Goal: Task Accomplishment & Management: Use online tool/utility

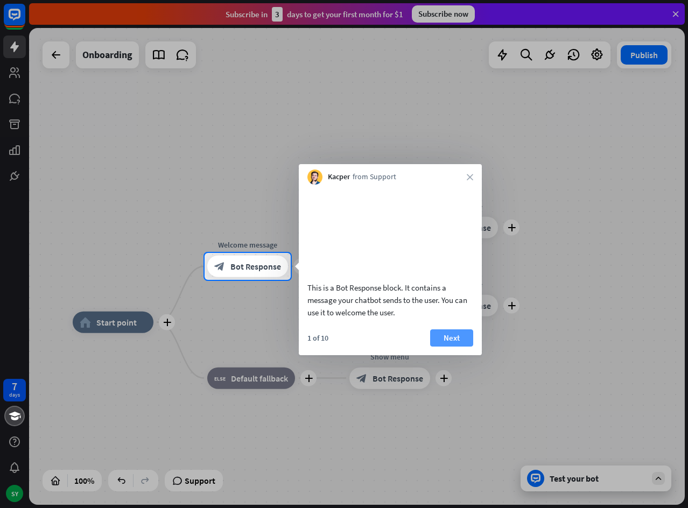
click at [452, 347] on button "Next" at bounding box center [451, 337] width 43 height 17
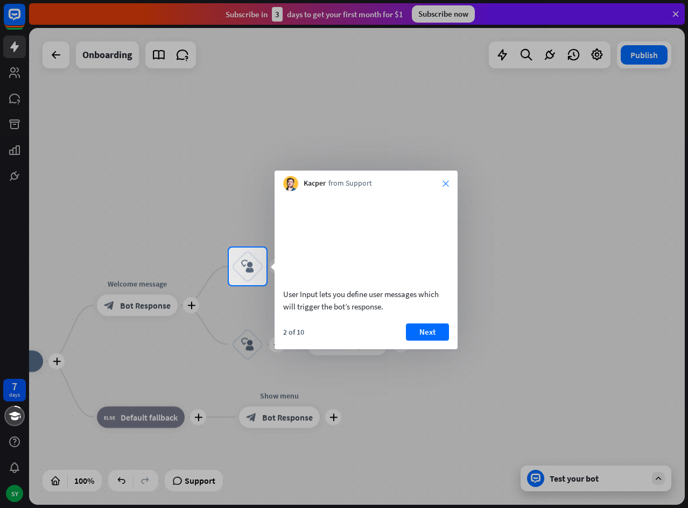
click at [443, 183] on icon "close" at bounding box center [445, 183] width 6 height 6
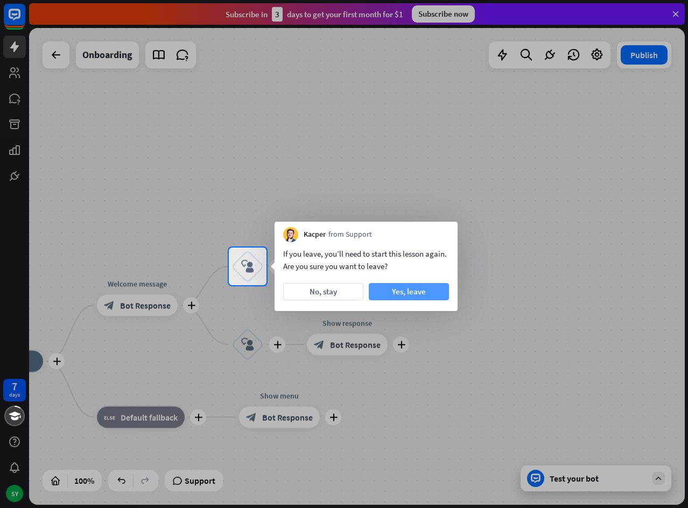
click at [421, 293] on button "Yes, leave" at bounding box center [409, 291] width 80 height 17
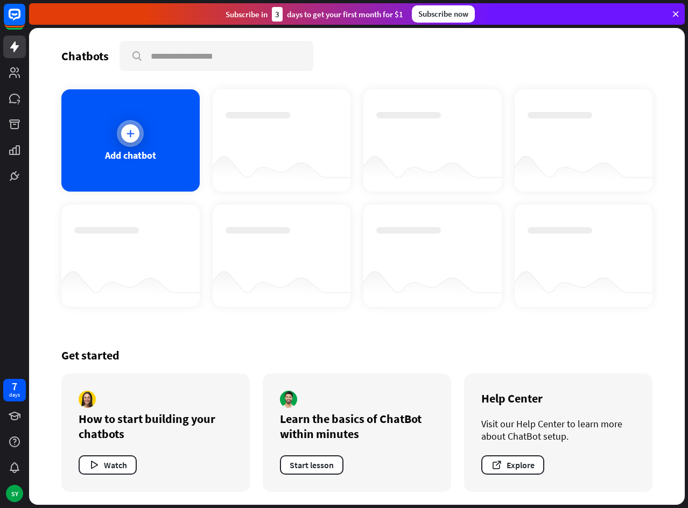
click at [131, 137] on icon at bounding box center [130, 133] width 11 height 11
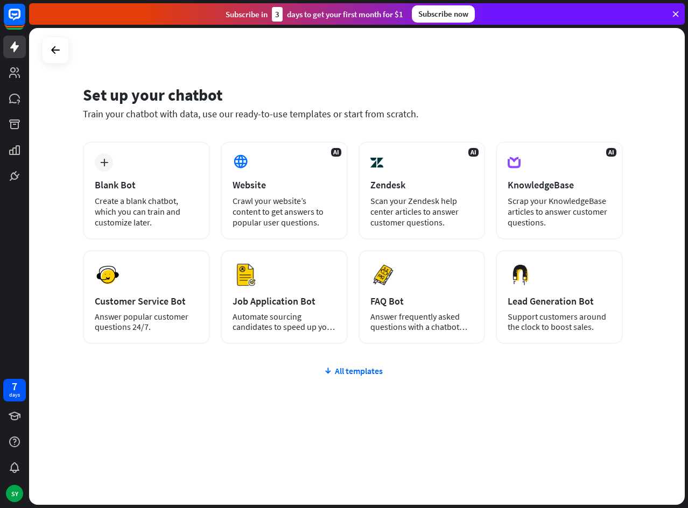
click at [346, 377] on div "plus Blank Bot Create a blank chatbot, which you can train and customize later.…" at bounding box center [353, 308] width 540 height 332
click at [348, 372] on div "All templates" at bounding box center [353, 370] width 540 height 11
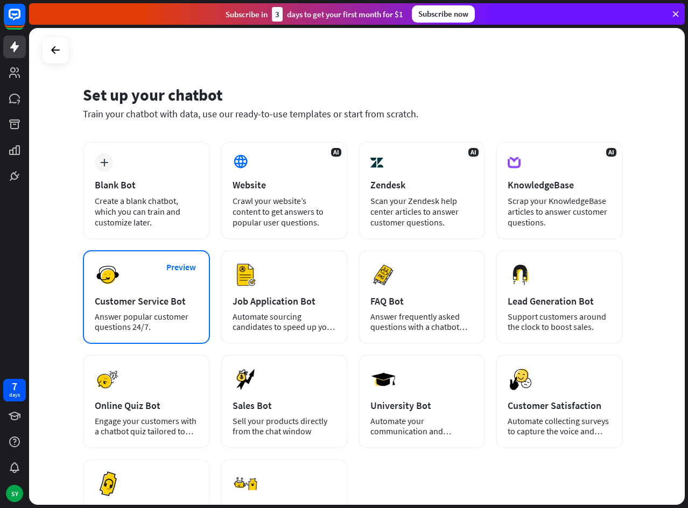
click at [122, 298] on div "Customer Service Bot" at bounding box center [146, 301] width 103 height 12
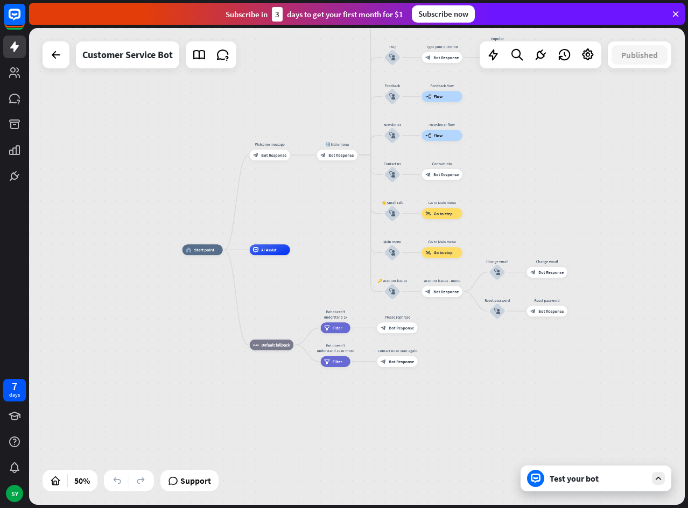
drag, startPoint x: 626, startPoint y: 174, endPoint x: 510, endPoint y: 152, distance: 118.3
click at [510, 152] on div "home_2 Start point Welcome message block_bot_response Bot Response 🔙 Main menu …" at bounding box center [357, 266] width 656 height 477
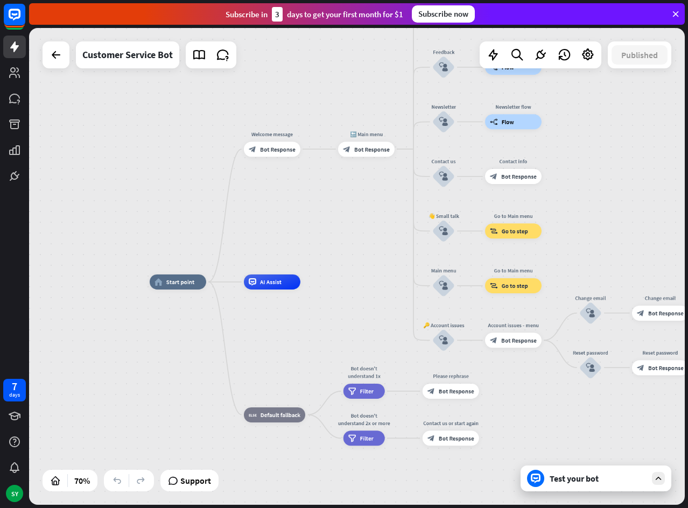
drag, startPoint x: 499, startPoint y: 174, endPoint x: 596, endPoint y: 173, distance: 97.4
click at [596, 173] on div "home_2 Start point Welcome message block_bot_response Bot Response 🔙 Main menu …" at bounding box center [357, 266] width 656 height 477
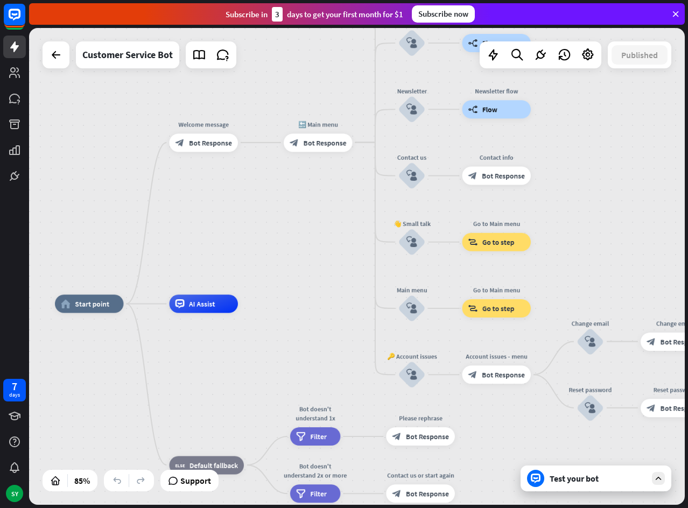
click at [662, 478] on icon at bounding box center [658, 479] width 10 height 10
click at [662, 478] on div "home_2 Start point Welcome message block_bot_response Bot Response 🔙 Main menu …" at bounding box center [357, 266] width 656 height 477
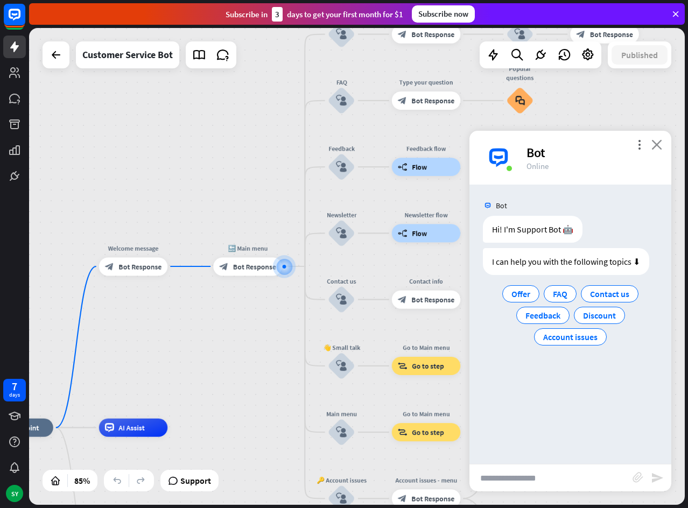
click at [656, 146] on icon "close" at bounding box center [656, 144] width 11 height 10
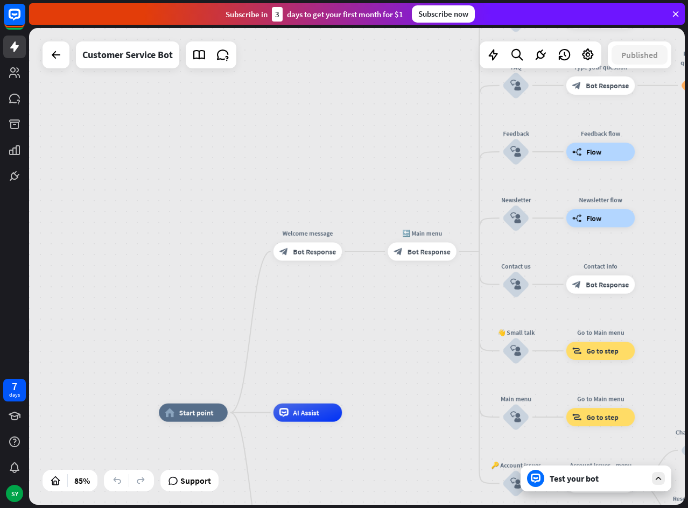
drag, startPoint x: 508, startPoint y: 223, endPoint x: 682, endPoint y: 208, distance: 175.0
click at [682, 208] on div "home_2 Start point Welcome message block_bot_response Bot Response 🔙 Main menu …" at bounding box center [357, 266] width 656 height 477
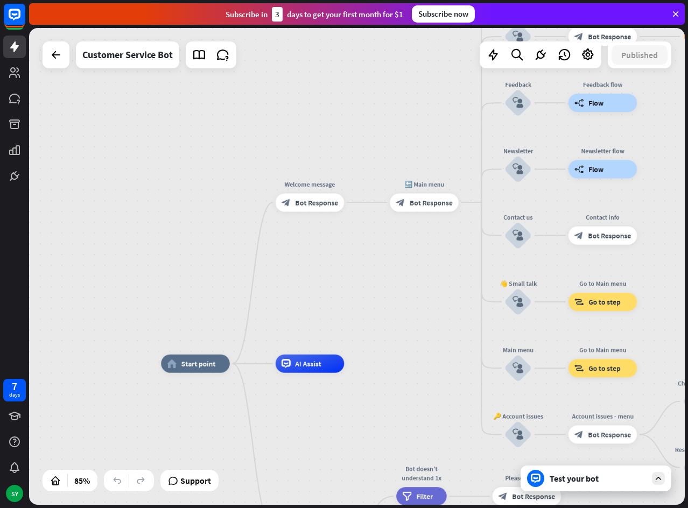
drag, startPoint x: 333, startPoint y: 361, endPoint x: 334, endPoint y: 312, distance: 49.0
click at [334, 312] on div "home_2 Start point Welcome message block_bot_response Bot Response 🔙 Main menu …" at bounding box center [357, 266] width 656 height 477
click at [143, 52] on div "Customer Service Bot" at bounding box center [127, 54] width 90 height 27
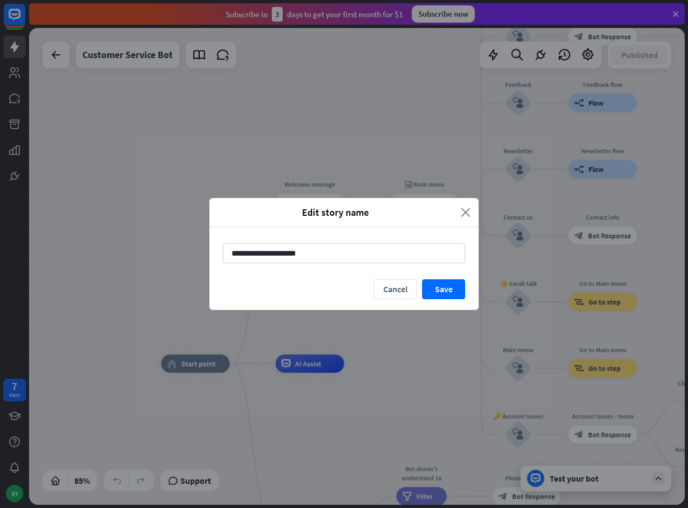
click at [465, 210] on icon "close" at bounding box center [466, 212] width 10 height 12
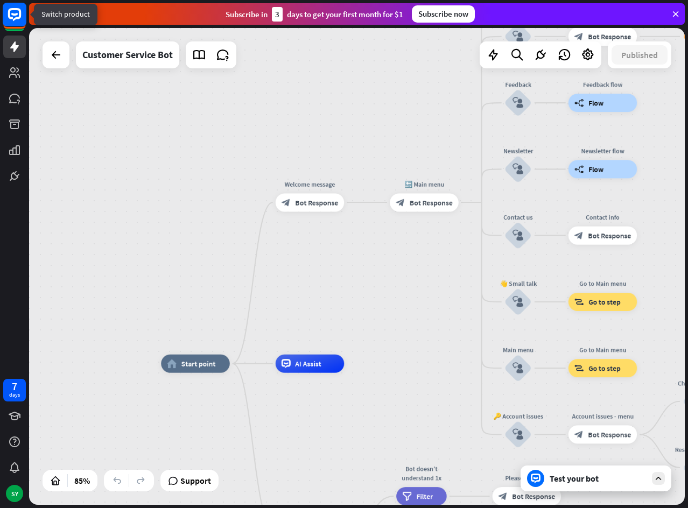
click at [15, 11] on rect at bounding box center [15, 15] width 24 height 24
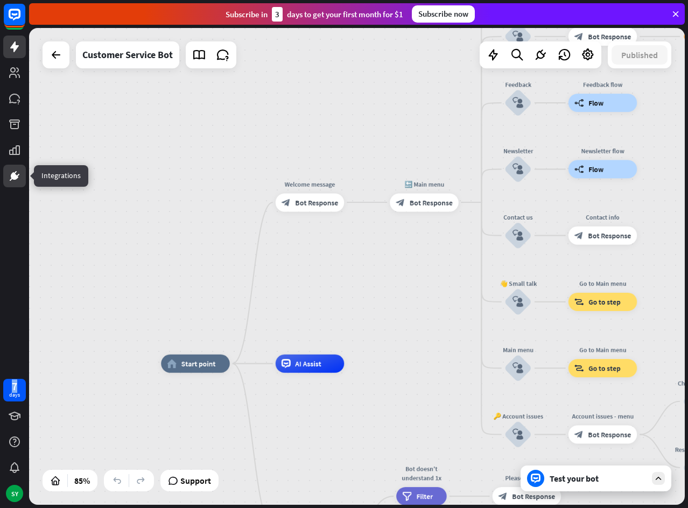
click at [14, 177] on icon at bounding box center [14, 176] width 6 height 6
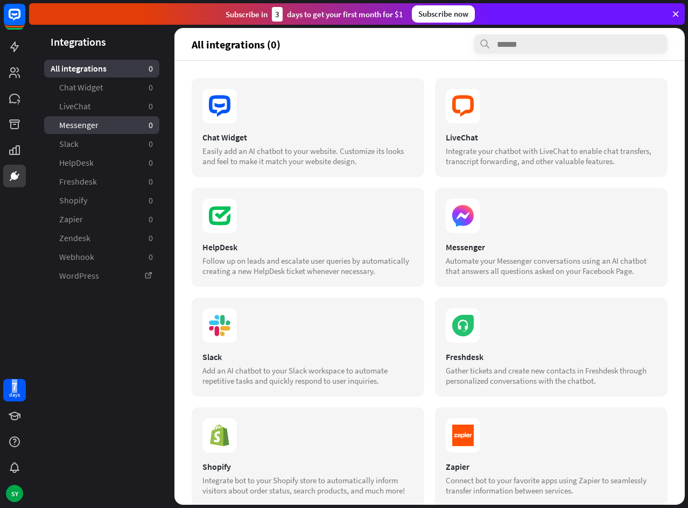
click at [130, 125] on link "Messenger 0" at bounding box center [101, 125] width 115 height 18
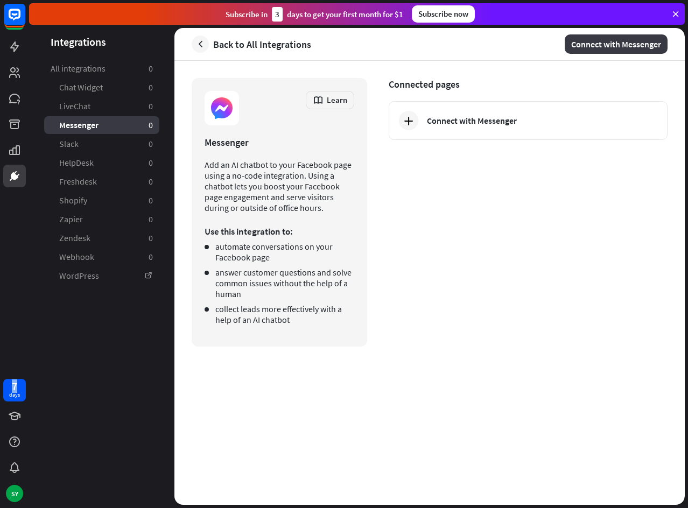
click at [616, 47] on button "Connect with Messenger" at bounding box center [616, 43] width 103 height 19
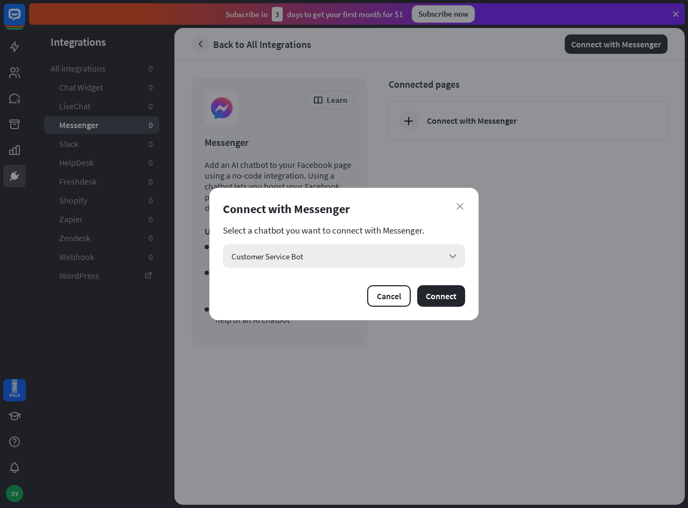
click at [385, 253] on div "Customer Service Bot arrow_down" at bounding box center [344, 256] width 242 height 24
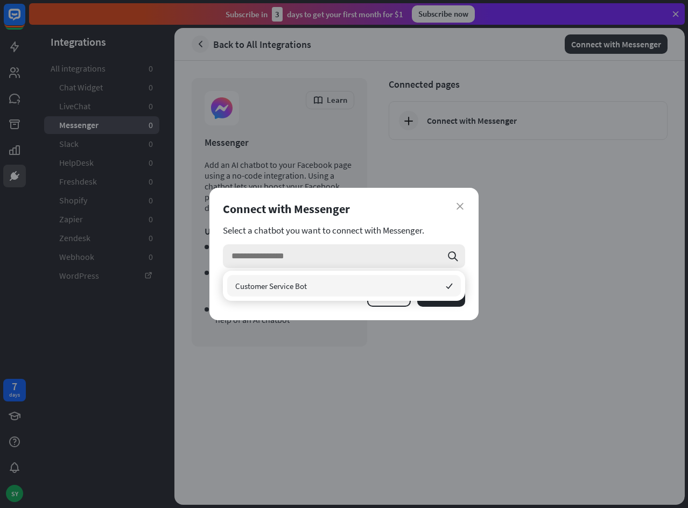
click at [383, 256] on input "search" at bounding box center [336, 256] width 210 height 24
click at [449, 286] on icon "checked" at bounding box center [449, 286] width 7 height 7
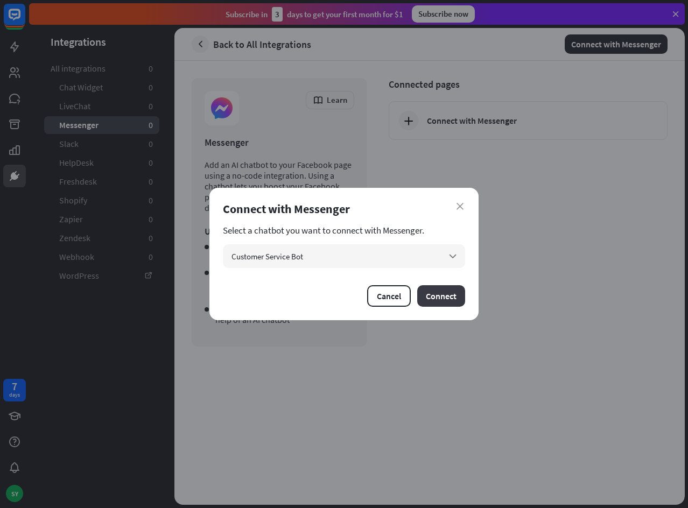
click at [450, 294] on button "Connect" at bounding box center [441, 296] width 48 height 22
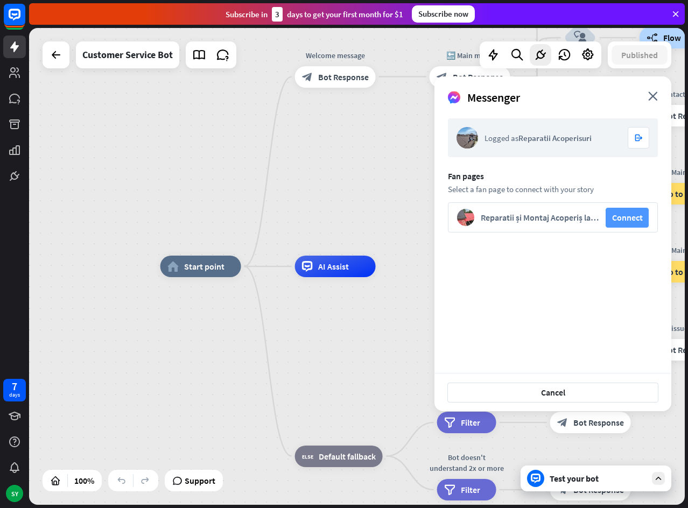
click at [625, 216] on button "Connect" at bounding box center [627, 218] width 43 height 20
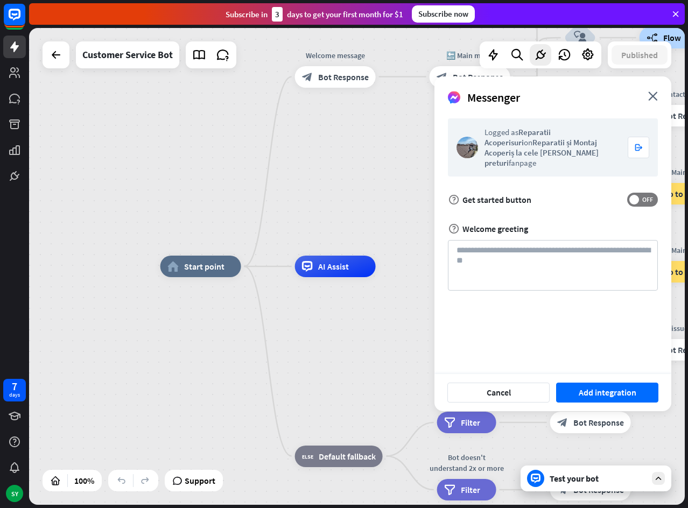
click at [630, 196] on div "help Get started button OFF" at bounding box center [553, 200] width 210 height 14
click at [636, 195] on span at bounding box center [634, 200] width 10 height 10
click at [636, 195] on span "ON" at bounding box center [637, 199] width 17 height 9
click at [556, 240] on textarea at bounding box center [553, 265] width 210 height 51
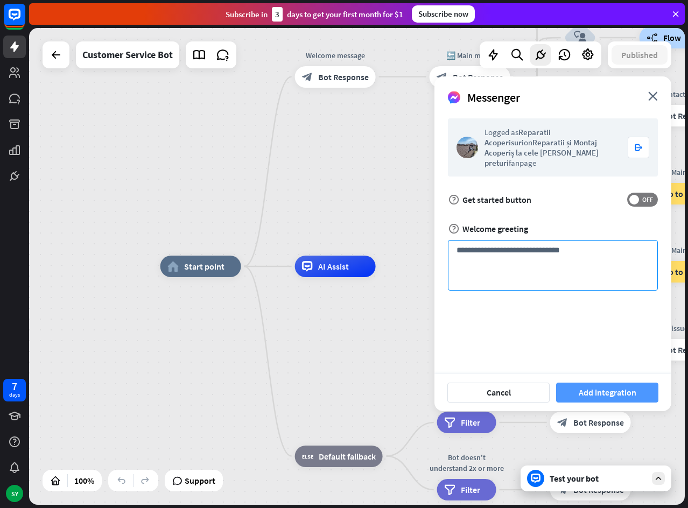
type textarea "**********"
click at [602, 389] on button "Add integration" at bounding box center [607, 393] width 102 height 20
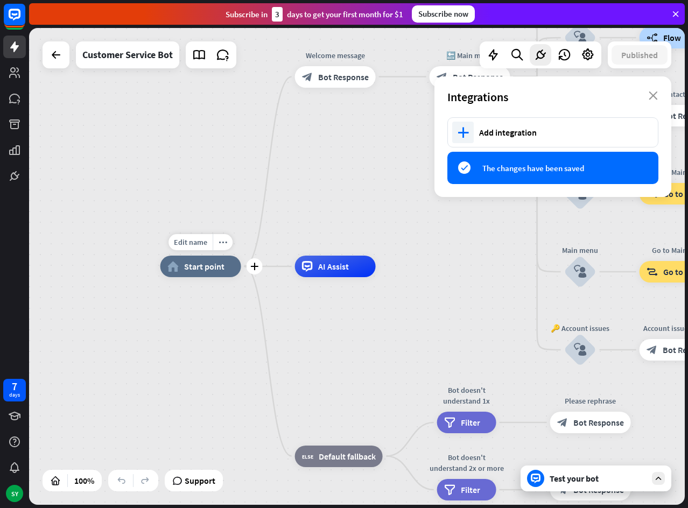
click at [210, 273] on div "home_2 Start point" at bounding box center [200, 267] width 81 height 22
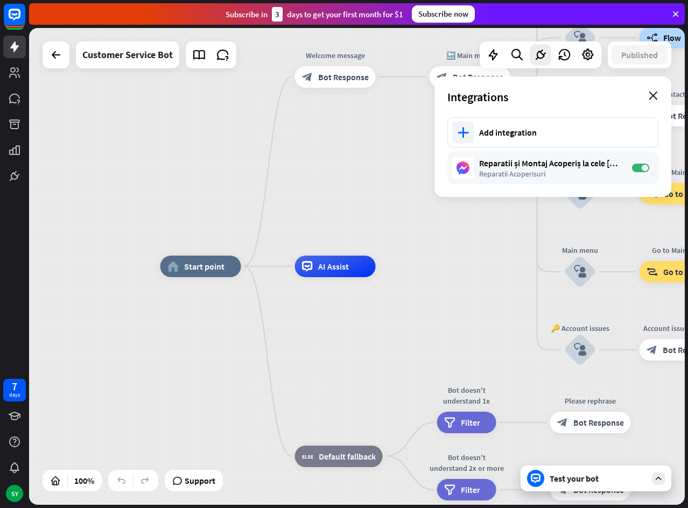
click at [653, 94] on icon "close" at bounding box center [653, 96] width 9 height 9
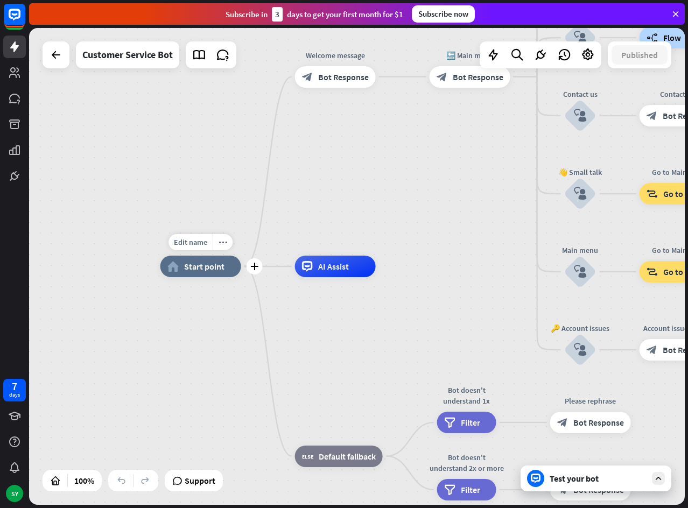
click at [186, 272] on div "home_2 Start point" at bounding box center [200, 267] width 81 height 22
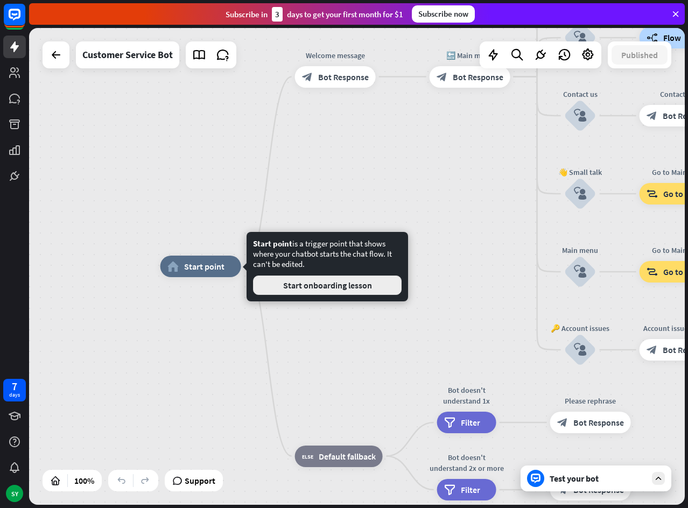
click at [322, 289] on button "Start onboarding lesson" at bounding box center [327, 285] width 149 height 19
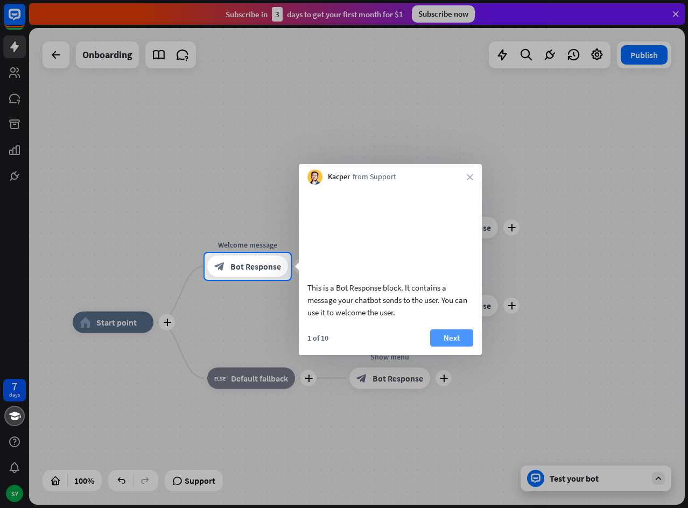
click at [451, 347] on button "Next" at bounding box center [451, 337] width 43 height 17
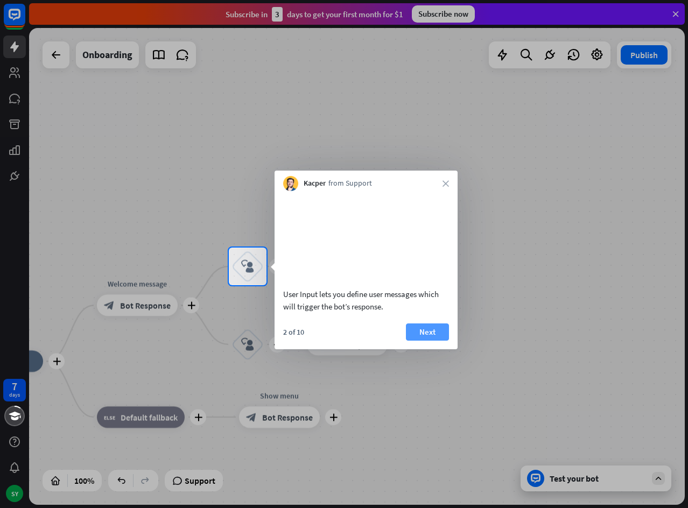
click at [421, 341] on button "Next" at bounding box center [427, 331] width 43 height 17
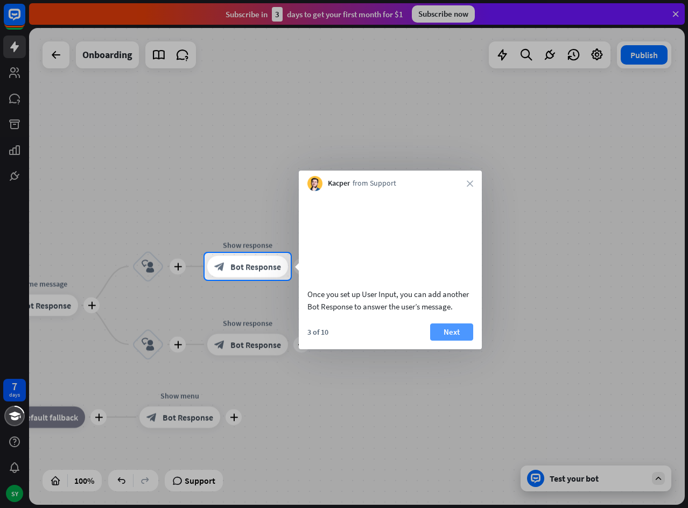
click at [448, 341] on button "Next" at bounding box center [451, 331] width 43 height 17
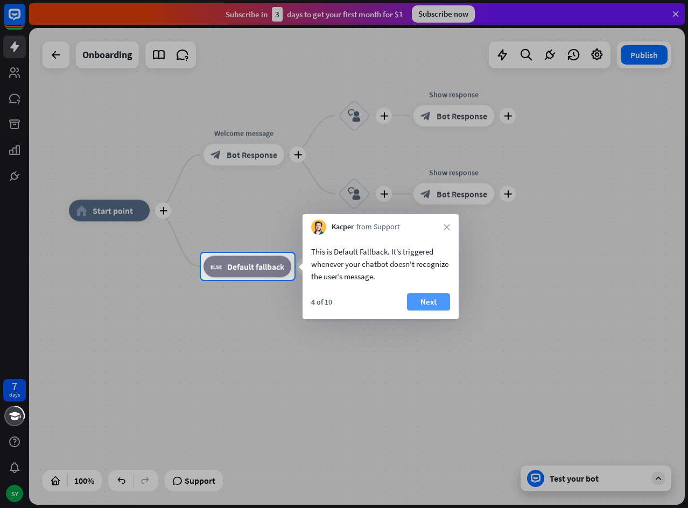
click at [431, 303] on button "Next" at bounding box center [428, 301] width 43 height 17
click at [431, 303] on div "plus home_2 Start point plus Welcome message block_bot_response Bot Response pl…" at bounding box center [397, 448] width 656 height 477
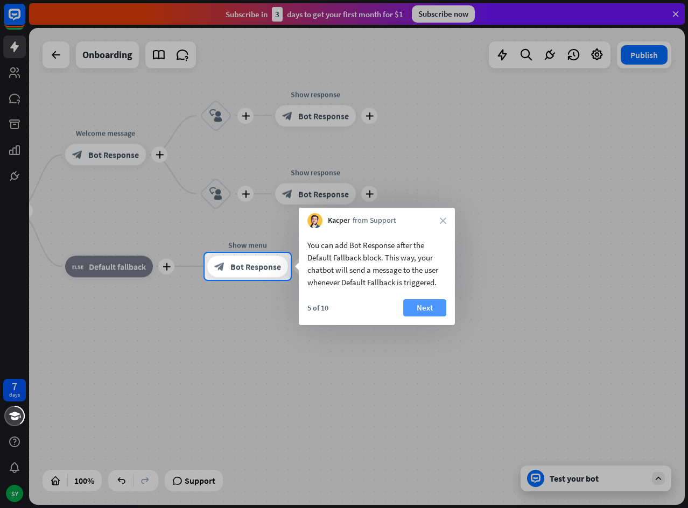
click at [422, 306] on button "Next" at bounding box center [424, 307] width 43 height 17
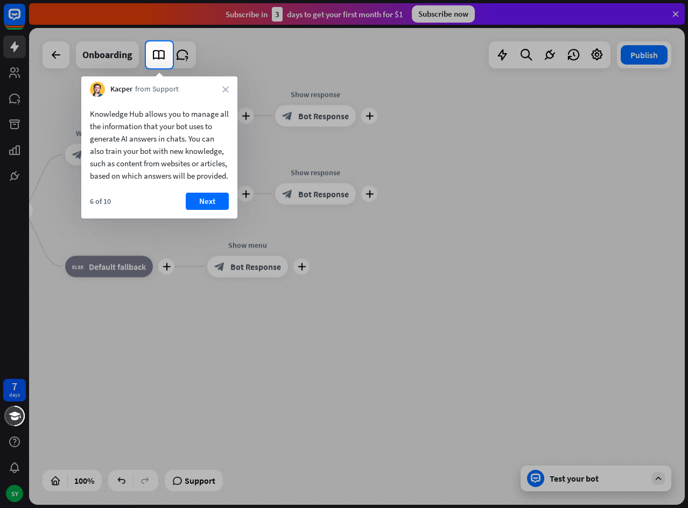
click at [221, 86] on div "Kacper from Support close" at bounding box center [159, 86] width 156 height 20
click at [157, 57] on icon at bounding box center [159, 55] width 14 height 14
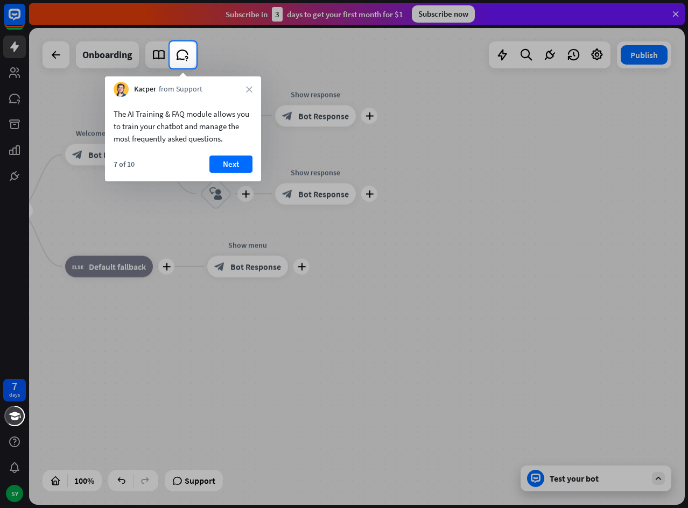
click at [160, 57] on div at bounding box center [85, 54] width 170 height 27
click at [181, 49] on icon at bounding box center [182, 55] width 14 height 14
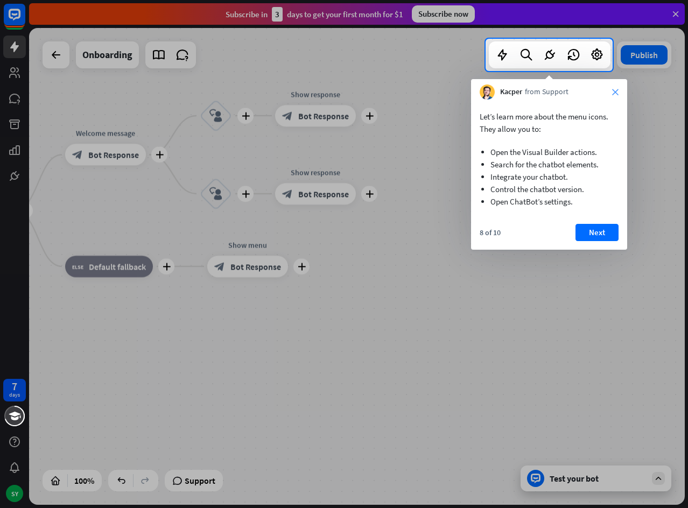
click at [615, 90] on icon "close" at bounding box center [615, 92] width 6 height 6
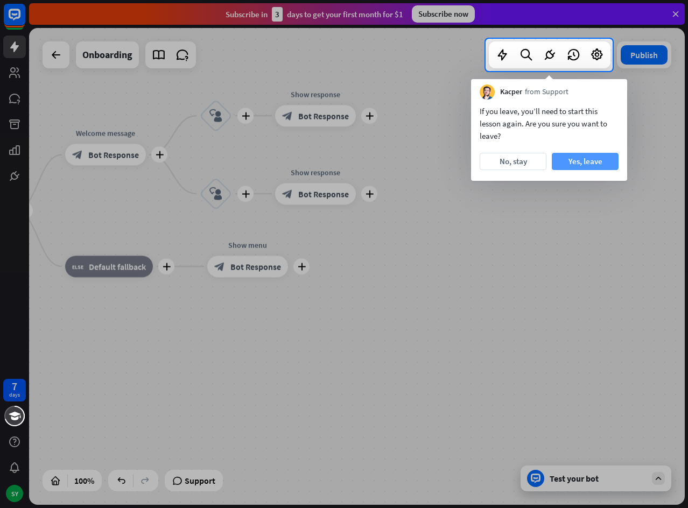
click at [601, 156] on button "Yes, leave" at bounding box center [585, 161] width 67 height 17
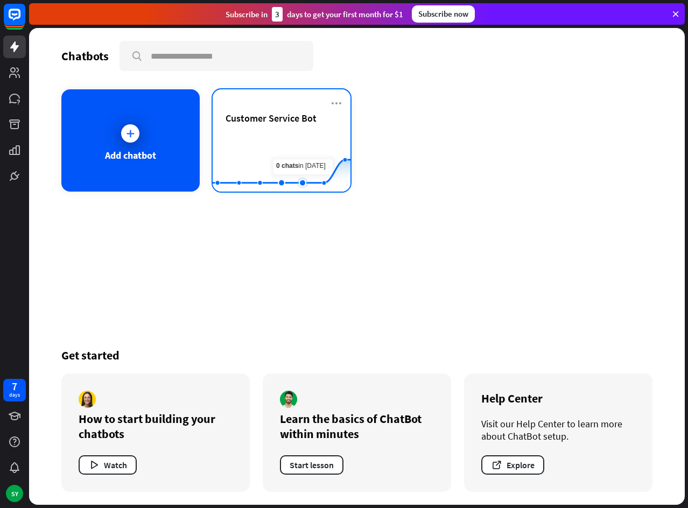
click at [293, 157] on rect at bounding box center [282, 164] width 138 height 67
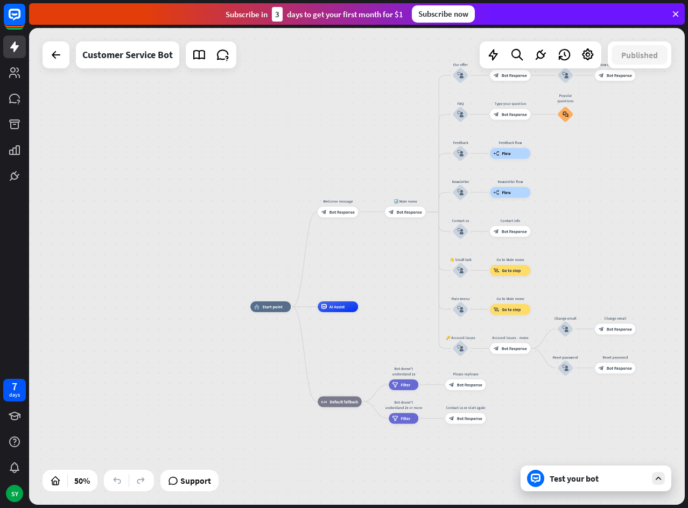
drag, startPoint x: 608, startPoint y: 207, endPoint x: 585, endPoint y: 259, distance: 57.3
click at [585, 259] on div "home_2 Start point Welcome message block_bot_response Bot Response 🔙 Main menu …" at bounding box center [357, 266] width 656 height 477
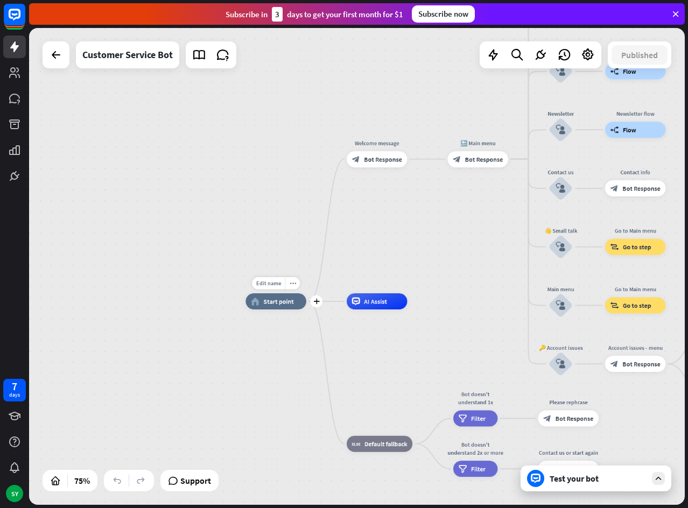
click at [270, 309] on div "Edit name more_horiz plus home_2 Start point" at bounding box center [275, 301] width 61 height 16
click at [266, 305] on span "Start point" at bounding box center [278, 301] width 30 height 8
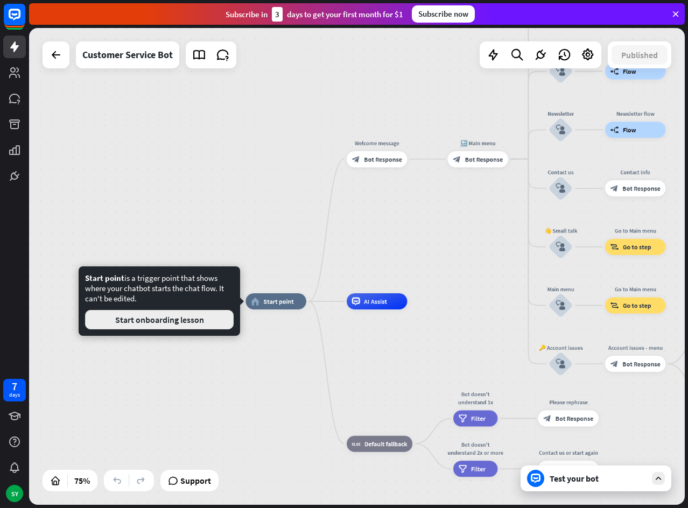
click at [166, 319] on button "Start onboarding lesson" at bounding box center [159, 319] width 149 height 19
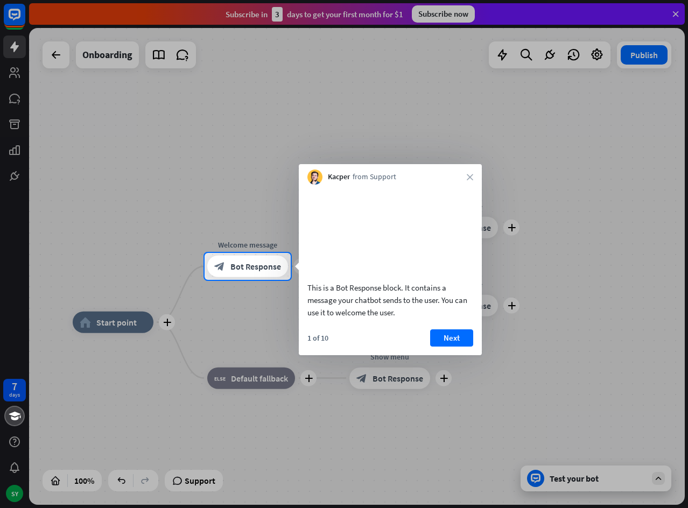
click at [467, 173] on div "Kacper from Support close" at bounding box center [390, 174] width 183 height 20
click at [468, 175] on icon "close" at bounding box center [470, 177] width 6 height 6
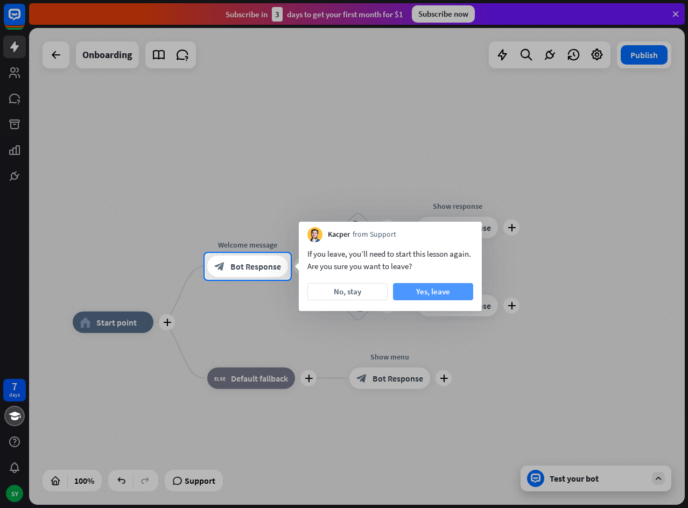
click at [454, 289] on button "Yes, leave" at bounding box center [433, 291] width 80 height 17
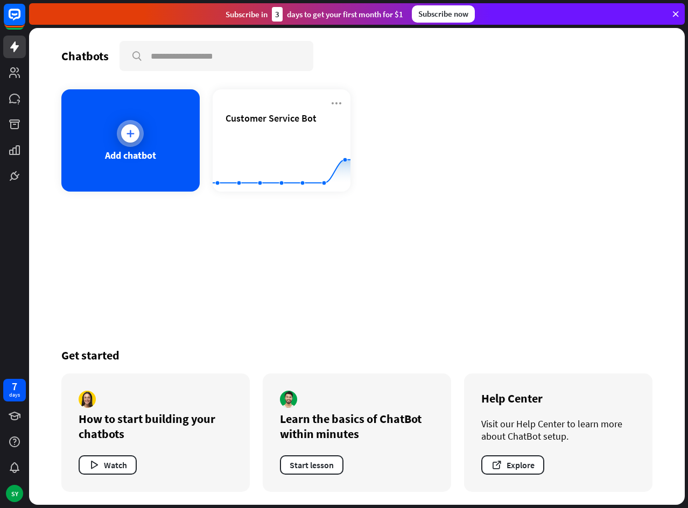
click at [127, 132] on icon at bounding box center [130, 133] width 11 height 11
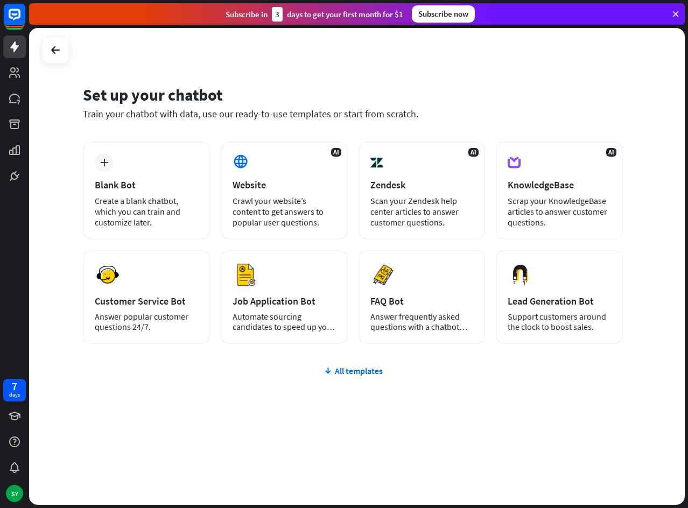
click at [349, 376] on div "plus Blank Bot Create a blank chatbot, which you can train and customize later.…" at bounding box center [353, 308] width 540 height 332
click at [350, 372] on div "All templates" at bounding box center [353, 370] width 540 height 11
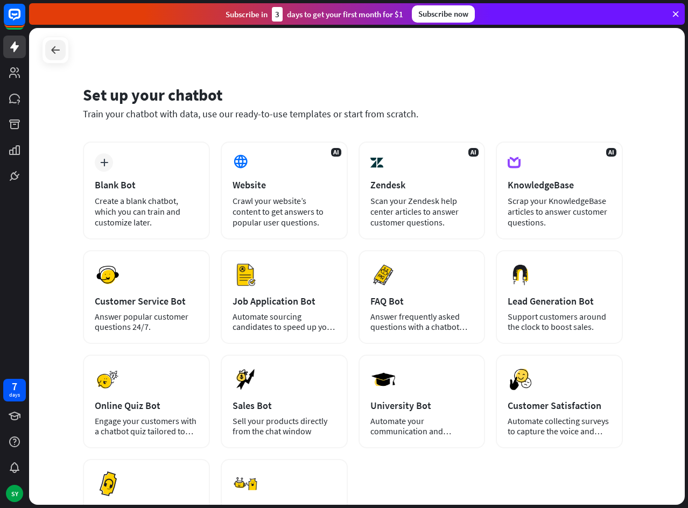
click at [51, 47] on icon at bounding box center [55, 50] width 13 height 13
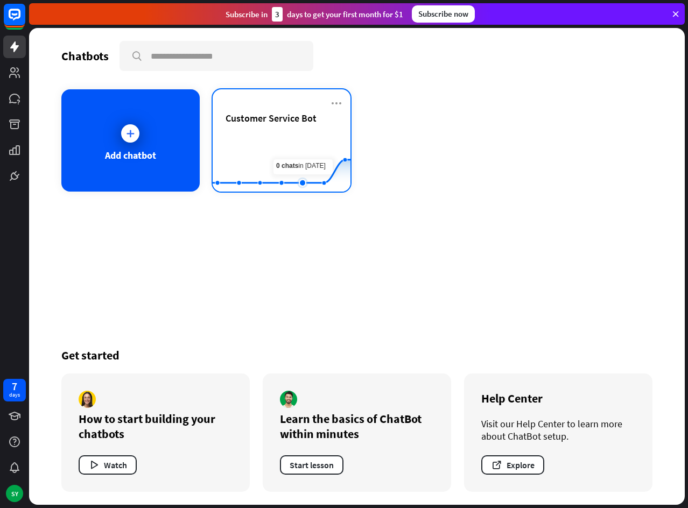
click at [306, 159] on rect at bounding box center [282, 164] width 138 height 67
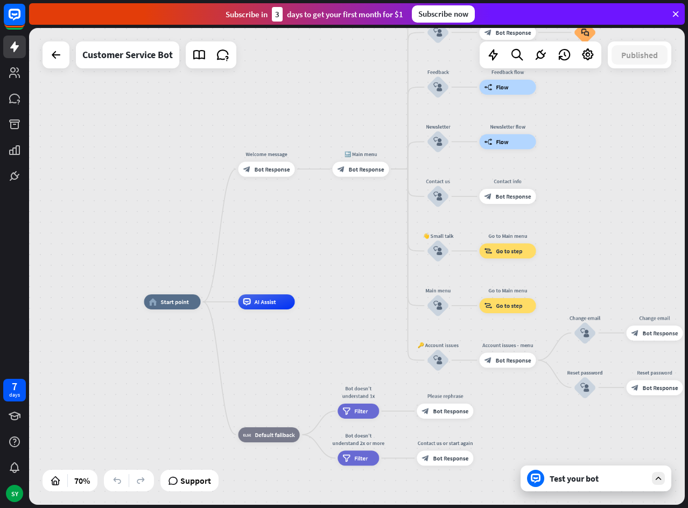
drag, startPoint x: 498, startPoint y: 218, endPoint x: 384, endPoint y: 262, distance: 122.2
click at [384, 262] on div "home_2 Start point Welcome message block_bot_response Bot Response 🔙 Main menu …" at bounding box center [357, 266] width 656 height 477
click at [659, 479] on icon at bounding box center [658, 479] width 10 height 10
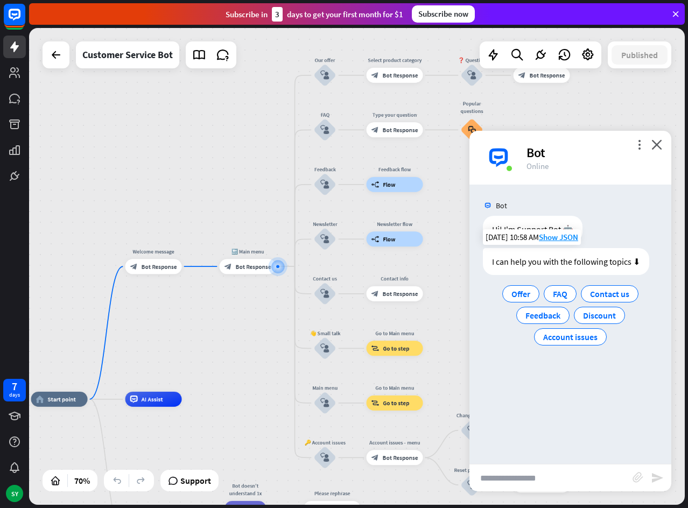
click at [585, 259] on div "I can help you with the following topics ⬇" at bounding box center [566, 261] width 166 height 27
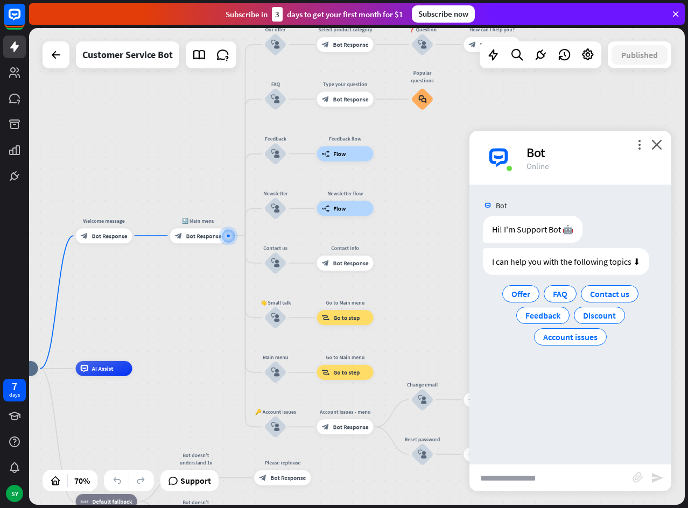
drag, startPoint x: 244, startPoint y: 334, endPoint x: 194, endPoint y: 297, distance: 62.3
click at [194, 299] on div "home_2 Start point Welcome message block_bot_response Bot Response 🔙 Main menu …" at bounding box center [357, 266] width 656 height 477
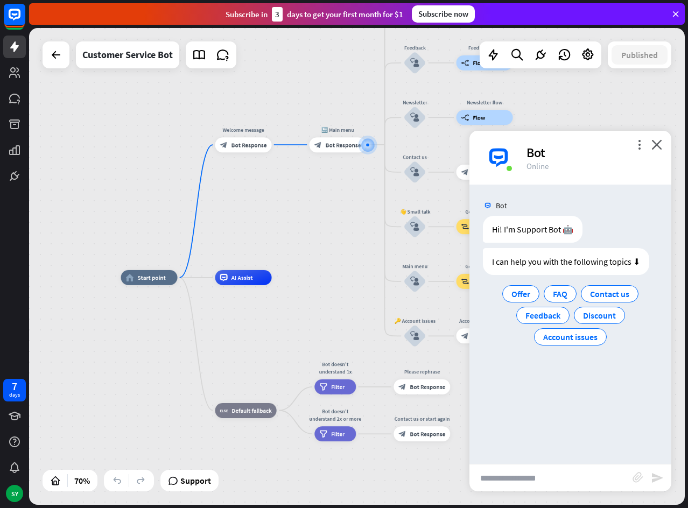
drag, startPoint x: 450, startPoint y: 327, endPoint x: 590, endPoint y: 241, distance: 164.5
click at [590, 241] on div "home_2 Start point Welcome message block_bot_response Bot Response 🔙 Main menu …" at bounding box center [357, 266] width 656 height 477
click at [145, 265] on div "Edit name" at bounding box center [141, 260] width 31 height 11
click at [247, 148] on span "Bot Response" at bounding box center [249, 145] width 36 height 8
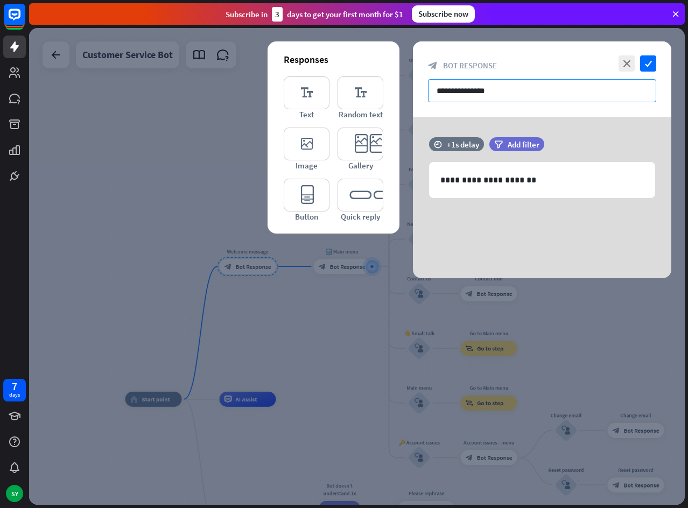
drag, startPoint x: 509, startPoint y: 92, endPoint x: 425, endPoint y: 90, distance: 84.0
click at [425, 90] on div "**********" at bounding box center [542, 78] width 258 height 75
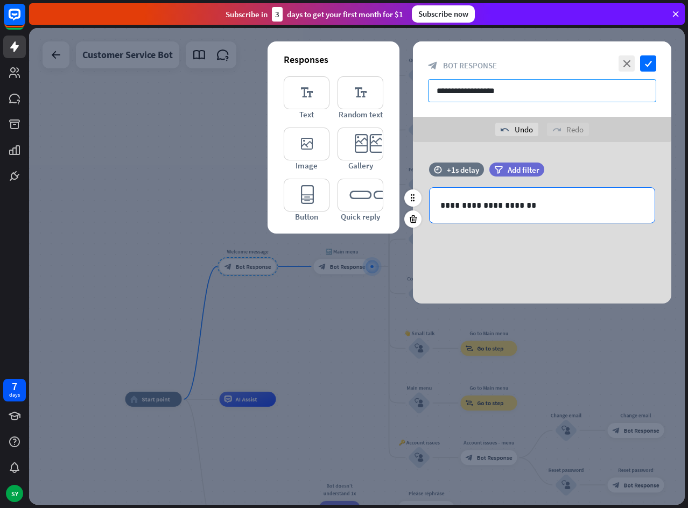
type input "**********"
click at [534, 205] on p "**********" at bounding box center [541, 205] width 203 height 13
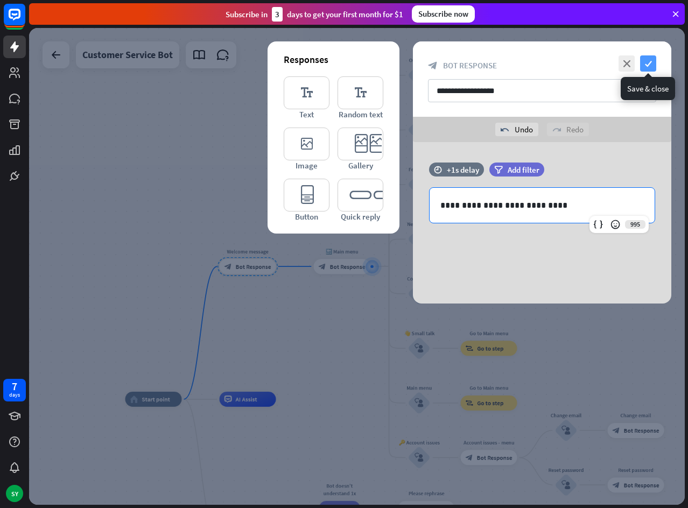
click at [643, 67] on icon "check" at bounding box center [648, 63] width 16 height 16
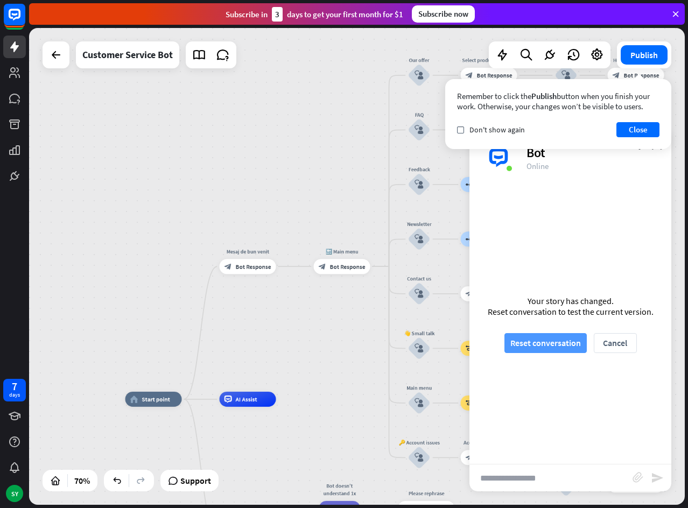
click at [578, 339] on button "Reset conversation" at bounding box center [545, 343] width 82 height 20
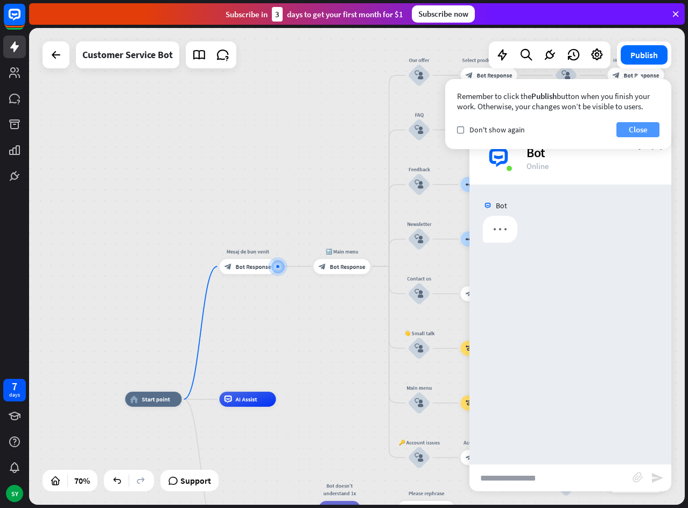
click at [637, 127] on button "Close" at bounding box center [637, 129] width 43 height 15
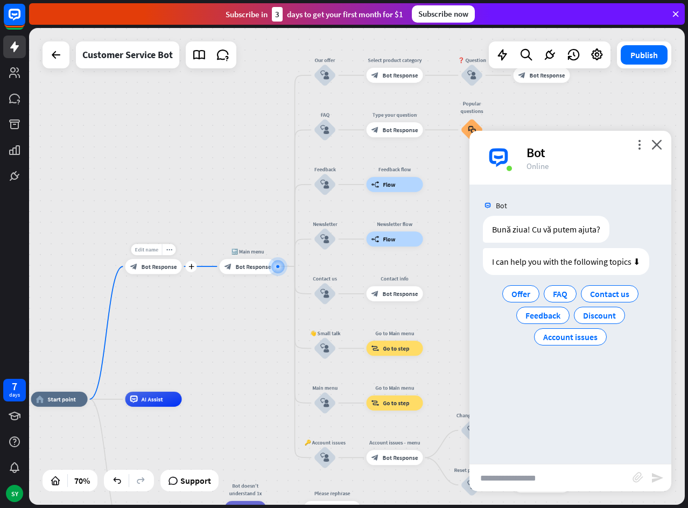
click at [150, 250] on span "Edit name" at bounding box center [146, 249] width 23 height 7
click at [150, 250] on input "**********" at bounding box center [153, 249] width 53 height 11
click at [244, 249] on span "Edit name" at bounding box center [240, 249] width 23 height 7
click at [156, 263] on span "Bot Response" at bounding box center [160, 267] width 36 height 8
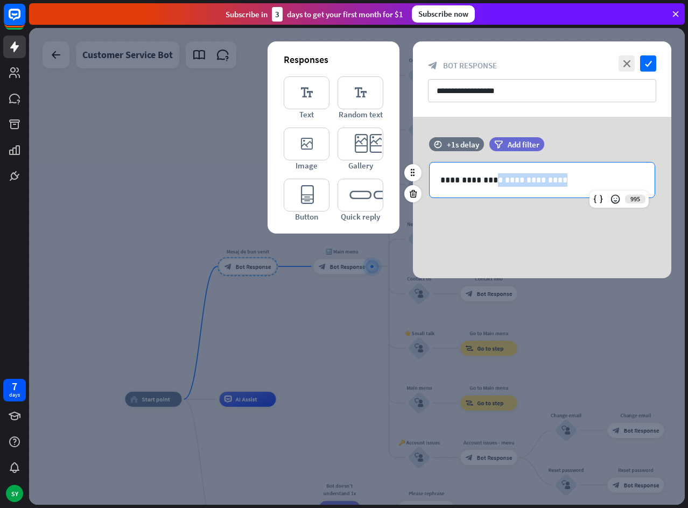
drag, startPoint x: 565, startPoint y: 182, endPoint x: 484, endPoint y: 172, distance: 81.9
click at [486, 171] on div "**********" at bounding box center [542, 180] width 225 height 35
click at [482, 174] on p "**********" at bounding box center [541, 179] width 203 height 13
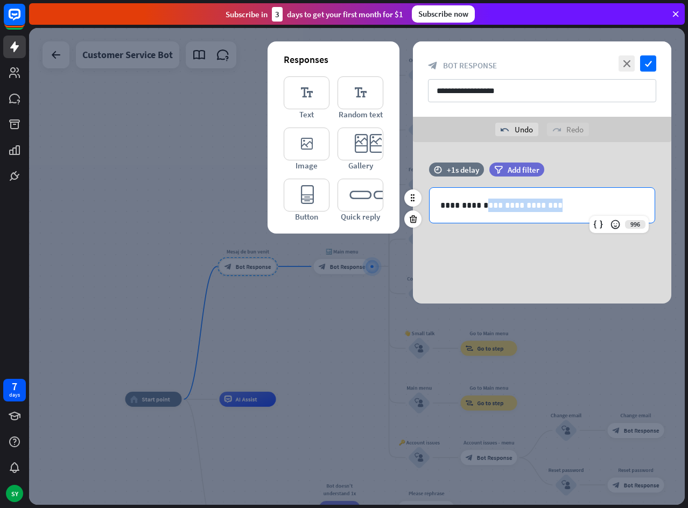
drag, startPoint x: 555, startPoint y: 205, endPoint x: 482, endPoint y: 206, distance: 73.7
click at [482, 206] on p "**********" at bounding box center [541, 205] width 203 height 13
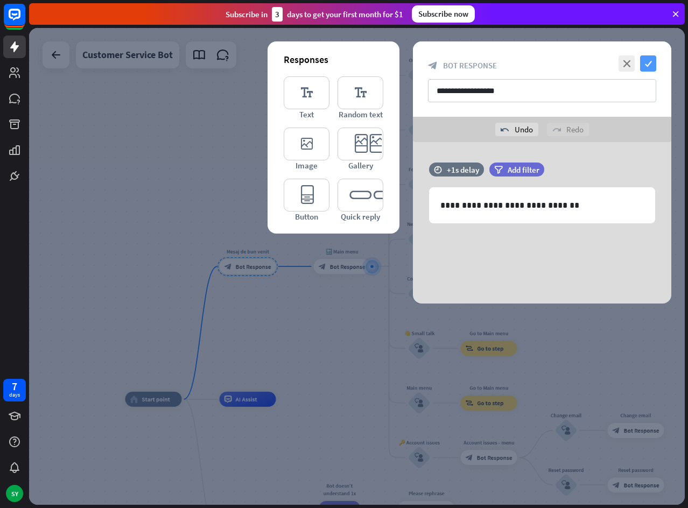
click at [648, 59] on icon "check" at bounding box center [648, 63] width 16 height 16
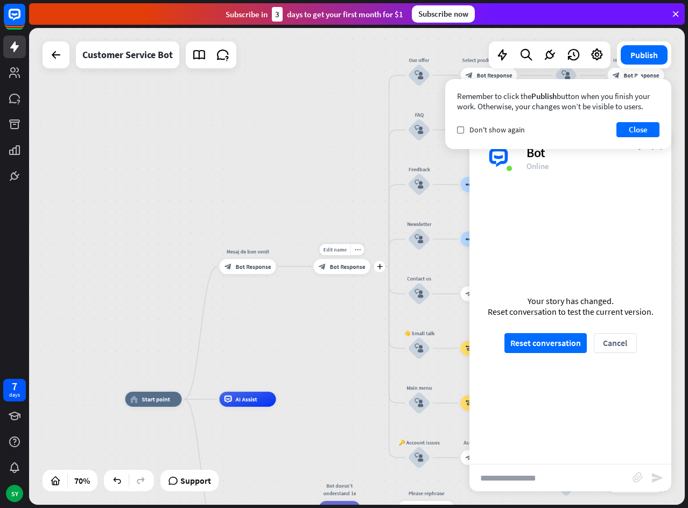
click at [344, 266] on span "Bot Response" at bounding box center [348, 267] width 36 height 8
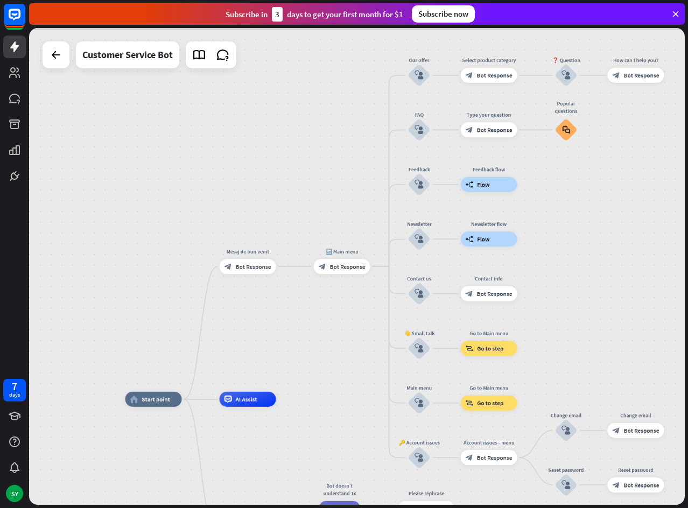
click at [339, 254] on div at bounding box center [357, 266] width 656 height 477
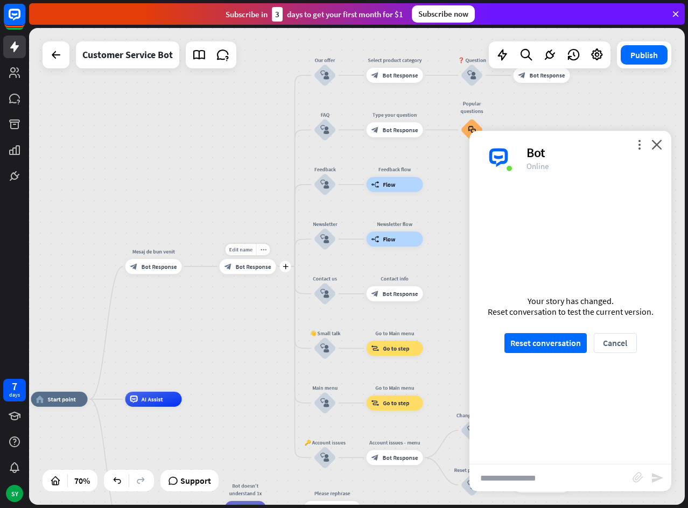
click at [234, 267] on div "block_bot_response Bot Response" at bounding box center [248, 266] width 57 height 15
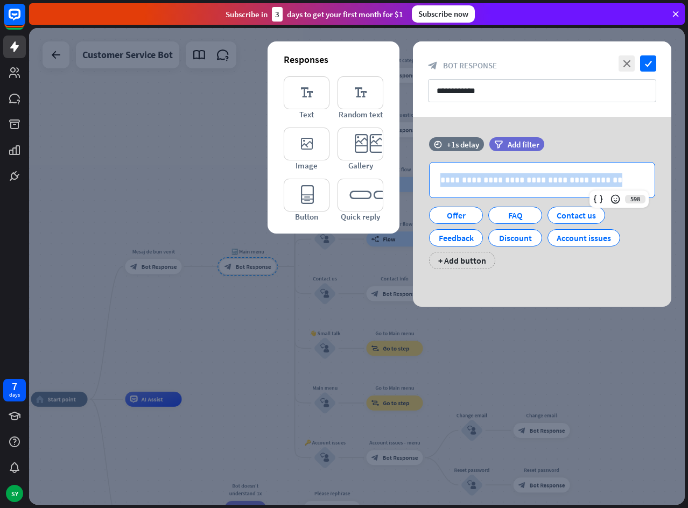
drag, startPoint x: 597, startPoint y: 180, endPoint x: 394, endPoint y: 180, distance: 203.5
click at [413, 180] on div "**********" at bounding box center [542, 212] width 258 height 190
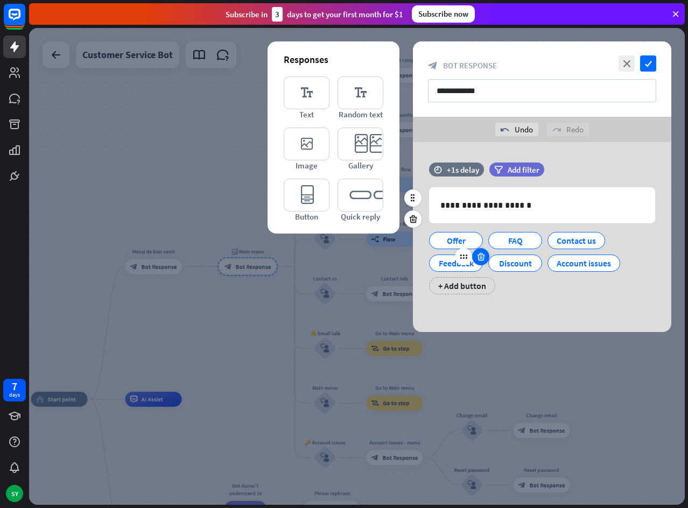
click at [480, 258] on icon at bounding box center [481, 257] width 10 height 10
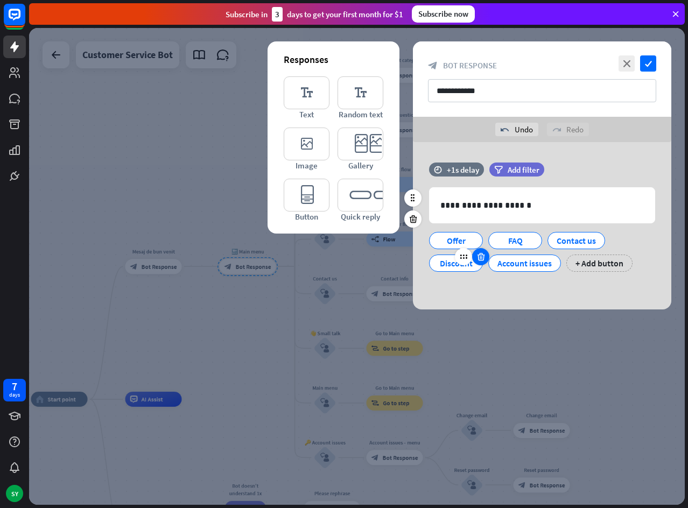
click at [480, 258] on icon at bounding box center [481, 257] width 10 height 10
click at [498, 260] on icon at bounding box center [500, 257] width 10 height 10
click at [450, 244] on div "Offer" at bounding box center [456, 241] width 36 height 16
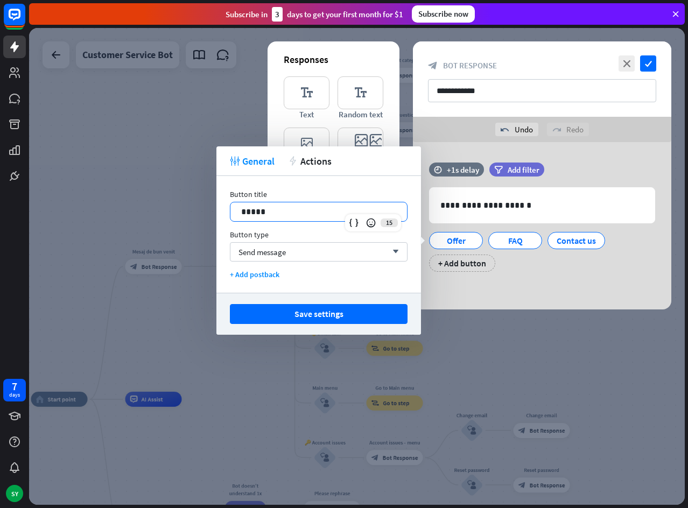
drag, startPoint x: 283, startPoint y: 212, endPoint x: 208, endPoint y: 212, distance: 74.8
click at [208, 212] on body "7 days SY close Product Help First steps Get started with ChatBot Help Center F…" at bounding box center [344, 254] width 688 height 508
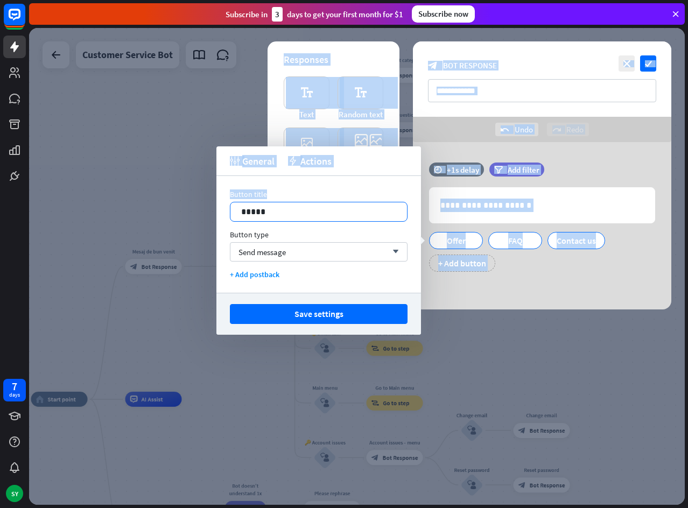
click at [244, 212] on body "7 days SY close Product Help First steps Get started with ChatBot Help Center F…" at bounding box center [344, 254] width 688 height 508
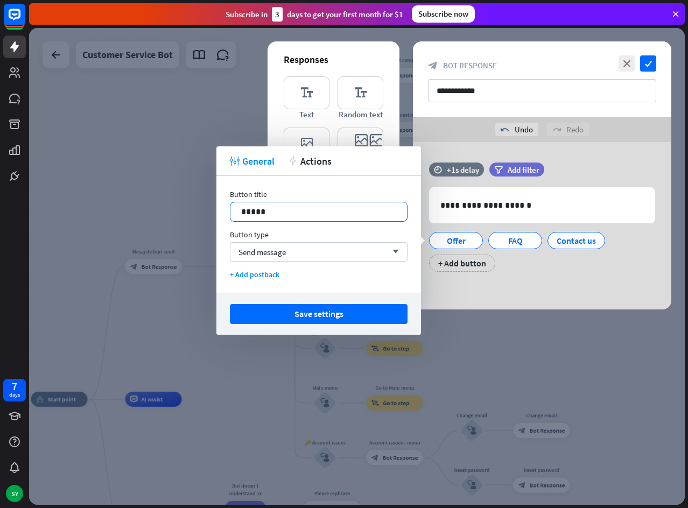
click at [271, 212] on p "*****" at bounding box center [318, 211] width 155 height 13
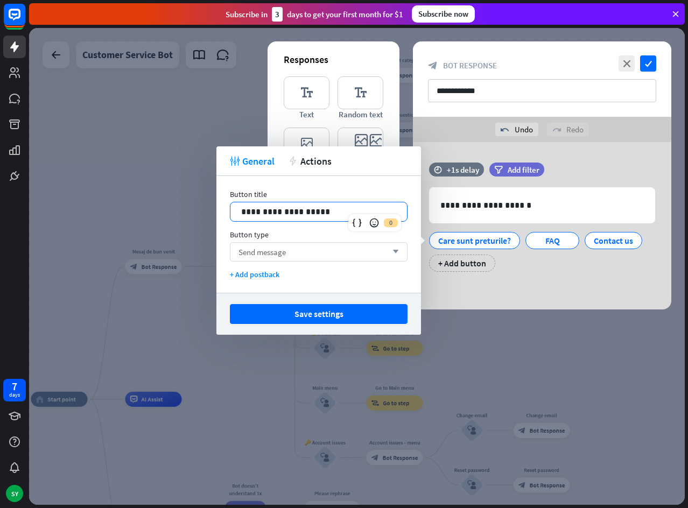
click at [306, 256] on div "Send message arrow_down" at bounding box center [319, 251] width 178 height 19
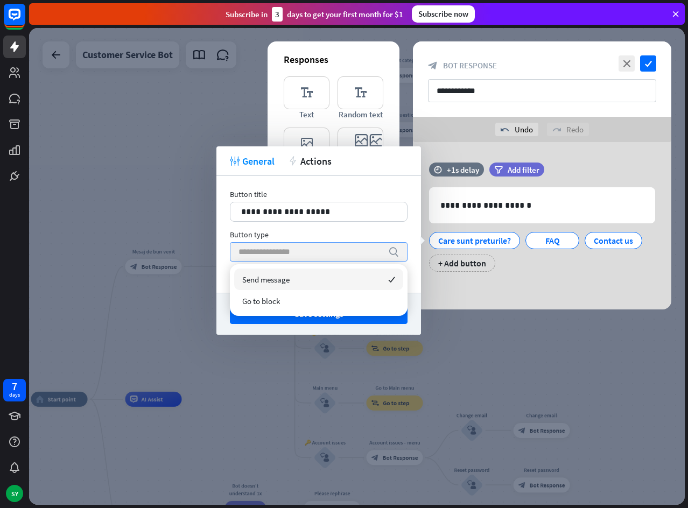
click at [307, 255] on input "search" at bounding box center [310, 252] width 144 height 18
click at [407, 257] on div "**********" at bounding box center [318, 234] width 205 height 117
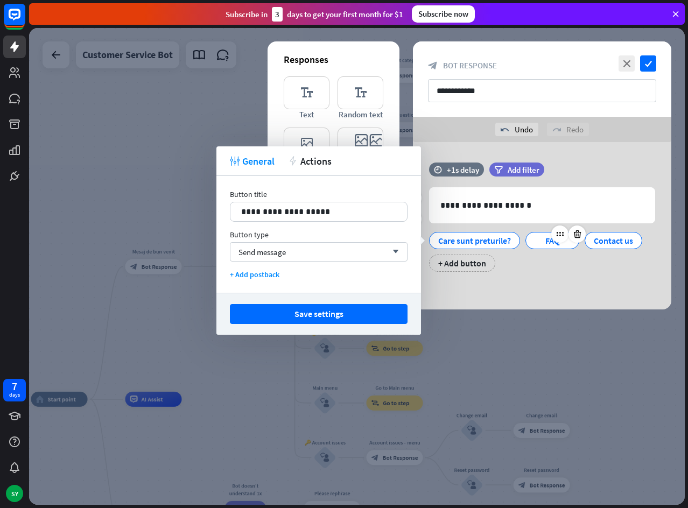
click at [542, 245] on div "FAQ" at bounding box center [552, 241] width 36 height 16
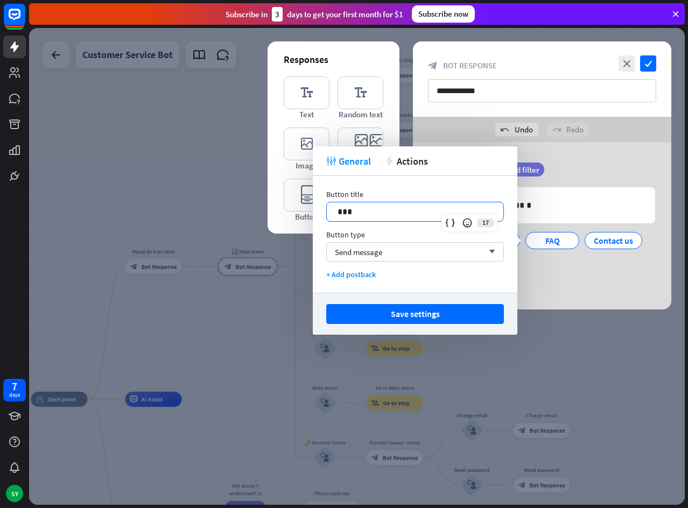
click at [406, 216] on p "***" at bounding box center [414, 211] width 155 height 13
click at [357, 216] on p "**********" at bounding box center [414, 211] width 155 height 13
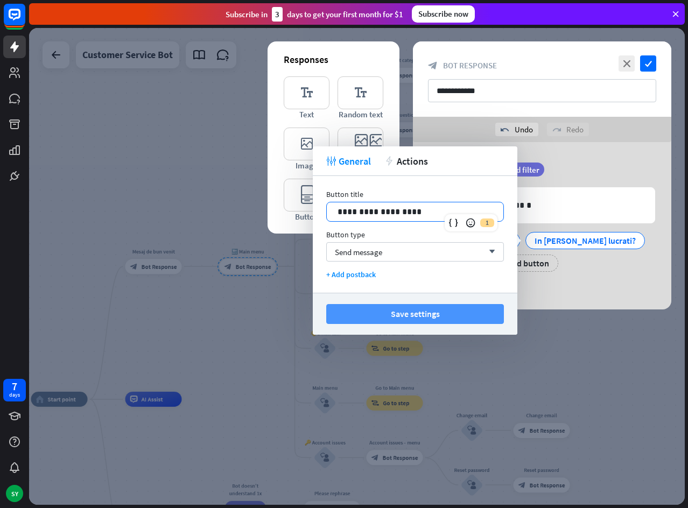
click at [459, 310] on button "Save settings" at bounding box center [415, 314] width 178 height 20
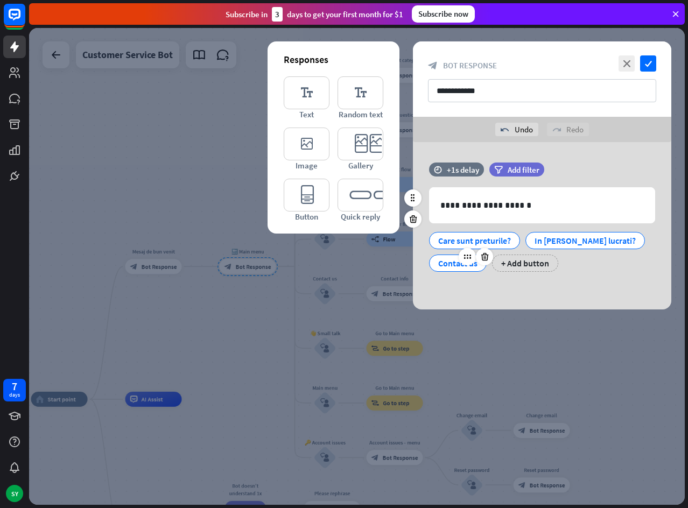
click at [445, 264] on div "Contact us" at bounding box center [457, 263] width 39 height 16
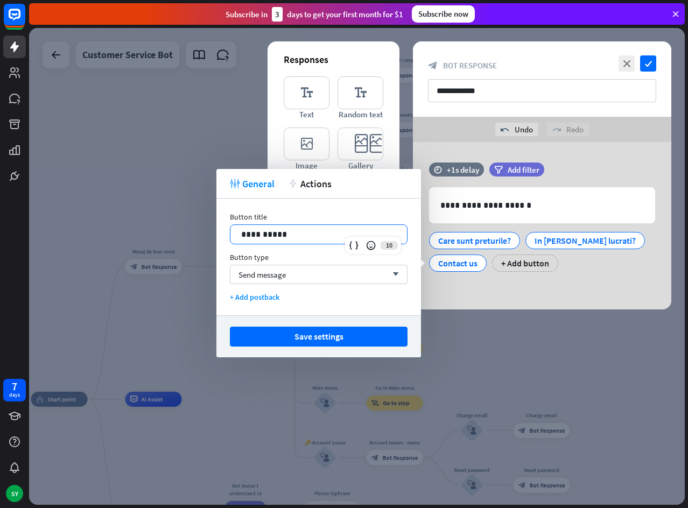
drag, startPoint x: 314, startPoint y: 235, endPoint x: 184, endPoint y: 235, distance: 130.3
click at [184, 235] on body "7 days SY close Product Help First steps Get started with ChatBot Help Center F…" at bounding box center [344, 254] width 688 height 508
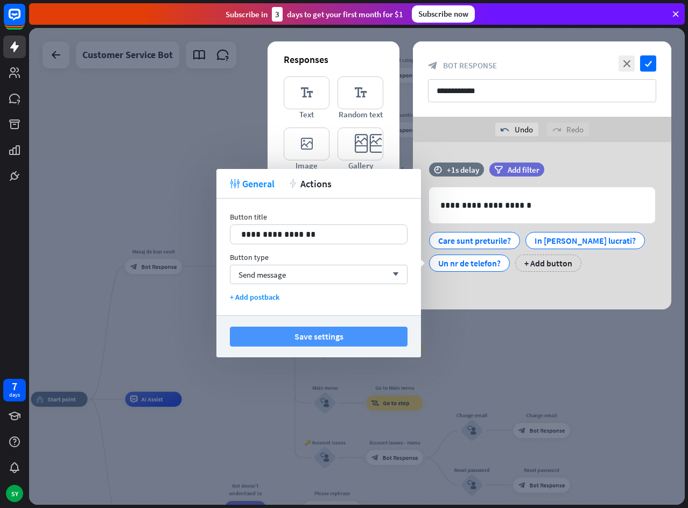
click at [314, 336] on button "Save settings" at bounding box center [319, 337] width 178 height 20
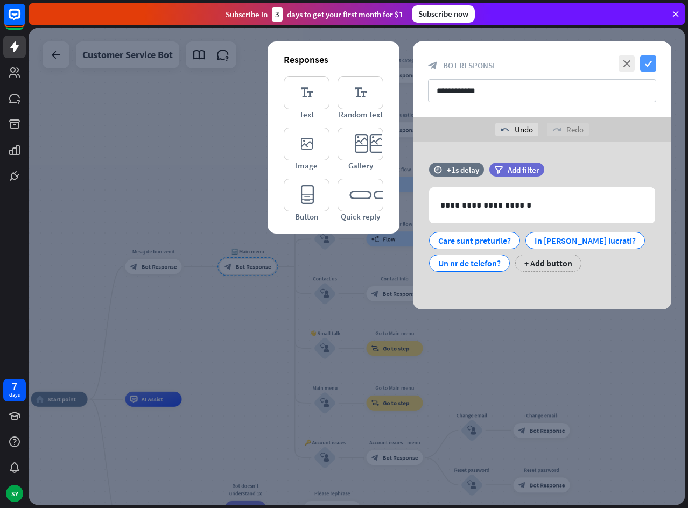
click at [651, 64] on icon "check" at bounding box center [648, 63] width 16 height 16
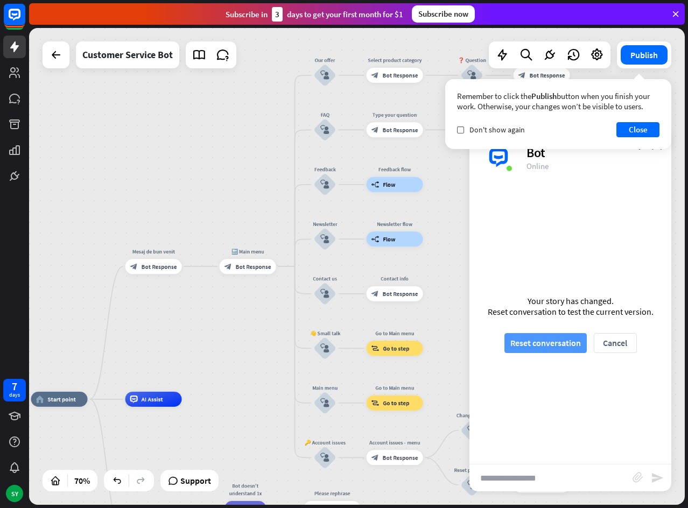
click at [551, 342] on button "Reset conversation" at bounding box center [545, 343] width 82 height 20
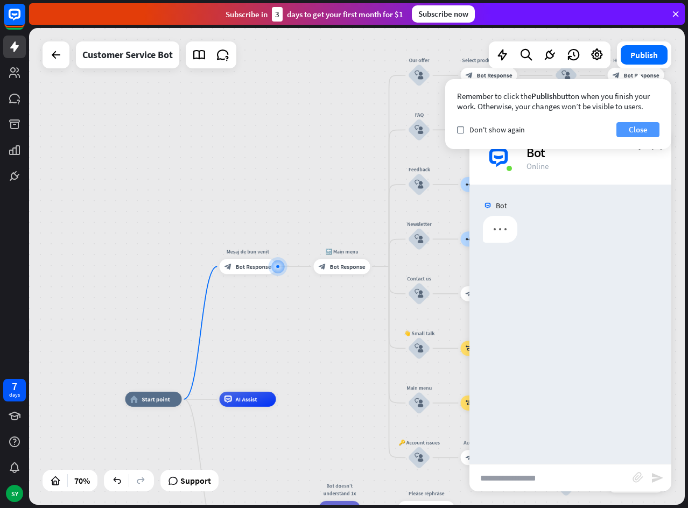
click at [636, 128] on button "Close" at bounding box center [637, 129] width 43 height 15
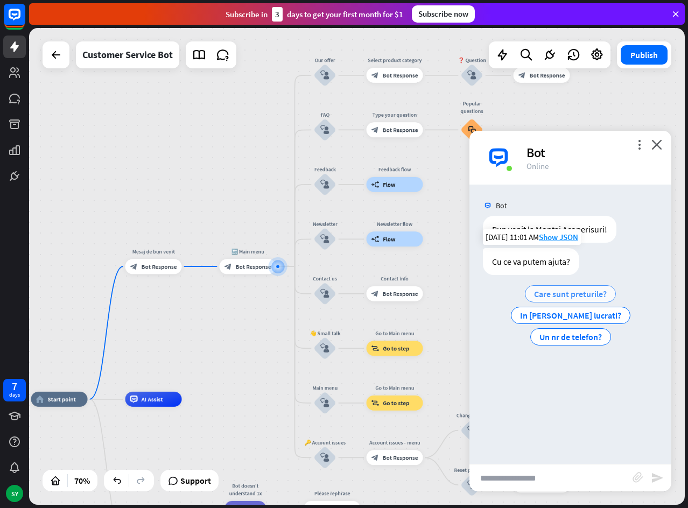
click at [566, 291] on span "Care sunt preturile?" at bounding box center [570, 294] width 73 height 11
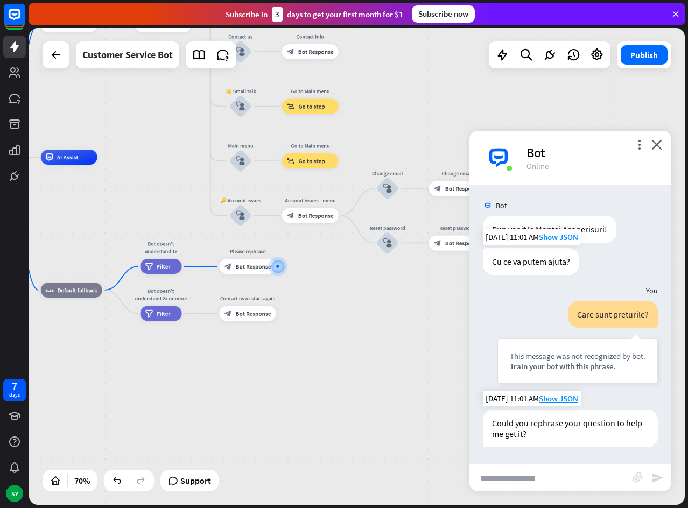
click at [557, 422] on div "Could you rephrase your question to help me get it?" at bounding box center [570, 429] width 175 height 38
click at [236, 250] on span "Edit name" at bounding box center [240, 249] width 23 height 7
click at [253, 265] on span "Bot Response" at bounding box center [254, 267] width 36 height 8
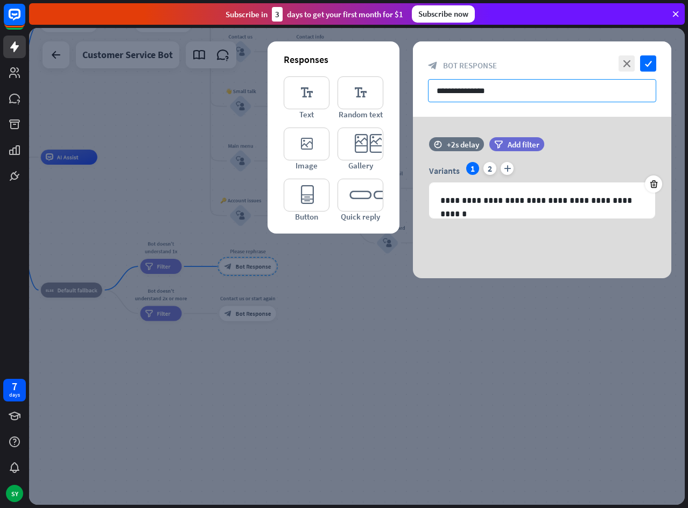
drag, startPoint x: 494, startPoint y: 94, endPoint x: 473, endPoint y: 92, distance: 21.1
click at [490, 93] on input "**********" at bounding box center [542, 90] width 228 height 23
drag, startPoint x: 473, startPoint y: 92, endPoint x: 411, endPoint y: 98, distance: 62.7
click at [411, 98] on div "**********" at bounding box center [357, 266] width 656 height 477
click at [411, 98] on div at bounding box center [357, 266] width 656 height 477
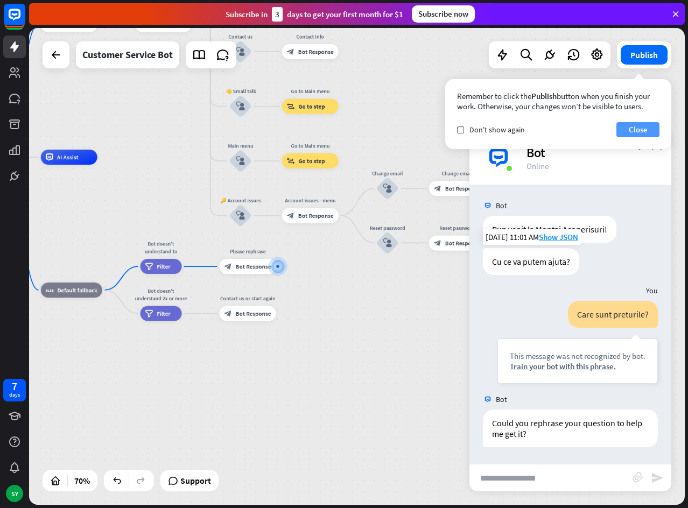
click at [643, 127] on button "Close" at bounding box center [637, 129] width 43 height 15
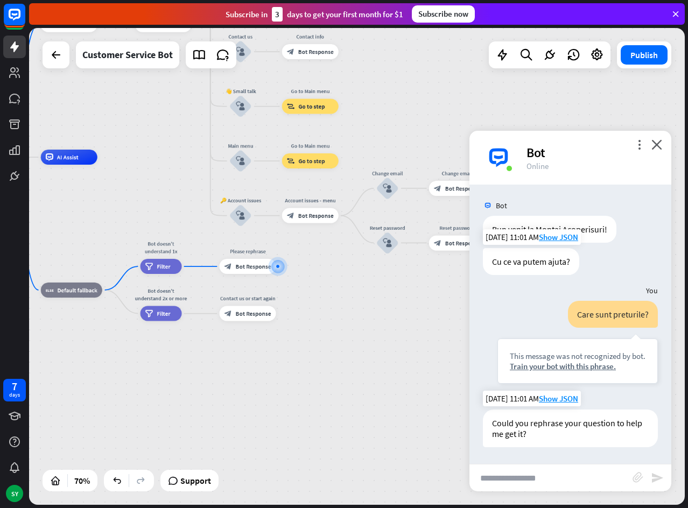
click at [545, 427] on div "Could you rephrase your question to help me get it?" at bounding box center [570, 429] width 175 height 38
click at [250, 274] on div "Edit name more_horiz plus block_bot_response Bot Response" at bounding box center [248, 266] width 57 height 15
click at [248, 266] on span "Bot Response" at bounding box center [254, 267] width 36 height 8
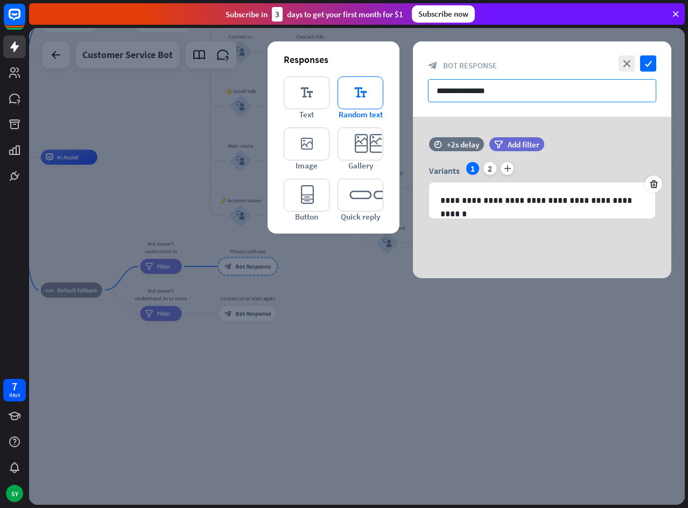
drag, startPoint x: 513, startPoint y: 87, endPoint x: 378, endPoint y: 86, distance: 135.6
click at [413, 86] on div "**********" at bounding box center [542, 159] width 258 height 237
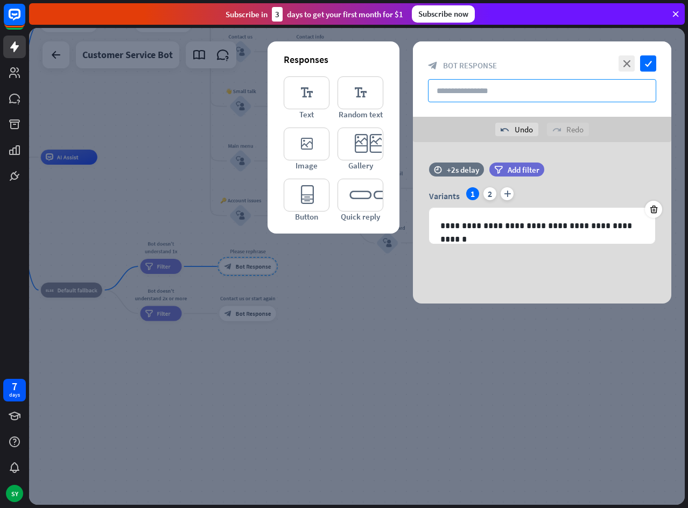
type input "**********"
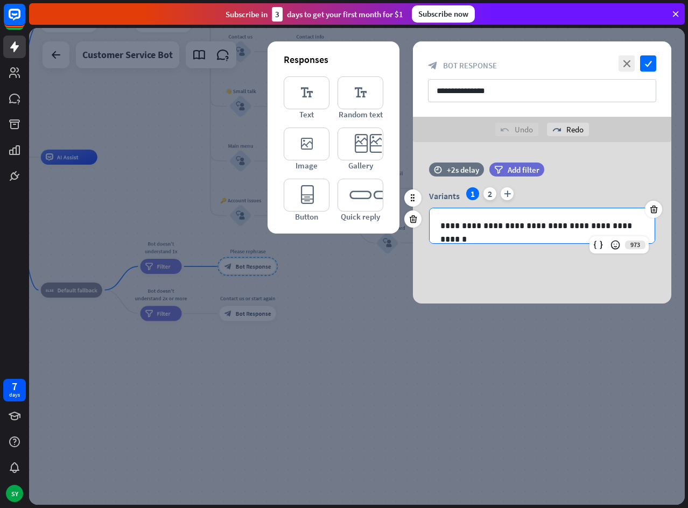
click at [629, 227] on p "**********" at bounding box center [541, 225] width 203 height 13
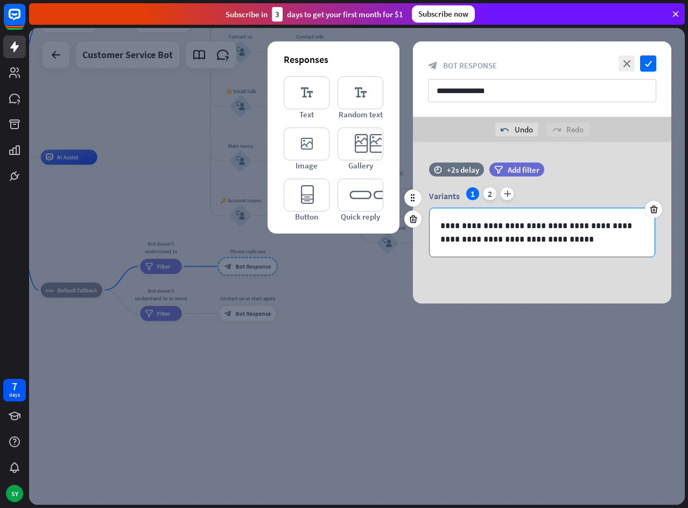
click at [551, 240] on p "**********" at bounding box center [541, 232] width 203 height 27
click at [548, 242] on p "**********" at bounding box center [541, 232] width 203 height 27
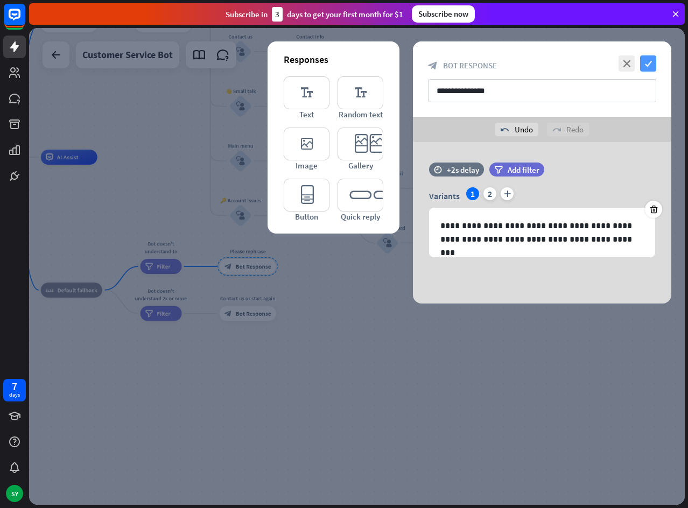
click at [646, 66] on icon "check" at bounding box center [648, 63] width 16 height 16
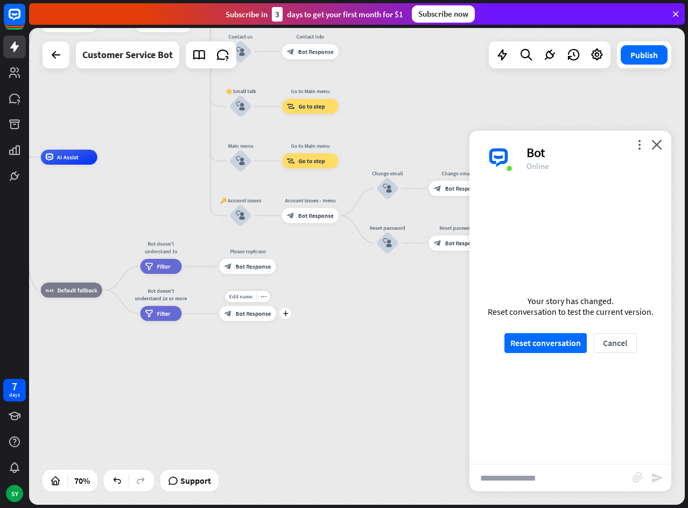
click at [242, 318] on div "block_bot_response Bot Response" at bounding box center [248, 313] width 57 height 15
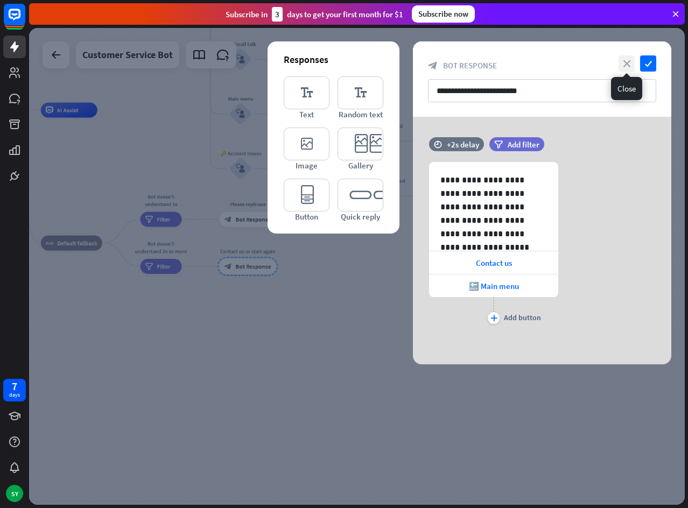
click at [627, 57] on icon "close" at bounding box center [626, 63] width 16 height 16
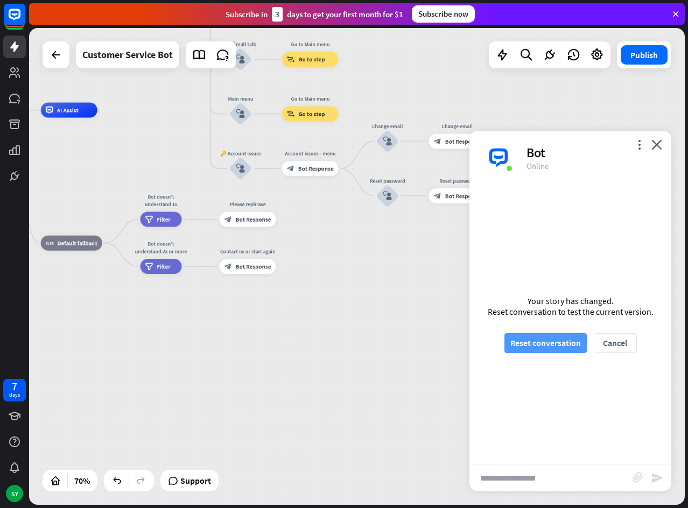
click at [551, 338] on button "Reset conversation" at bounding box center [545, 343] width 82 height 20
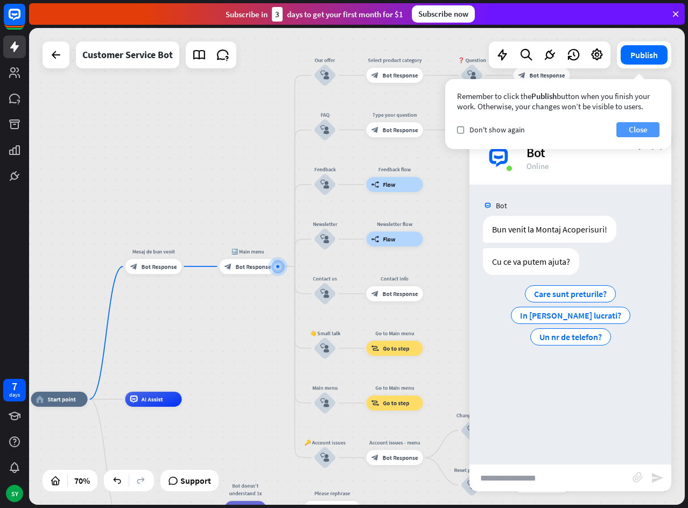
click at [642, 130] on button "Close" at bounding box center [637, 129] width 43 height 15
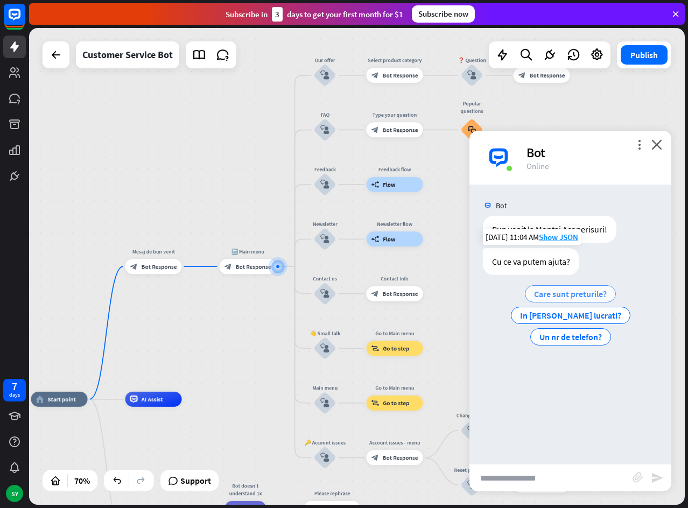
click at [580, 296] on span "Care sunt preturile?" at bounding box center [570, 294] width 73 height 11
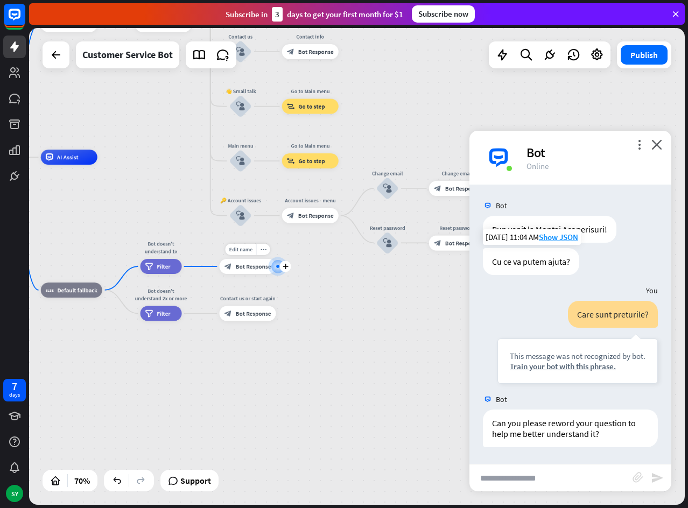
click at [248, 272] on div "block_bot_response Bot Response" at bounding box center [248, 266] width 57 height 15
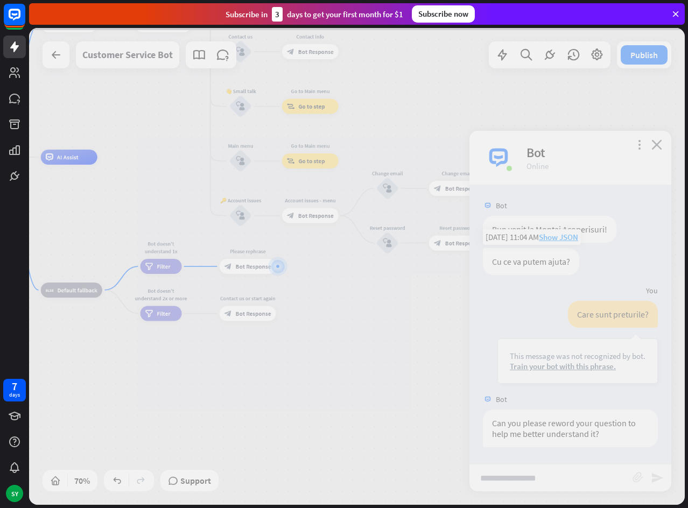
click at [248, 272] on div at bounding box center [357, 266] width 656 height 477
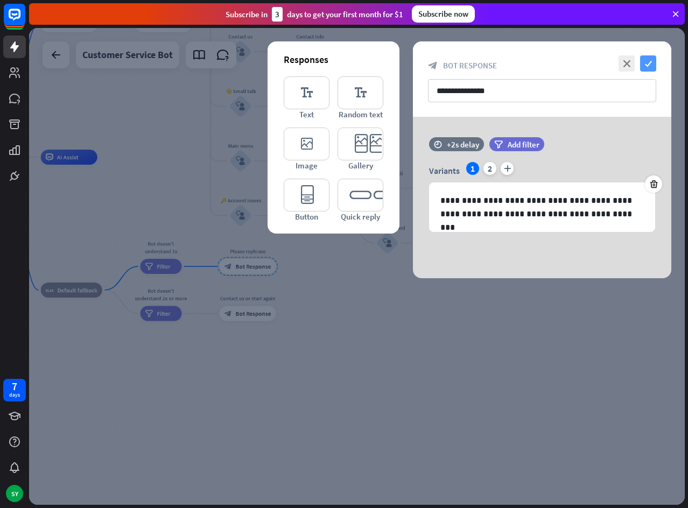
click at [645, 65] on icon "check" at bounding box center [648, 63] width 16 height 16
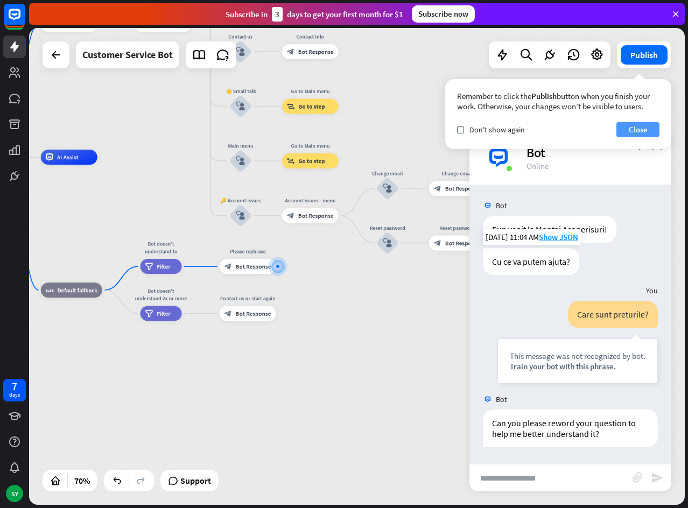
click at [638, 129] on button "Close" at bounding box center [637, 129] width 43 height 15
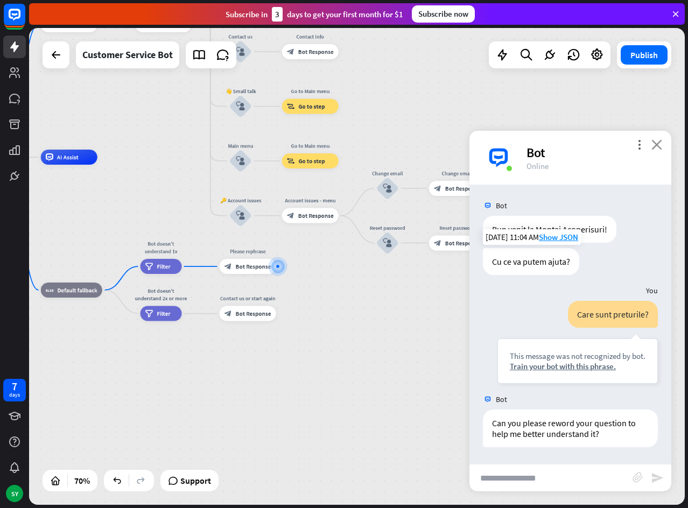
click at [660, 143] on icon "close" at bounding box center [656, 144] width 11 height 10
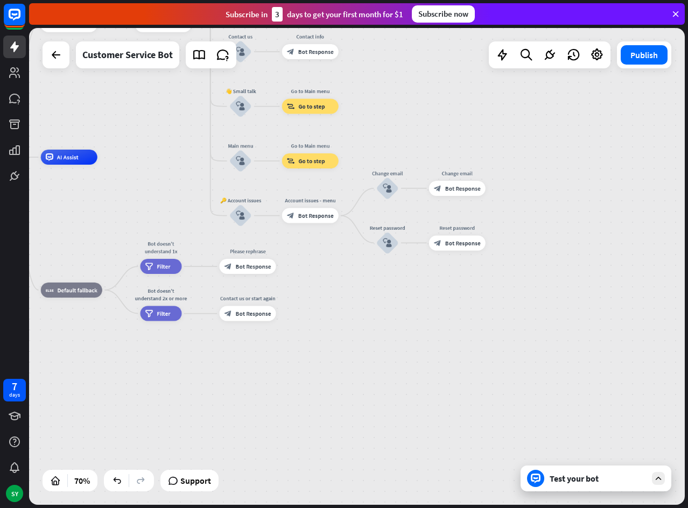
click at [647, 474] on div "Test your bot" at bounding box center [595, 479] width 151 height 26
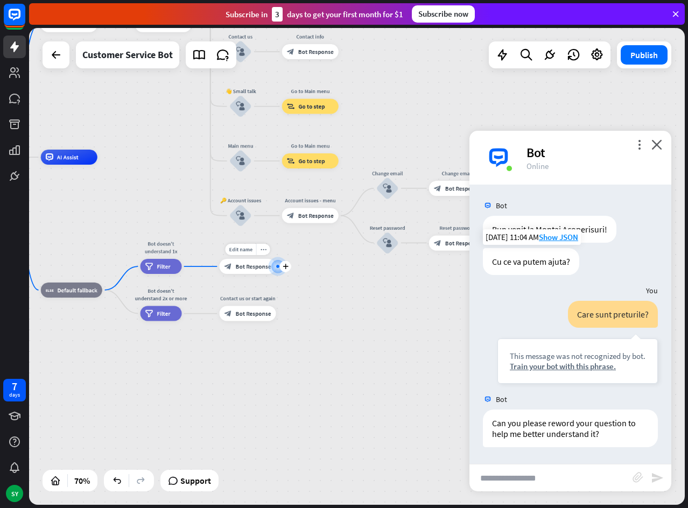
click at [277, 270] on div at bounding box center [278, 267] width 8 height 8
click at [245, 318] on div "block_bot_response Bot Response" at bounding box center [248, 313] width 57 height 15
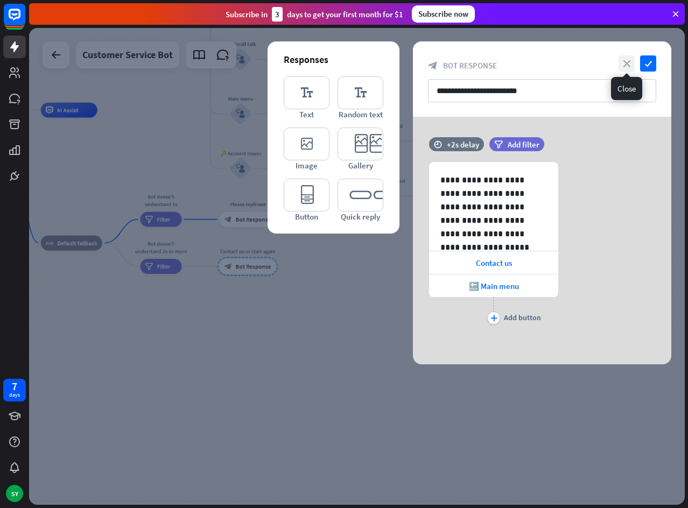
click at [629, 65] on icon "close" at bounding box center [626, 63] width 16 height 16
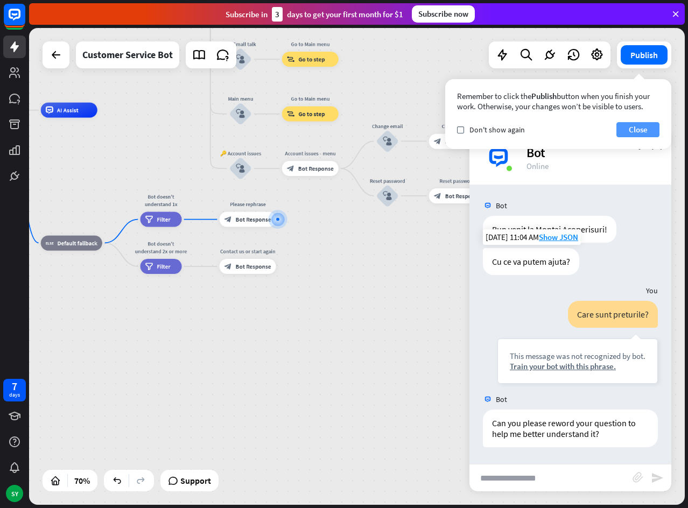
click at [645, 128] on button "Close" at bounding box center [637, 129] width 43 height 15
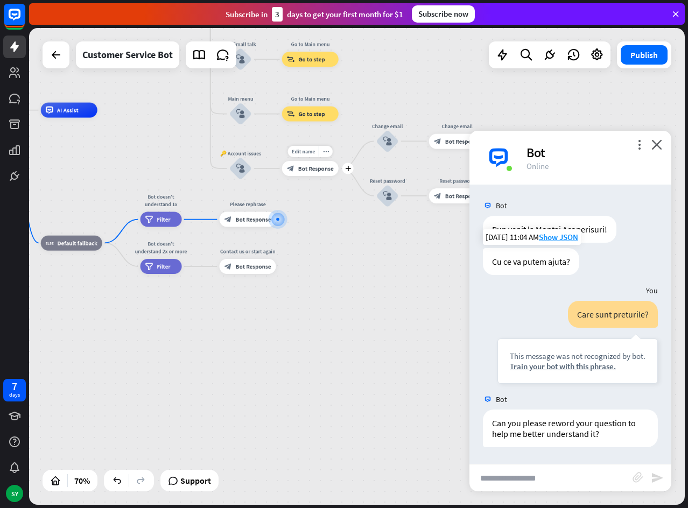
click at [311, 176] on div "Edit name more_horiz plus Account issues - menu block_bot_response Bot Response" at bounding box center [310, 168] width 57 height 15
click at [311, 176] on div "Edit name more_horiz plus block_bot_response Bot Response" at bounding box center [310, 168] width 57 height 15
click at [315, 170] on span "Bot Response" at bounding box center [316, 169] width 36 height 8
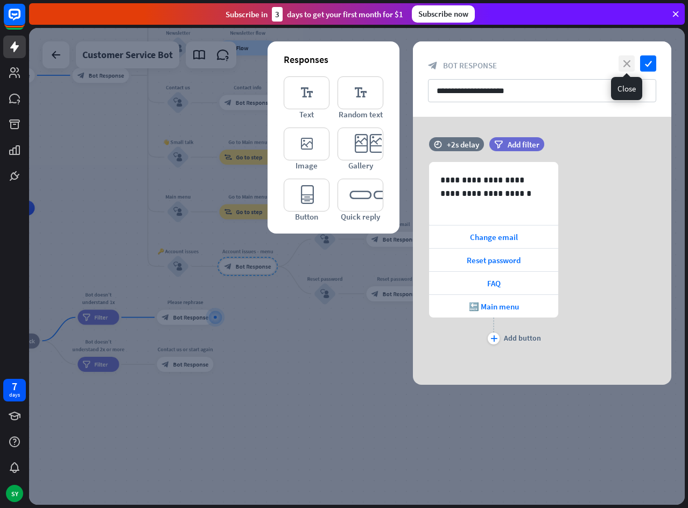
click at [624, 59] on icon "close" at bounding box center [626, 63] width 16 height 16
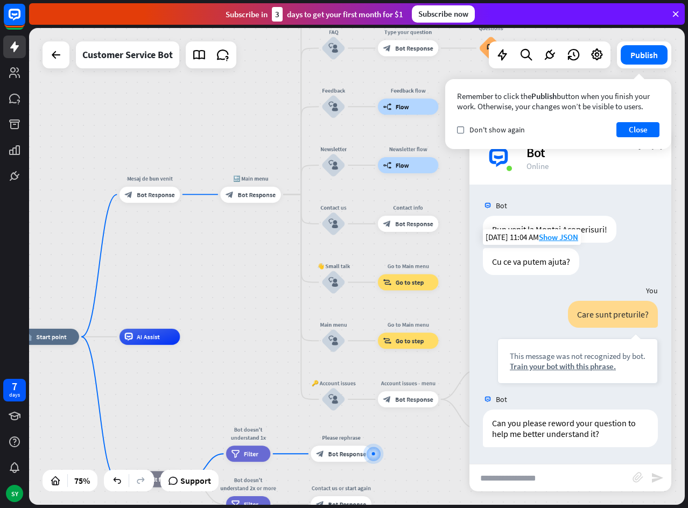
drag, startPoint x: 311, startPoint y: 174, endPoint x: 478, endPoint y: 301, distance: 209.4
click at [478, 301] on div "home_2 Start point Mesaj de bun venit block_bot_response Bot Response 🔙 Main me…" at bounding box center [357, 266] width 656 height 477
click at [478, 301] on div "Care sunt preturile? This message was not recognized by bot. Train your bot wit…" at bounding box center [570, 345] width 202 height 88
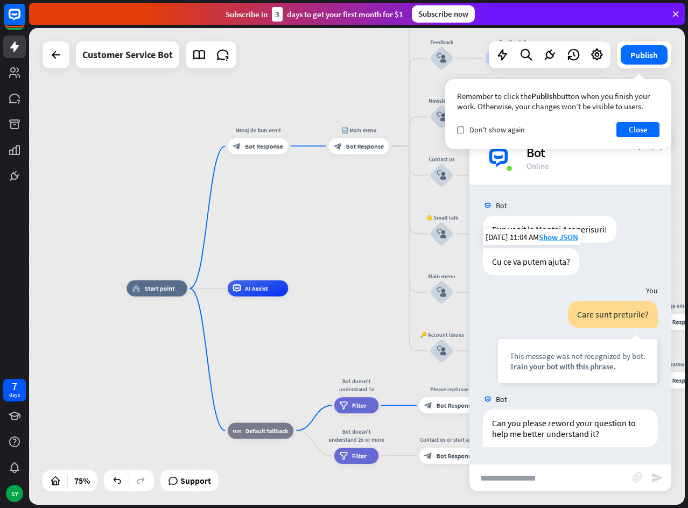
drag, startPoint x: 259, startPoint y: 223, endPoint x: 365, endPoint y: 167, distance: 119.9
click at [367, 167] on div "home_2 Start point Mesaj de bun venit block_bot_response Bot Response Edit name…" at bounding box center [357, 266] width 656 height 477
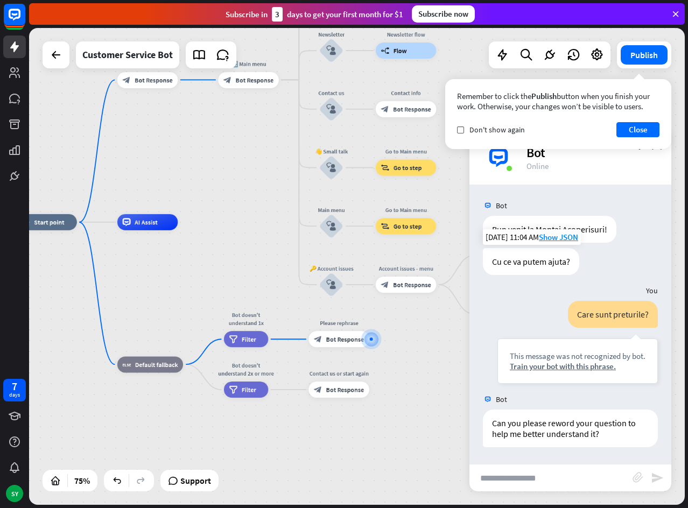
drag, startPoint x: 272, startPoint y: 326, endPoint x: 275, endPoint y: 345, distance: 19.1
click at [222, 295] on div "home_2 Start point Mesaj de bun venit block_bot_response Bot Response 🔙 Main me…" at bounding box center [262, 401] width 492 height 358
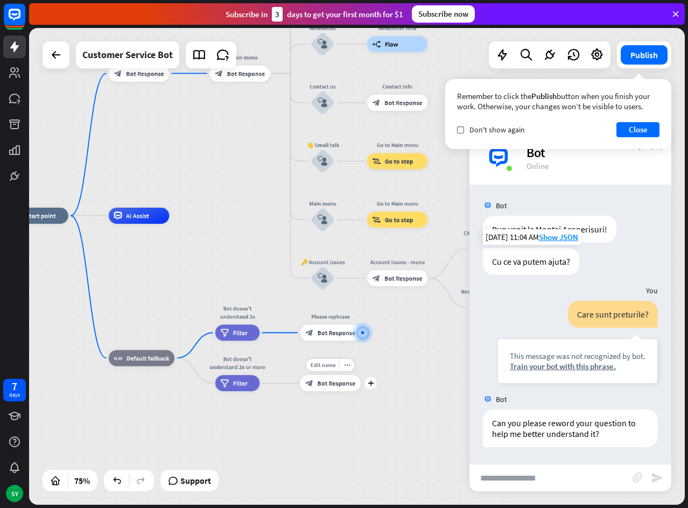
click at [334, 385] on span "Bot Response" at bounding box center [337, 383] width 38 height 8
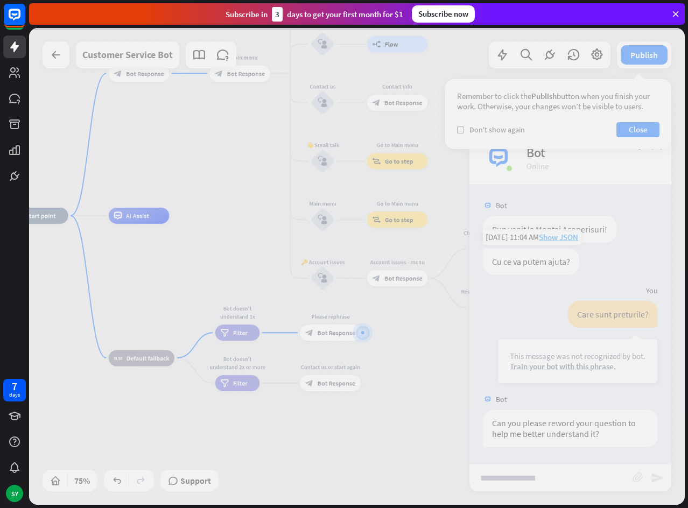
click at [334, 385] on div at bounding box center [357, 266] width 656 height 477
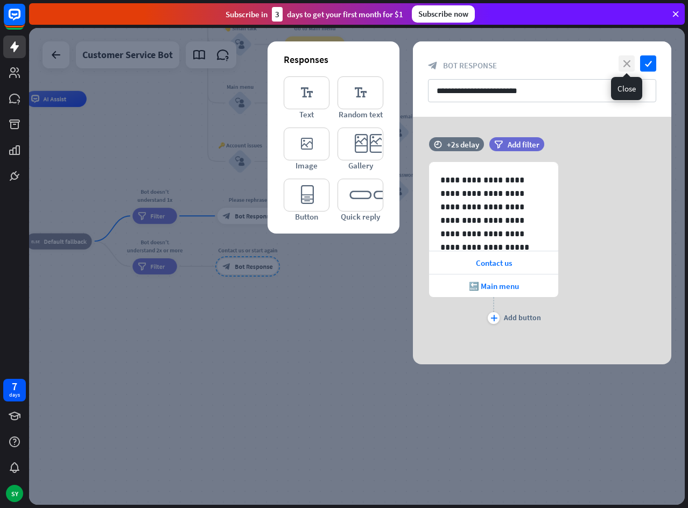
click at [629, 65] on icon "close" at bounding box center [626, 63] width 16 height 16
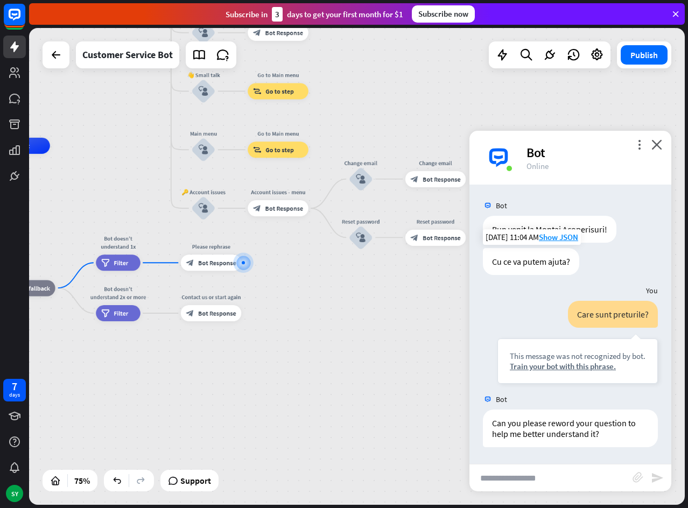
drag, startPoint x: 374, startPoint y: 270, endPoint x: 363, endPoint y: 303, distance: 34.4
click at [354, 298] on div "home_2 Start point Mesaj de bun venit block_bot_response Bot Response 🔙 Main me…" at bounding box center [135, 325] width 492 height 358
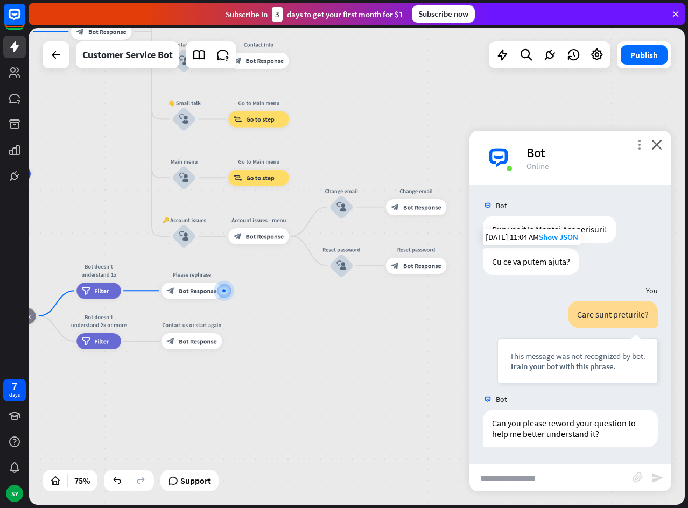
click at [640, 139] on div "more_vert close Bot Online" at bounding box center [570, 158] width 202 height 54
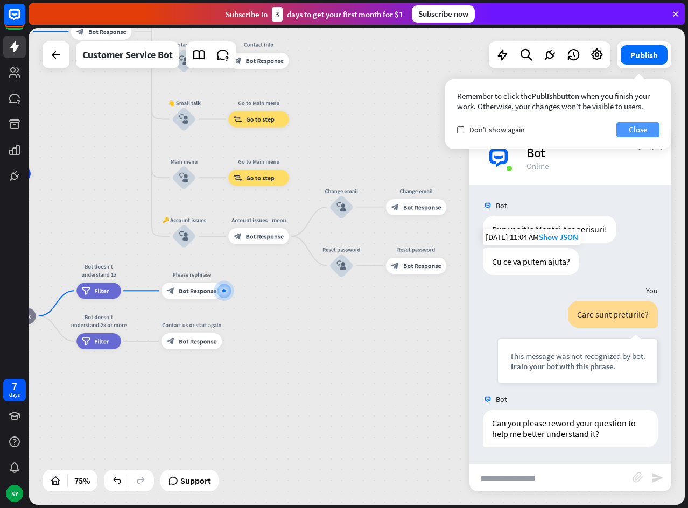
click at [637, 132] on button "Close" at bounding box center [637, 129] width 43 height 15
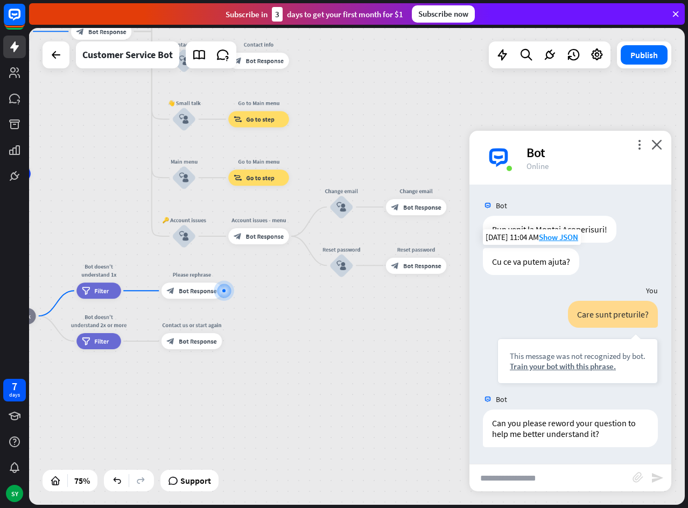
click at [495, 157] on img at bounding box center [498, 158] width 32 height 32
click at [535, 365] on div "Train your bot with this phrase." at bounding box center [578, 366] width 136 height 10
click at [577, 367] on div "Train your bot with this phrase." at bounding box center [578, 366] width 136 height 10
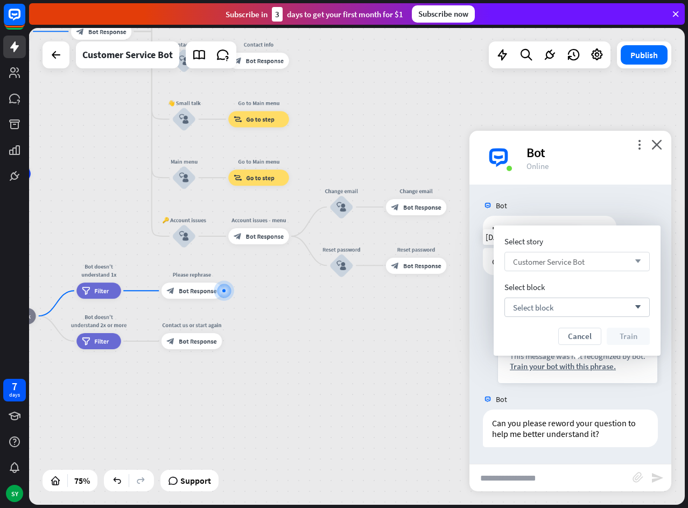
click at [595, 255] on div "Customer Service Bot arrow_down" at bounding box center [576, 261] width 145 height 19
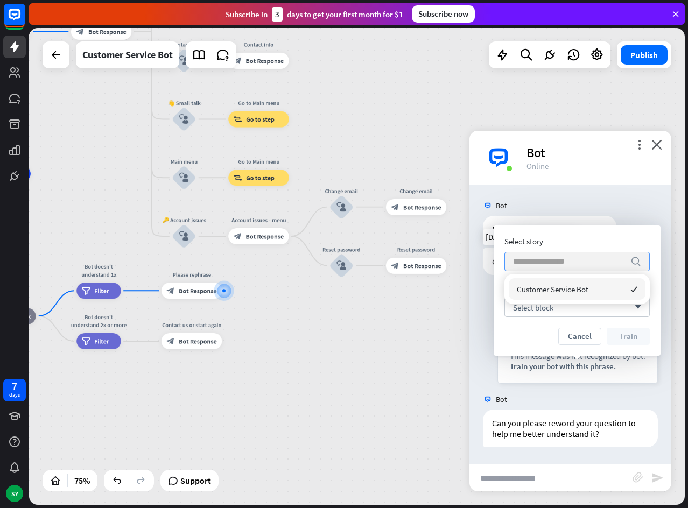
click at [594, 261] on input "search" at bounding box center [569, 261] width 112 height 18
click at [563, 311] on div "Select block arrow_down" at bounding box center [576, 307] width 145 height 19
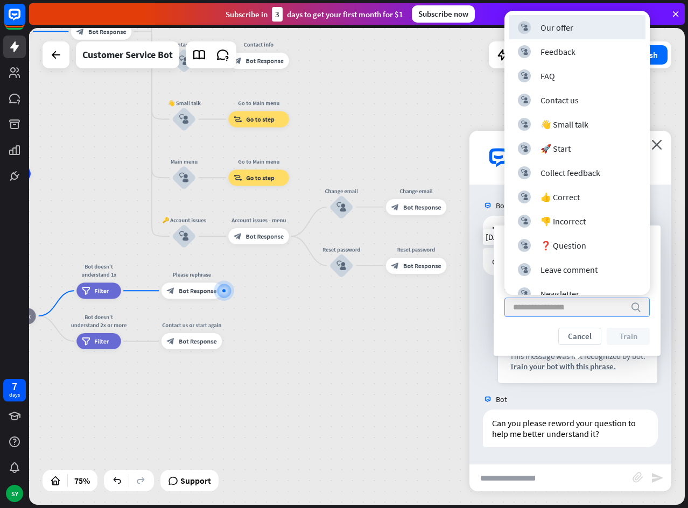
click at [563, 311] on input "search" at bounding box center [569, 307] width 112 height 18
click at [551, 326] on div "Select story Customer Service Bot arrow_down Select block search Cancel Train" at bounding box center [576, 290] width 145 height 109
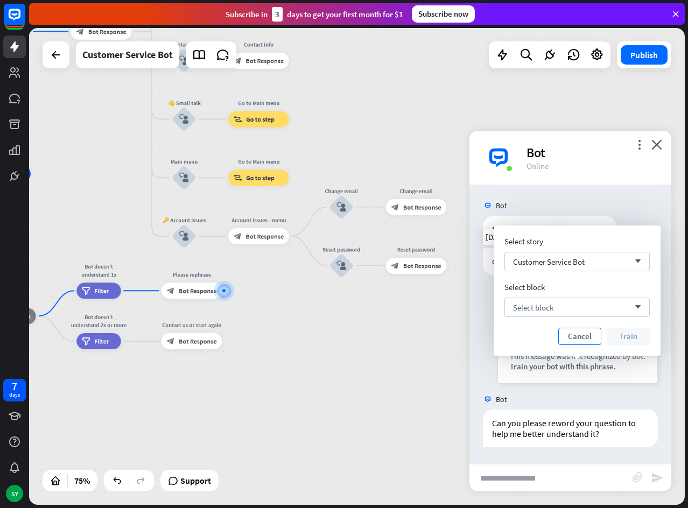
click at [575, 341] on button "Cancel" at bounding box center [579, 336] width 43 height 17
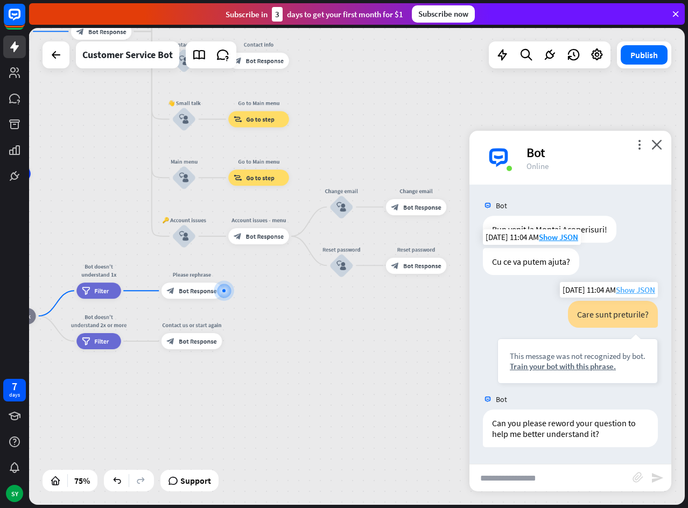
click at [630, 290] on span "Show JSON" at bounding box center [635, 290] width 39 height 10
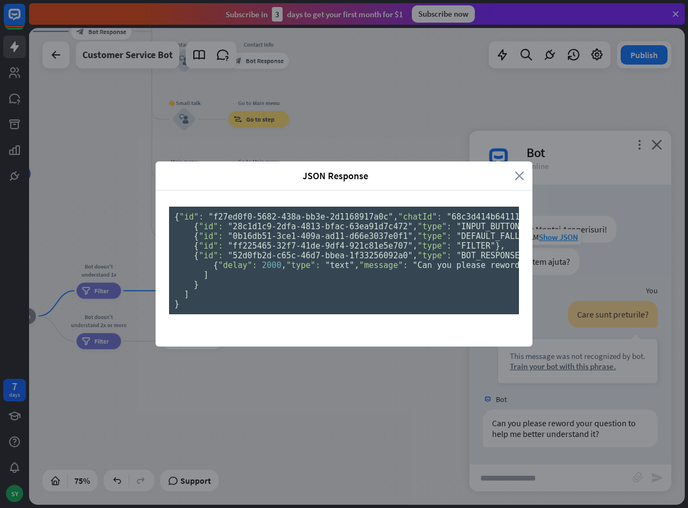
click at [515, 170] on icon "close" at bounding box center [520, 176] width 10 height 12
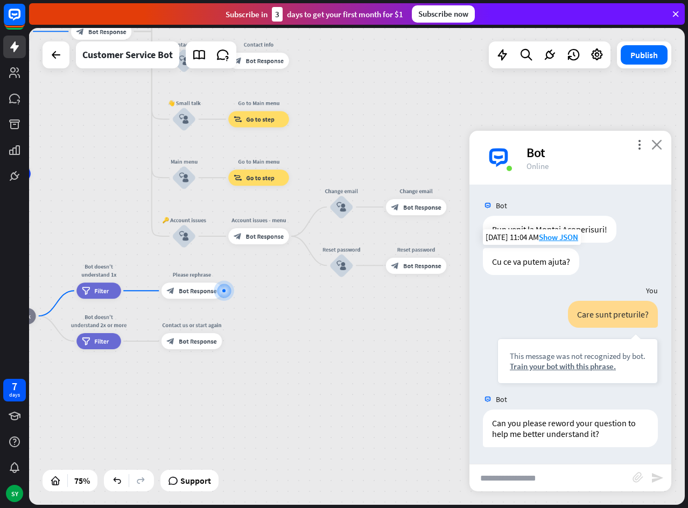
click at [657, 143] on icon "close" at bounding box center [656, 144] width 11 height 10
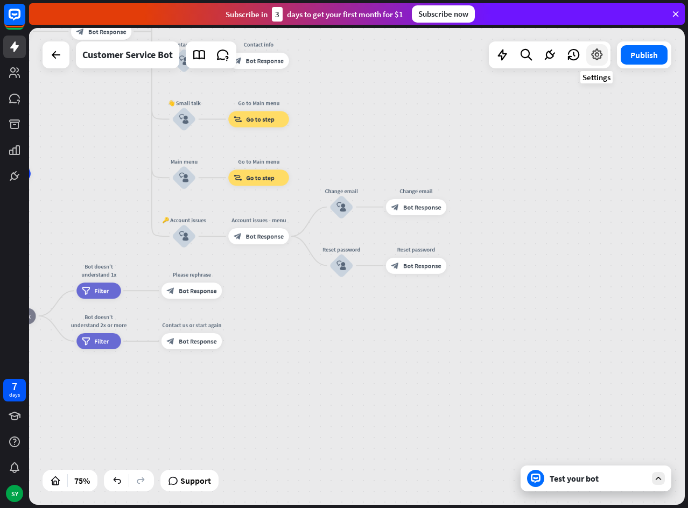
click at [595, 59] on icon at bounding box center [597, 55] width 14 height 14
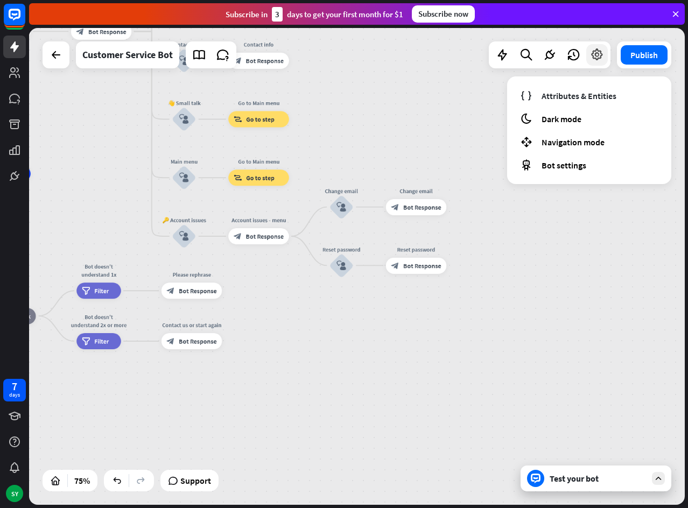
click at [595, 59] on icon at bounding box center [597, 55] width 14 height 14
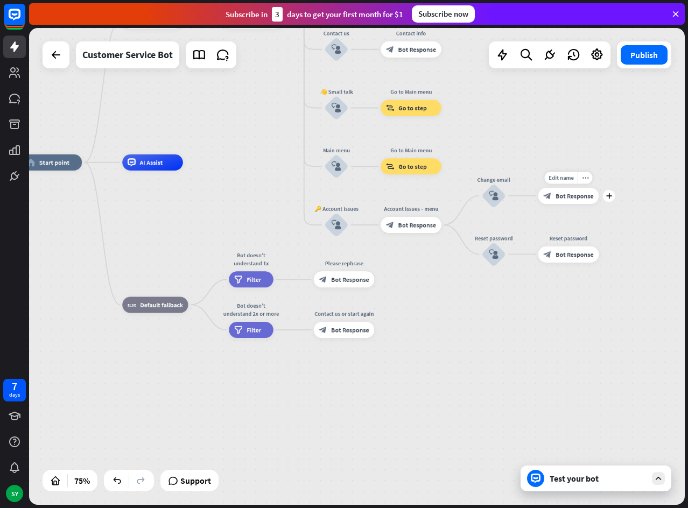
drag, startPoint x: 437, startPoint y: 227, endPoint x: 586, endPoint y: 216, distance: 150.0
click at [586, 204] on div "Edit name more_horiz plus Change email block_bot_response Bot Response" at bounding box center [568, 196] width 61 height 16
click at [350, 280] on span "Bot Response" at bounding box center [350, 280] width 38 height 8
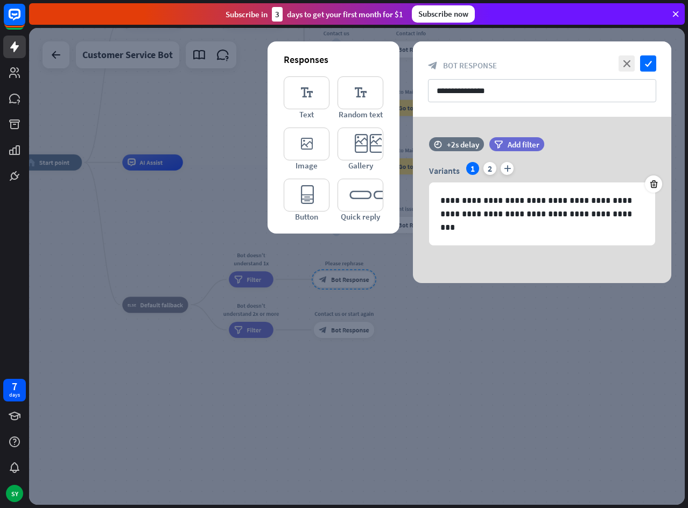
click at [350, 280] on div at bounding box center [357, 266] width 656 height 477
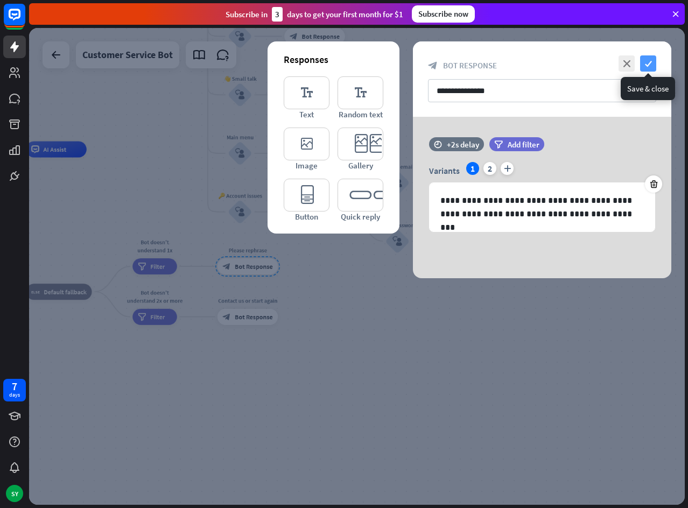
click at [648, 66] on icon "check" at bounding box center [648, 63] width 16 height 16
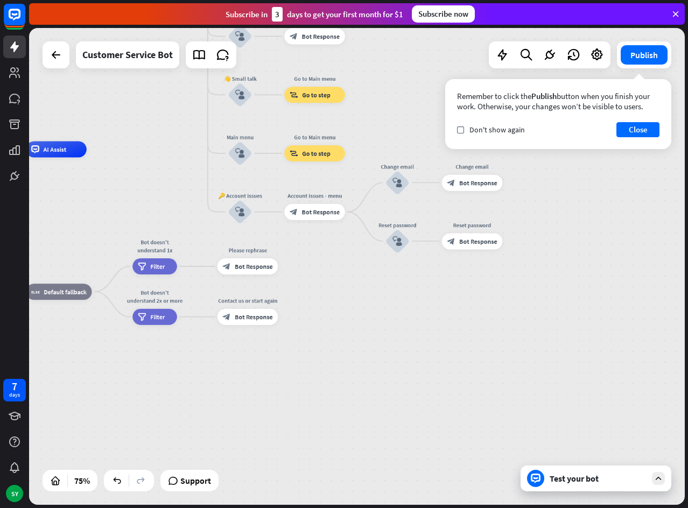
click at [566, 480] on div "Test your bot" at bounding box center [598, 478] width 97 height 11
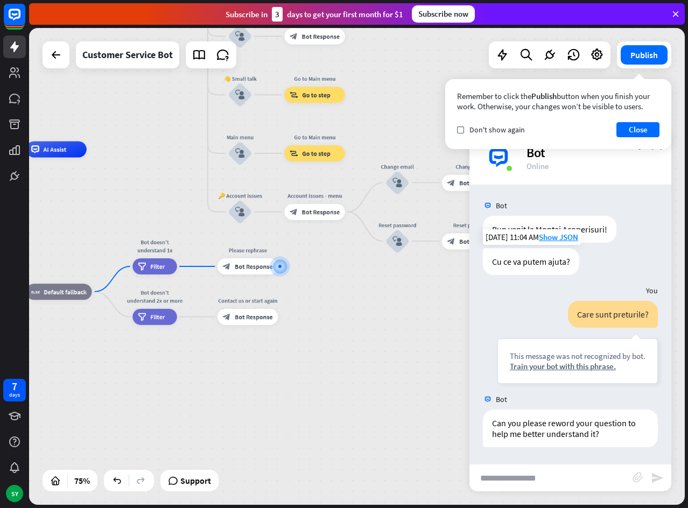
click at [552, 474] on input "text" at bounding box center [550, 478] width 163 height 27
type input "***"
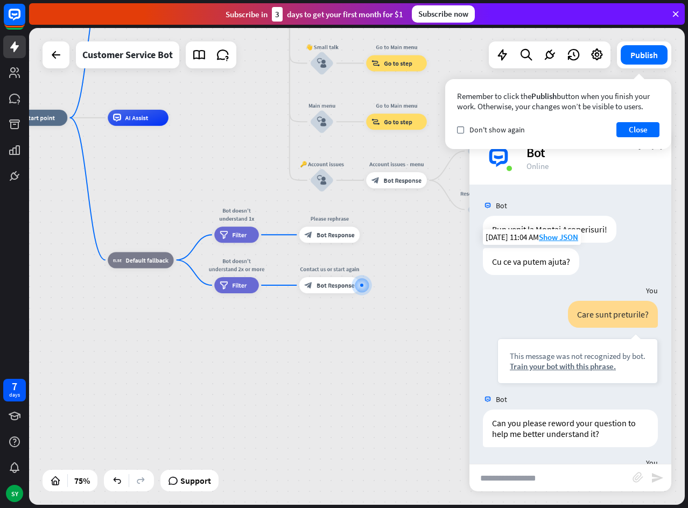
drag, startPoint x: 175, startPoint y: 293, endPoint x: 267, endPoint y: 315, distance: 94.5
click at [267, 315] on div "home_2 Start point Mesaj de bun venit block_bot_response Bot Response 🔙 Main me…" at bounding box center [253, 297] width 492 height 358
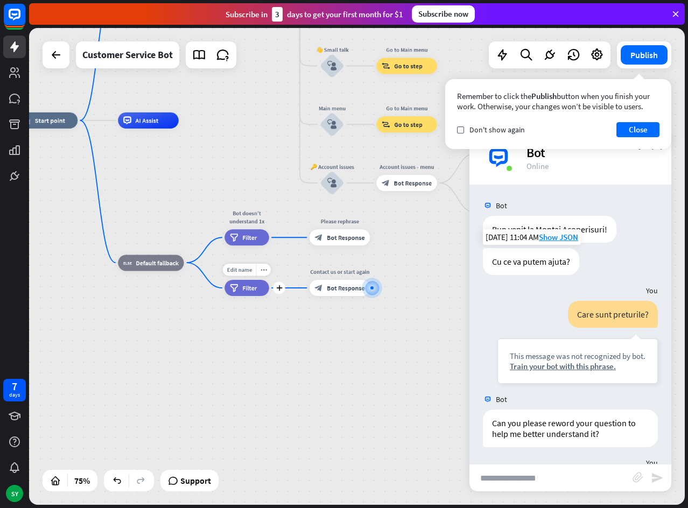
click at [248, 292] on span "Filter" at bounding box center [249, 288] width 15 height 8
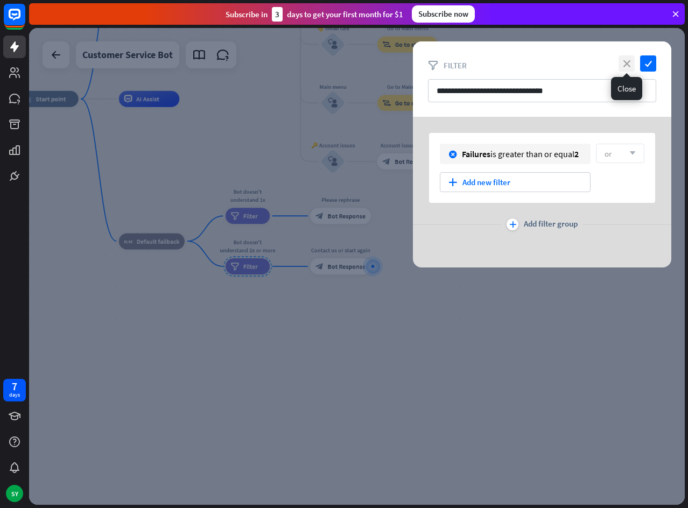
click at [627, 61] on icon "close" at bounding box center [626, 63] width 16 height 16
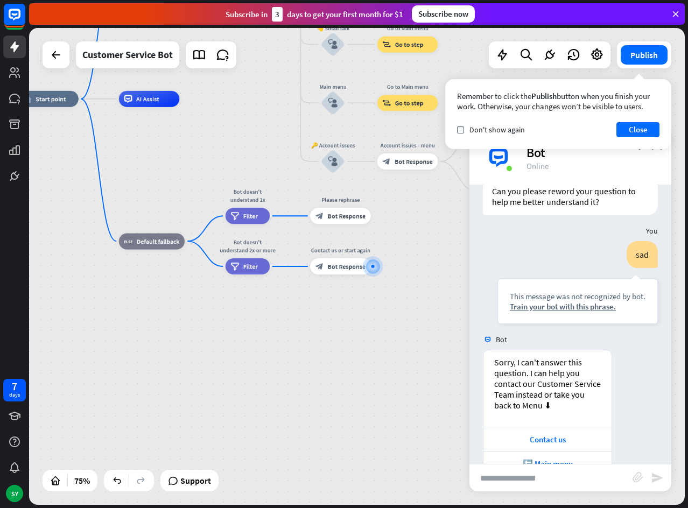
scroll to position [260, 0]
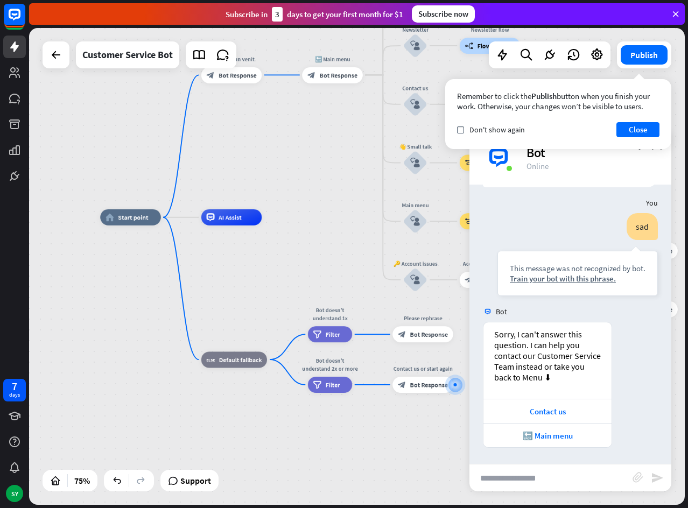
drag, startPoint x: 285, startPoint y: 312, endPoint x: 367, endPoint y: 431, distance: 144.2
click at [367, 431] on div "home_2 Start point Mesaj de bun venit block_bot_response Bot Response 🔙 Main me…" at bounding box center [346, 396] width 492 height 358
click at [332, 391] on div "filter Filter" at bounding box center [330, 385] width 45 height 16
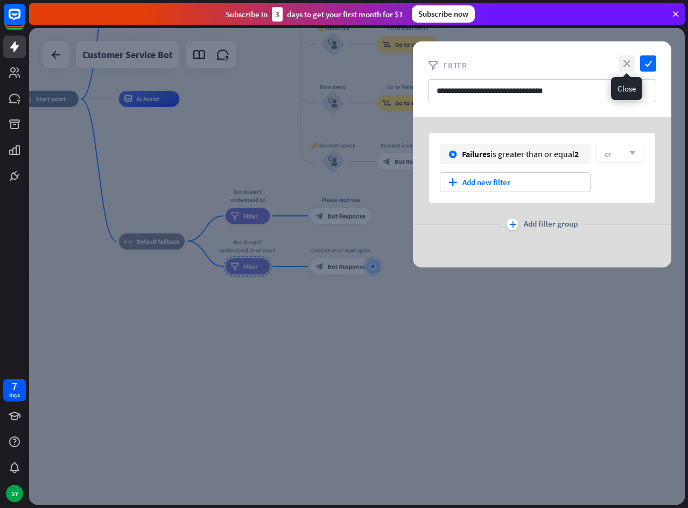
click at [621, 60] on icon "close" at bounding box center [626, 63] width 16 height 16
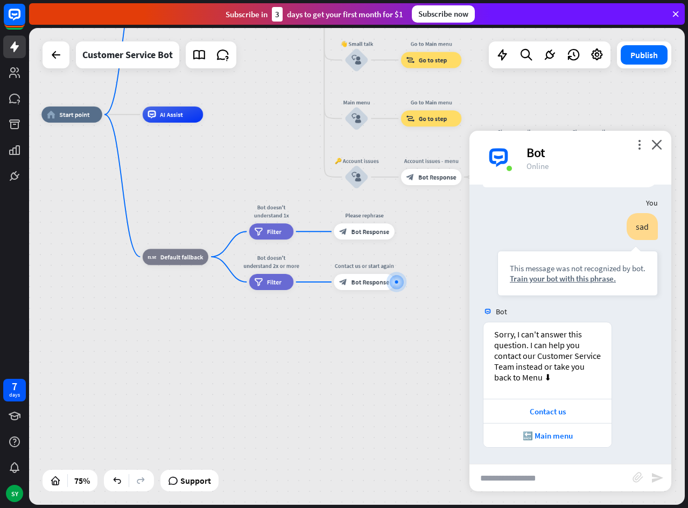
drag, startPoint x: 142, startPoint y: 269, endPoint x: 216, endPoint y: 286, distance: 76.2
click at [172, 286] on div "home_2 Start point Mesaj de bun venit block_bot_response Bot Response 🔙 Main me…" at bounding box center [287, 294] width 492 height 358
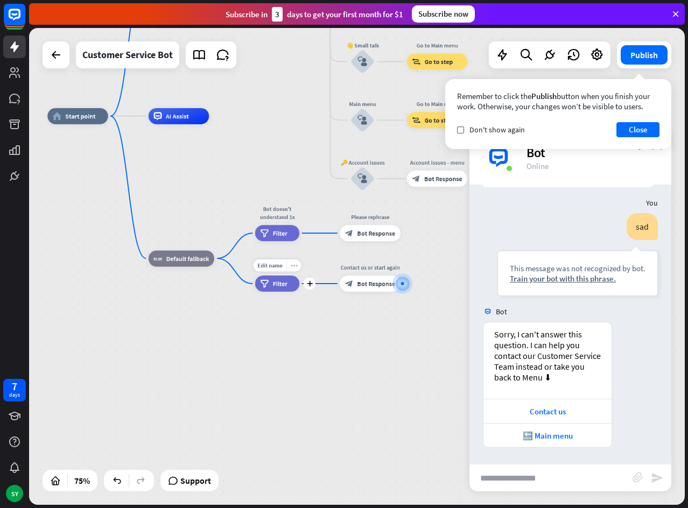
click at [298, 267] on div "more_horiz" at bounding box center [293, 265] width 15 height 12
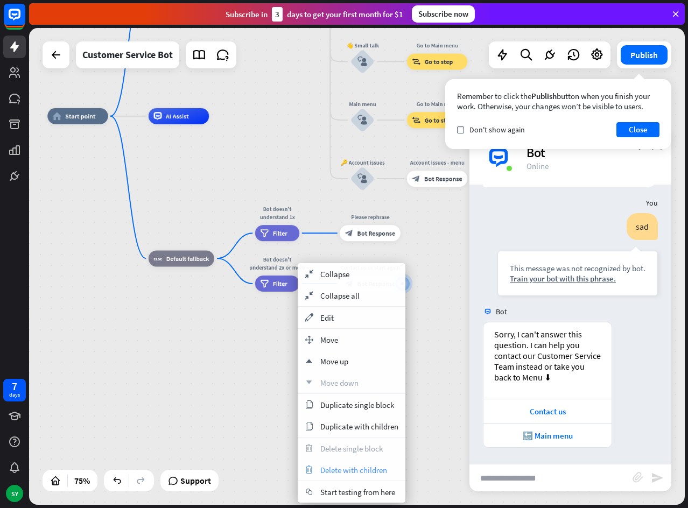
click at [351, 468] on span "Delete with children" at bounding box center [353, 470] width 67 height 10
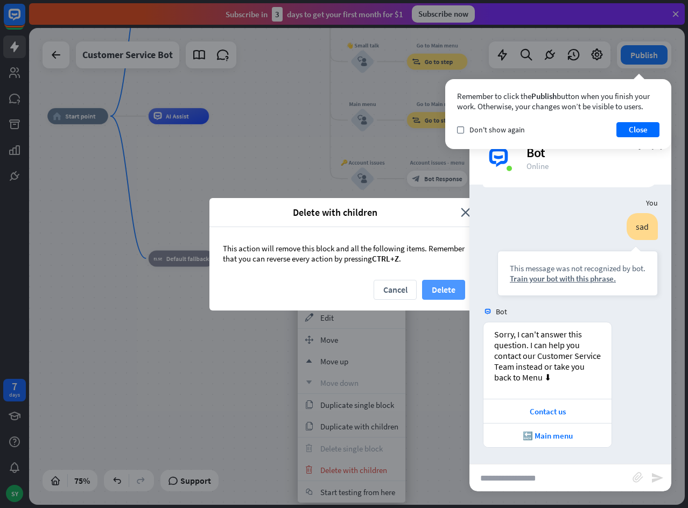
click at [437, 292] on button "Delete" at bounding box center [443, 290] width 43 height 20
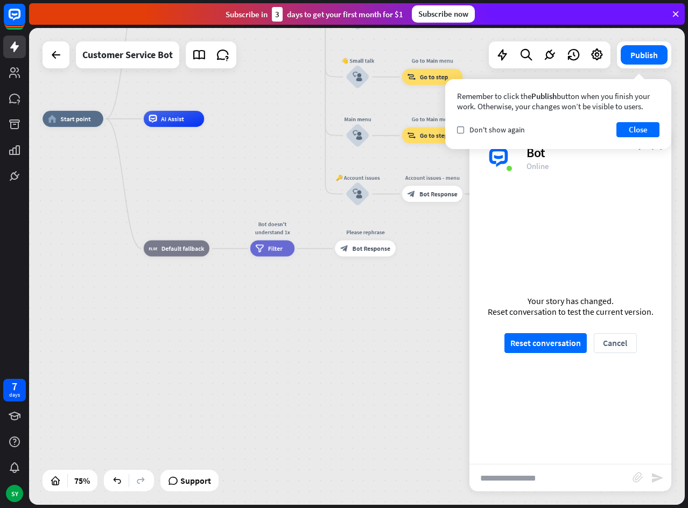
drag, startPoint x: 329, startPoint y: 282, endPoint x: 247, endPoint y: 320, distance: 91.0
click at [247, 320] on div "home_2 Start point Mesaj de bun venit block_bot_response Bot Response 🔙 Main me…" at bounding box center [289, 298] width 492 height 358
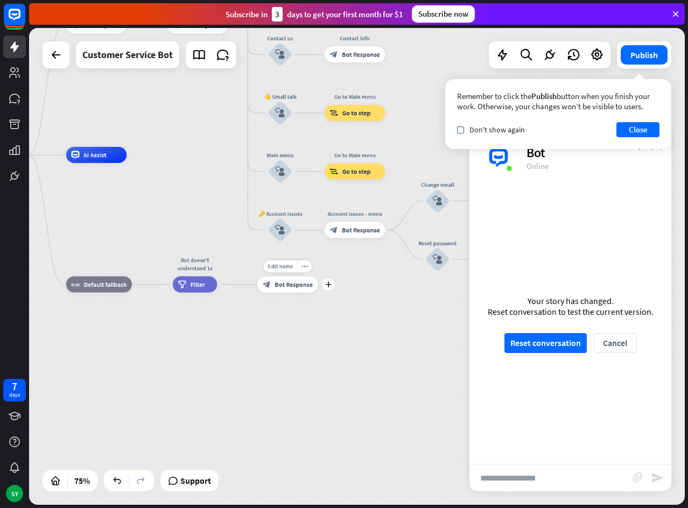
click at [283, 289] on div "block_bot_response Bot Response" at bounding box center [287, 285] width 61 height 16
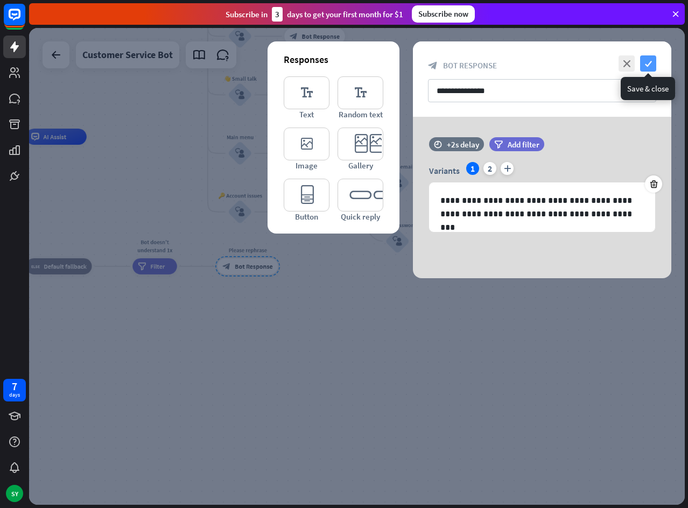
click at [650, 66] on icon "check" at bounding box center [648, 63] width 16 height 16
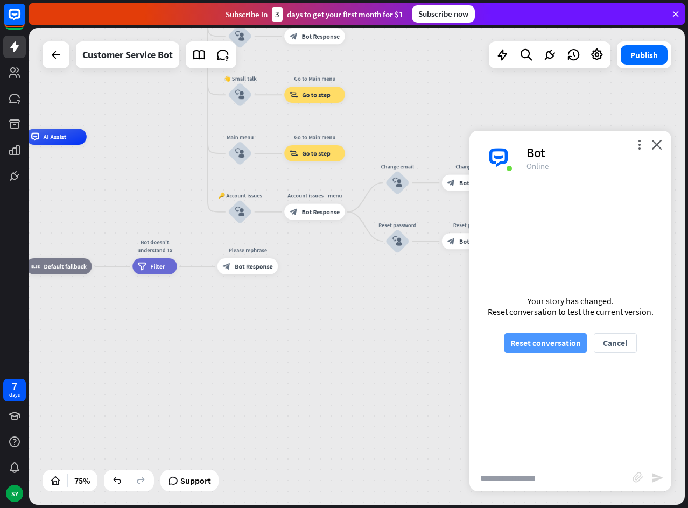
click at [537, 341] on button "Reset conversation" at bounding box center [545, 343] width 82 height 20
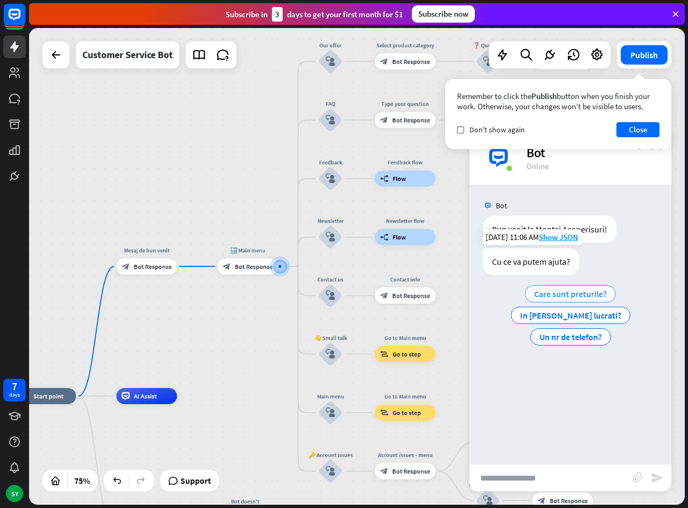
click at [575, 297] on span "Care sunt preturile?" at bounding box center [570, 294] width 73 height 11
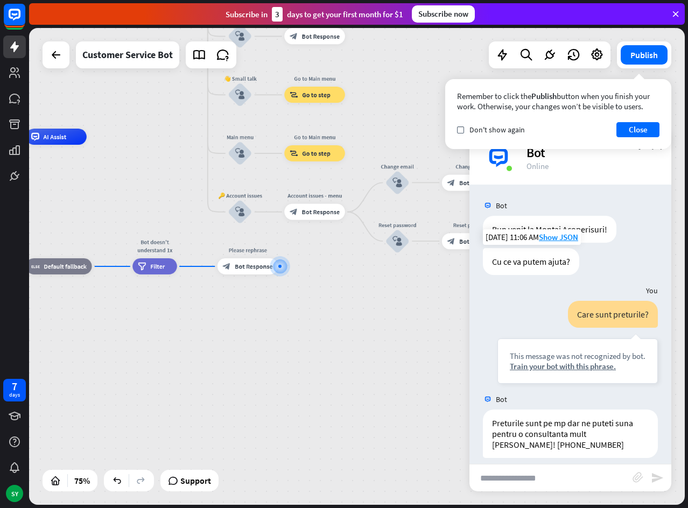
scroll to position [10, 0]
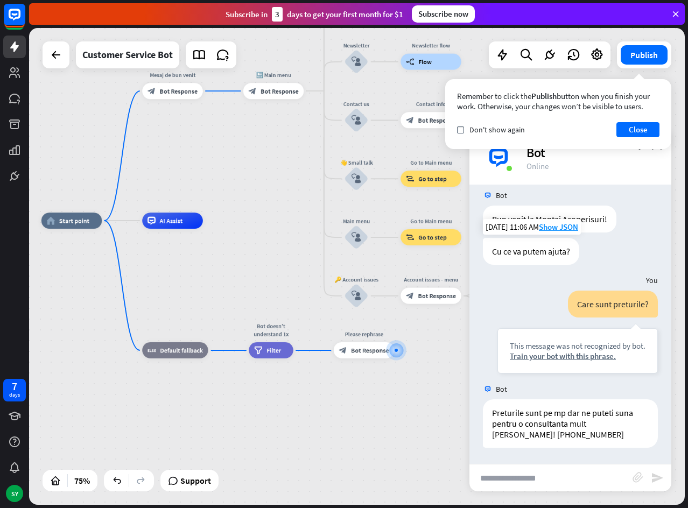
drag, startPoint x: 187, startPoint y: 324, endPoint x: 322, endPoint y: 408, distance: 159.5
click at [322, 408] on div "home_2 Start point Mesaj de bun venit block_bot_response Bot Response 🔙 Main me…" at bounding box center [287, 400] width 492 height 358
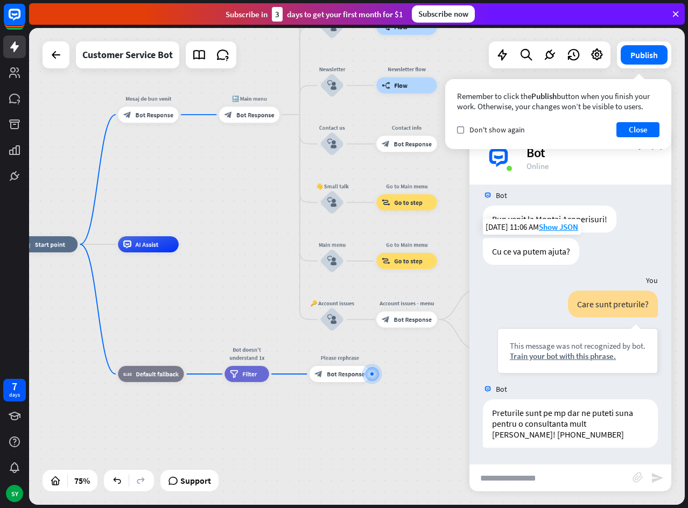
drag, startPoint x: 317, startPoint y: 404, endPoint x: 275, endPoint y: 428, distance: 48.7
click at [275, 428] on div "home_2 Start point Mesaj de bun venit block_bot_response Bot Response 🔙 Main me…" at bounding box center [263, 423] width 492 height 358
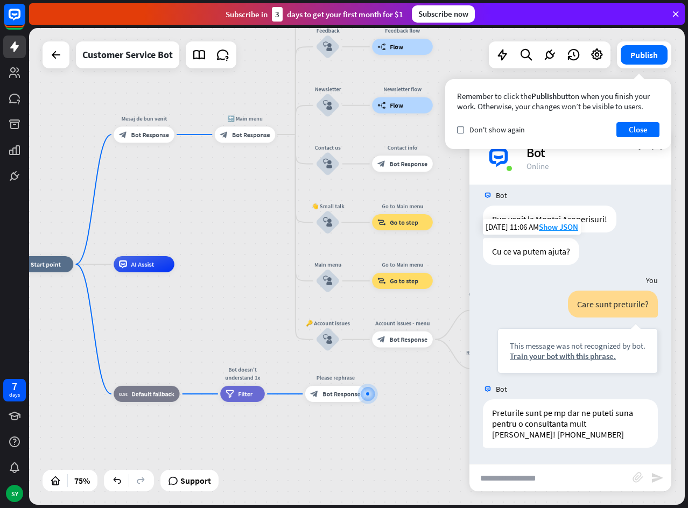
drag, startPoint x: 275, startPoint y: 150, endPoint x: 265, endPoint y: 185, distance: 35.8
click at [265, 185] on div "home_2 Start point Mesaj de bun venit block_bot_response Bot Response 🔙 Main me…" at bounding box center [357, 266] width 656 height 477
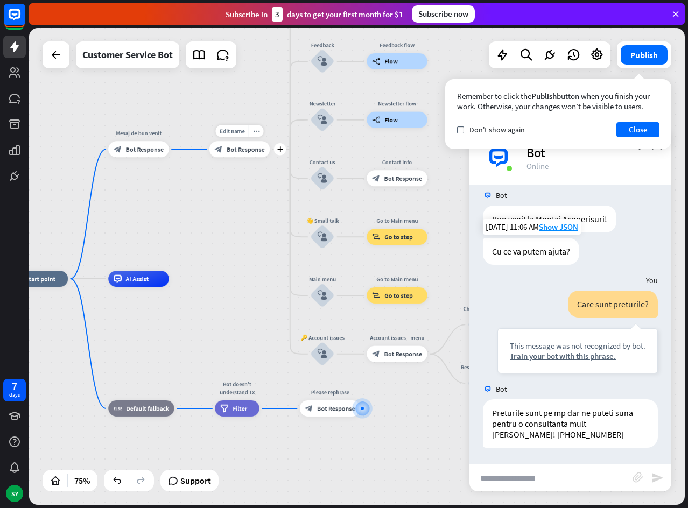
click at [230, 150] on span "Bot Response" at bounding box center [246, 149] width 38 height 8
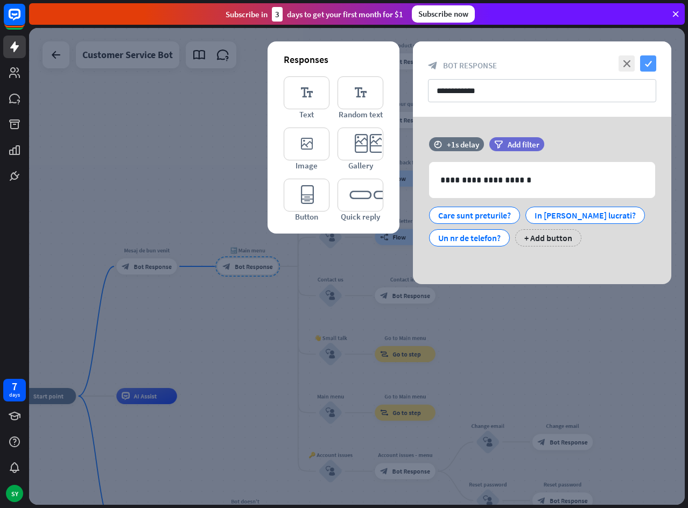
click at [646, 62] on icon "check" at bounding box center [648, 63] width 16 height 16
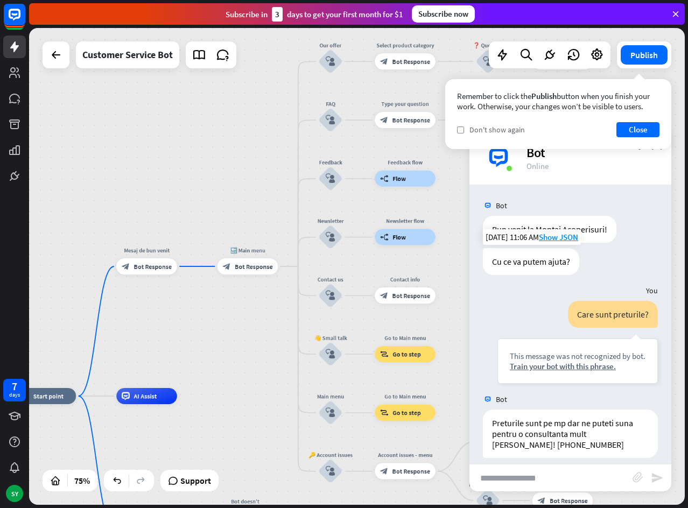
click at [491, 128] on span "Don't show again" at bounding box center [496, 130] width 55 height 10
click at [623, 129] on button "Close" at bounding box center [637, 129] width 43 height 15
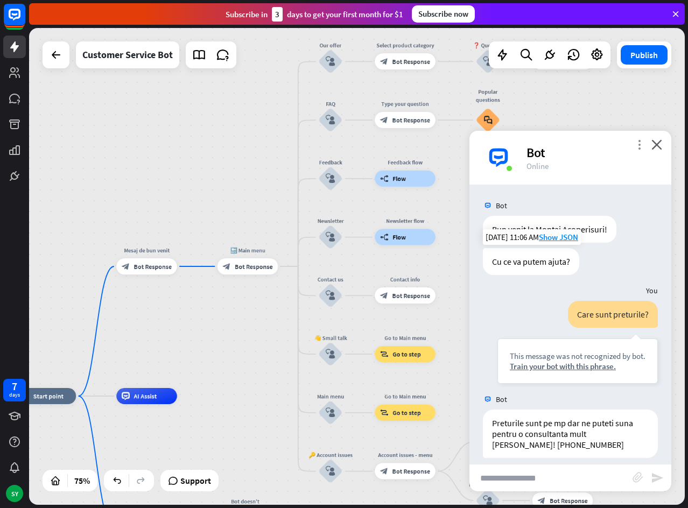
click at [641, 147] on icon "more_vert" at bounding box center [639, 144] width 10 height 10
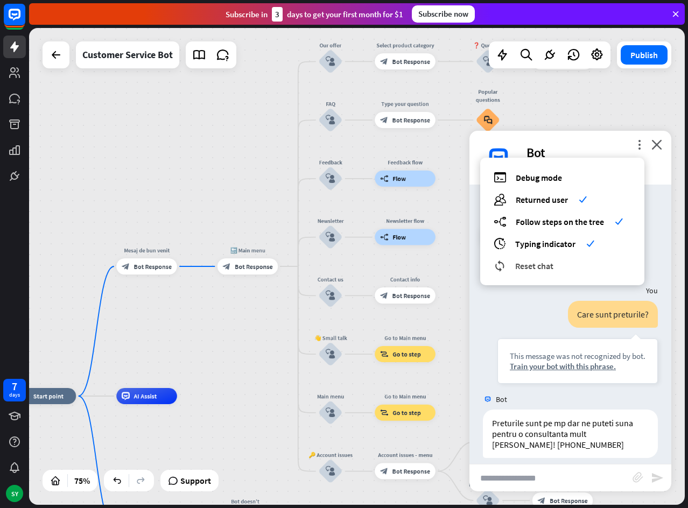
click at [526, 264] on span "Reset chat" at bounding box center [534, 266] width 38 height 11
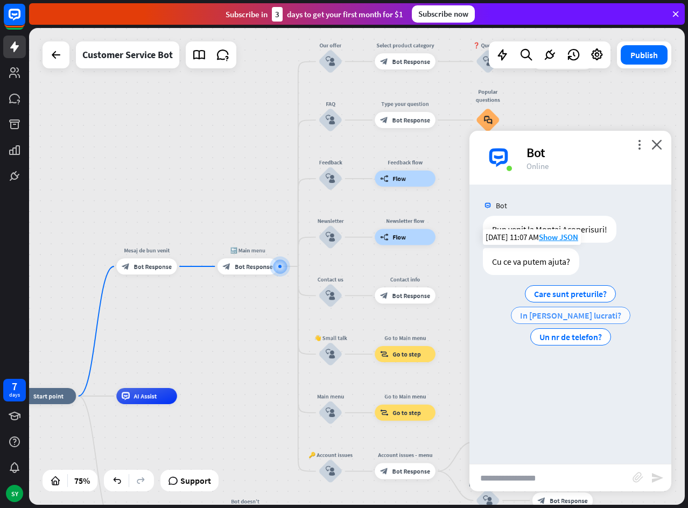
click at [545, 311] on span "In [PERSON_NAME] lucrati?" at bounding box center [570, 315] width 101 height 11
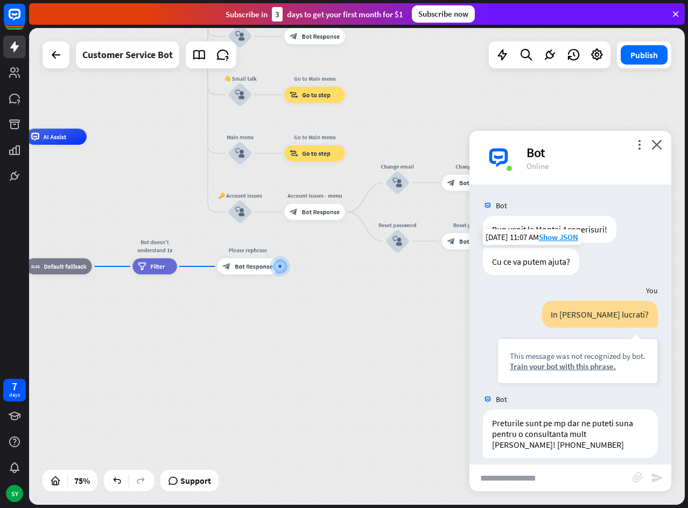
scroll to position [10, 0]
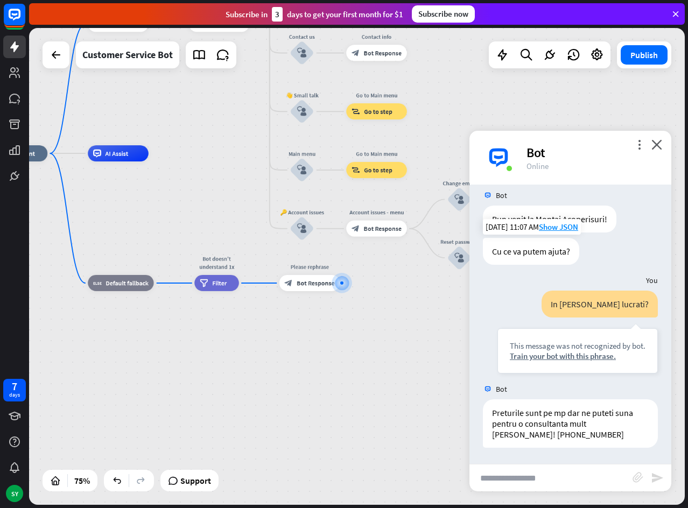
drag, startPoint x: 296, startPoint y: 308, endPoint x: 360, endPoint y: 325, distance: 65.7
click at [360, 325] on div "home_2 Start point Mesaj de bun venit block_bot_response Bot Response 🔙 Main me…" at bounding box center [233, 332] width 492 height 358
click at [362, 326] on div "home_2 Start point Mesaj de bun venit block_bot_response Bot Response 🔙 Main me…" at bounding box center [235, 332] width 492 height 358
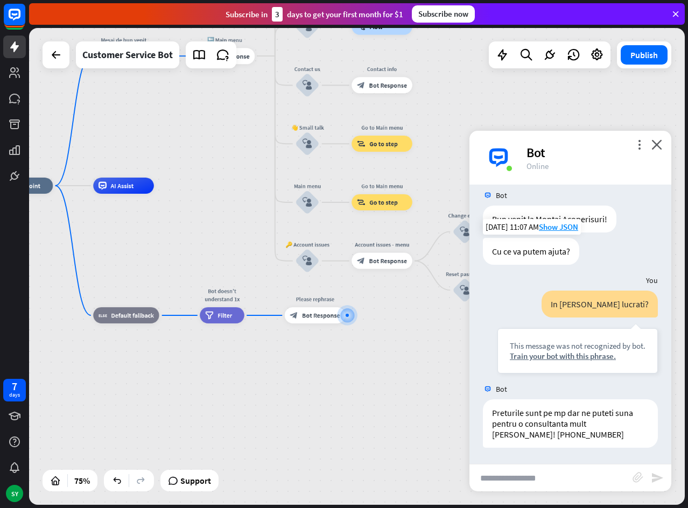
drag, startPoint x: 459, startPoint y: 388, endPoint x: 460, endPoint y: 398, distance: 9.7
click at [460, 398] on div "home_2 Start point Mesaj de bun venit block_bot_response Bot Response 🔙 Main me…" at bounding box center [238, 365] width 492 height 358
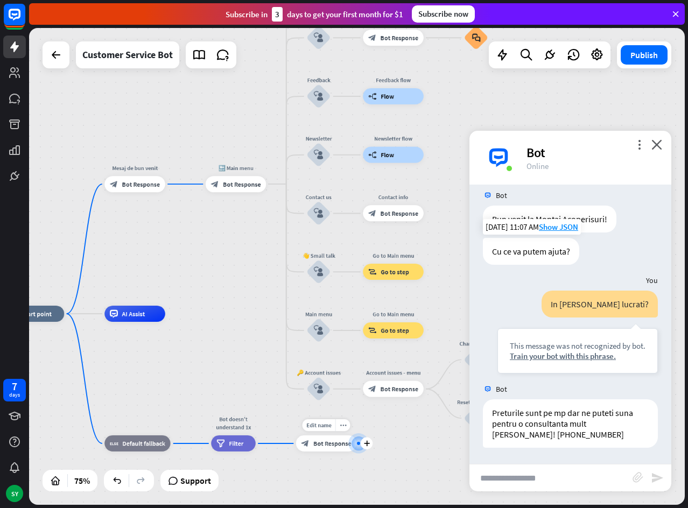
drag, startPoint x: 353, startPoint y: 298, endPoint x: 363, endPoint y: 425, distance: 127.4
click at [357, 435] on div "Edit name more_horiz plus block_bot_response Bot Response" at bounding box center [326, 443] width 61 height 16
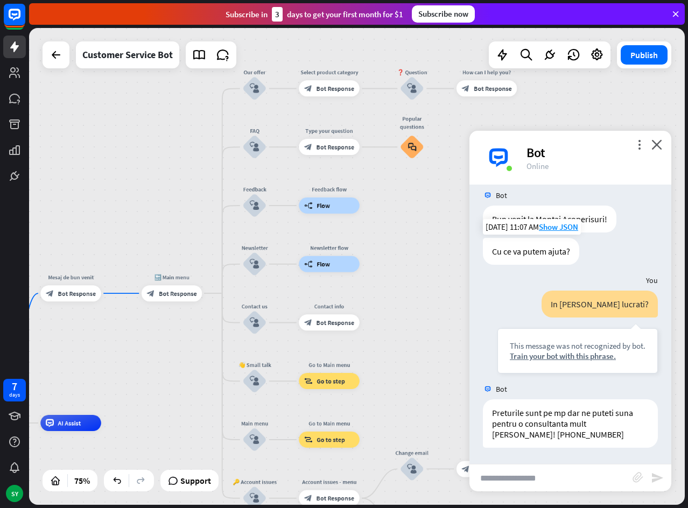
drag, startPoint x: 230, startPoint y: 282, endPoint x: 173, endPoint y: 382, distance: 114.8
click at [167, 389] on div "home_2 Start point Mesaj de bun venit block_bot_response Bot Response 🔙 Main me…" at bounding box center [357, 266] width 656 height 477
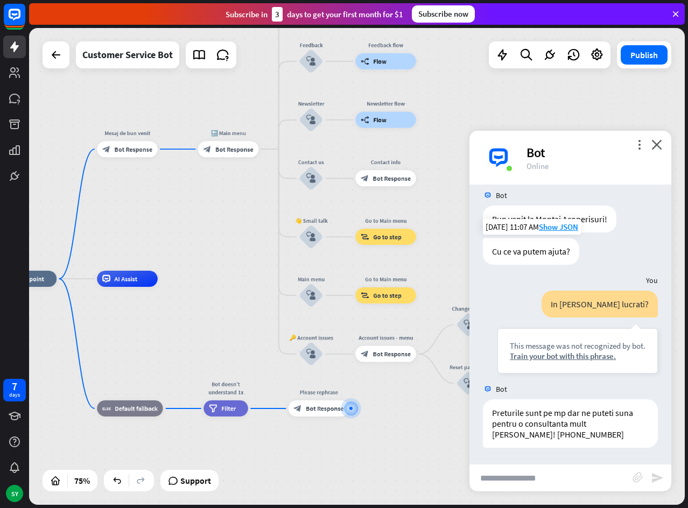
drag, startPoint x: 409, startPoint y: 278, endPoint x: 482, endPoint y: 102, distance: 191.1
click at [482, 102] on div "home_2 Start point Mesaj de bun venit block_bot_response Bot Response 🔙 Main me…" at bounding box center [357, 266] width 656 height 477
click at [637, 144] on icon "more_vert" at bounding box center [639, 144] width 10 height 10
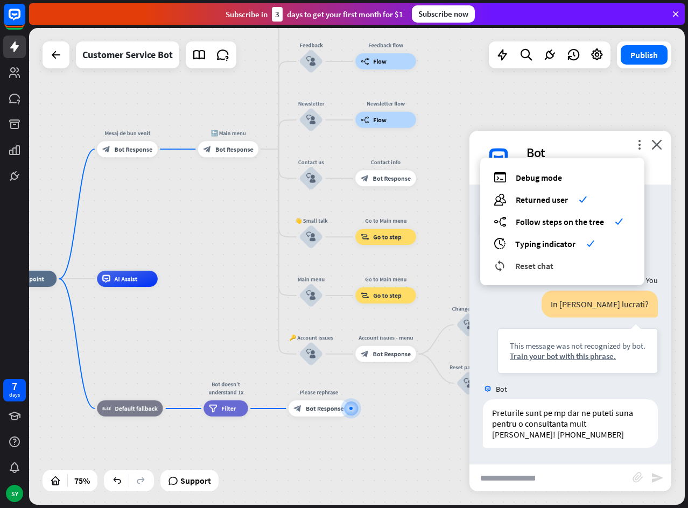
click at [534, 267] on span "Reset chat" at bounding box center [534, 266] width 38 height 11
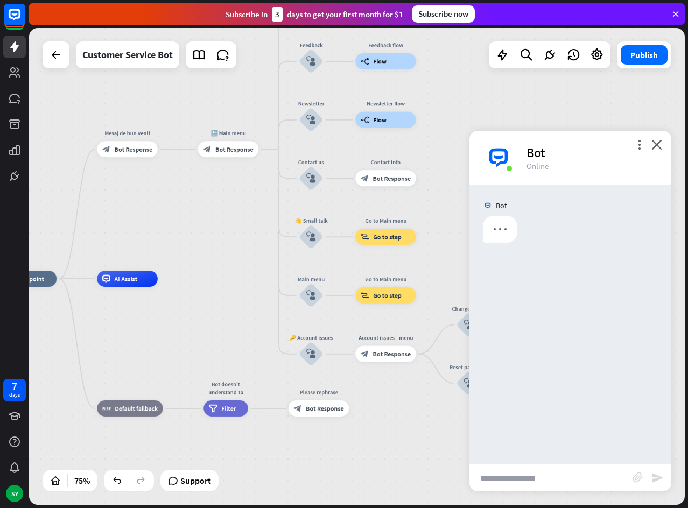
scroll to position [0, 0]
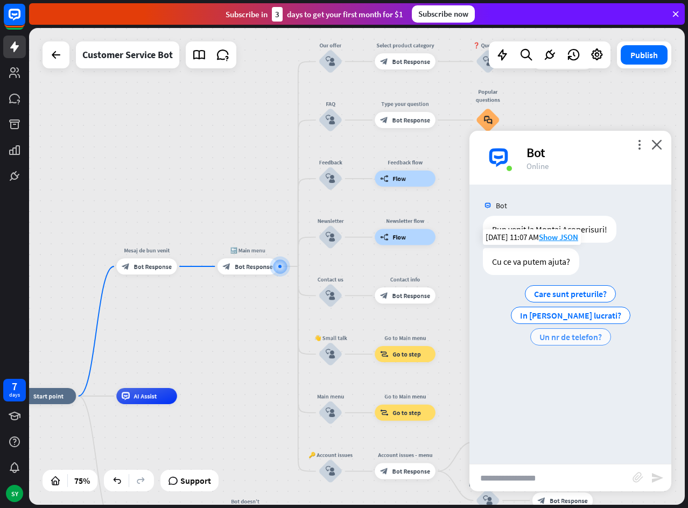
click at [602, 332] on span "Un nr de telefon?" at bounding box center [570, 337] width 62 height 11
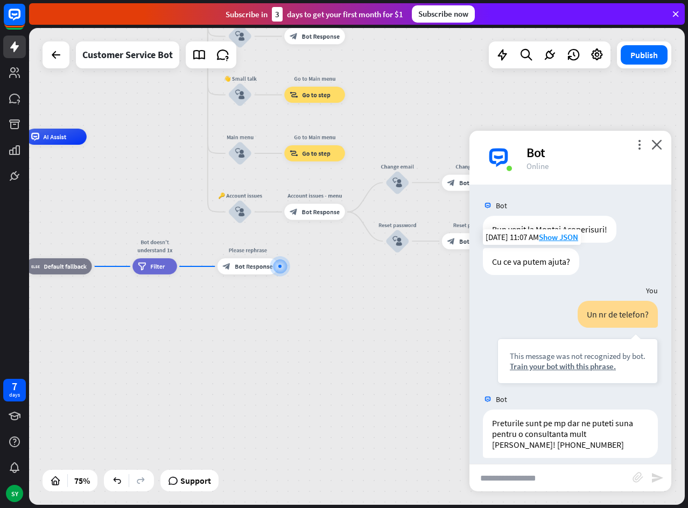
scroll to position [10, 0]
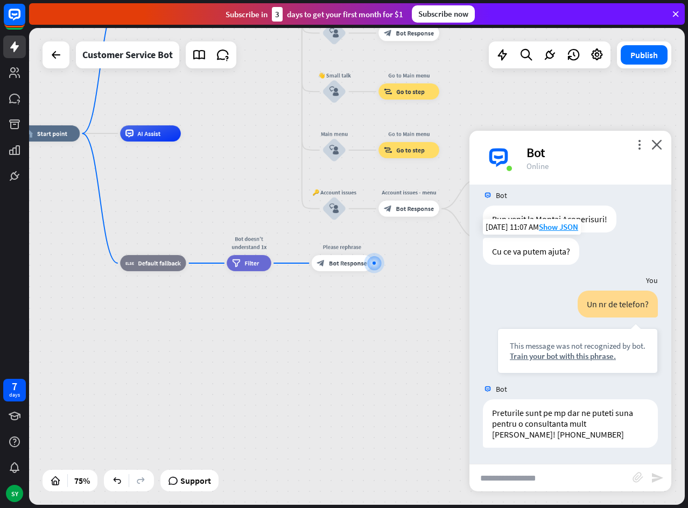
drag, startPoint x: 275, startPoint y: 348, endPoint x: 369, endPoint y: 345, distance: 94.2
click at [369, 345] on div "home_2 Start point Mesaj de bun venit block_bot_response Bot Response 🔙 Main me…" at bounding box center [265, 312] width 492 height 358
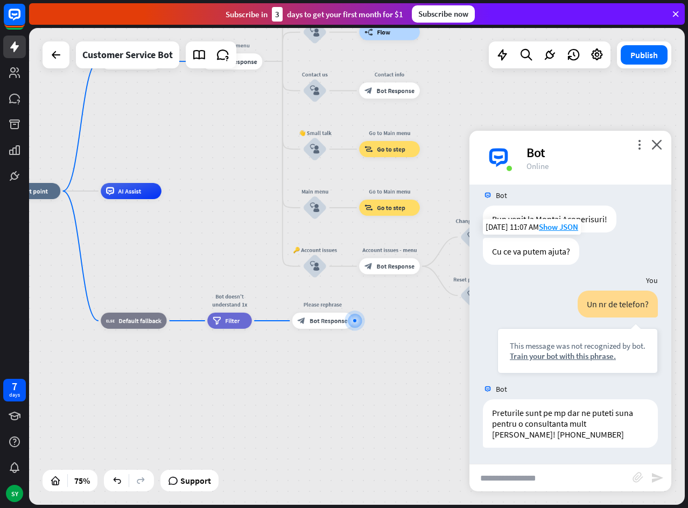
drag, startPoint x: 364, startPoint y: 350, endPoint x: 345, endPoint y: 407, distance: 60.8
click at [345, 407] on div "home_2 Start point Mesaj de bun venit block_bot_response Bot Response 🔙 Main me…" at bounding box center [246, 370] width 492 height 358
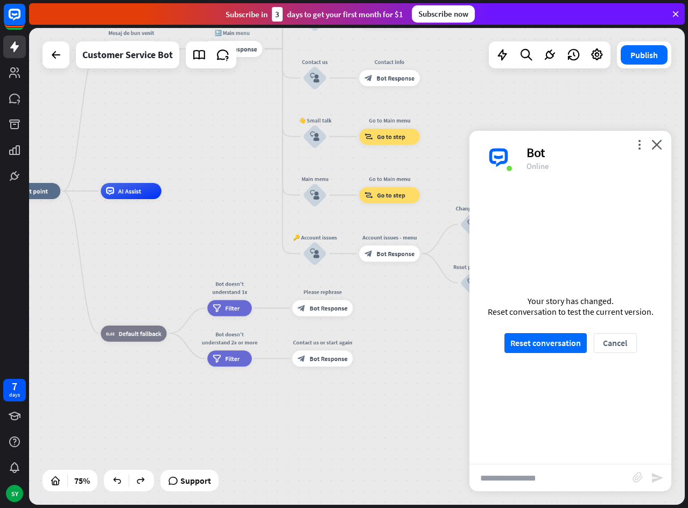
click at [287, 407] on div "home_2 Start point Mesaj de bun venit block_bot_response Bot Response 🔙 Main me…" at bounding box center [246, 370] width 492 height 358
click at [326, 359] on span "Bot Response" at bounding box center [328, 359] width 38 height 8
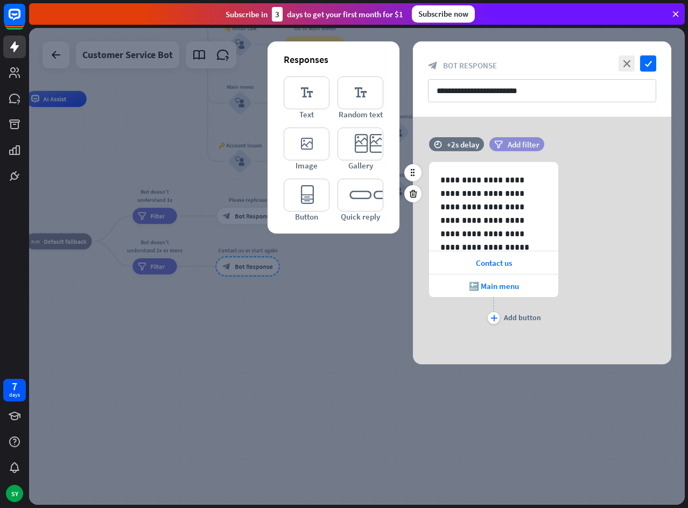
click at [522, 145] on span "Add filter" at bounding box center [524, 144] width 32 height 10
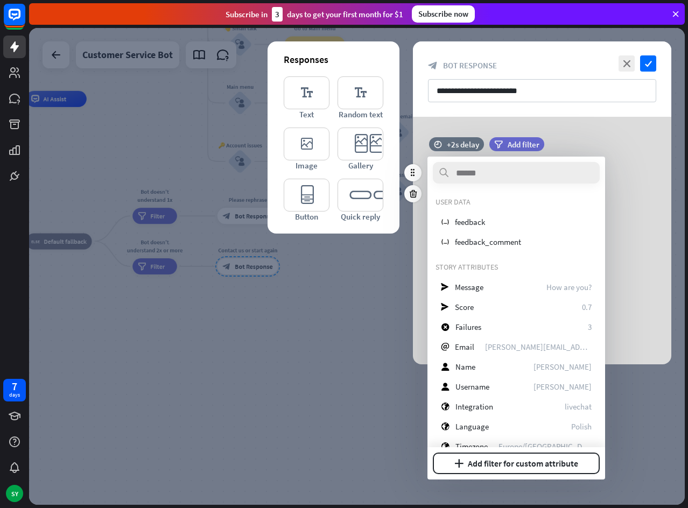
click at [623, 297] on div "**********" at bounding box center [542, 244] width 258 height 165
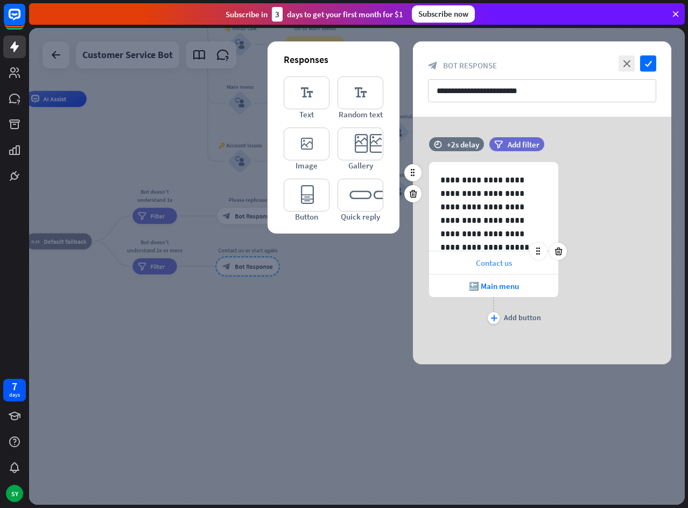
click at [507, 270] on div "Contact us" at bounding box center [493, 262] width 129 height 23
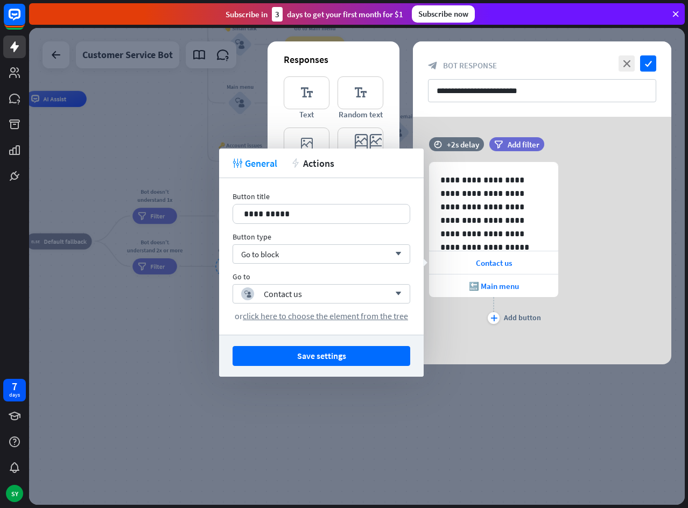
click at [588, 316] on div "**********" at bounding box center [542, 244] width 258 height 165
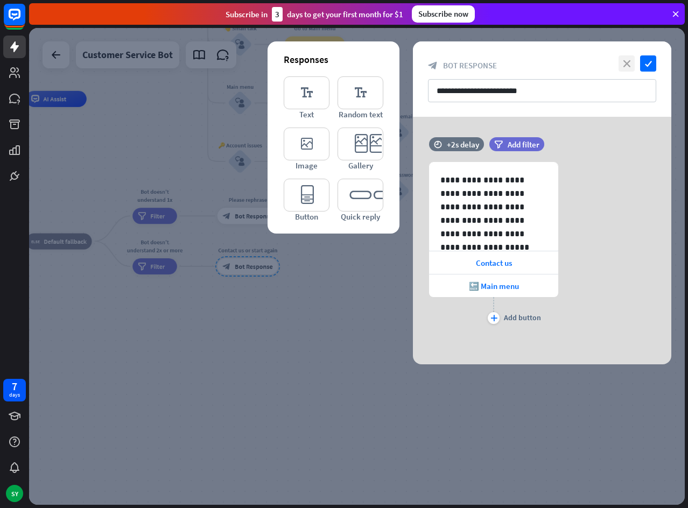
click at [620, 66] on icon "close" at bounding box center [626, 63] width 16 height 16
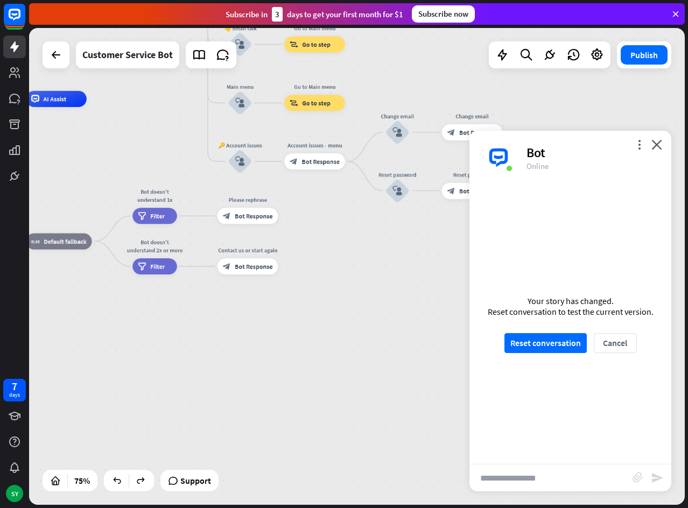
click at [349, 281] on div "home_2 Start point Mesaj de bun venit block_bot_response Bot Response 🔙 Main me…" at bounding box center [171, 278] width 492 height 358
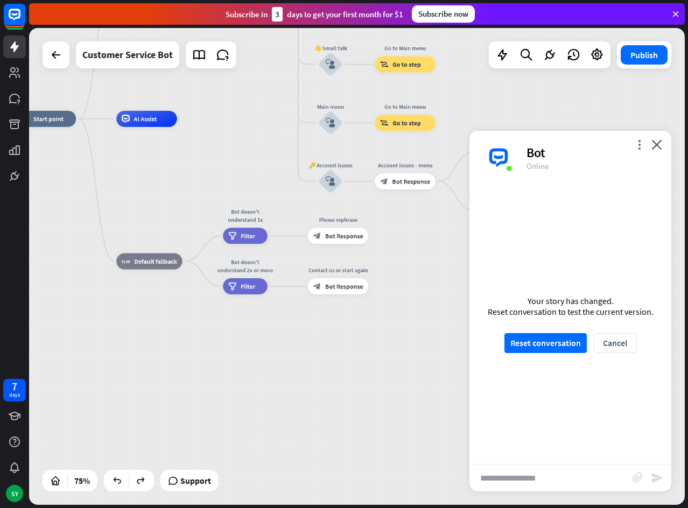
drag, startPoint x: 307, startPoint y: 304, endPoint x: 391, endPoint y: 322, distance: 86.1
click at [391, 322] on div "home_2 Start point Mesaj de bun venit block_bot_response Bot Response 🔙 Main me…" at bounding box center [262, 298] width 492 height 358
click at [259, 269] on icon "more_horiz" at bounding box center [262, 268] width 6 height 6
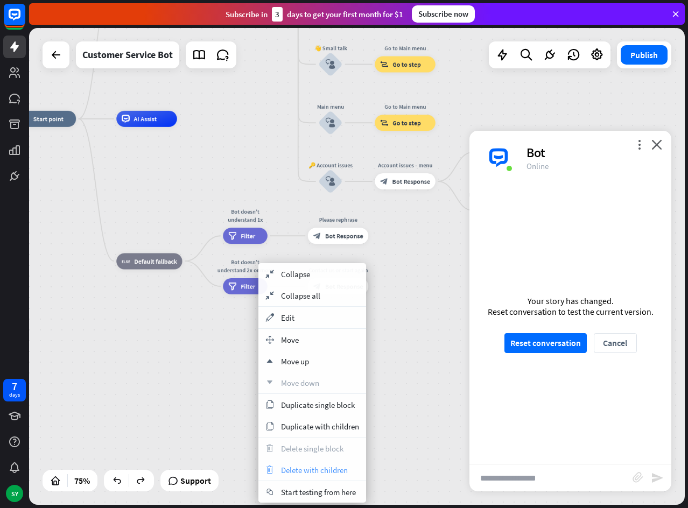
click at [298, 474] on span "Delete with children" at bounding box center [314, 470] width 67 height 10
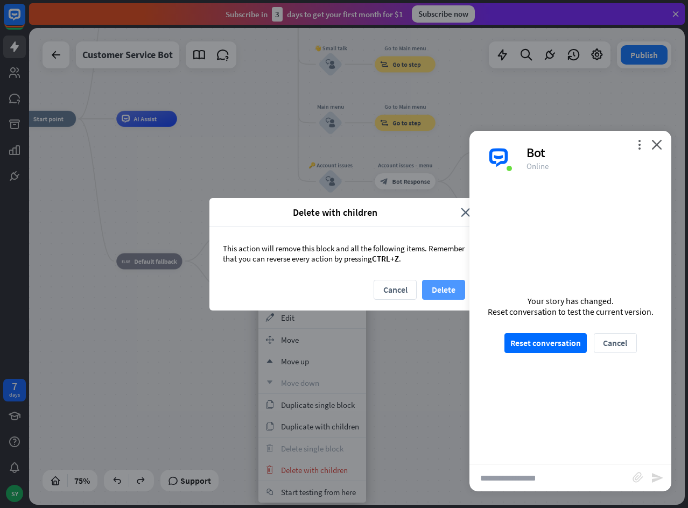
click at [433, 290] on button "Delete" at bounding box center [443, 290] width 43 height 20
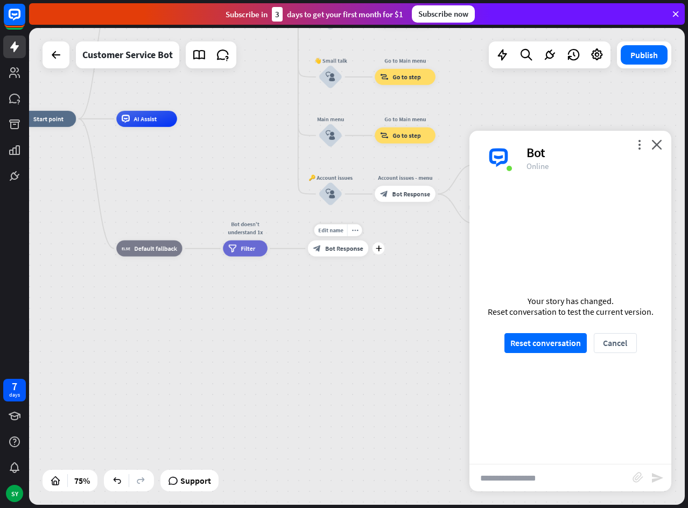
click at [327, 248] on span "Bot Response" at bounding box center [344, 248] width 38 height 8
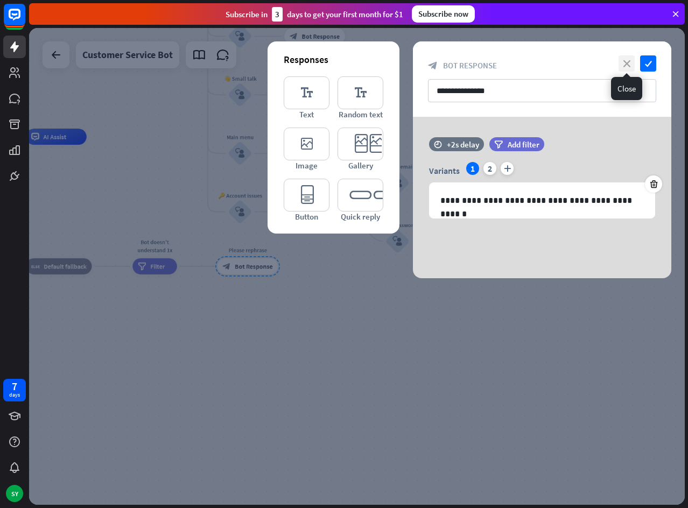
click at [631, 62] on icon "close" at bounding box center [626, 63] width 16 height 16
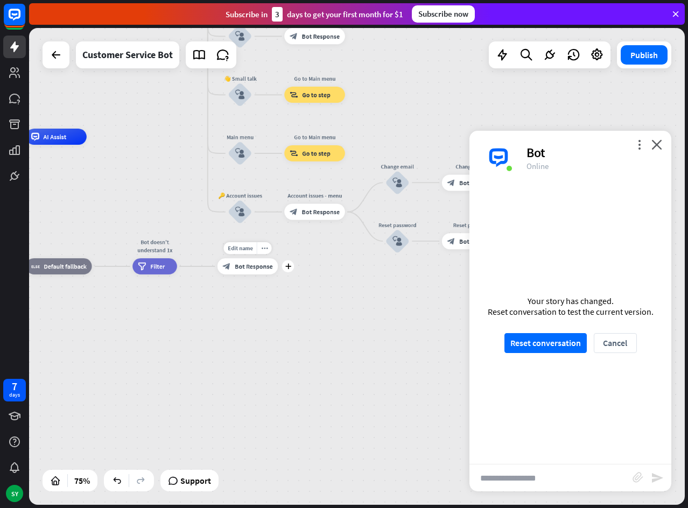
click at [249, 269] on span "Bot Response" at bounding box center [254, 266] width 38 height 8
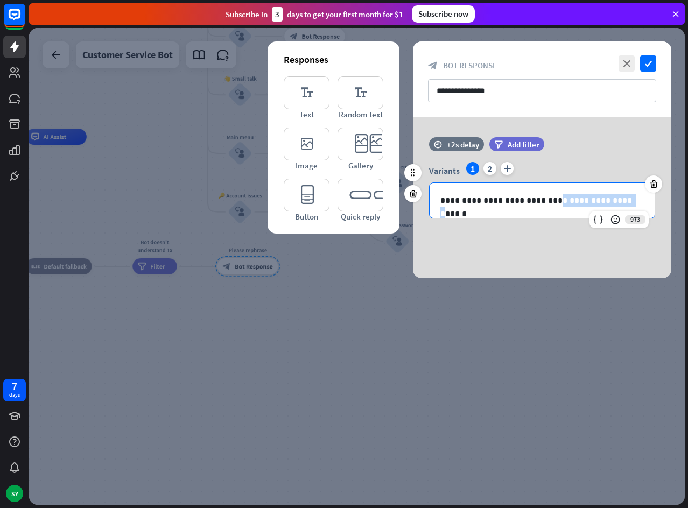
drag, startPoint x: 548, startPoint y: 200, endPoint x: 612, endPoint y: 199, distance: 64.1
click at [612, 199] on p "**********" at bounding box center [541, 200] width 203 height 13
click at [627, 62] on icon "close" at bounding box center [626, 63] width 16 height 16
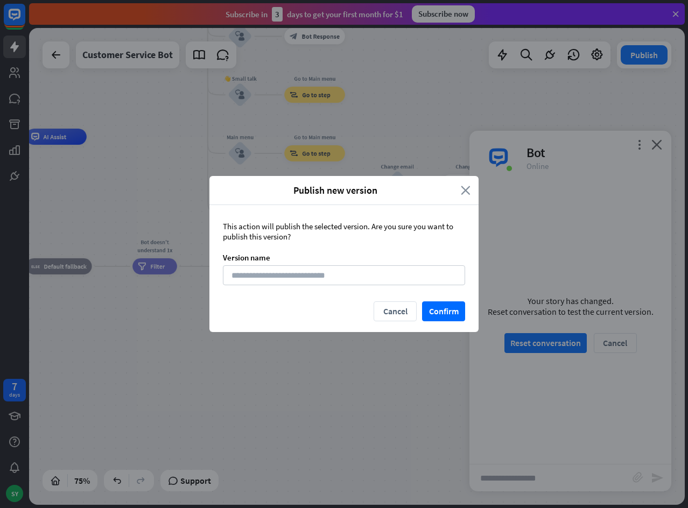
click at [467, 193] on icon "close" at bounding box center [466, 190] width 10 height 12
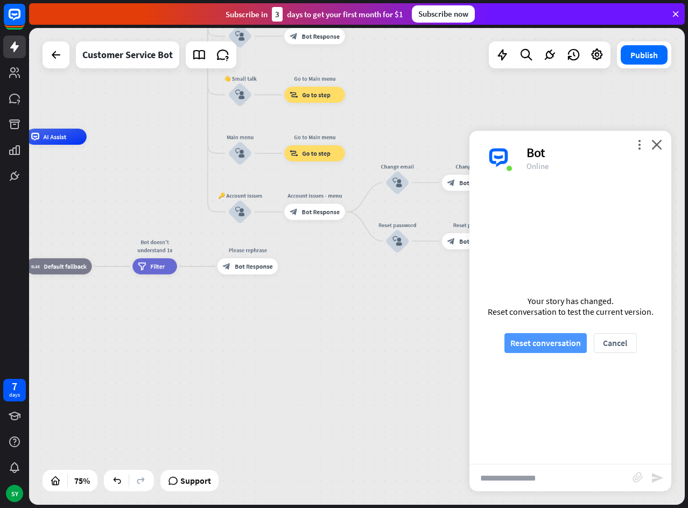
click at [531, 349] on button "Reset conversation" at bounding box center [545, 343] width 82 height 20
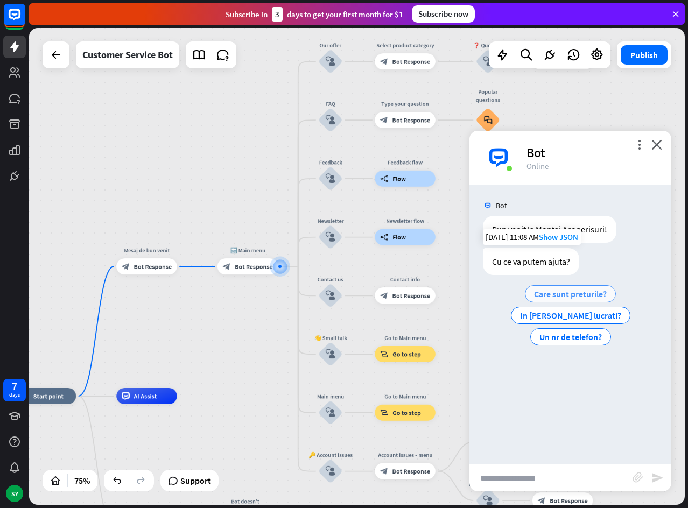
click at [564, 293] on span "Care sunt preturile?" at bounding box center [570, 294] width 73 height 11
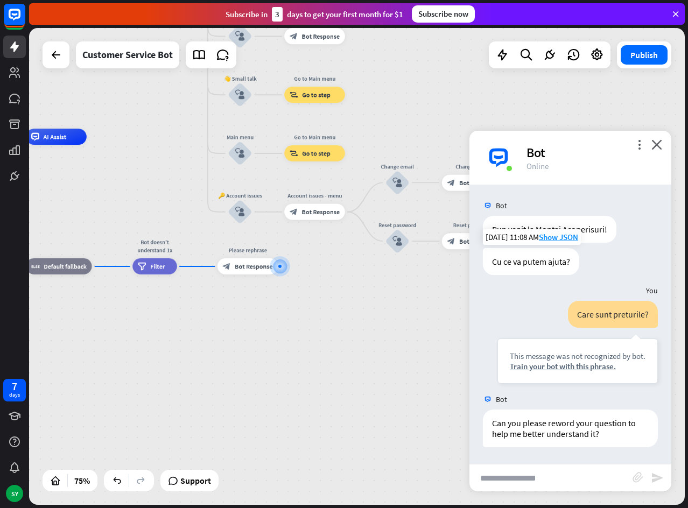
click at [302, 314] on div "home_2 Start point Mesaj de bun venit block_bot_response Bot Response 🔙 Main me…" at bounding box center [171, 316] width 492 height 358
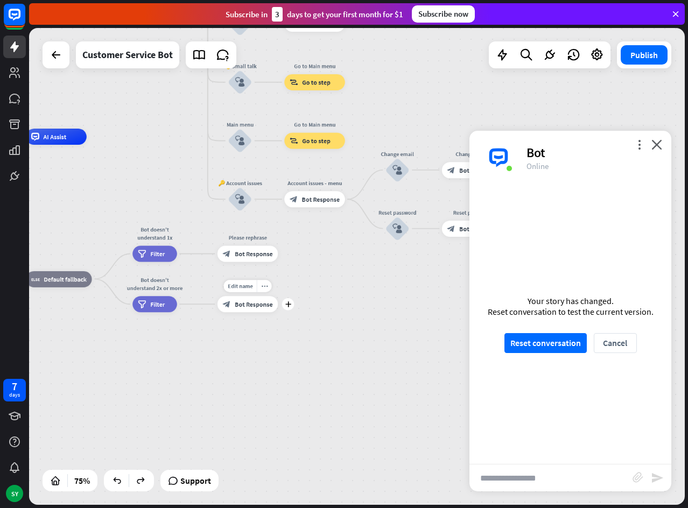
click at [242, 303] on span "Bot Response" at bounding box center [254, 304] width 38 height 8
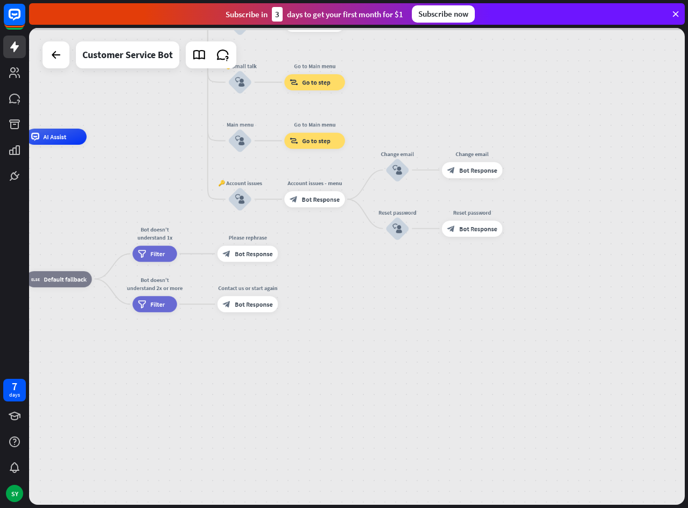
click at [242, 303] on div at bounding box center [357, 266] width 656 height 477
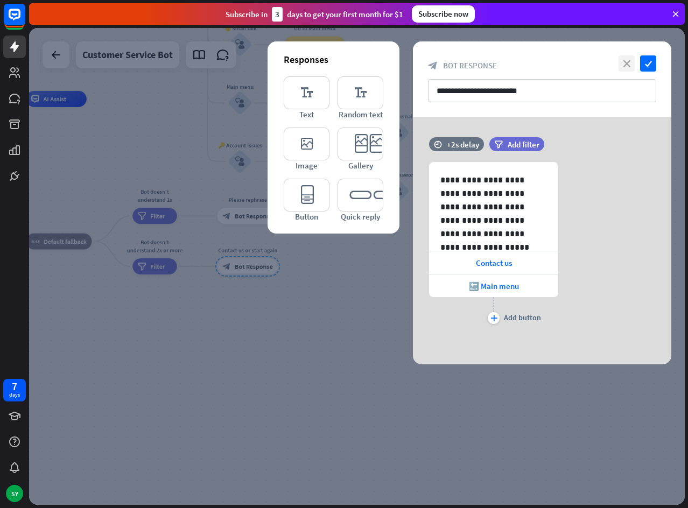
click at [628, 62] on icon "close" at bounding box center [626, 63] width 16 height 16
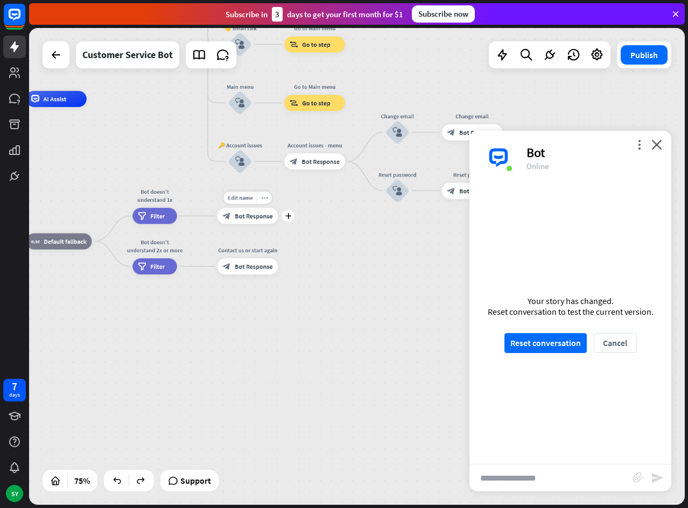
click at [256, 217] on span "Bot Response" at bounding box center [254, 216] width 38 height 8
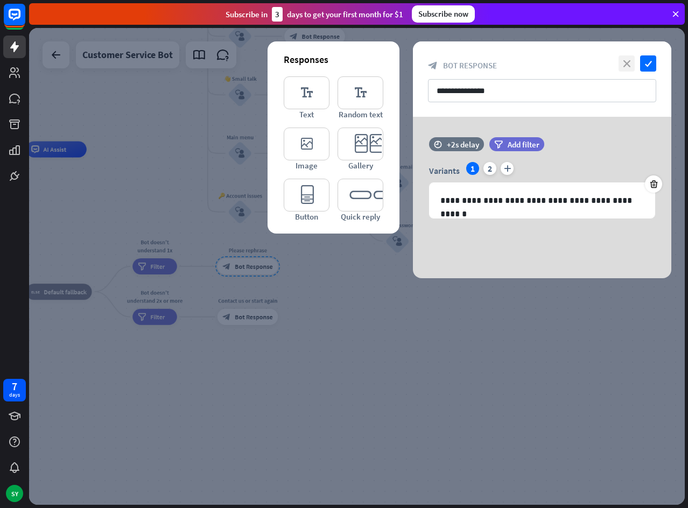
click at [626, 62] on icon "close" at bounding box center [626, 63] width 16 height 16
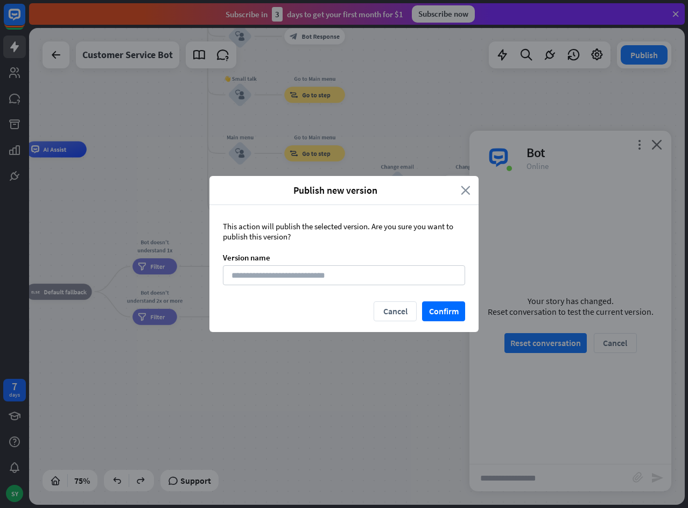
click at [463, 192] on icon "close" at bounding box center [466, 190] width 10 height 12
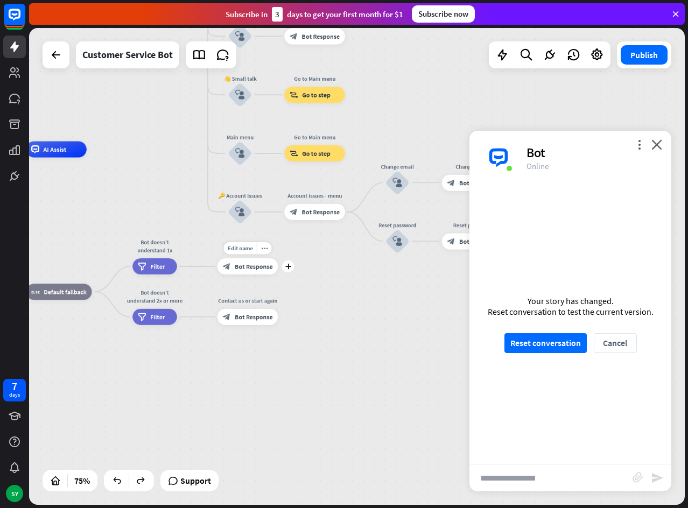
click at [243, 265] on span "Bot Response" at bounding box center [254, 267] width 38 height 8
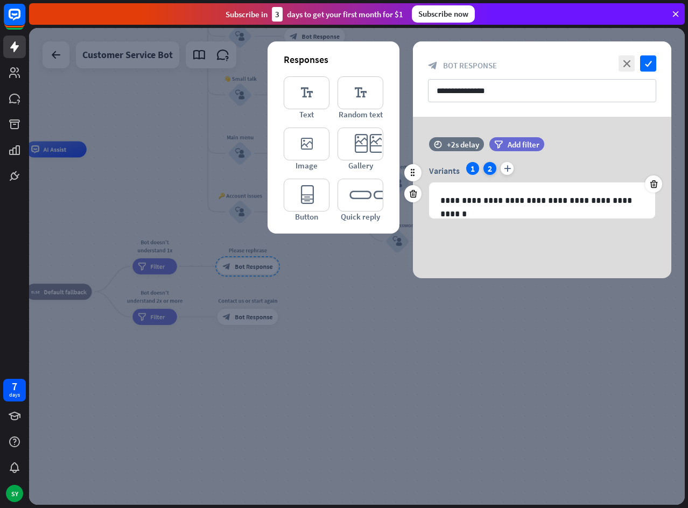
click at [488, 167] on div "2" at bounding box center [489, 168] width 13 height 13
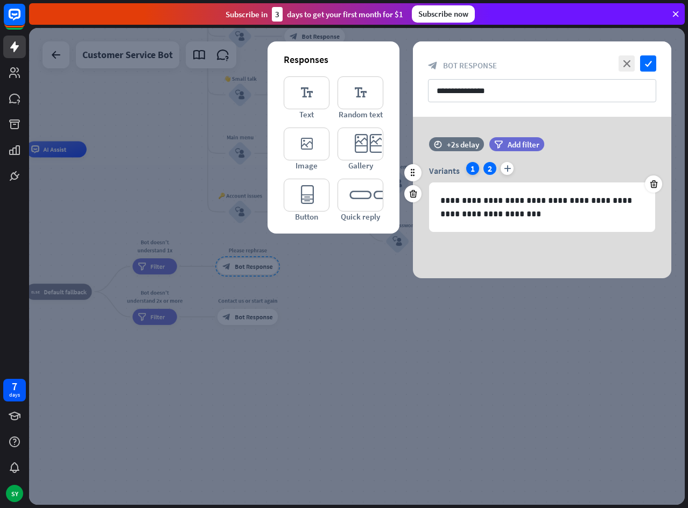
click at [468, 168] on div "1" at bounding box center [472, 168] width 13 height 13
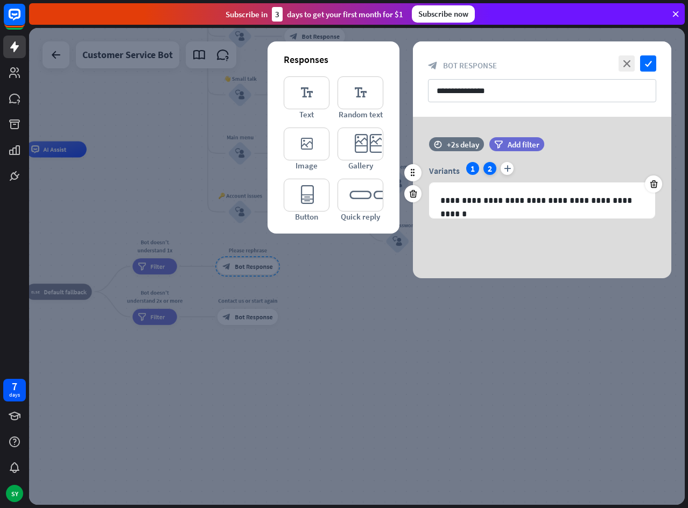
click at [487, 167] on div "2" at bounding box center [489, 168] width 13 height 13
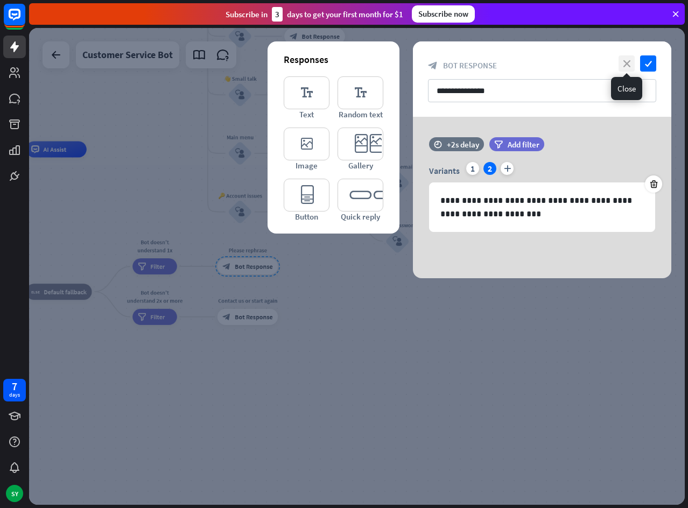
click at [629, 64] on icon "close" at bounding box center [626, 63] width 16 height 16
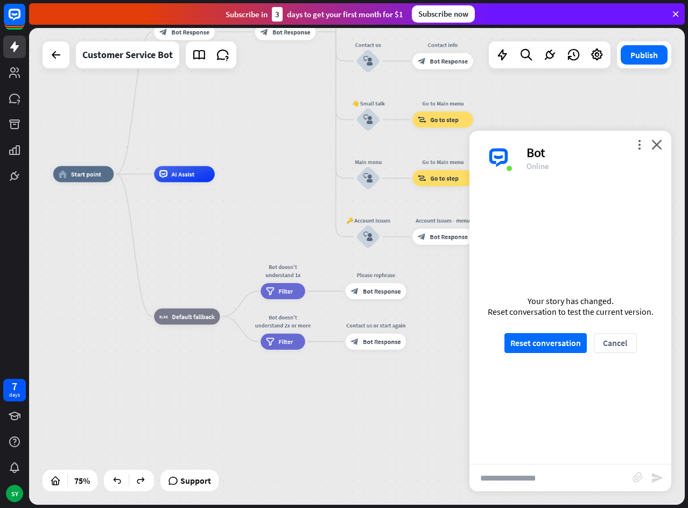
drag, startPoint x: 349, startPoint y: 297, endPoint x: 479, endPoint y: 331, distance: 133.6
click at [486, 325] on div "home_2 Start point Mesaj de bun venit block_bot_response Bot Response 🔙 Main me…" at bounding box center [357, 266] width 656 height 477
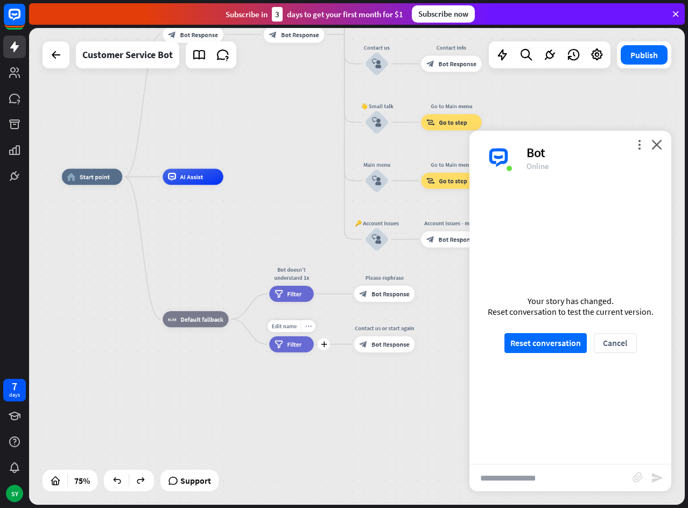
click at [309, 330] on div "more_horiz" at bounding box center [307, 326] width 15 height 12
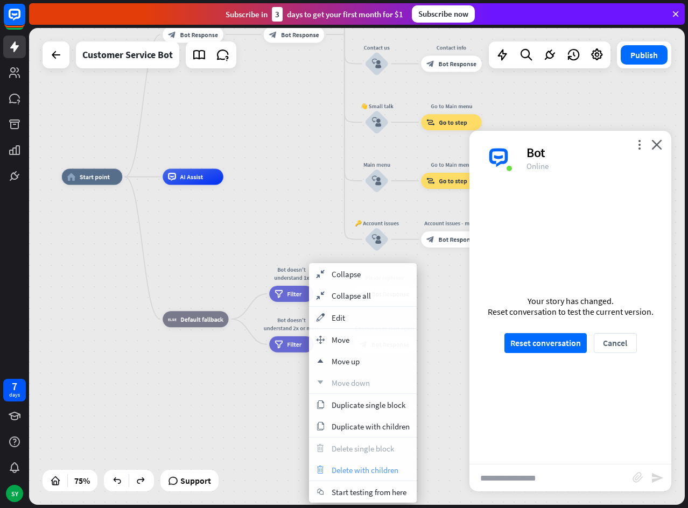
click at [358, 472] on span "Delete with children" at bounding box center [365, 470] width 67 height 10
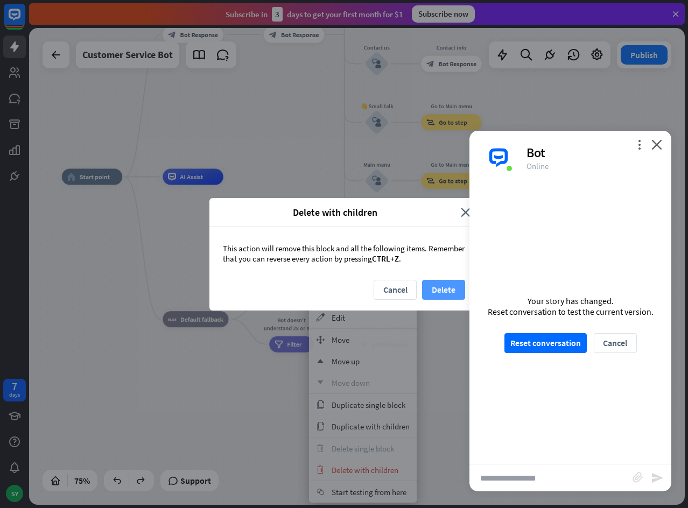
click at [438, 286] on button "Delete" at bounding box center [443, 290] width 43 height 20
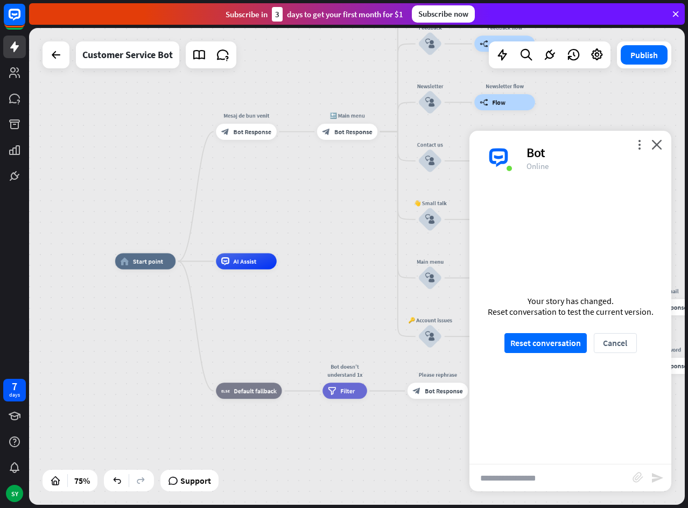
drag, startPoint x: 286, startPoint y: 345, endPoint x: 339, endPoint y: 429, distance: 99.4
click at [339, 429] on div "home_2 Start point Mesaj de bun venit block_bot_response Bot Response 🔙 Main me…" at bounding box center [361, 441] width 492 height 358
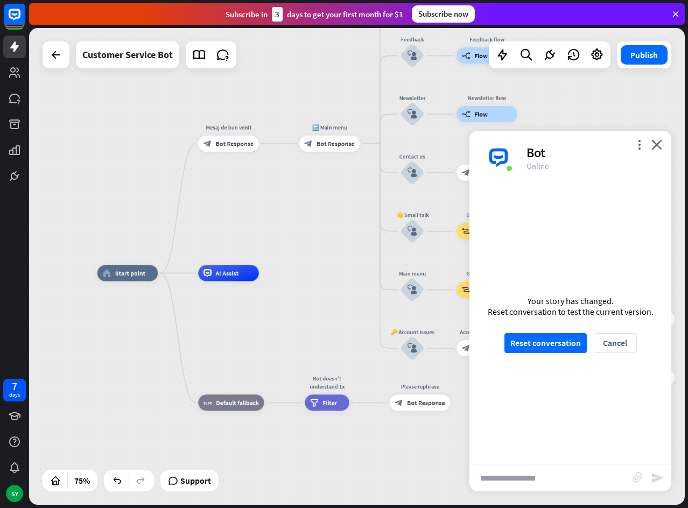
drag, startPoint x: 320, startPoint y: 241, endPoint x: 296, endPoint y: 238, distance: 24.4
click at [292, 268] on div "home_2 Start point Mesaj de bun venit block_bot_response Bot Response 🔙 Main me…" at bounding box center [357, 266] width 656 height 477
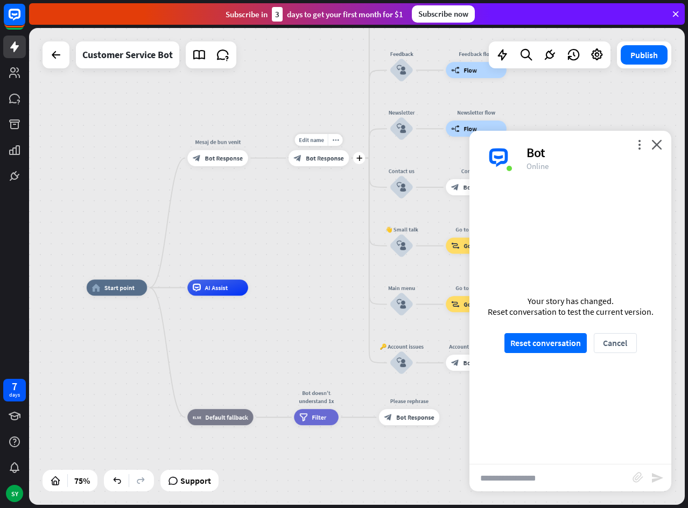
click at [323, 158] on span "Bot Response" at bounding box center [325, 158] width 38 height 8
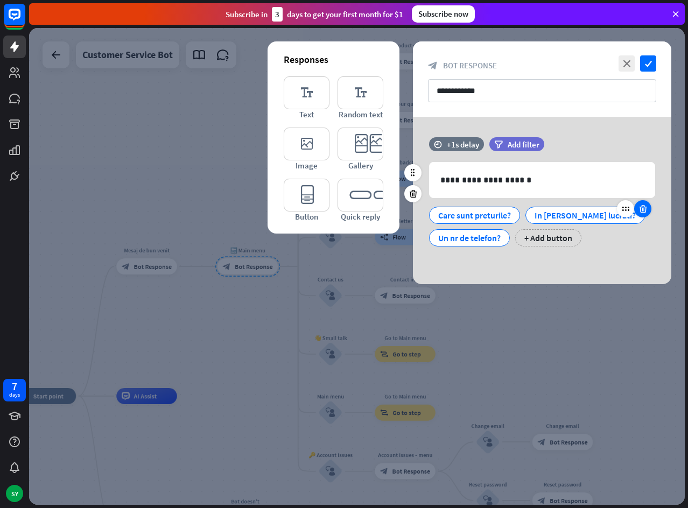
click at [638, 211] on icon at bounding box center [643, 209] width 10 height 10
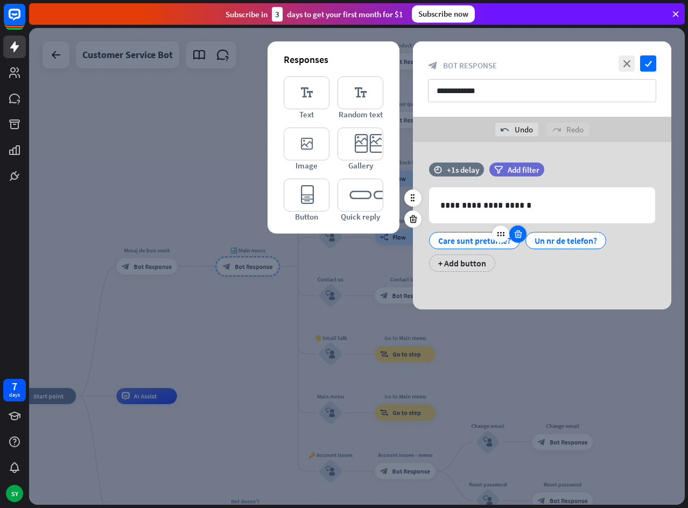
click at [514, 236] on icon at bounding box center [518, 234] width 10 height 10
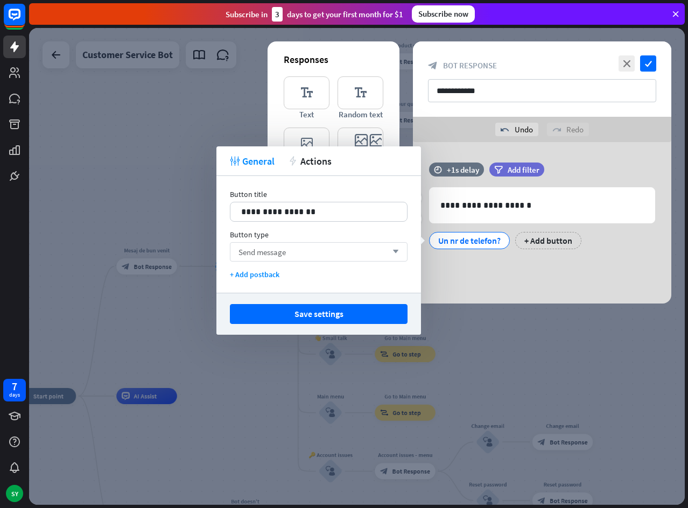
click at [311, 251] on div "Send message arrow_down" at bounding box center [319, 251] width 178 height 19
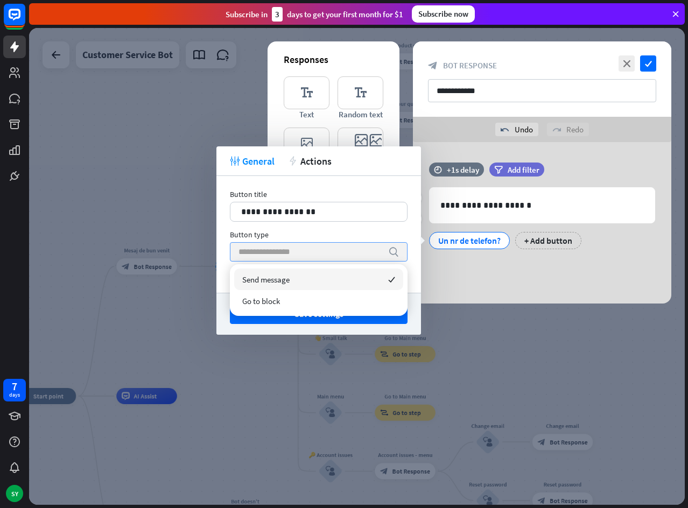
click at [305, 252] on input "search" at bounding box center [310, 252] width 144 height 18
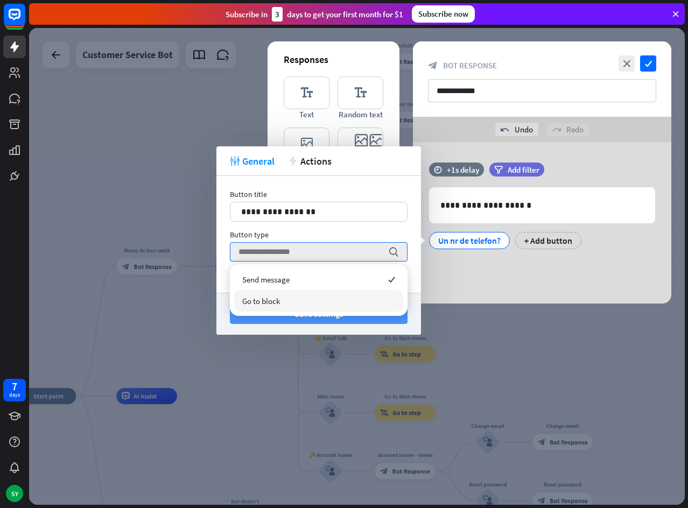
click at [256, 321] on button "Save settings" at bounding box center [319, 314] width 178 height 20
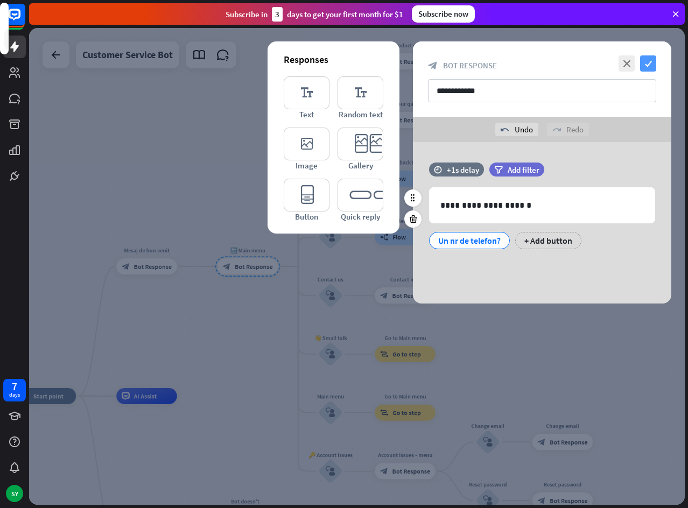
click at [655, 62] on icon "check" at bounding box center [648, 63] width 16 height 16
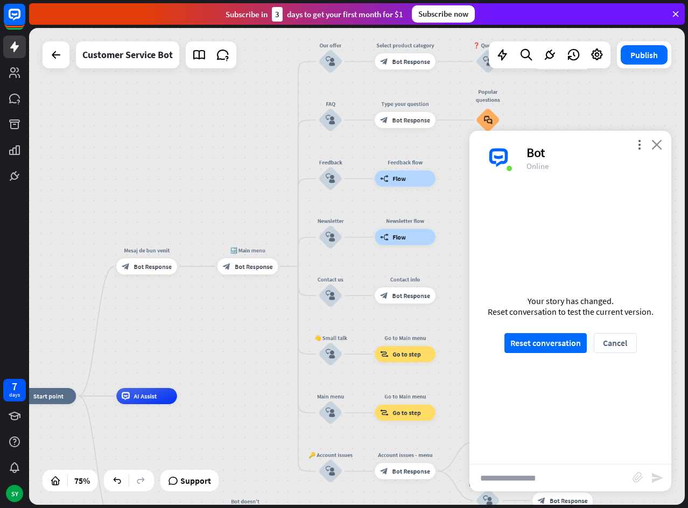
click at [658, 144] on icon "close" at bounding box center [656, 144] width 11 height 10
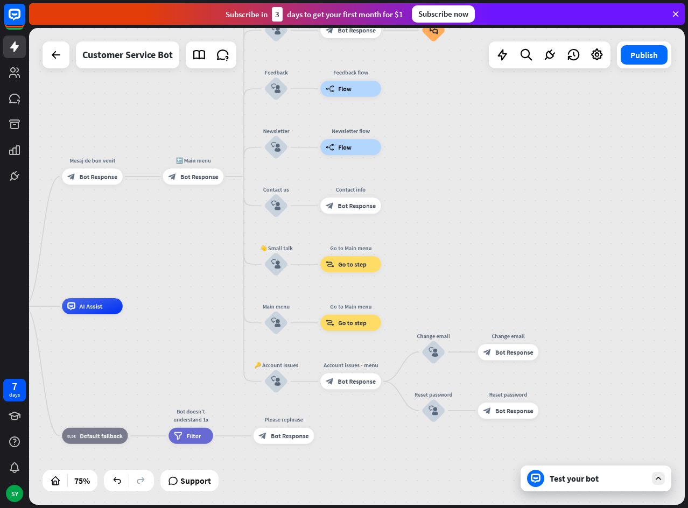
drag, startPoint x: 559, startPoint y: 289, endPoint x: 516, endPoint y: 236, distance: 68.1
click at [521, 234] on div "home_2 Start point Mesaj de bun venit block_bot_response Bot Response 🔙 Main me…" at bounding box center [357, 266] width 656 height 477
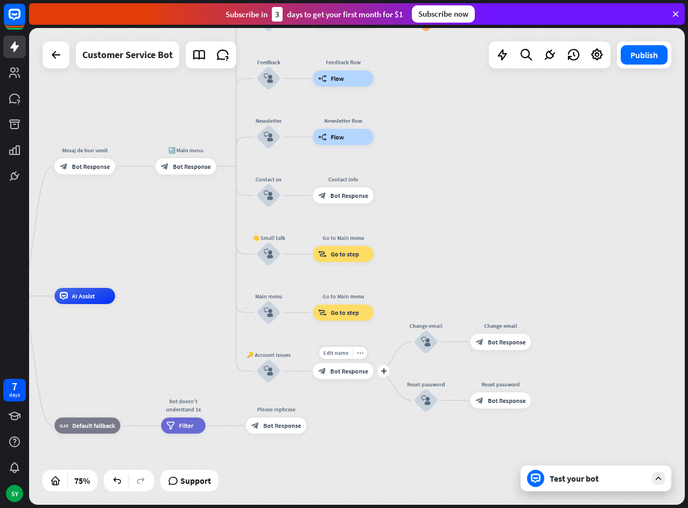
click at [339, 371] on span "Bot Response" at bounding box center [349, 371] width 38 height 8
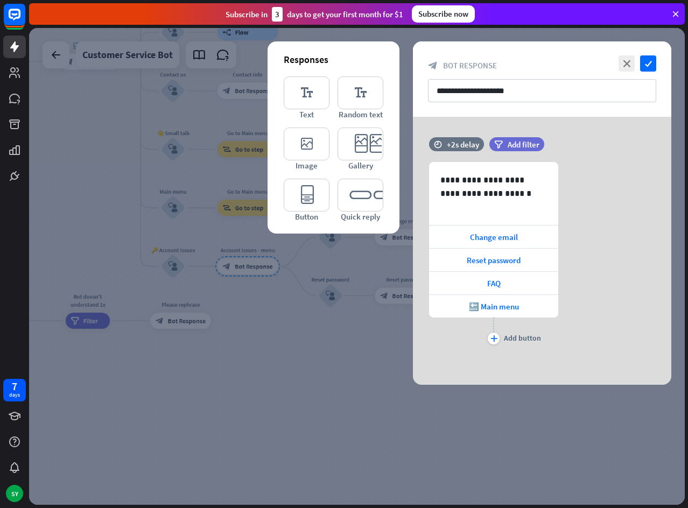
click at [317, 377] on div at bounding box center [357, 266] width 656 height 477
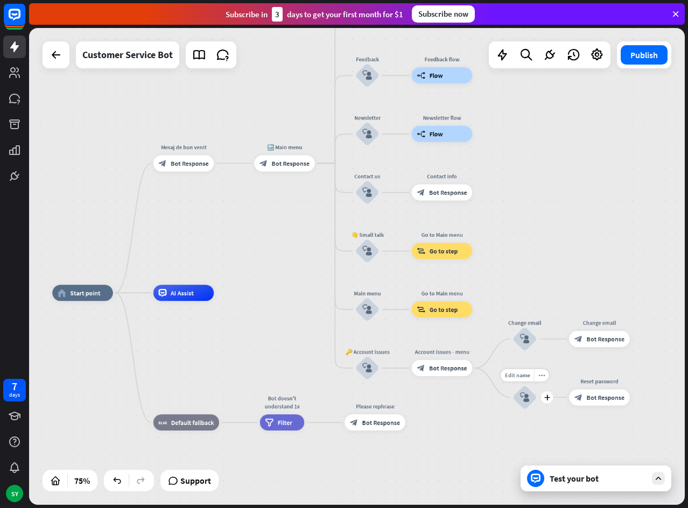
drag, startPoint x: 313, startPoint y: 323, endPoint x: 523, endPoint y: 419, distance: 230.5
click at [515, 410] on div "Edit name more_horiz plus Reset password block_user_input" at bounding box center [524, 397] width 24 height 24
click at [520, 410] on div "Edit name more_horiz plus Reset password block_user_input" at bounding box center [524, 397] width 24 height 24
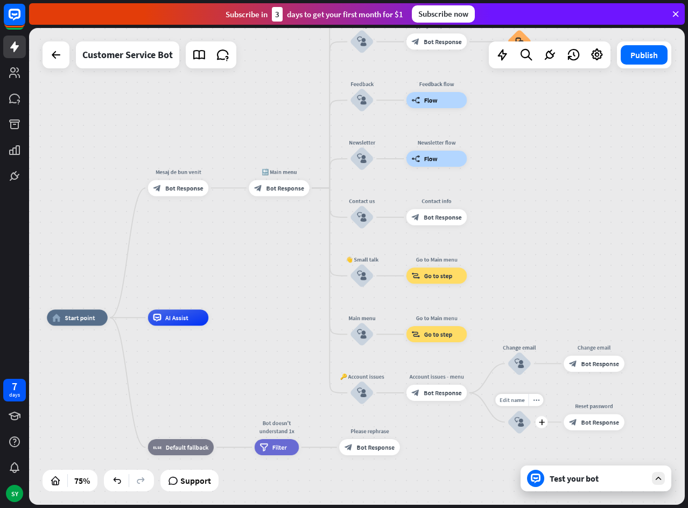
drag, startPoint x: 524, startPoint y: 418, endPoint x: 509, endPoint y: 448, distance: 33.9
click at [509, 434] on div "Edit name more_horiz plus Reset password block_user_input" at bounding box center [519, 422] width 24 height 24
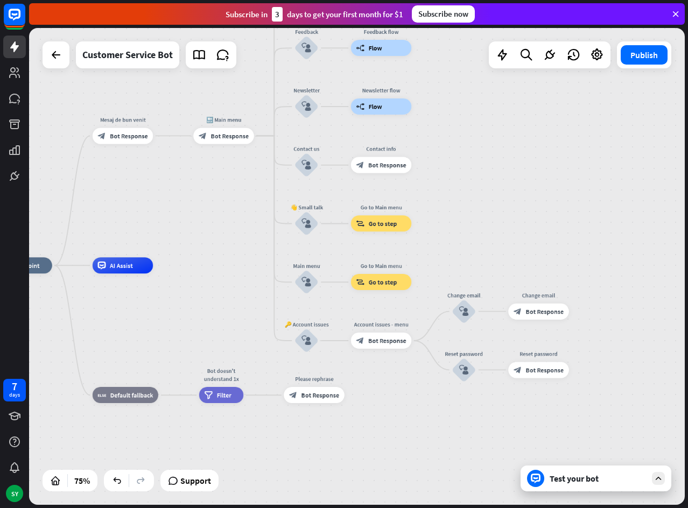
drag, startPoint x: 276, startPoint y: 258, endPoint x: 220, endPoint y: 206, distance: 76.2
click at [220, 206] on div "home_2 Start point Mesaj de bun venit block_bot_response Bot Response 🔙 Main me…" at bounding box center [357, 266] width 656 height 477
click at [550, 376] on div "block_bot_response Bot Response" at bounding box center [538, 370] width 61 height 16
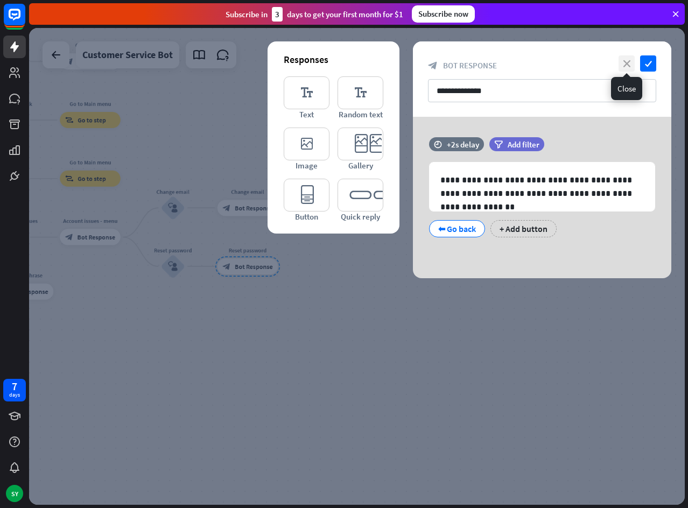
click at [628, 59] on icon "close" at bounding box center [626, 63] width 16 height 16
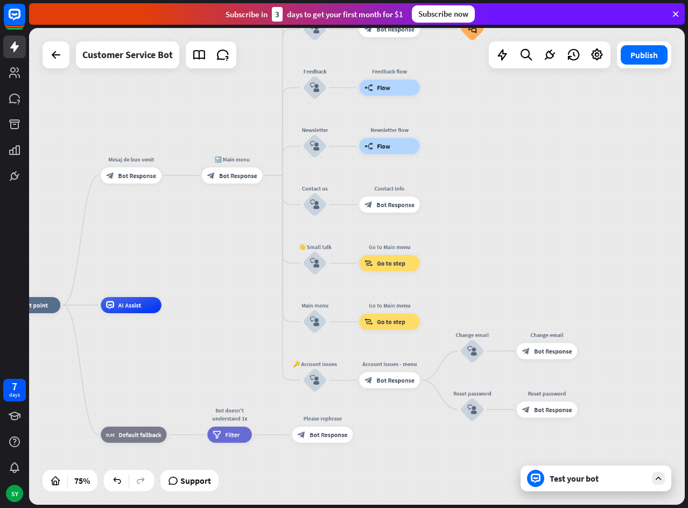
drag, startPoint x: 360, startPoint y: 269, endPoint x: 660, endPoint y: 412, distance: 332.2
click at [660, 412] on div "home_2 Start point Mesaj de bun venit block_bot_response Bot Response 🔙 Main me…" at bounding box center [357, 266] width 656 height 477
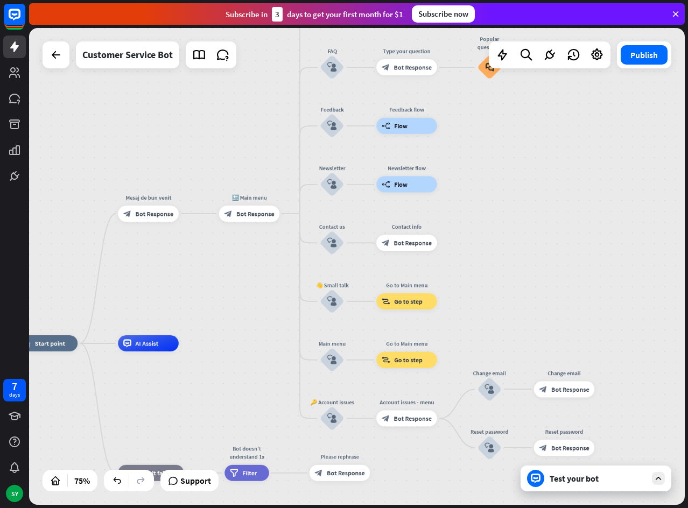
drag, startPoint x: 499, startPoint y: 237, endPoint x: 516, endPoint y: 276, distance: 41.7
click at [516, 276] on div "home_2 Start point Mesaj de bun venit block_bot_response Bot Response 🔙 Main me…" at bounding box center [357, 266] width 656 height 477
click at [248, 215] on span "Bot Response" at bounding box center [255, 214] width 38 height 8
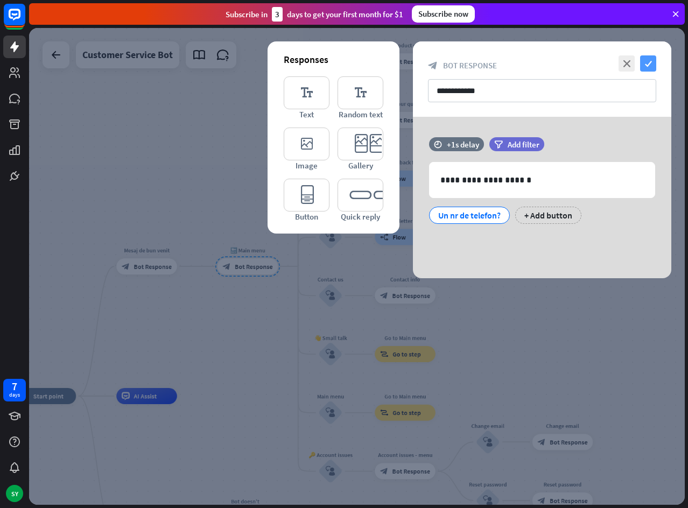
click at [645, 63] on icon "check" at bounding box center [648, 63] width 16 height 16
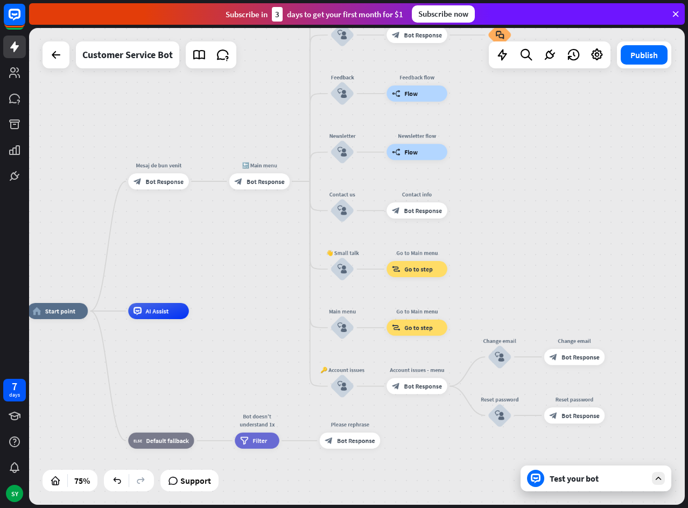
drag, startPoint x: 552, startPoint y: 233, endPoint x: 562, endPoint y: 158, distance: 76.0
click at [562, 158] on div "home_2 Start point Mesaj de bun venit block_bot_response Bot Response 🔙 Main me…" at bounding box center [357, 266] width 656 height 477
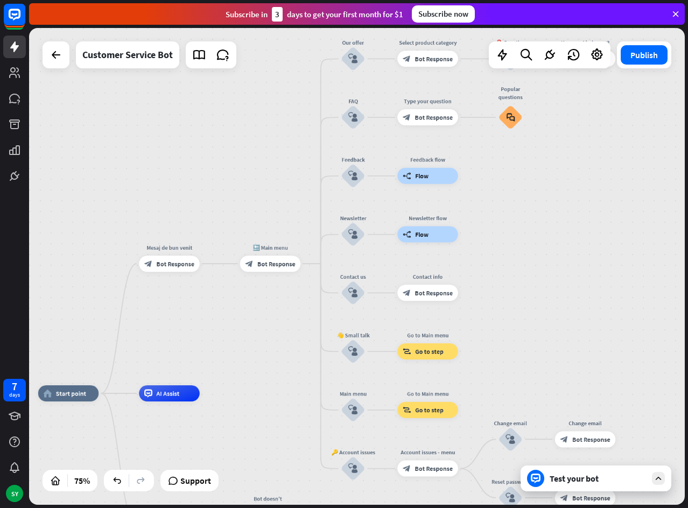
drag, startPoint x: 474, startPoint y: 161, endPoint x: 484, endPoint y: 243, distance: 83.1
click at [484, 243] on div "home_2 Start point Mesaj de bun venit block_bot_response Bot Response 🔙 Main me…" at bounding box center [357, 266] width 656 height 477
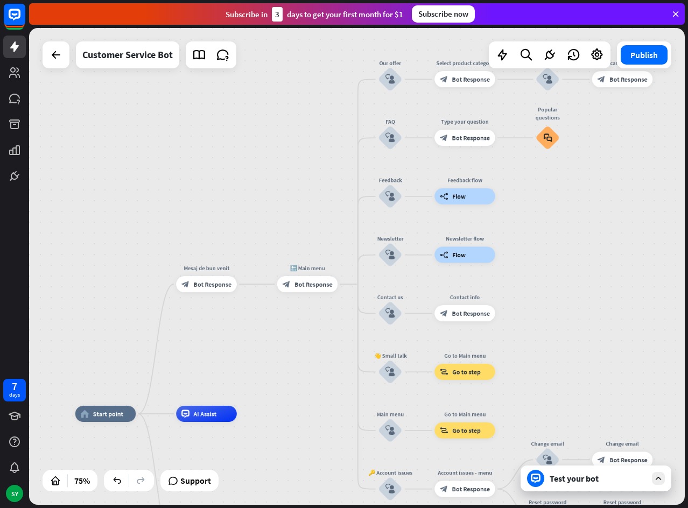
drag, startPoint x: 313, startPoint y: 49, endPoint x: 356, endPoint y: 88, distance: 57.9
click at [350, 69] on div "home_2 Start point Mesaj de bun venit block_bot_response Bot Response 🔙 Main me…" at bounding box center [357, 266] width 656 height 477
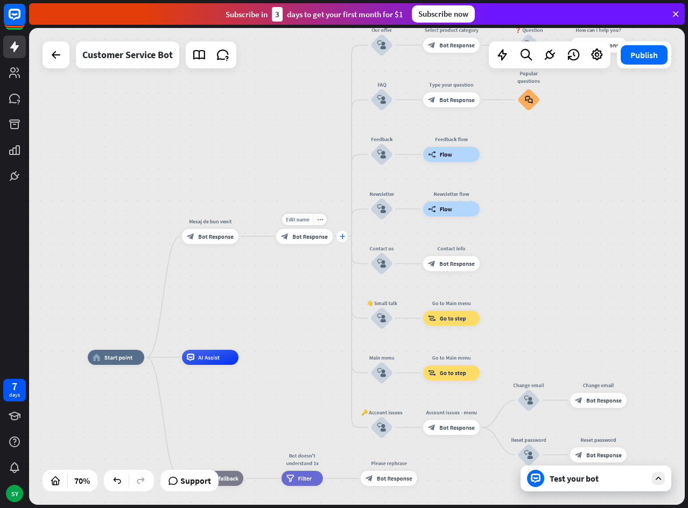
click at [343, 240] on div "plus" at bounding box center [341, 236] width 11 height 11
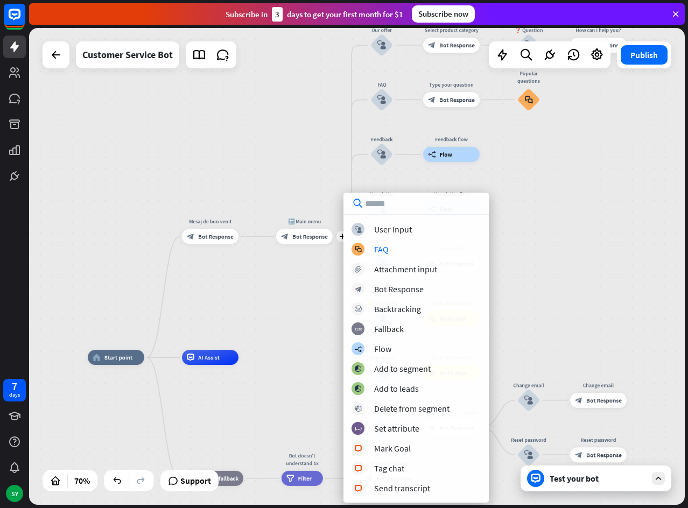
click at [319, 270] on div "home_2 Start point Mesaj de bun venit block_bot_response Bot Response plus 🔙 Ma…" at bounding box center [357, 266] width 656 height 477
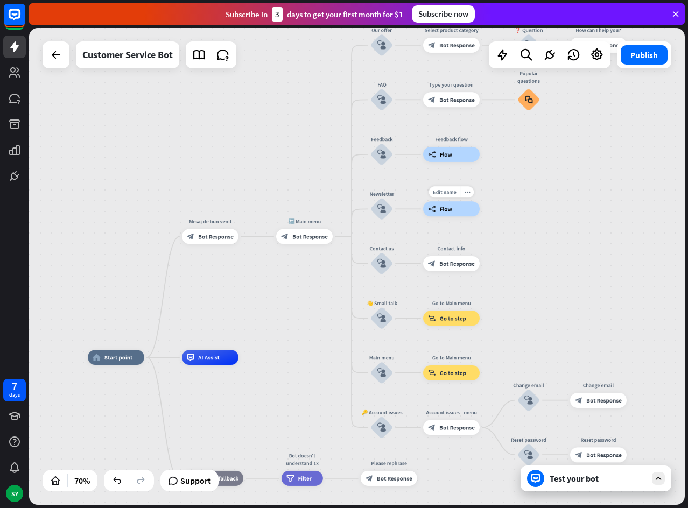
drag, startPoint x: 350, startPoint y: 225, endPoint x: 477, endPoint y: 219, distance: 126.6
drag, startPoint x: 447, startPoint y: 210, endPoint x: 490, endPoint y: 207, distance: 43.7
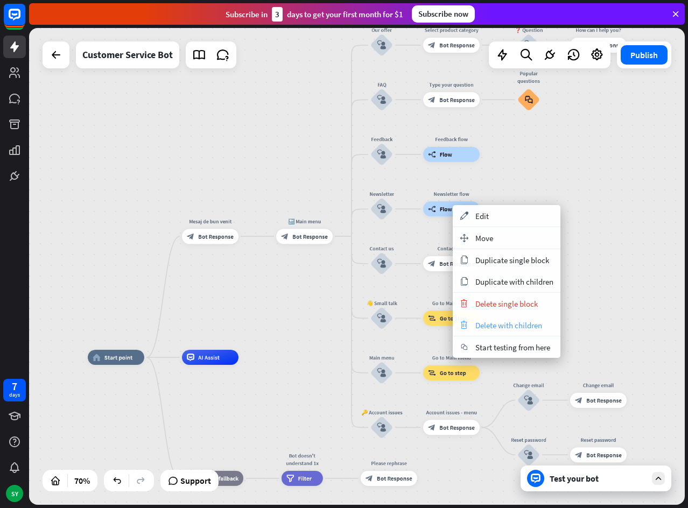
click at [543, 325] on div "trash Delete with children" at bounding box center [507, 325] width 108 height 22
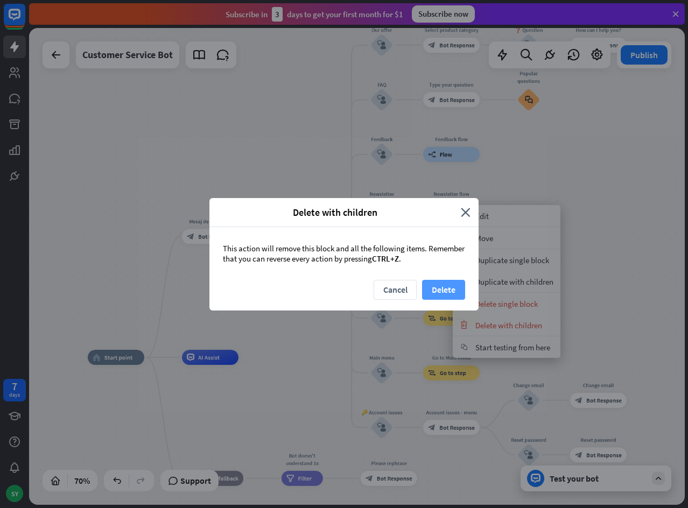
click at [440, 285] on button "Delete" at bounding box center [443, 290] width 43 height 20
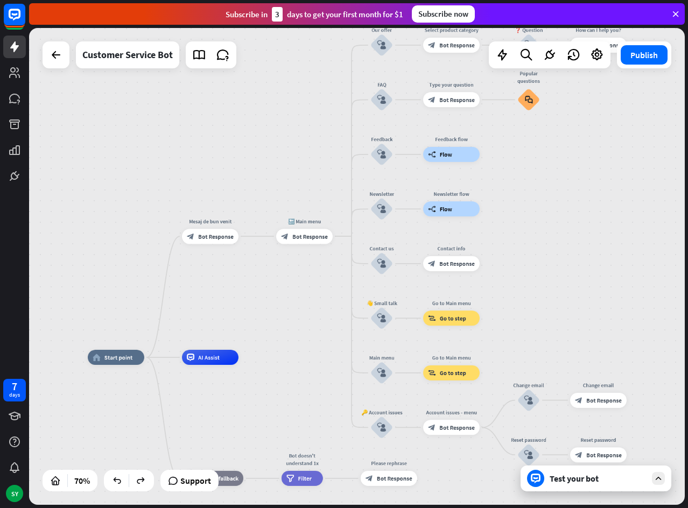
click at [538, 212] on div "home_2 Start point Mesaj de bun venit block_bot_response Bot Response 🔙 Main me…" at bounding box center [357, 266] width 656 height 477
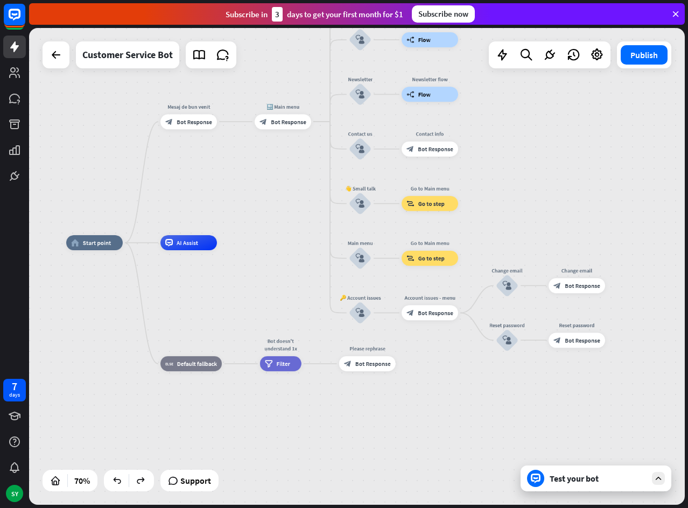
drag, startPoint x: 529, startPoint y: 219, endPoint x: 508, endPoint y: 119, distance: 101.9
click at [508, 119] on div "home_2 Start point Mesaj de bun venit block_bot_response Bot Response 🔙 Main me…" at bounding box center [357, 266] width 656 height 477
click at [362, 364] on span "Bot Response" at bounding box center [373, 364] width 36 height 8
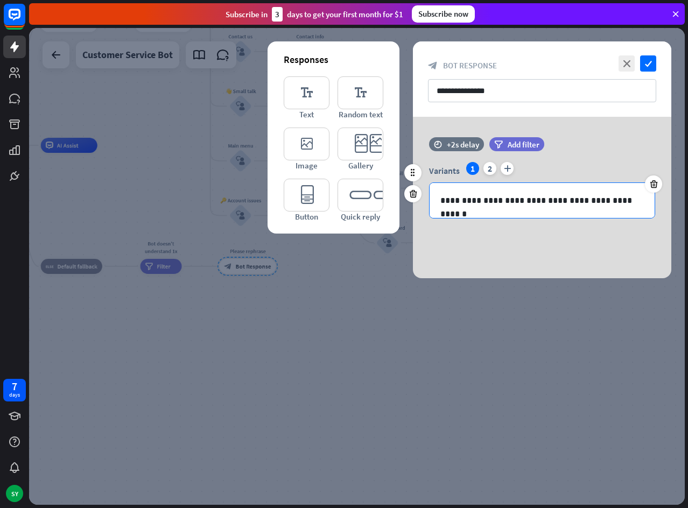
click at [627, 199] on p "**********" at bounding box center [541, 200] width 203 height 13
click at [298, 191] on icon "editor_button" at bounding box center [307, 195] width 46 height 33
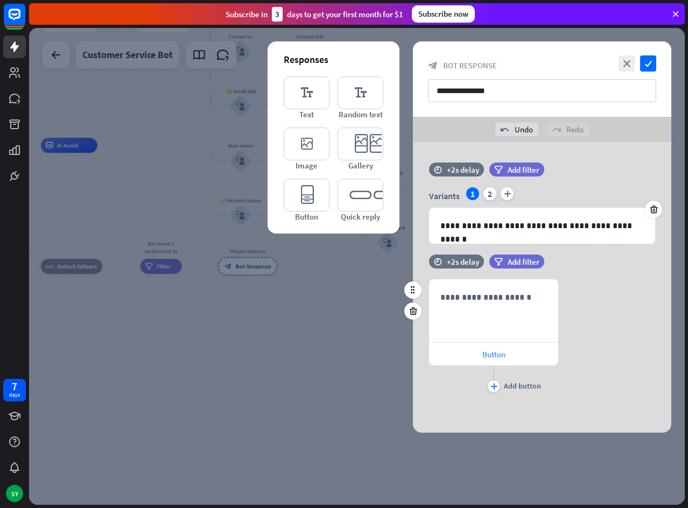
click at [491, 358] on span "Button" at bounding box center [493, 354] width 23 height 10
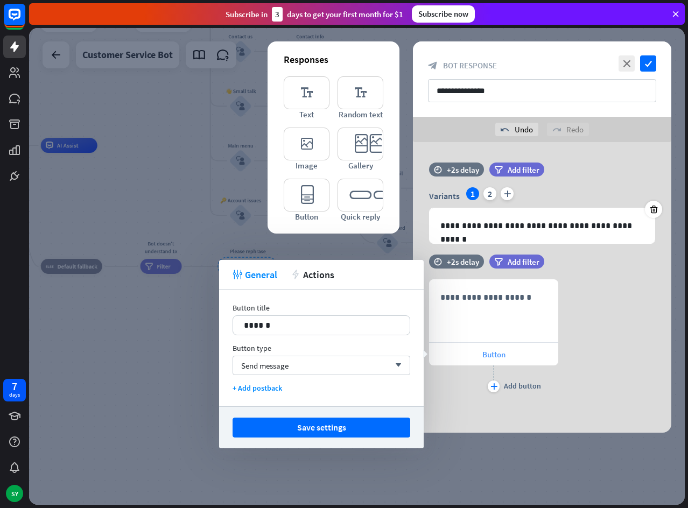
click at [491, 358] on span "Button" at bounding box center [493, 354] width 23 height 10
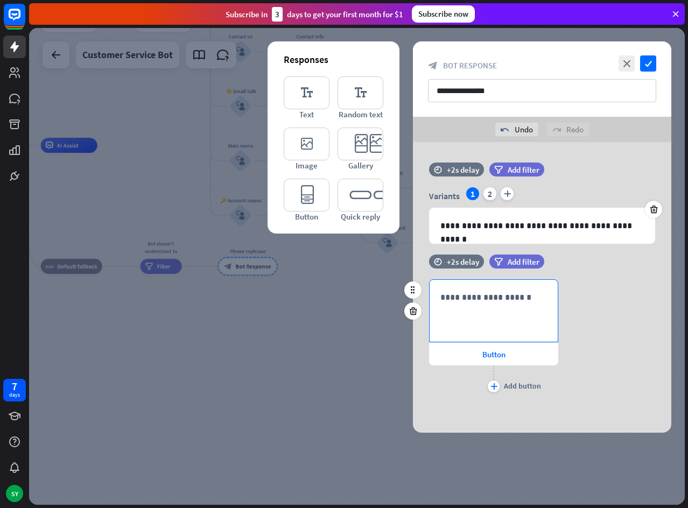
click at [488, 295] on p "**********" at bounding box center [493, 297] width 107 height 13
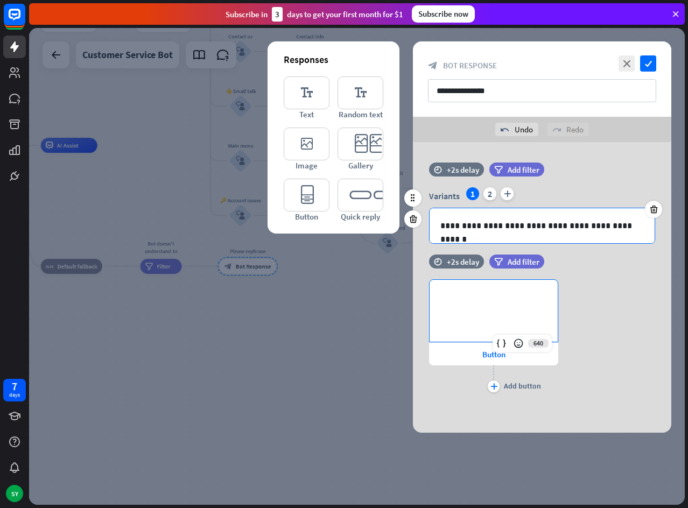
click at [520, 226] on p "**********" at bounding box center [541, 225] width 203 height 13
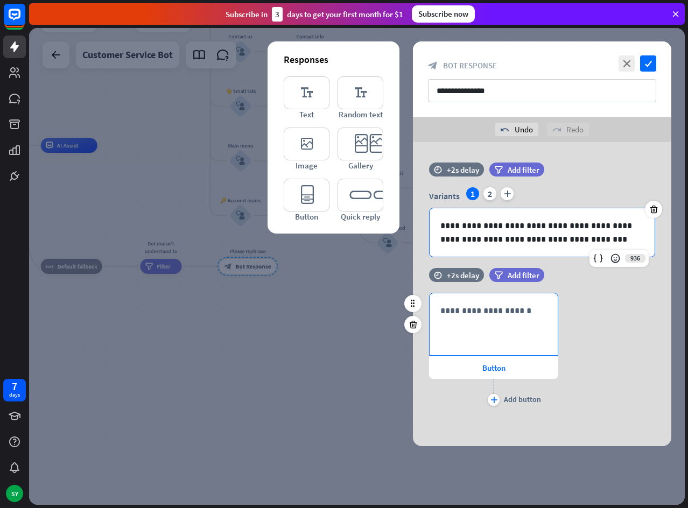
click at [495, 311] on p "**********" at bounding box center [493, 310] width 107 height 13
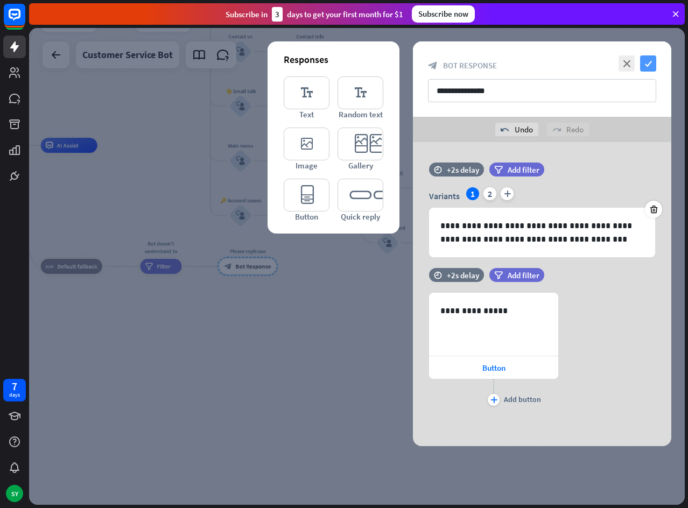
click at [645, 62] on icon "check" at bounding box center [648, 63] width 16 height 16
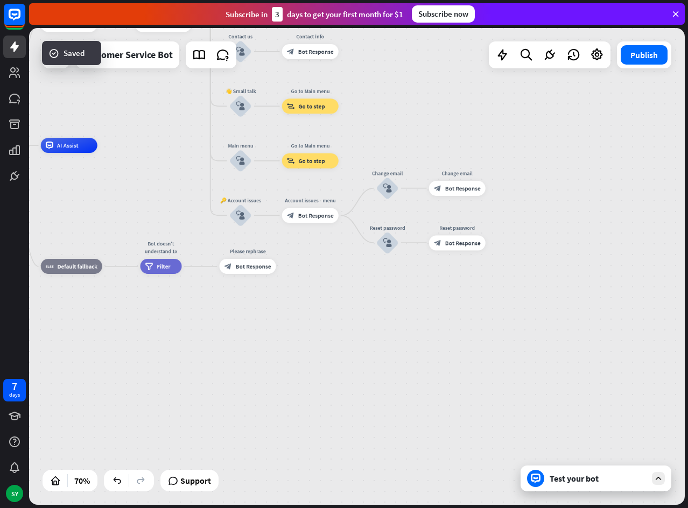
click at [635, 480] on div "Test your bot" at bounding box center [598, 478] width 97 height 11
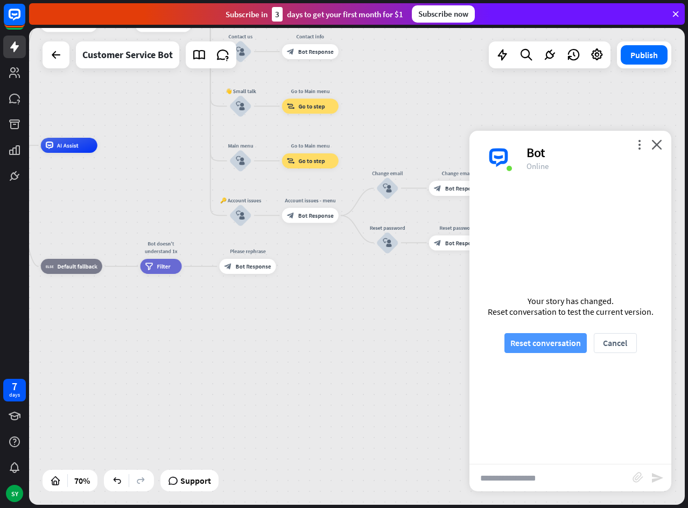
click at [558, 342] on button "Reset conversation" at bounding box center [545, 343] width 82 height 20
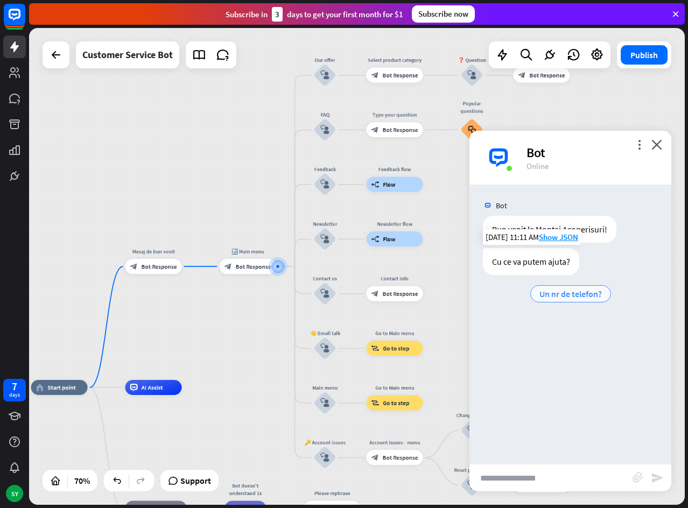
click at [566, 294] on span "Un nr de telefon?" at bounding box center [570, 294] width 62 height 11
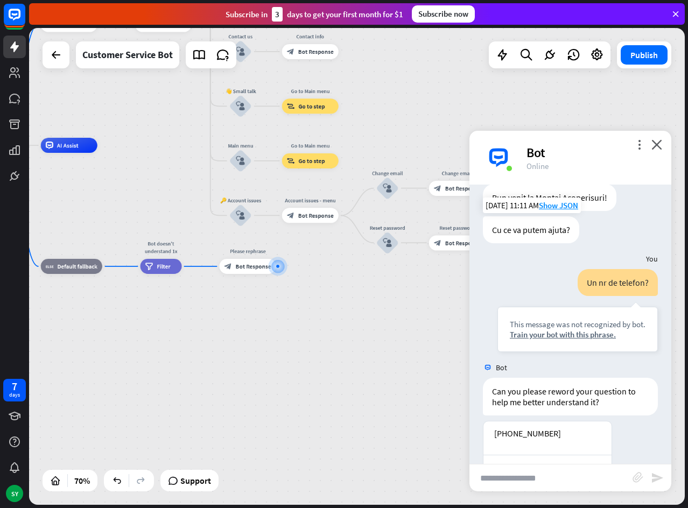
scroll to position [64, 0]
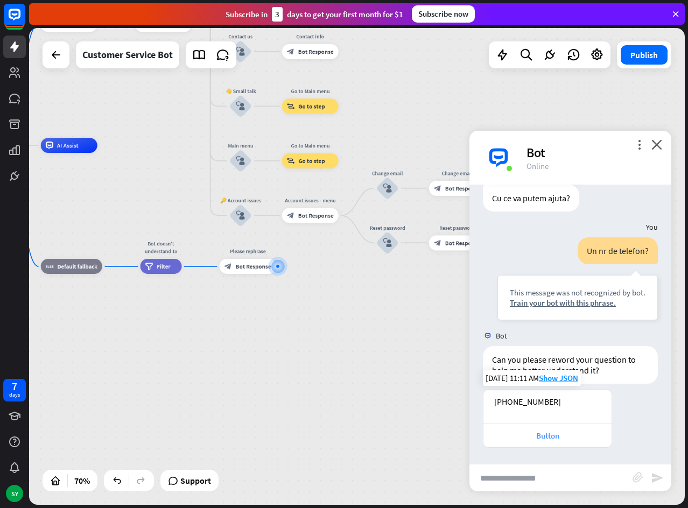
click at [550, 439] on div "Button" at bounding box center [547, 436] width 117 height 10
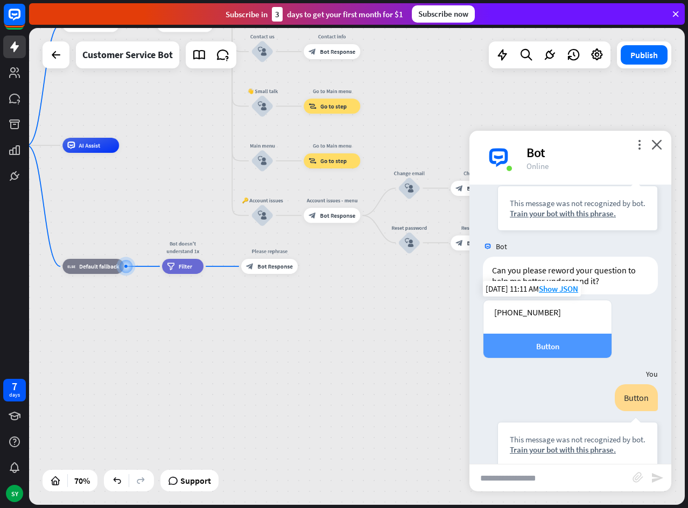
scroll to position [172, 0]
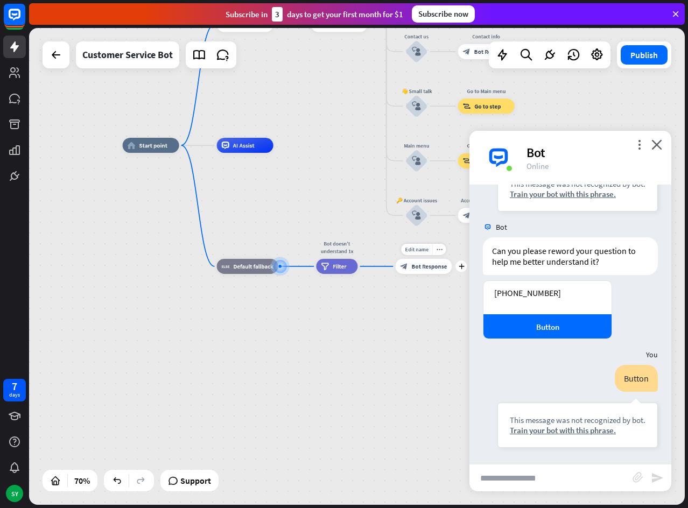
click at [418, 268] on span "Bot Response" at bounding box center [430, 267] width 36 height 8
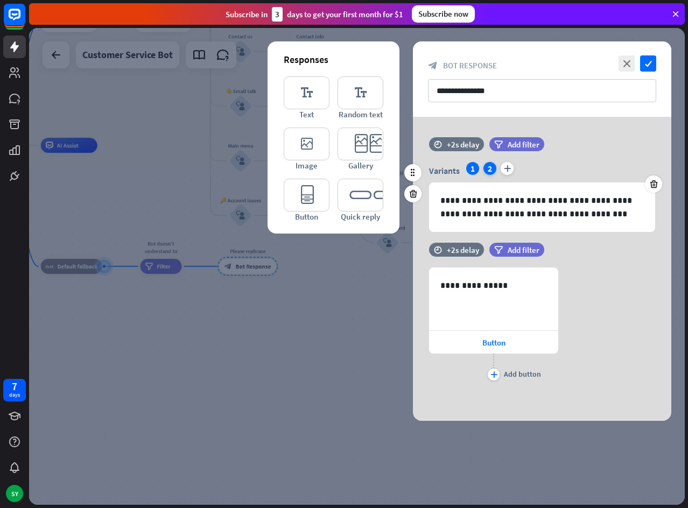
click at [489, 171] on div "2" at bounding box center [489, 168] width 13 height 13
click at [651, 187] on icon at bounding box center [654, 184] width 10 height 10
click at [651, 179] on div "Variants 1 2 plus" at bounding box center [542, 170] width 226 height 17
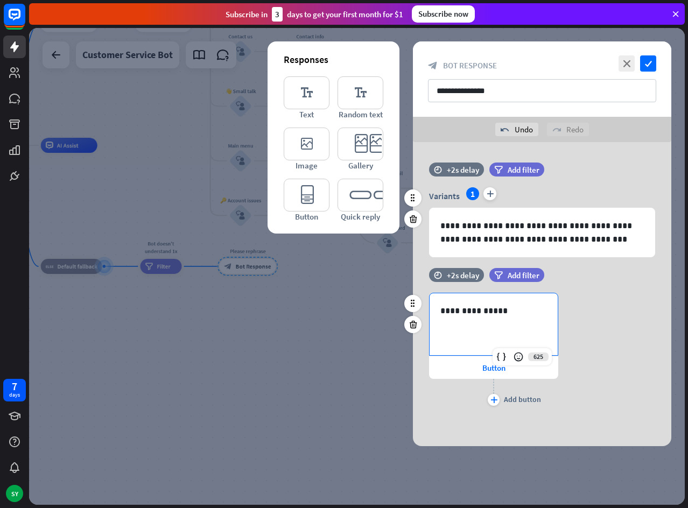
click at [504, 312] on p "**********" at bounding box center [493, 310] width 107 height 13
click at [414, 326] on icon at bounding box center [413, 325] width 10 height 10
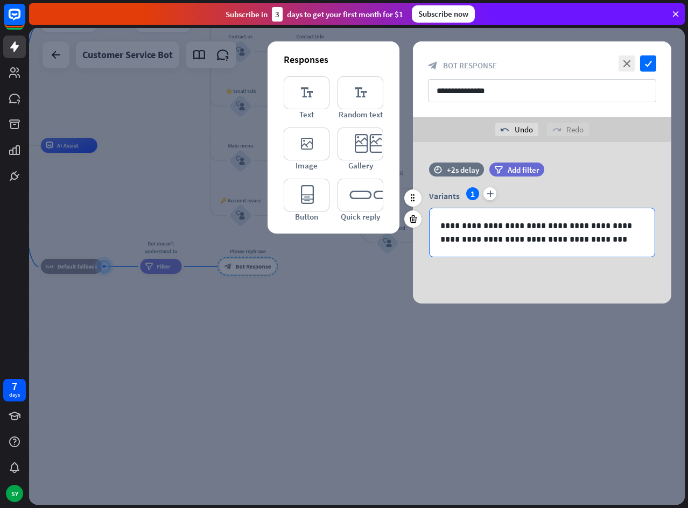
click at [586, 238] on p "**********" at bounding box center [541, 232] width 203 height 27
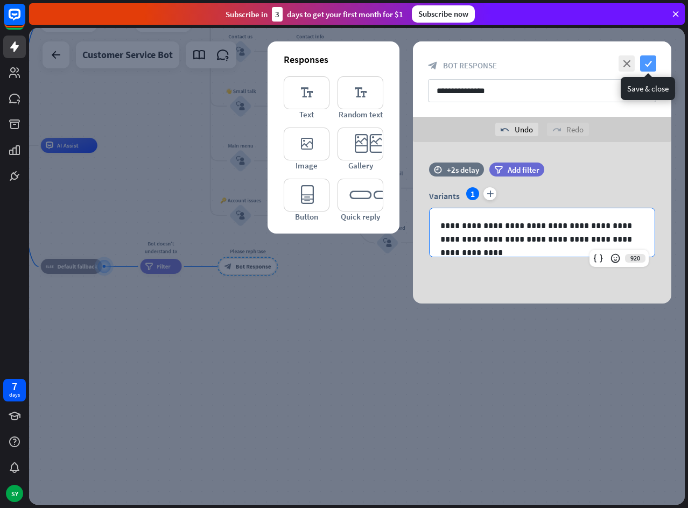
click at [647, 62] on icon "check" at bounding box center [648, 63] width 16 height 16
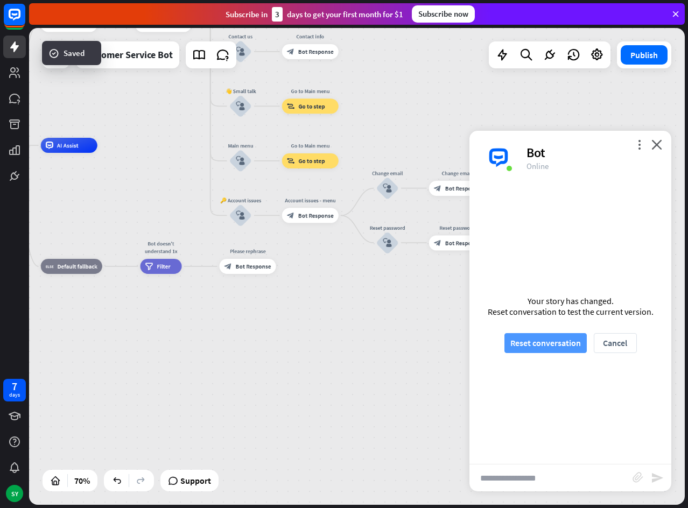
click at [553, 339] on button "Reset conversation" at bounding box center [545, 343] width 82 height 20
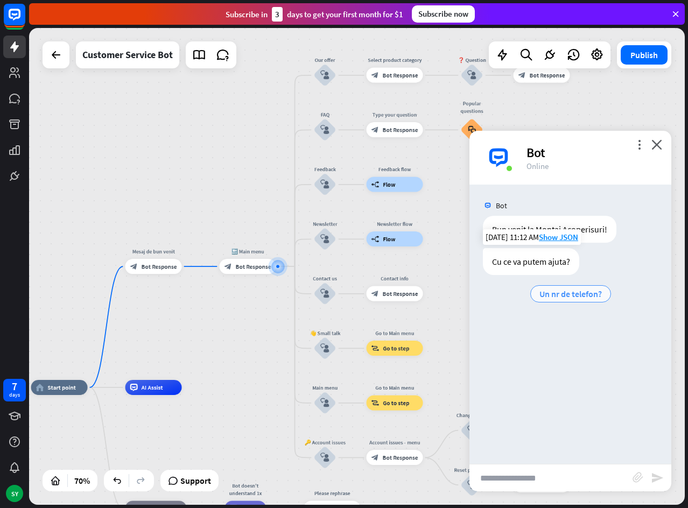
click at [571, 289] on span "Un nr de telefon?" at bounding box center [570, 294] width 62 height 11
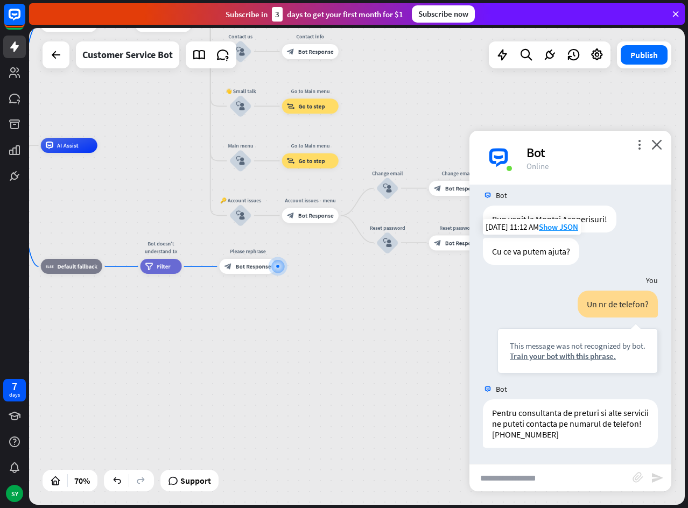
scroll to position [10, 0]
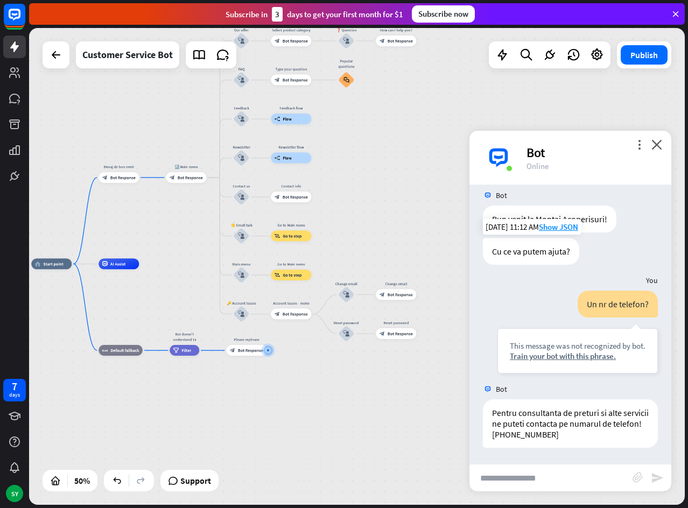
drag, startPoint x: 203, startPoint y: 201, endPoint x: 204, endPoint y: 256, distance: 54.9
click at [204, 256] on div "home_2 Start point Mesaj de bun venit block_bot_response Bot Response 🔙 Main me…" at bounding box center [357, 266] width 656 height 477
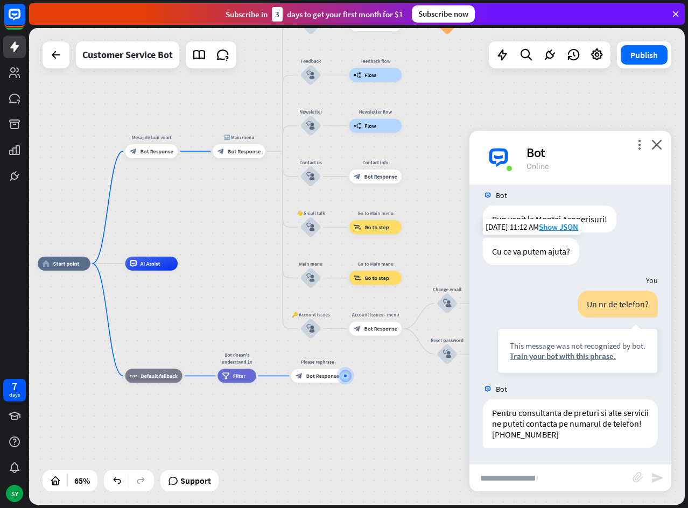
drag, startPoint x: 173, startPoint y: 215, endPoint x: 212, endPoint y: 256, distance: 56.0
click at [241, 220] on div "home_2 Start point Mesaj de bun venit block_bot_response Bot Response 🔙 Main me…" at bounding box center [357, 266] width 656 height 477
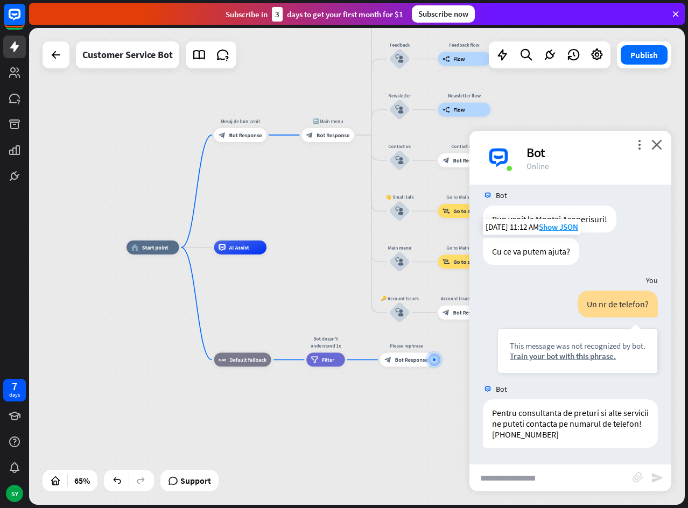
drag, startPoint x: 115, startPoint y: 322, endPoint x: 188, endPoint y: 302, distance: 75.2
click at [188, 302] on div "home_2 Start point Mesaj de bun venit block_bot_response Bot Response 🔙 Main me…" at bounding box center [339, 403] width 426 height 310
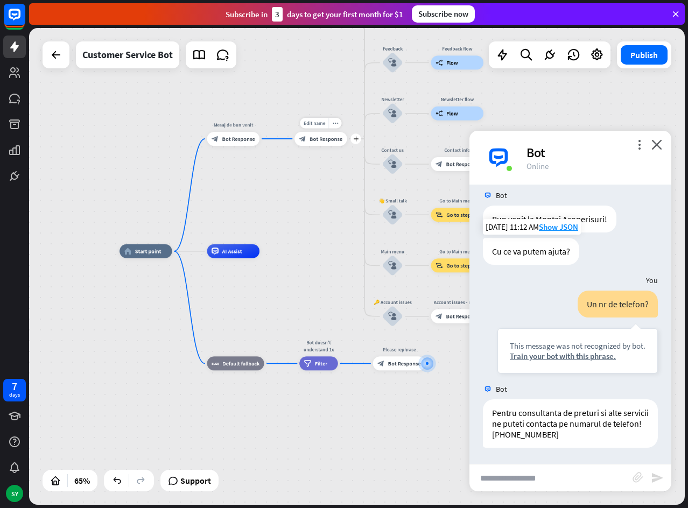
drag, startPoint x: 188, startPoint y: 302, endPoint x: 356, endPoint y: 150, distance: 227.1
drag, startPoint x: 326, startPoint y: 142, endPoint x: 250, endPoint y: 229, distance: 116.4
click at [250, 229] on div "home_2 Start point Mesaj de bun venit block_bot_response Bot Response 🔙 Main me…" at bounding box center [357, 266] width 656 height 477
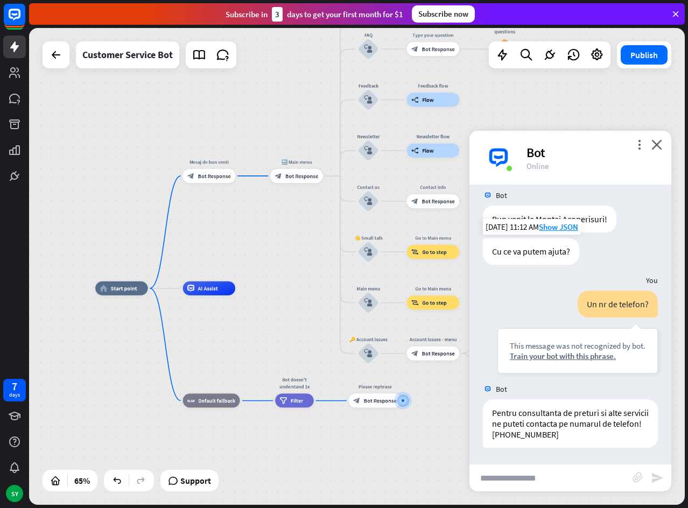
drag, startPoint x: 320, startPoint y: 212, endPoint x: 296, endPoint y: 249, distance: 44.3
click at [296, 249] on div "home_2 Start point Mesaj de bun venit block_bot_response Bot Response 🔙 Main me…" at bounding box center [357, 266] width 656 height 477
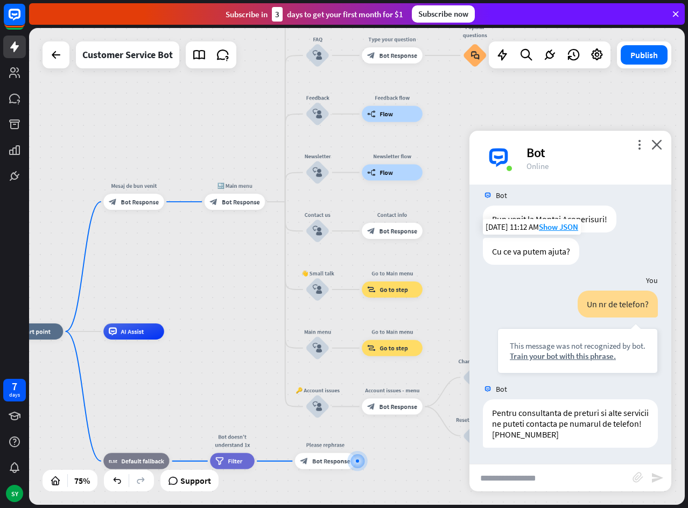
drag, startPoint x: 286, startPoint y: 244, endPoint x: 235, endPoint y: 276, distance: 60.2
click at [235, 276] on div "home_2 Start point Mesaj de bun venit block_bot_response Bot Response 🔙 Main me…" at bounding box center [357, 266] width 656 height 477
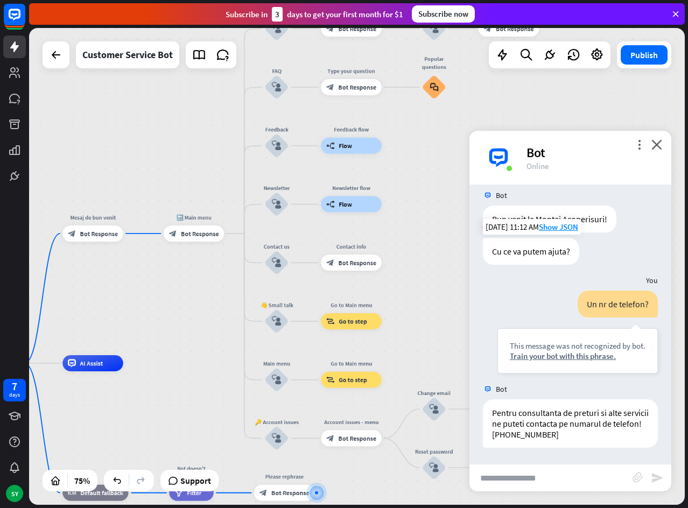
drag, startPoint x: 266, startPoint y: 327, endPoint x: 226, endPoint y: 359, distance: 52.1
click at [226, 359] on div "home_2 Start point Mesaj de bun venit block_bot_response Bot Response 🔙 Main me…" at bounding box center [357, 266] width 656 height 477
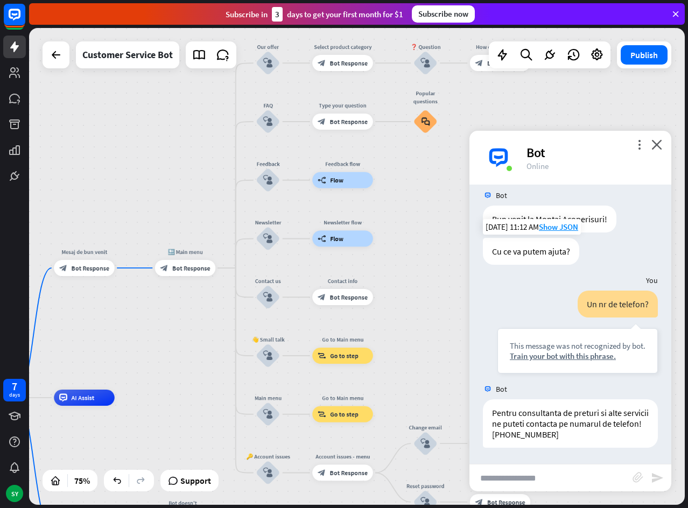
drag, startPoint x: 209, startPoint y: 310, endPoint x: 201, endPoint y: 331, distance: 22.3
click at [201, 331] on div "home_2 Start point Mesaj de bun venit block_bot_response Bot Response 🔙 Main me…" at bounding box center [357, 266] width 656 height 477
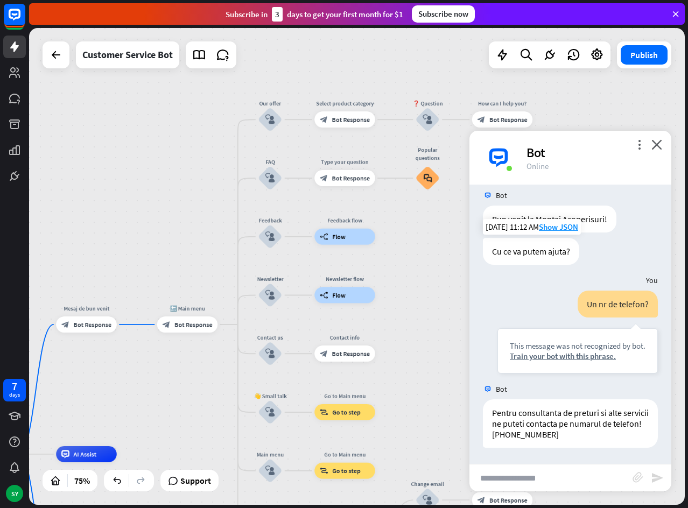
drag, startPoint x: 218, startPoint y: 126, endPoint x: 222, endPoint y: 149, distance: 22.9
click at [222, 149] on div "home_2 Start point Mesaj de bun venit block_bot_response Bot Response 🔙 Main me…" at bounding box center [357, 266] width 656 height 477
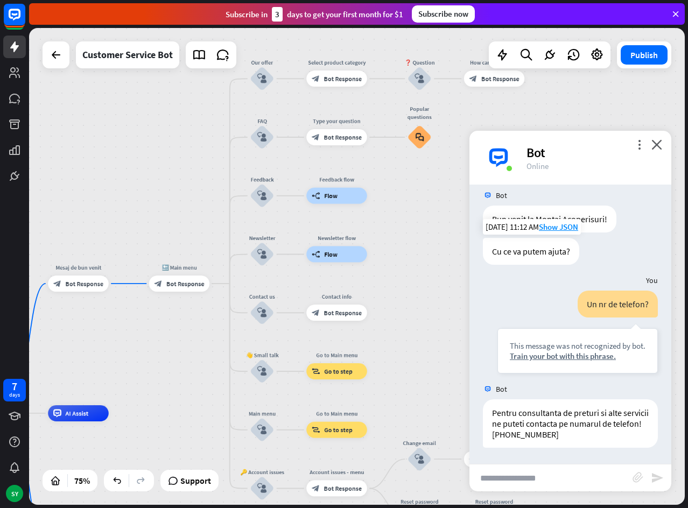
drag, startPoint x: 195, startPoint y: 194, endPoint x: 187, endPoint y: 148, distance: 47.0
click at [187, 148] on div "home_2 Start point Mesaj de bun venit block_bot_response Bot Response 🔙 Main me…" at bounding box center [357, 266] width 656 height 477
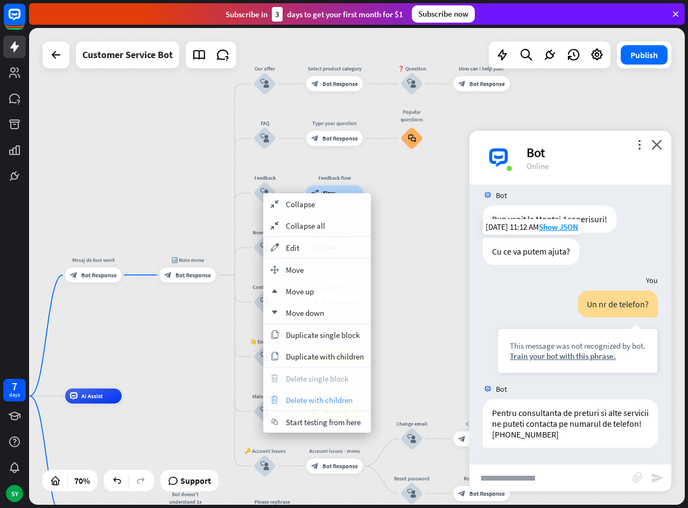
click at [298, 404] on span "Delete with children" at bounding box center [319, 400] width 67 height 10
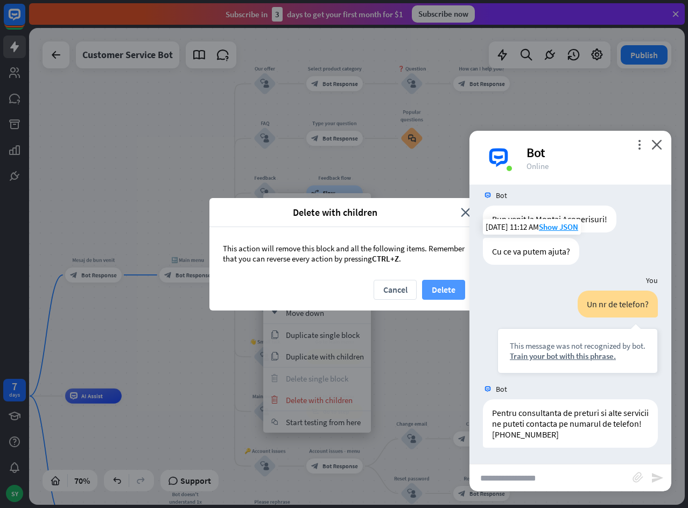
click at [445, 282] on button "Delete" at bounding box center [443, 290] width 43 height 20
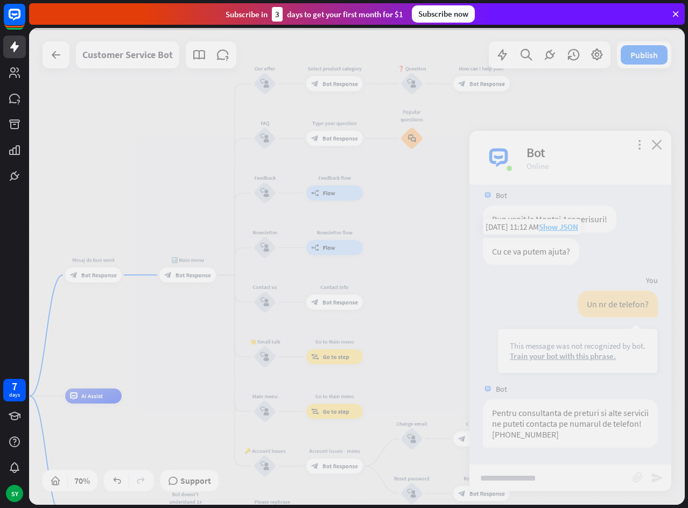
click at [445, 282] on div at bounding box center [357, 266] width 656 height 477
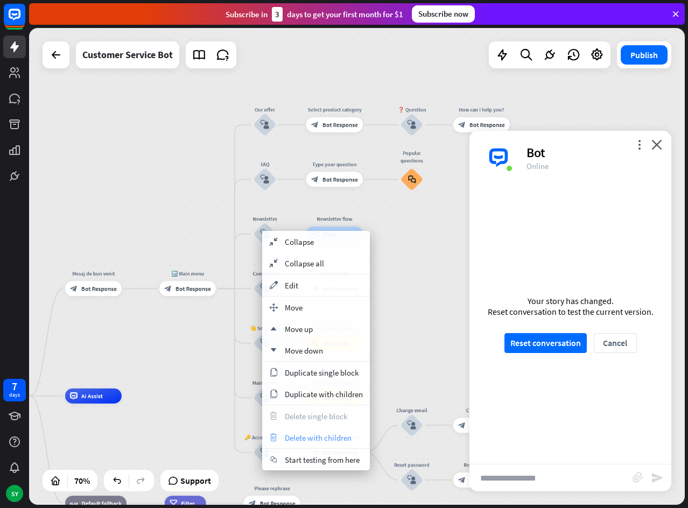
click at [309, 439] on span "Delete with children" at bounding box center [318, 438] width 67 height 10
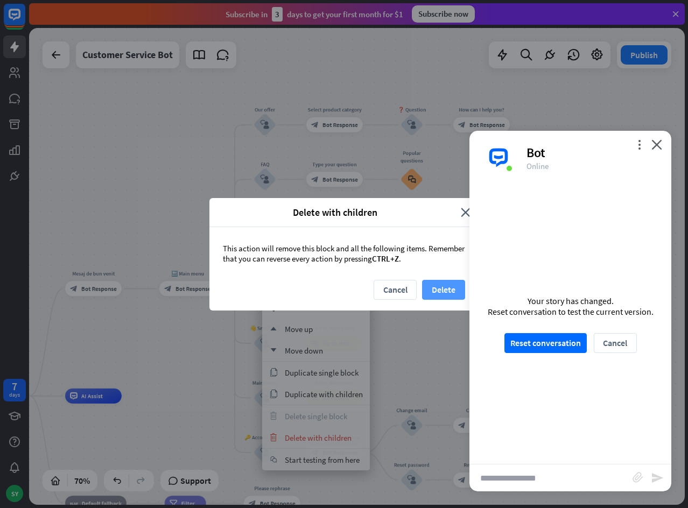
click at [445, 287] on button "Delete" at bounding box center [443, 290] width 43 height 20
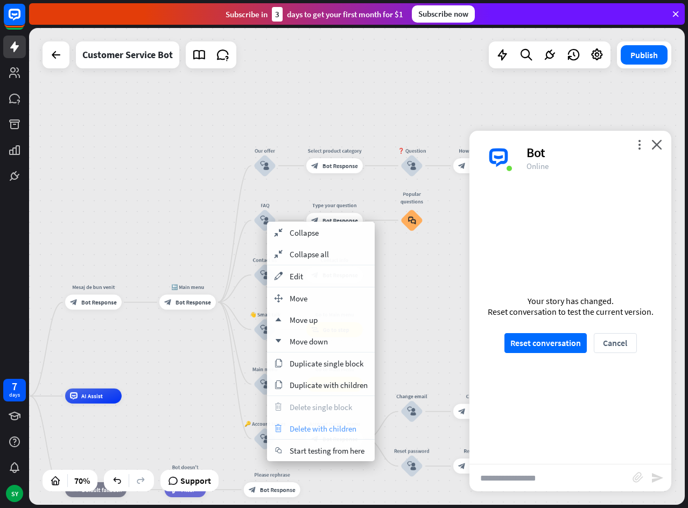
click at [329, 431] on span "Delete with children" at bounding box center [323, 429] width 67 height 10
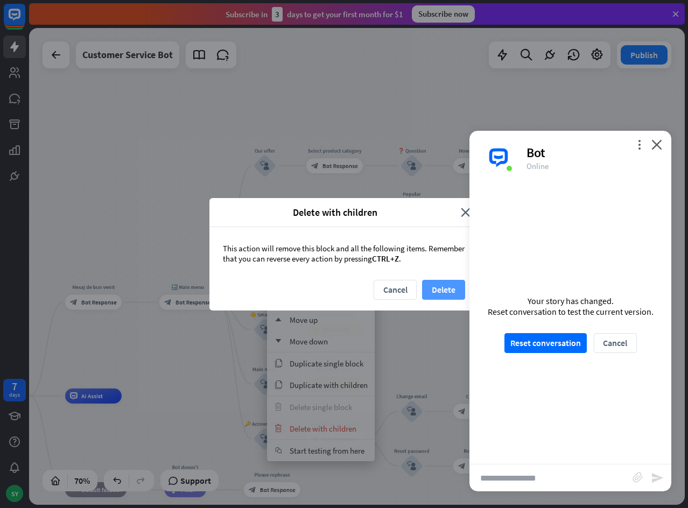
click at [438, 284] on button "Delete" at bounding box center [443, 290] width 43 height 20
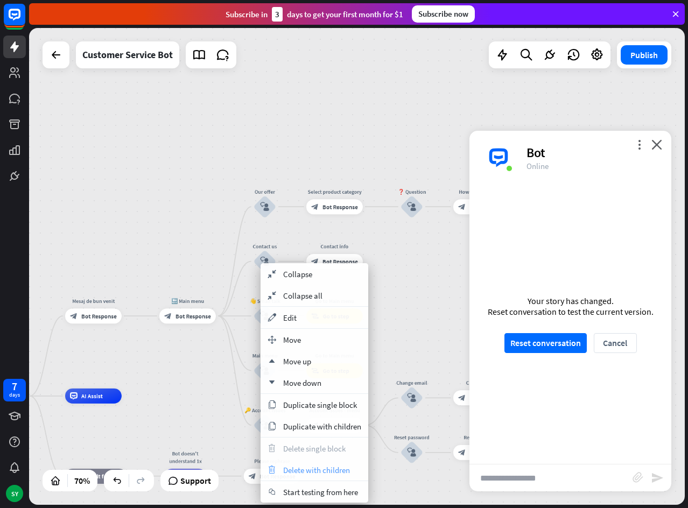
click at [309, 467] on span "Delete with children" at bounding box center [316, 470] width 67 height 10
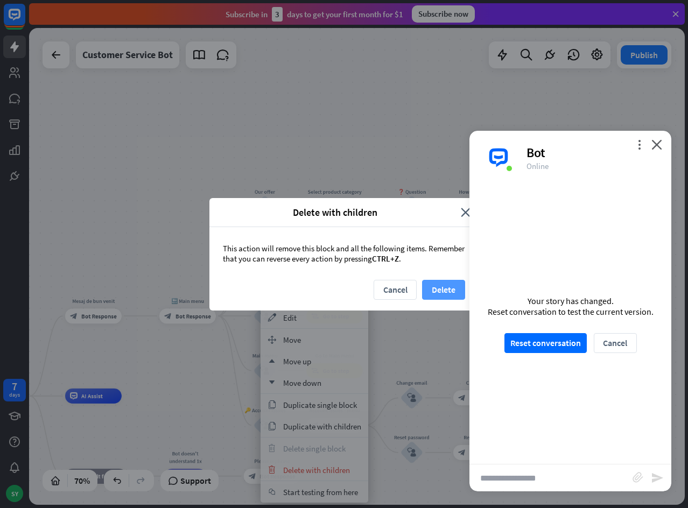
click at [449, 282] on button "Delete" at bounding box center [443, 290] width 43 height 20
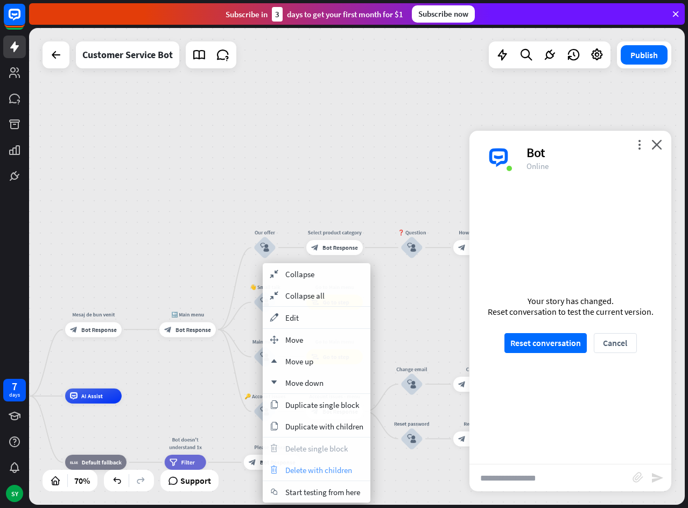
click at [312, 470] on span "Delete with children" at bounding box center [318, 470] width 67 height 10
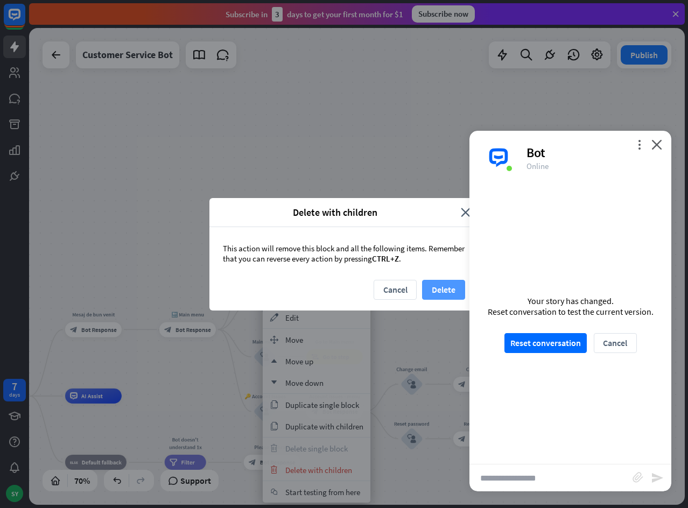
click at [453, 291] on button "Delete" at bounding box center [443, 290] width 43 height 20
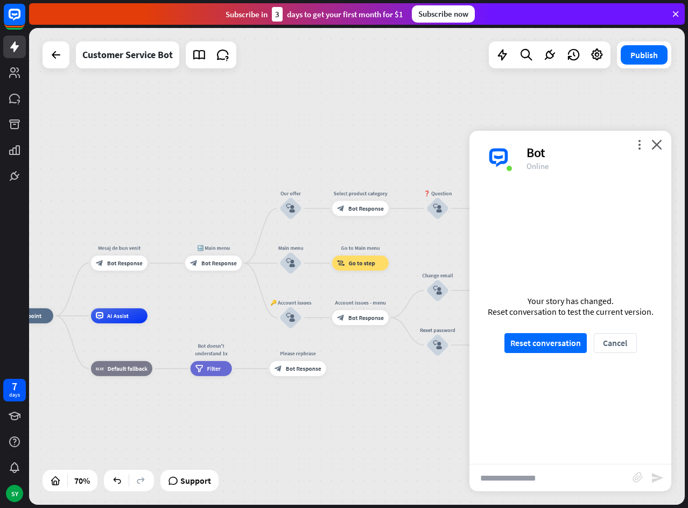
drag, startPoint x: 236, startPoint y: 231, endPoint x: 265, endPoint y: 150, distance: 86.3
click at [265, 150] on div "home_2 Start point Mesaj de bun venit block_bot_response Bot Response 🔙 Main me…" at bounding box center [357, 266] width 656 height 477
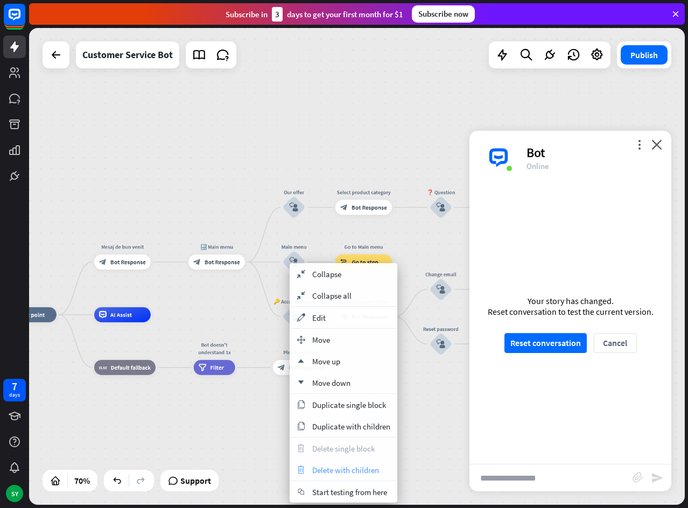
click at [316, 472] on span "Delete with children" at bounding box center [345, 470] width 67 height 10
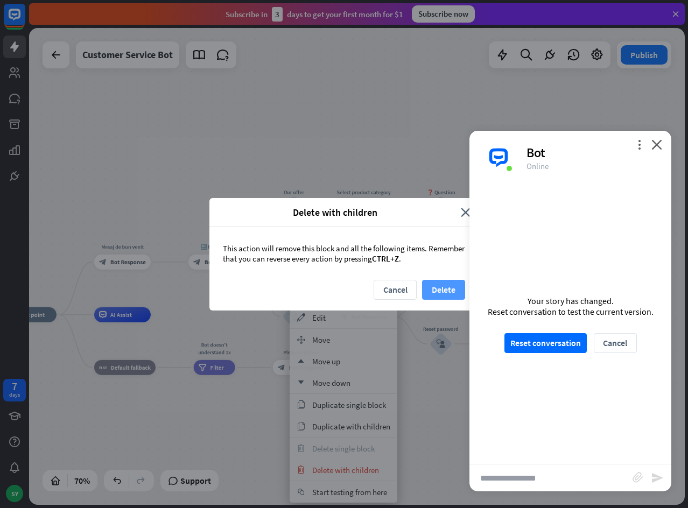
click at [439, 287] on button "Delete" at bounding box center [443, 290] width 43 height 20
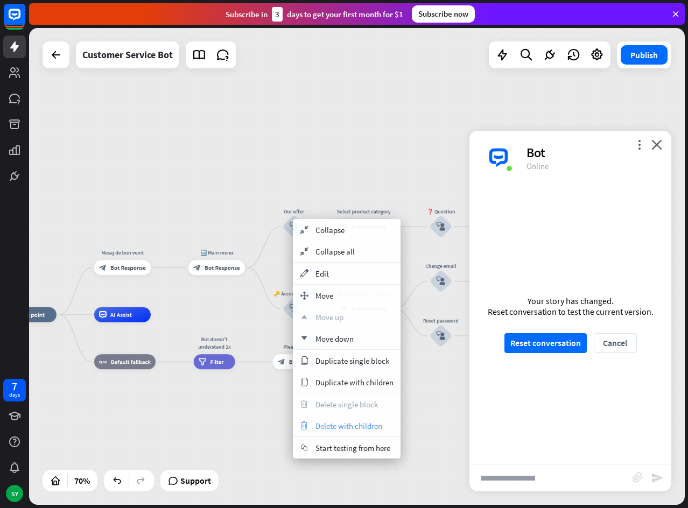
click at [326, 421] on span "Delete with children" at bounding box center [348, 426] width 67 height 10
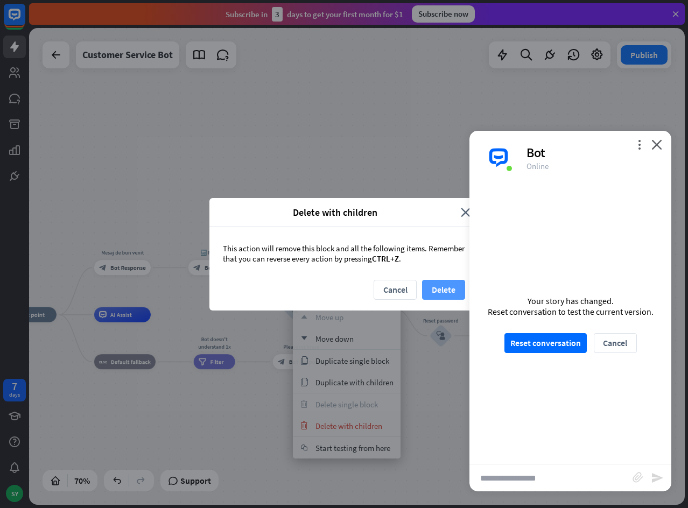
click at [434, 293] on button "Delete" at bounding box center [443, 290] width 43 height 20
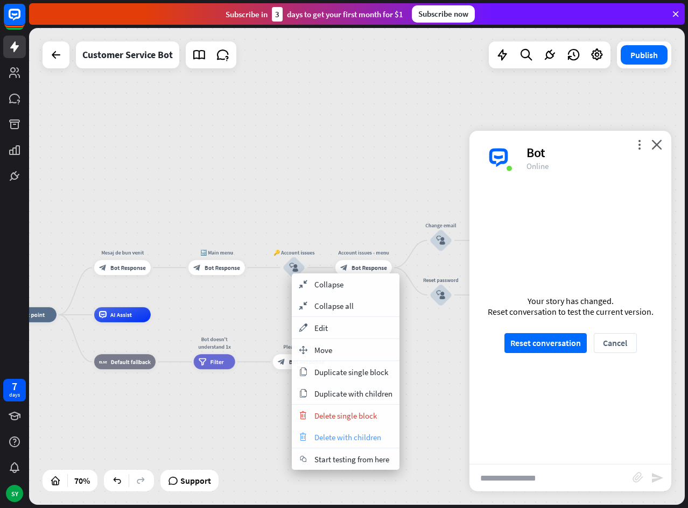
click at [329, 433] on span "Delete with children" at bounding box center [347, 437] width 67 height 10
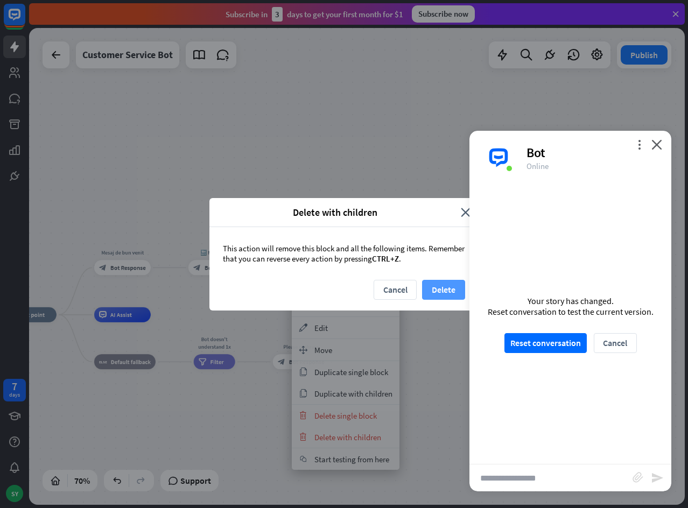
click at [443, 286] on button "Delete" at bounding box center [443, 290] width 43 height 20
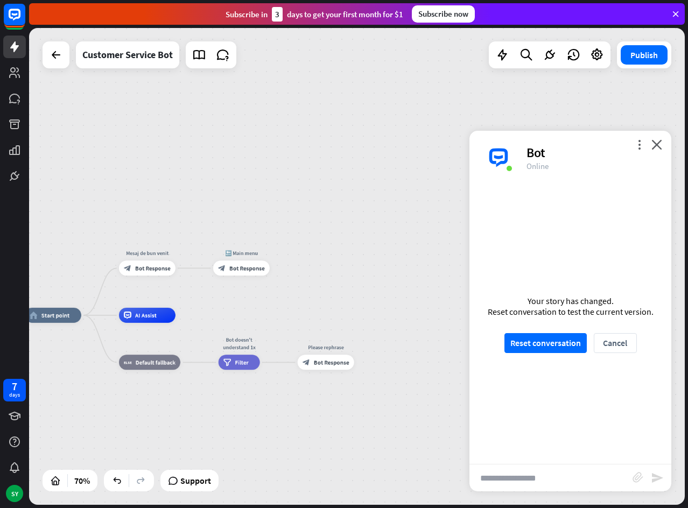
drag, startPoint x: 316, startPoint y: 296, endPoint x: 365, endPoint y: 297, distance: 49.5
click at [365, 297] on div "home_2 Start point Mesaj de bun venit block_bot_response Bot Response 🔙 Main me…" at bounding box center [357, 266] width 656 height 477
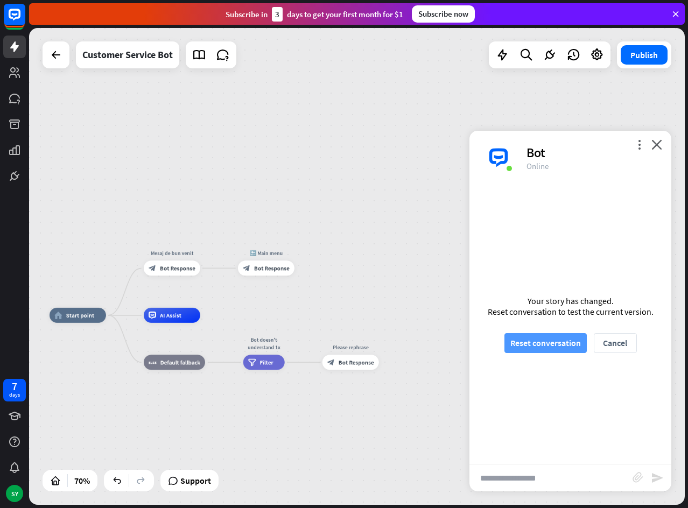
click at [543, 344] on button "Reset conversation" at bounding box center [545, 343] width 82 height 20
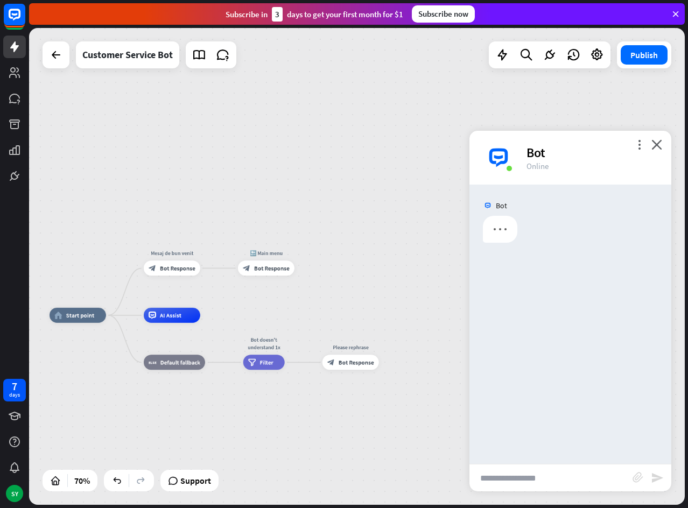
scroll to position [0, 0]
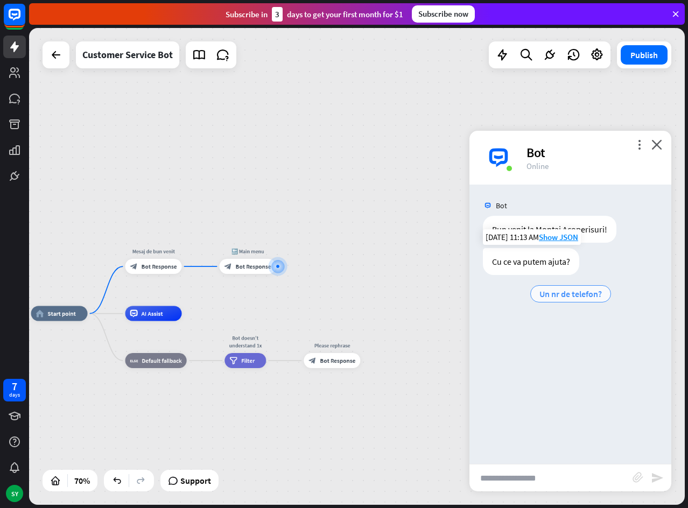
click at [563, 291] on span "Un nr de telefon?" at bounding box center [570, 294] width 62 height 11
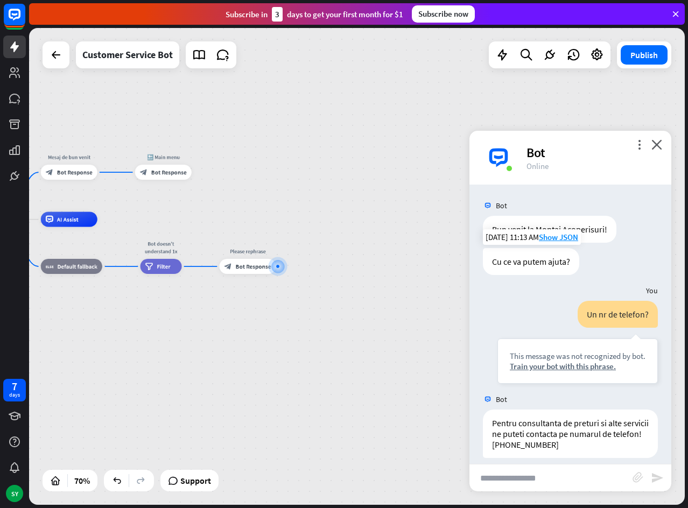
scroll to position [10, 0]
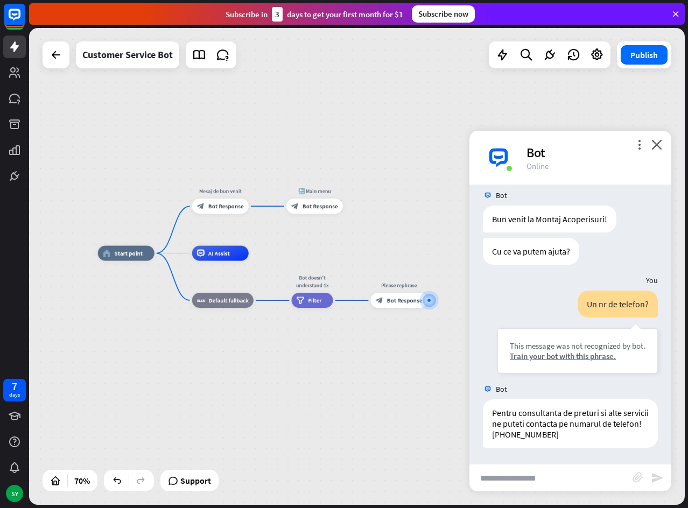
drag, startPoint x: 220, startPoint y: 391, endPoint x: 371, endPoint y: 425, distance: 155.0
click at [371, 425] on div "home_2 Start point Mesaj de bun venit block_bot_response Bot Response 🔙 Main me…" at bounding box center [327, 421] width 459 height 334
click at [630, 61] on button "Publish" at bounding box center [644, 54] width 47 height 19
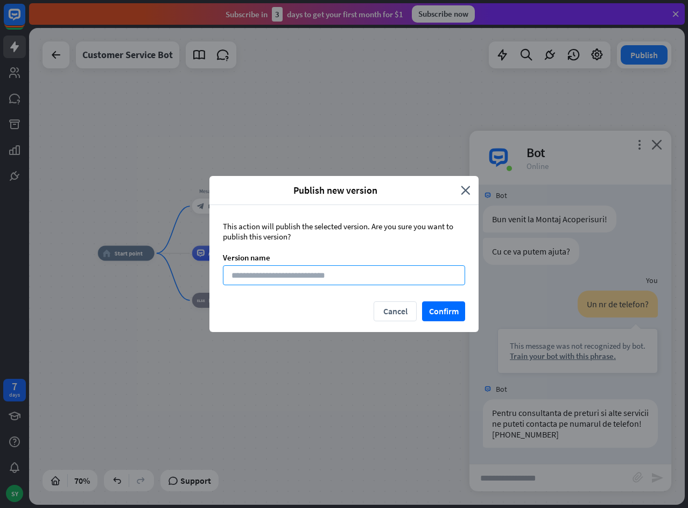
click at [373, 269] on input at bounding box center [344, 275] width 242 height 20
type input "**********"
click at [439, 308] on button "Confirm" at bounding box center [443, 311] width 43 height 20
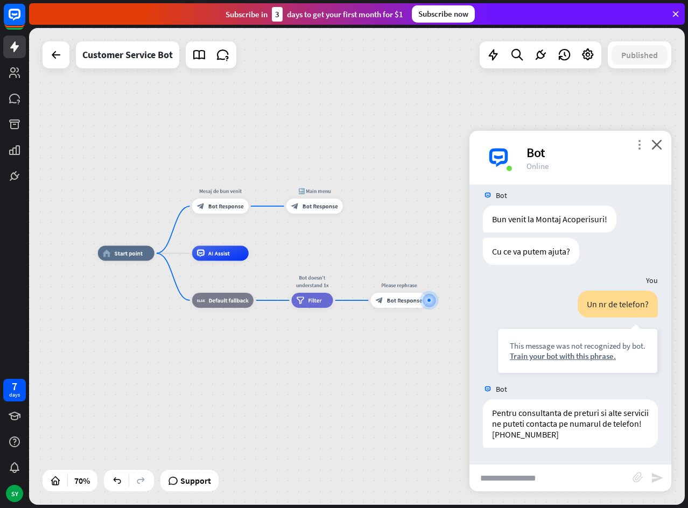
click at [637, 149] on icon "more_vert" at bounding box center [639, 144] width 10 height 10
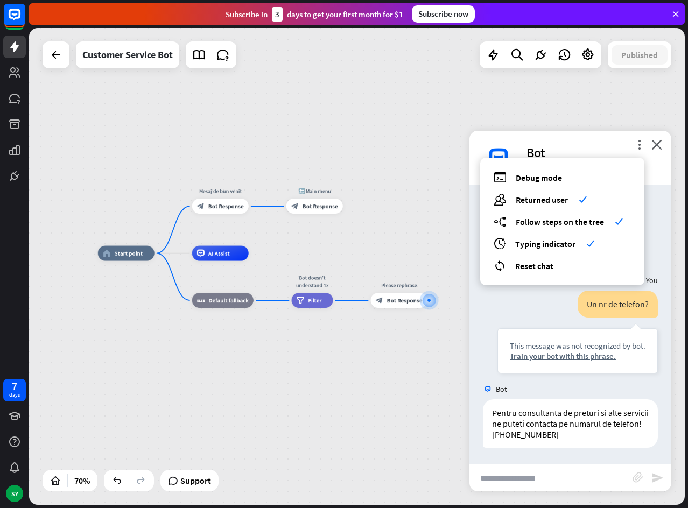
click at [621, 144] on div "Bot" at bounding box center [592, 152] width 132 height 17
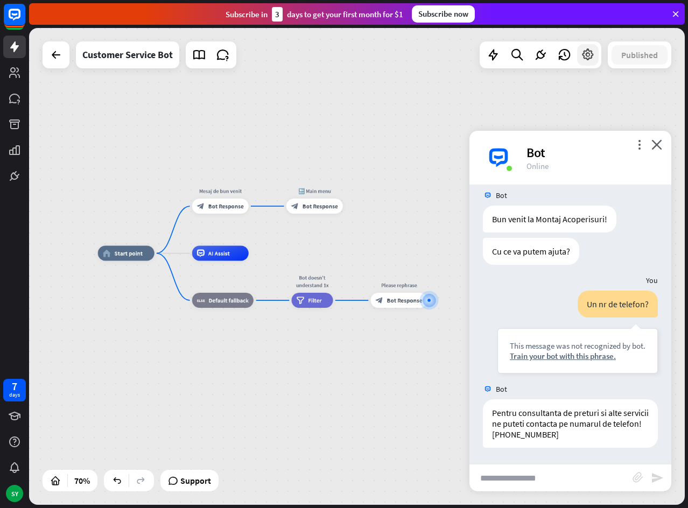
click at [595, 57] on div at bounding box center [588, 55] width 22 height 22
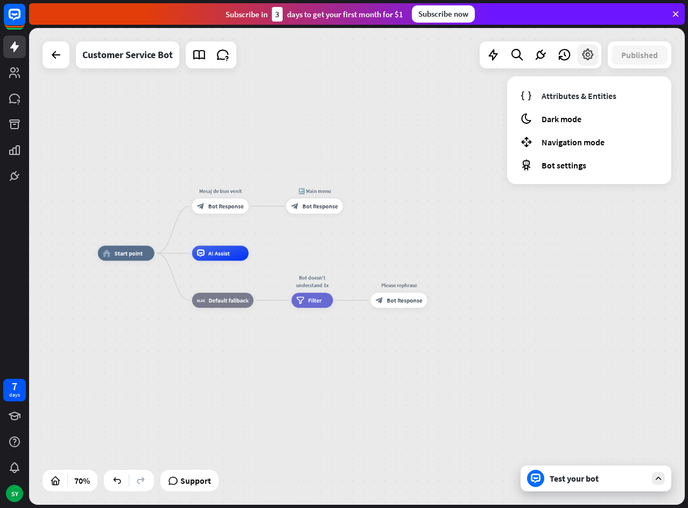
click at [590, 58] on icon at bounding box center [588, 55] width 14 height 14
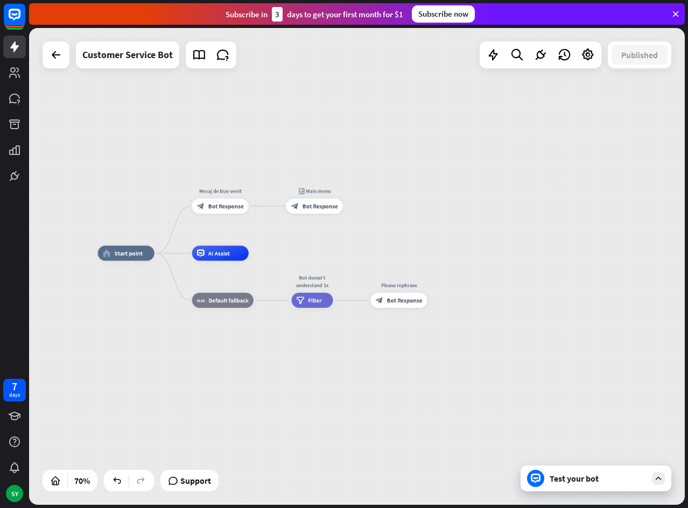
click at [595, 477] on div "Test your bot" at bounding box center [598, 478] width 97 height 11
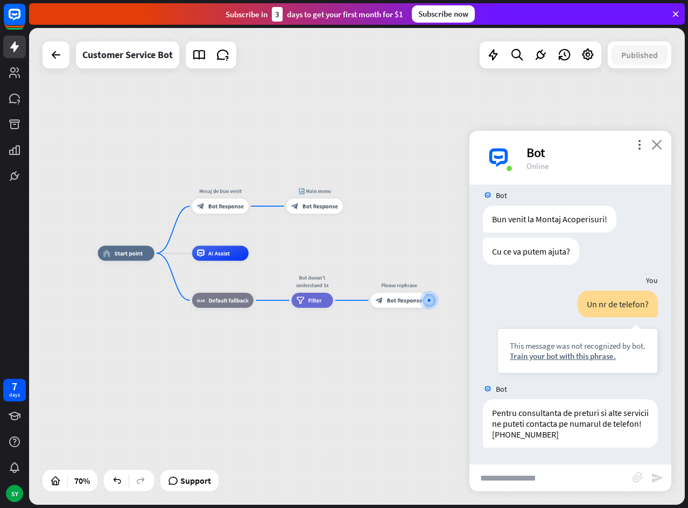
click at [661, 142] on icon "close" at bounding box center [656, 144] width 11 height 10
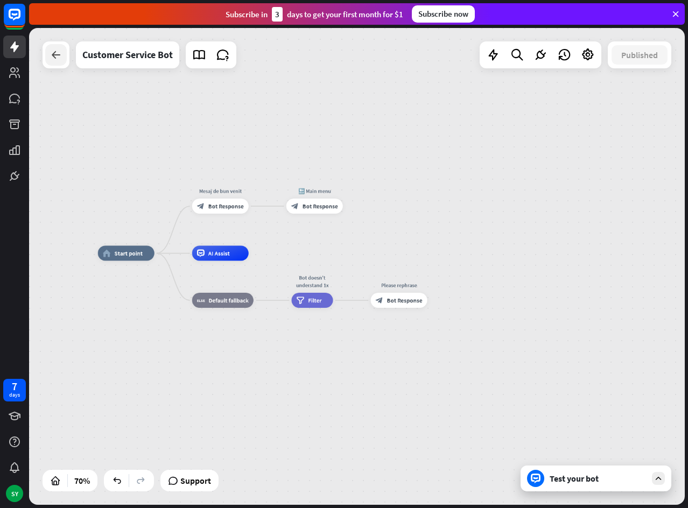
click at [57, 58] on icon at bounding box center [56, 54] width 13 height 13
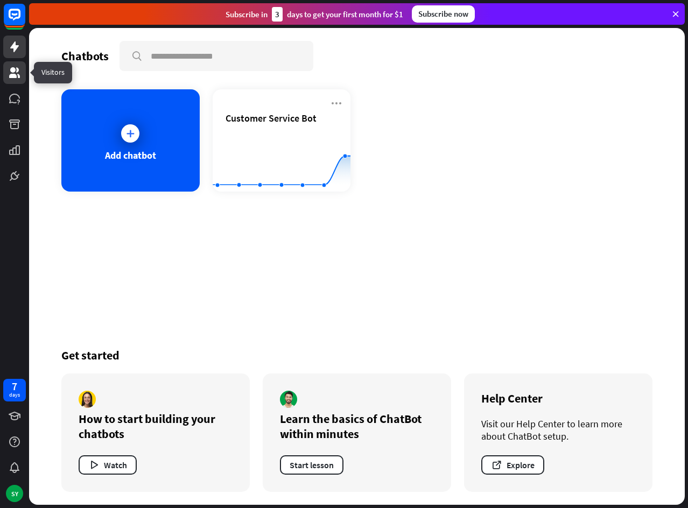
click at [8, 78] on link at bounding box center [14, 72] width 23 height 23
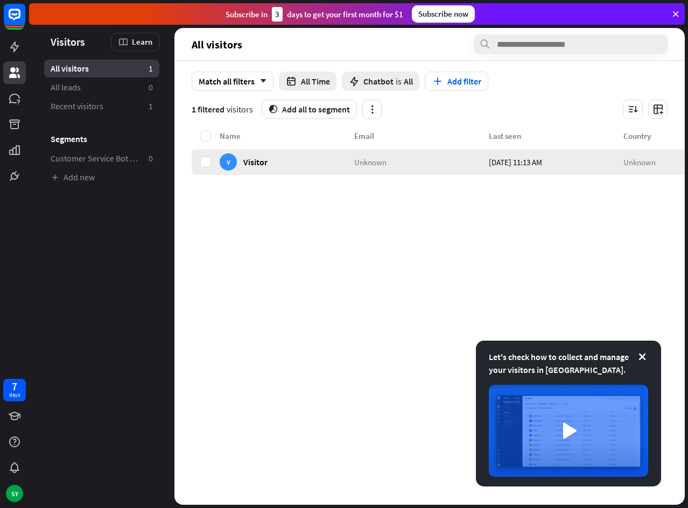
click at [228, 159] on div "V" at bounding box center [228, 161] width 17 height 17
click at [79, 106] on span "Recent visitors" at bounding box center [77, 106] width 53 height 11
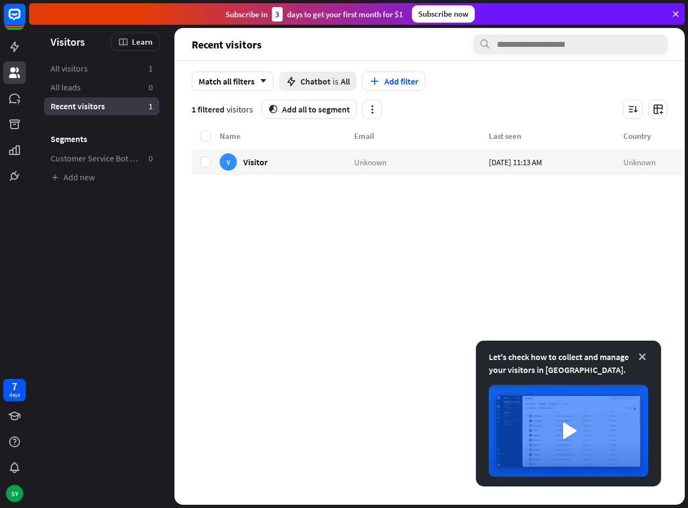
click at [642, 354] on icon at bounding box center [642, 356] width 11 height 11
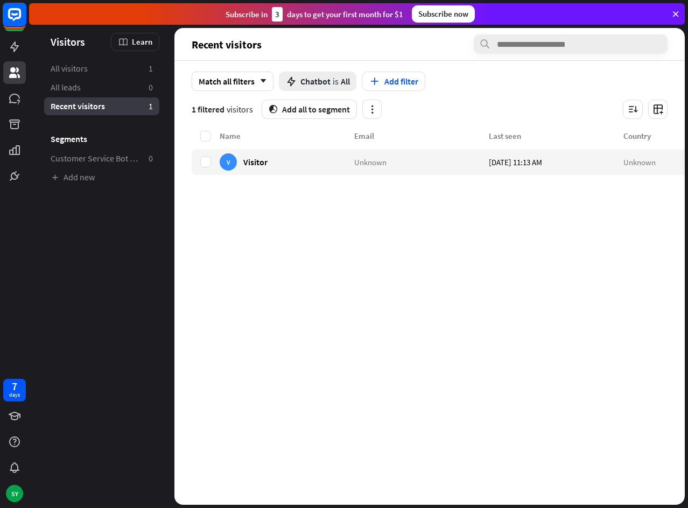
click at [12, 22] on rect at bounding box center [15, 15] width 24 height 24
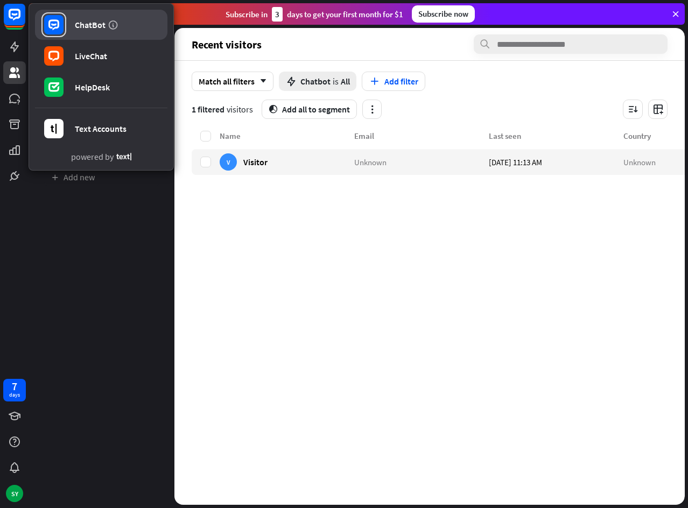
click at [81, 27] on div "ChatBot" at bounding box center [90, 24] width 31 height 11
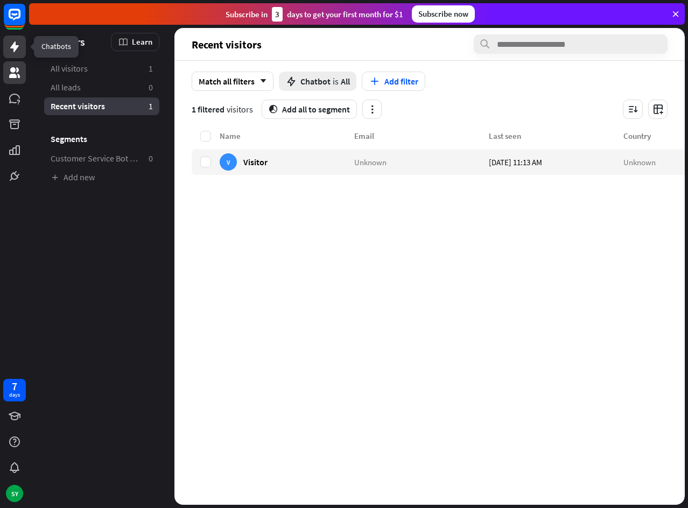
click at [11, 45] on icon at bounding box center [14, 46] width 13 height 13
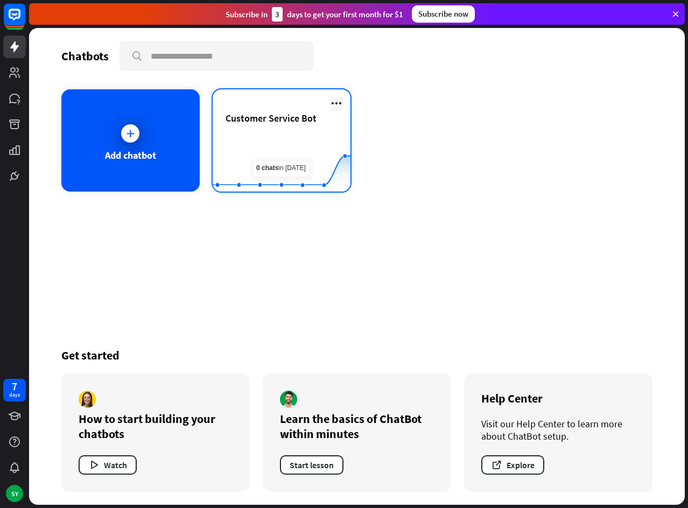
click at [334, 108] on icon at bounding box center [336, 103] width 13 height 13
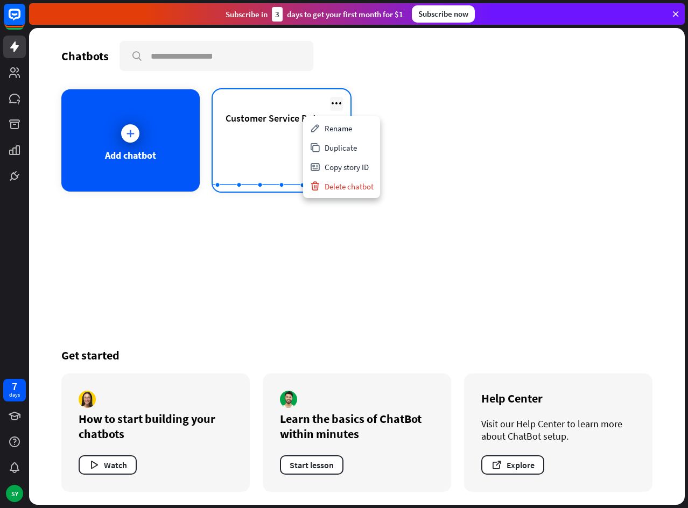
click at [334, 108] on icon at bounding box center [336, 103] width 13 height 13
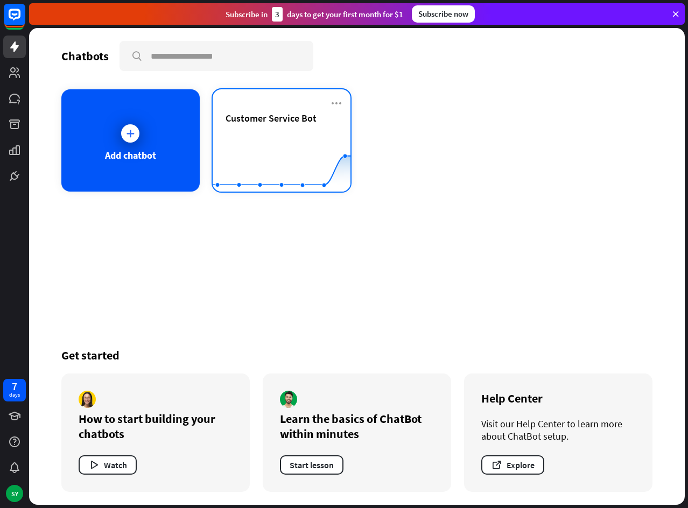
click at [261, 126] on div "Customer Service Bot" at bounding box center [282, 131] width 112 height 38
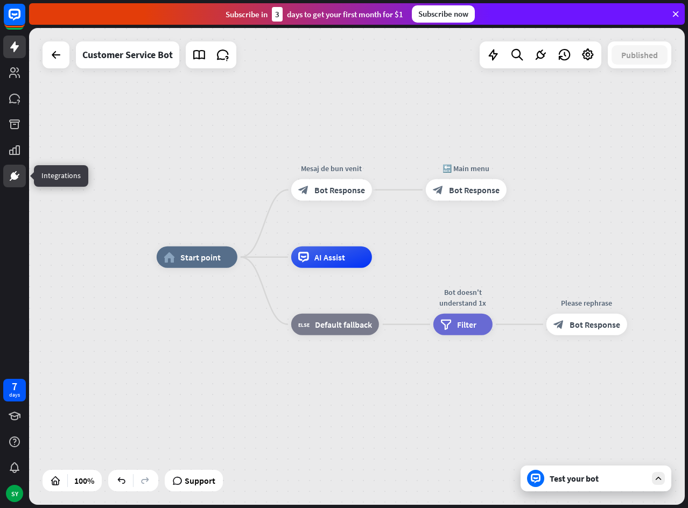
click at [15, 178] on icon at bounding box center [14, 176] width 6 height 6
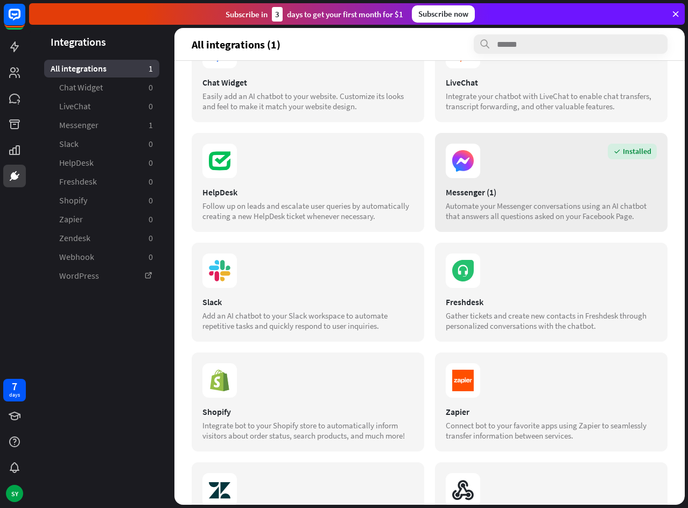
scroll to position [54, 0]
click at [559, 177] on section "Installed" at bounding box center [551, 162] width 211 height 34
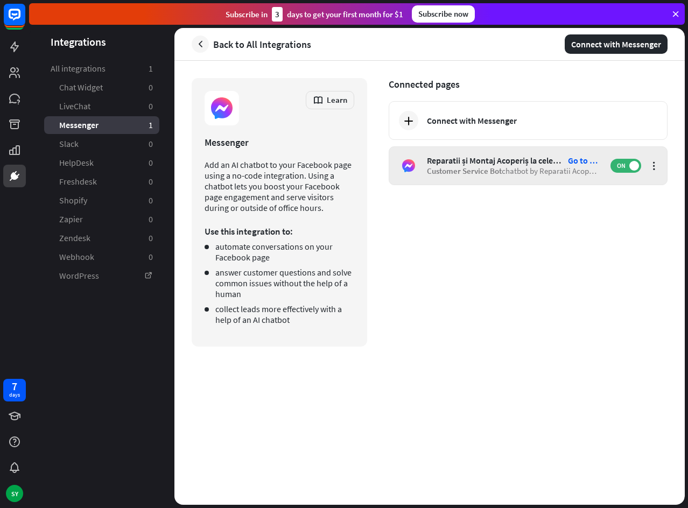
click at [527, 167] on div "Customer Service Bot chatbot by Reparatii Acoperisuri" at bounding box center [513, 171] width 173 height 10
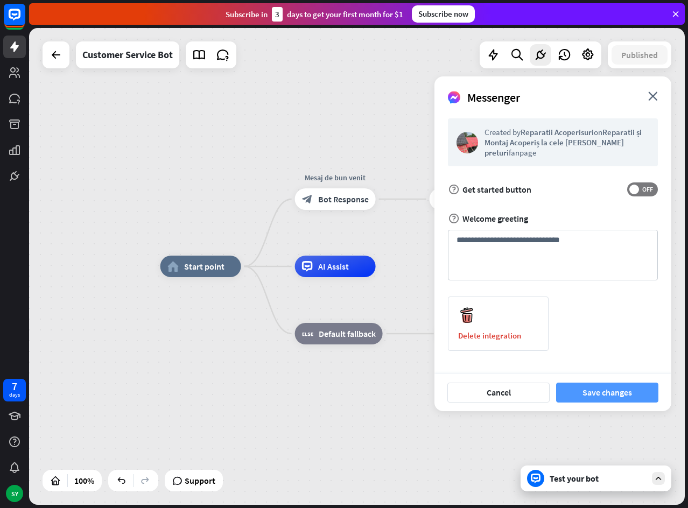
click at [607, 394] on button "Save changes" at bounding box center [607, 393] width 102 height 20
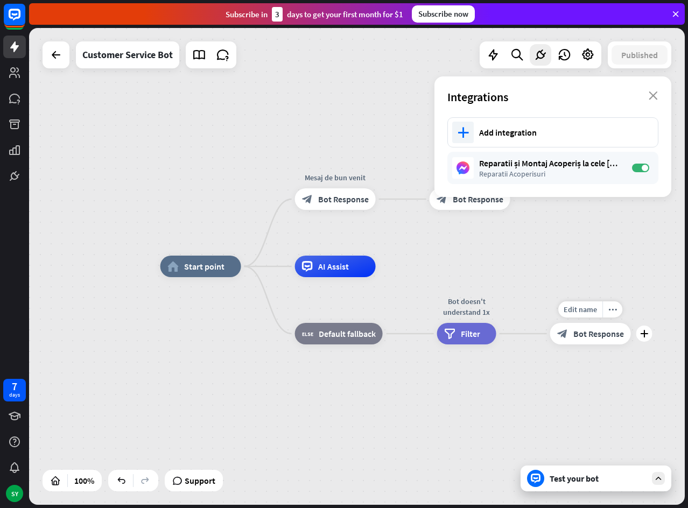
click at [583, 339] on span "Bot Response" at bounding box center [598, 333] width 51 height 11
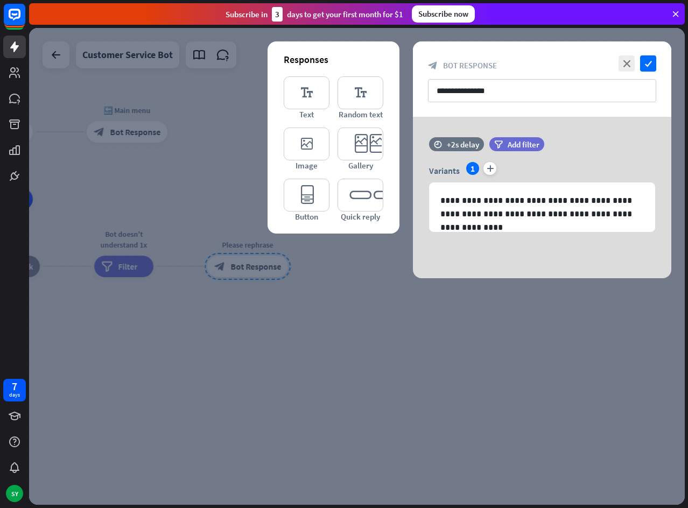
click at [370, 323] on div at bounding box center [357, 266] width 656 height 477
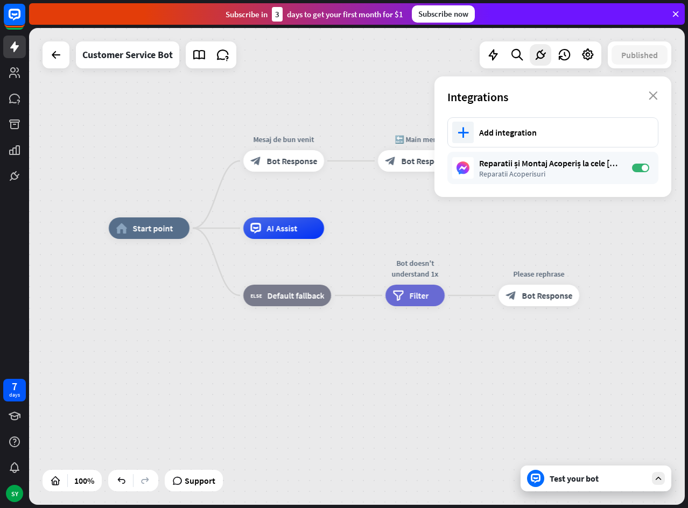
drag, startPoint x: 342, startPoint y: 234, endPoint x: 634, endPoint y: 263, distance: 292.6
click at [634, 263] on div "home_2 Start point Mesaj de bun venit block_bot_response Bot Response 🔙 Main me…" at bounding box center [437, 466] width 656 height 477
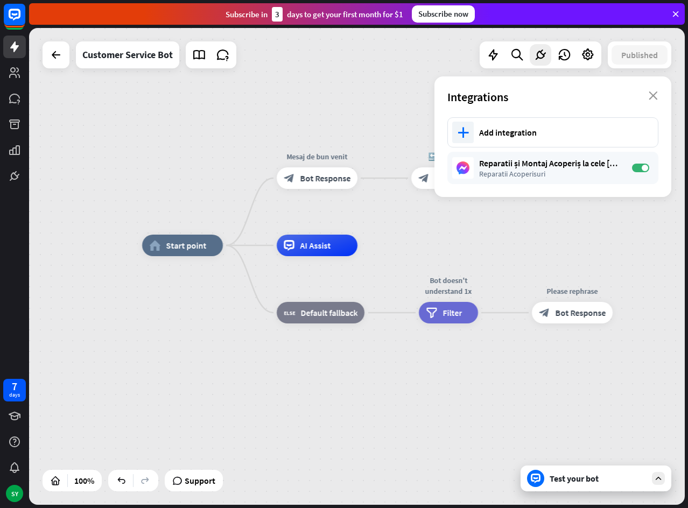
drag, startPoint x: 462, startPoint y: 255, endPoint x: 495, endPoint y: 272, distance: 37.6
click at [495, 272] on div "home_2 Start point Mesaj de bun venit block_bot_response Bot Response 🔙 Main me…" at bounding box center [470, 483] width 656 height 477
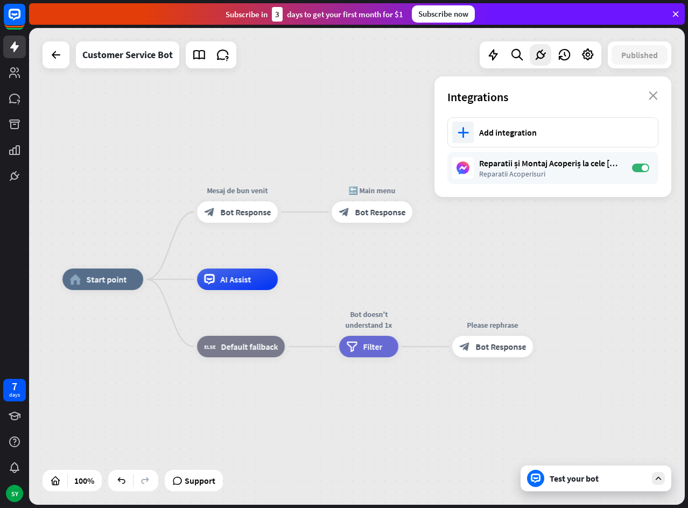
drag, startPoint x: 448, startPoint y: 288, endPoint x: 413, endPoint y: 309, distance: 40.8
click at [413, 309] on div "home_2 Start point Mesaj de bun venit block_bot_response Bot Response 🔙 Main me…" at bounding box center [390, 517] width 656 height 477
click at [491, 54] on icon at bounding box center [493, 55] width 14 height 14
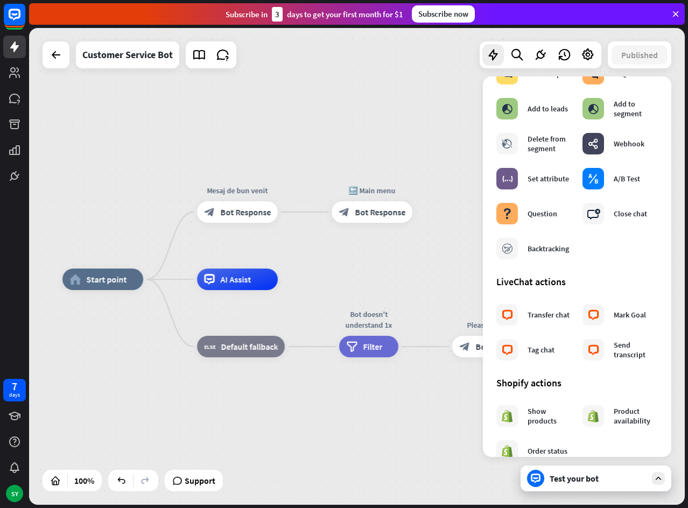
scroll to position [215, 0]
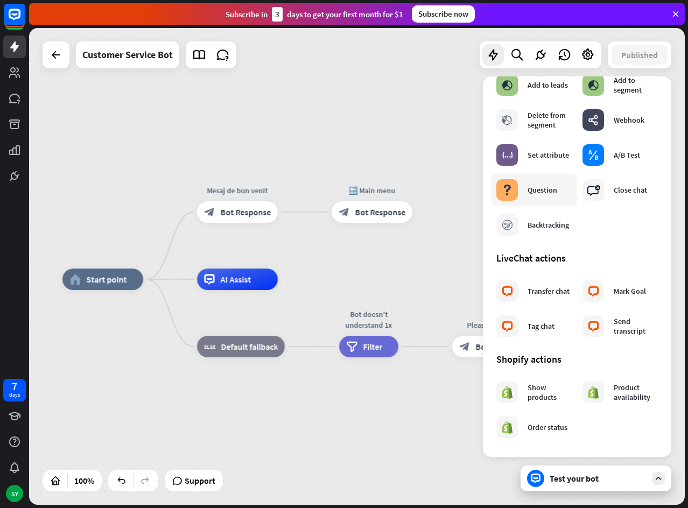
click at [521, 193] on div "block_question Question" at bounding box center [526, 190] width 61 height 22
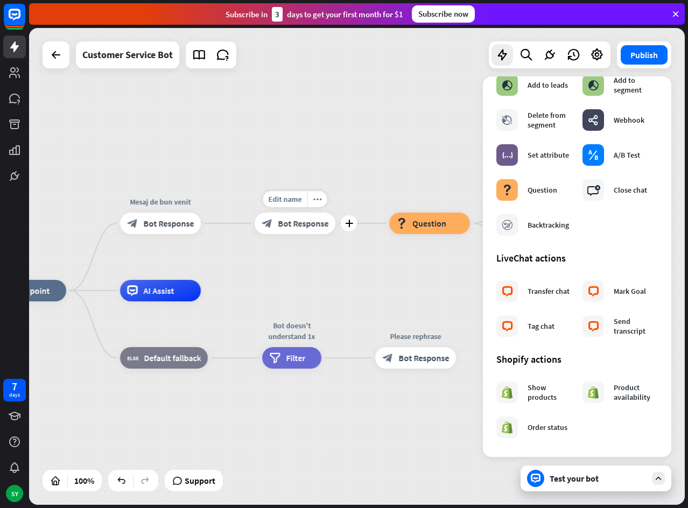
drag, startPoint x: 428, startPoint y: 240, endPoint x: 351, endPoint y: 251, distance: 77.8
click at [335, 234] on div "Edit name more_horiz plus 🔙 Main menu block_bot_response Bot Response" at bounding box center [295, 224] width 81 height 22
click at [435, 225] on span "Question" at bounding box center [429, 223] width 34 height 11
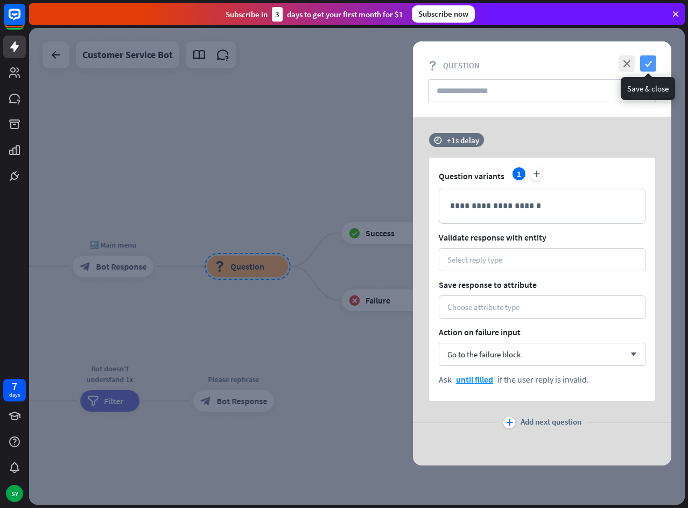
click at [653, 61] on icon "check" at bounding box center [648, 63] width 16 height 16
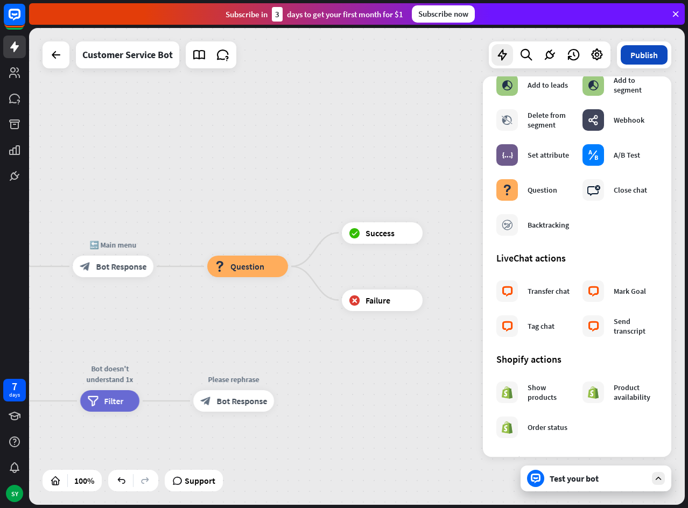
click at [655, 54] on button "Publish" at bounding box center [644, 54] width 47 height 19
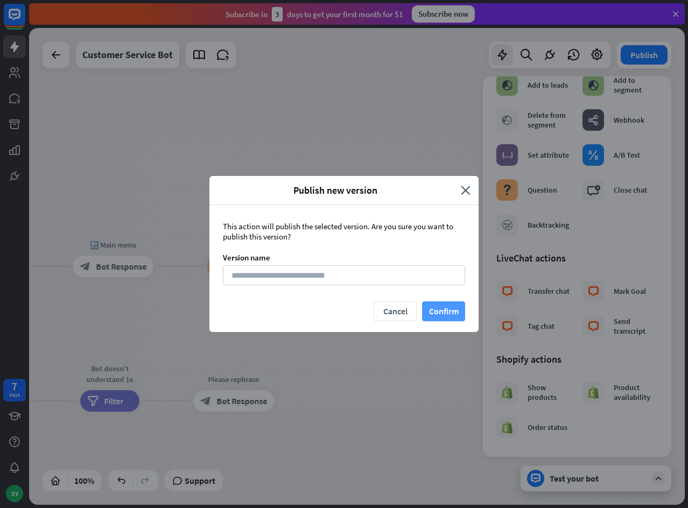
click at [440, 313] on button "Confirm" at bounding box center [443, 311] width 43 height 20
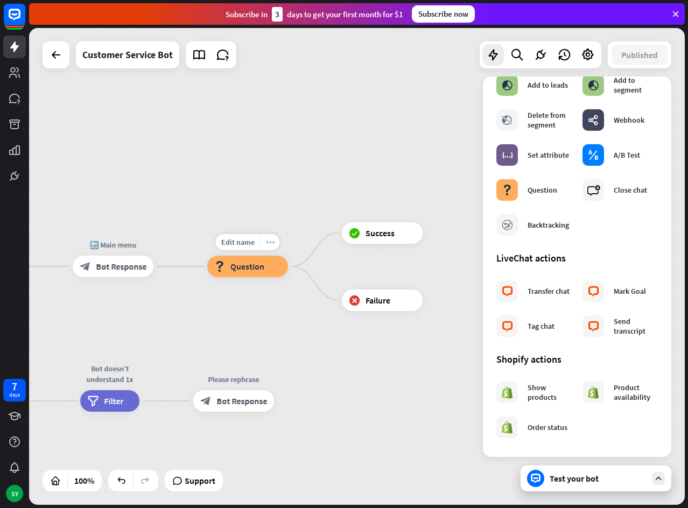
click at [270, 242] on icon "more_horiz" at bounding box center [270, 242] width 9 height 8
click at [275, 243] on div "more_horiz" at bounding box center [270, 242] width 20 height 16
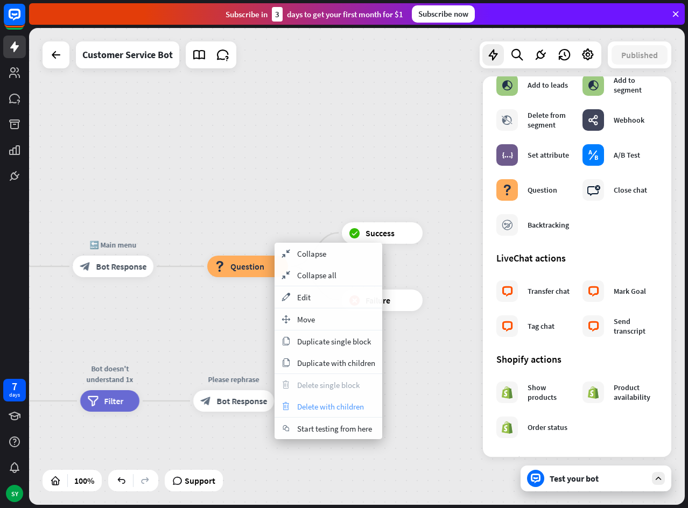
click at [330, 410] on span "Delete with children" at bounding box center [330, 407] width 67 height 10
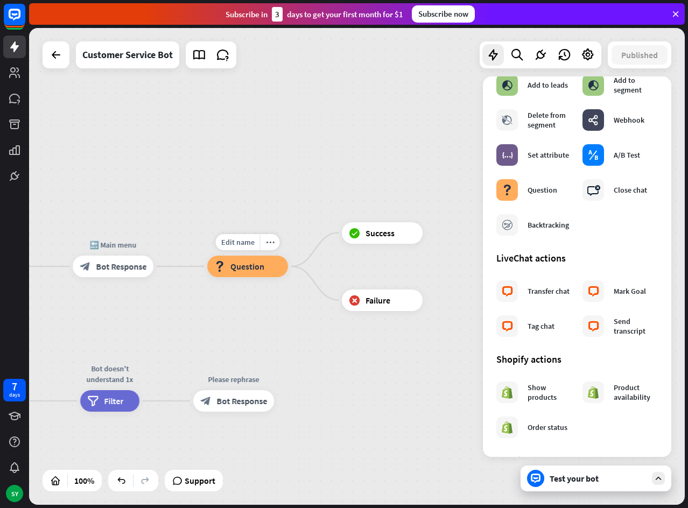
click at [277, 272] on div "block_question Question" at bounding box center [247, 267] width 81 height 22
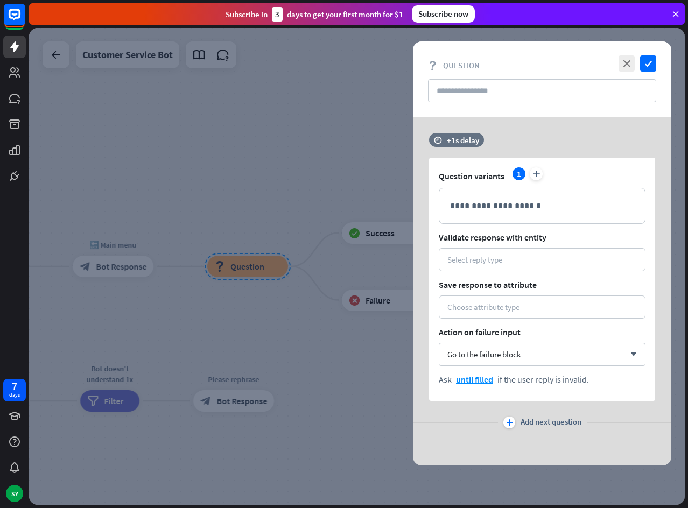
click at [287, 322] on div at bounding box center [357, 266] width 656 height 477
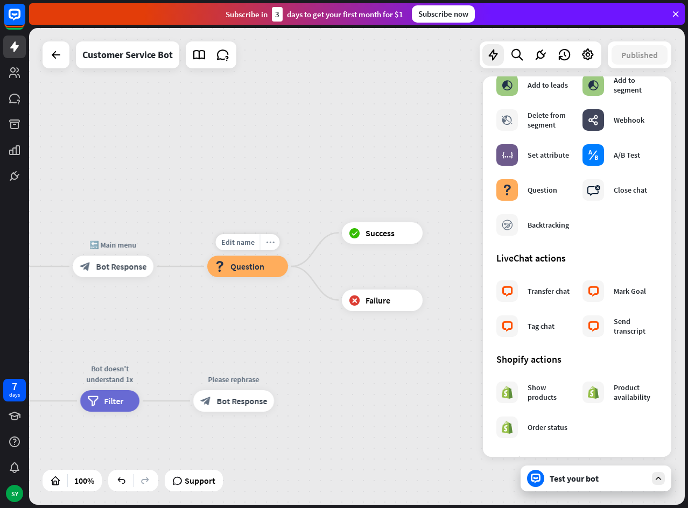
click at [274, 242] on div "more_horiz" at bounding box center [270, 242] width 20 height 16
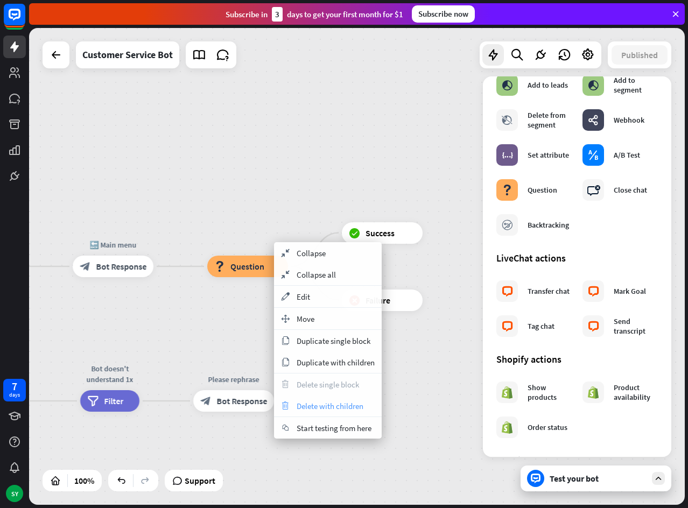
click at [299, 407] on span "Delete with children" at bounding box center [330, 406] width 67 height 10
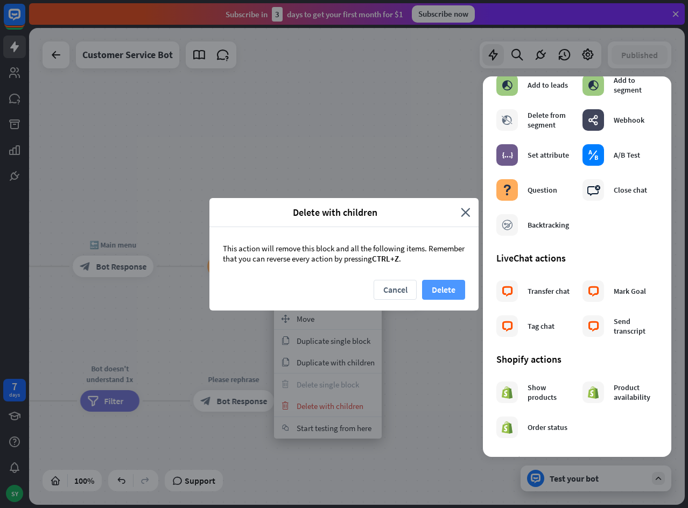
click at [442, 285] on button "Delete" at bounding box center [443, 290] width 43 height 20
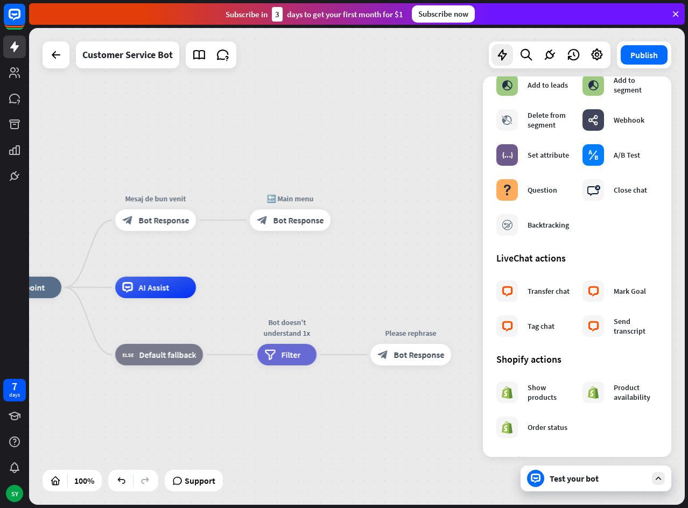
drag, startPoint x: 251, startPoint y: 273, endPoint x: 428, endPoint y: 227, distance: 183.0
click at [428, 227] on div "home_2 Start point Mesaj de bun venit block_bot_response Bot Response 🔙 Main me…" at bounding box center [357, 266] width 656 height 477
click at [297, 216] on span "Bot Response" at bounding box center [298, 220] width 51 height 11
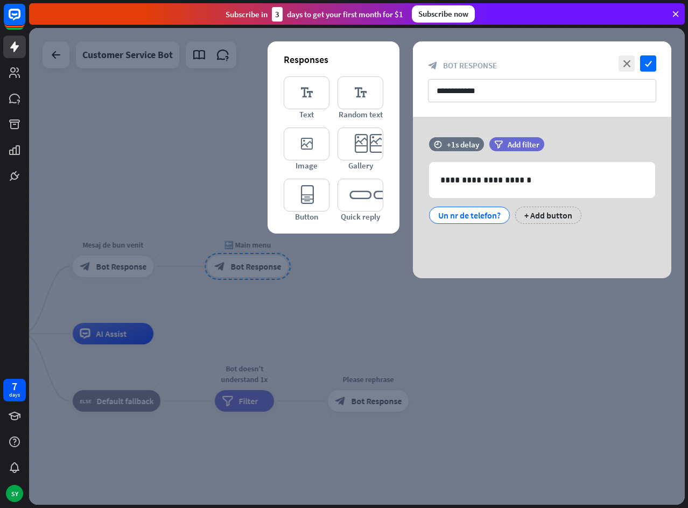
click at [247, 290] on div at bounding box center [357, 266] width 656 height 477
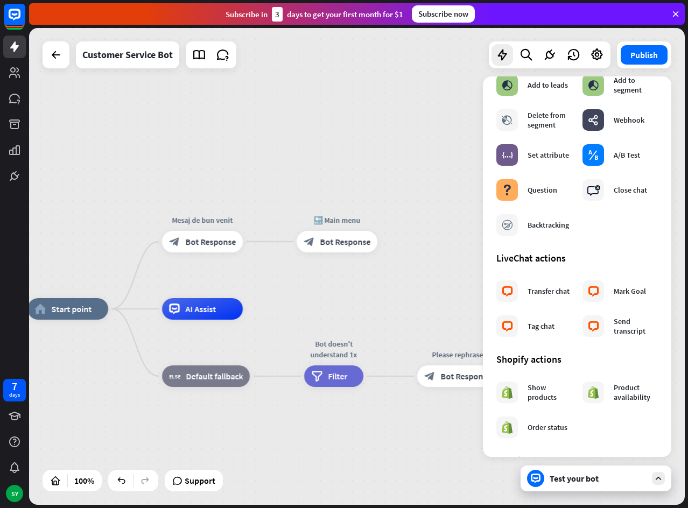
drag, startPoint x: 189, startPoint y: 321, endPoint x: 278, endPoint y: 297, distance: 92.7
click at [278, 297] on div "home_2 Start point Mesaj de bun venit block_bot_response Bot Response 🔙 Main me…" at bounding box center [357, 266] width 656 height 477
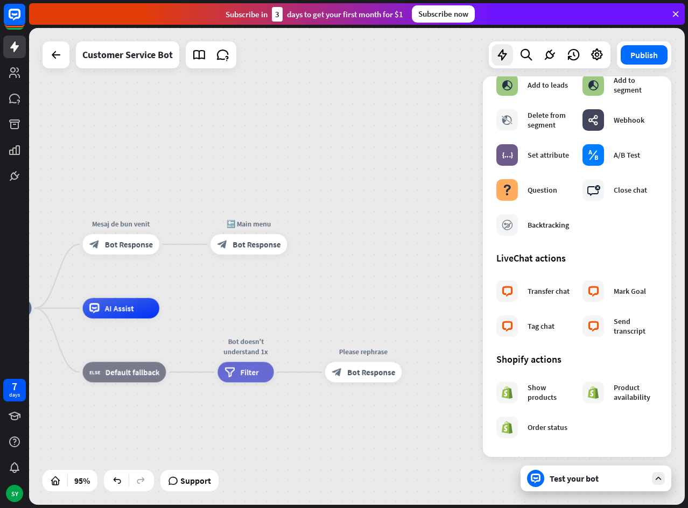
drag, startPoint x: 351, startPoint y: 312, endPoint x: 264, endPoint y: 312, distance: 87.7
click at [396, 179] on div "home_2 Start point Mesaj de bun venit block_bot_response Bot Response 🔙 Main me…" at bounding box center [357, 266] width 656 height 477
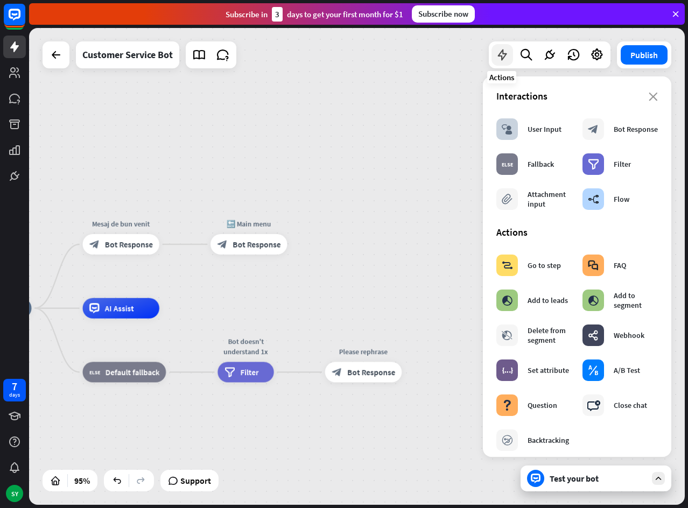
click at [502, 59] on icon at bounding box center [502, 55] width 14 height 14
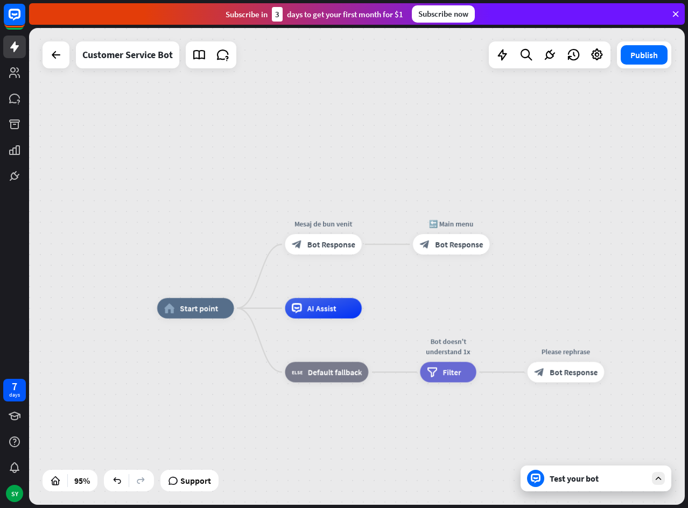
drag, startPoint x: 319, startPoint y: 192, endPoint x: 521, endPoint y: 192, distance: 202.4
click at [521, 192] on div "home_2 Start point Mesaj de bun venit block_bot_response Bot Response 🔙 Main me…" at bounding box center [357, 266] width 656 height 477
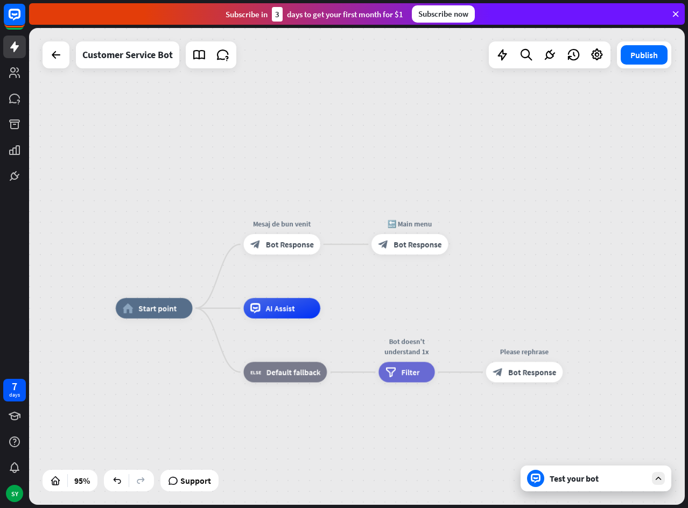
drag, startPoint x: 543, startPoint y: 254, endPoint x: 502, endPoint y: 254, distance: 41.4
click at [502, 254] on div "home_2 Start point Mesaj de bun venit block_bot_response Bot Response 🔙 Main me…" at bounding box center [357, 266] width 656 height 477
click at [138, 319] on div "Edit name more_horiz plus home_2 Start point" at bounding box center [154, 308] width 77 height 20
click at [261, 313] on div "AI Assist" at bounding box center [281, 308] width 77 height 20
click at [283, 244] on span "Bot Response" at bounding box center [289, 244] width 48 height 10
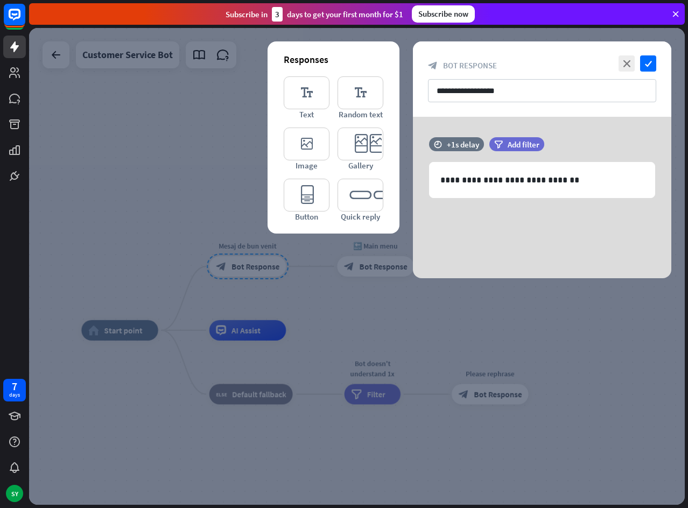
click at [405, 327] on div at bounding box center [357, 266] width 656 height 477
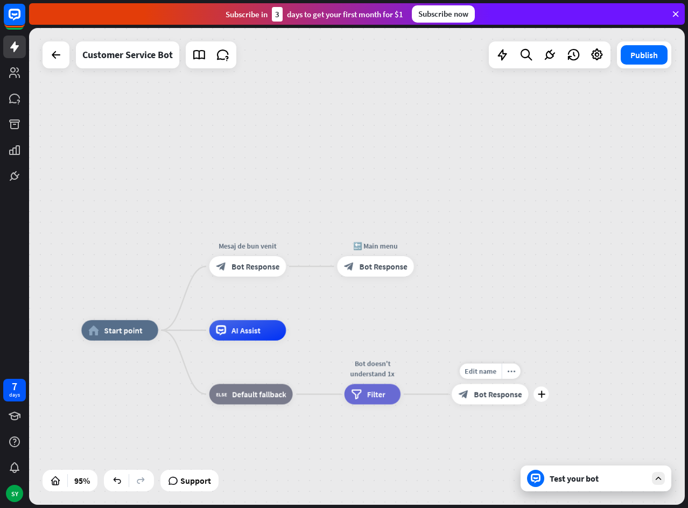
click at [486, 400] on div "block_bot_response Bot Response" at bounding box center [490, 394] width 77 height 20
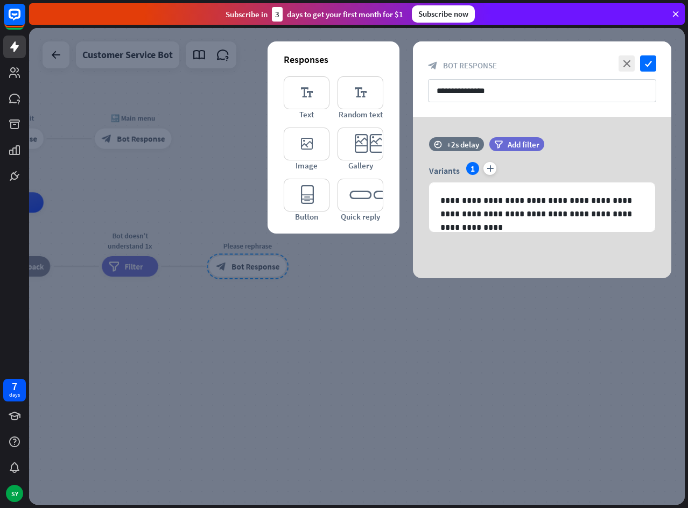
click at [350, 375] on div at bounding box center [357, 266] width 656 height 477
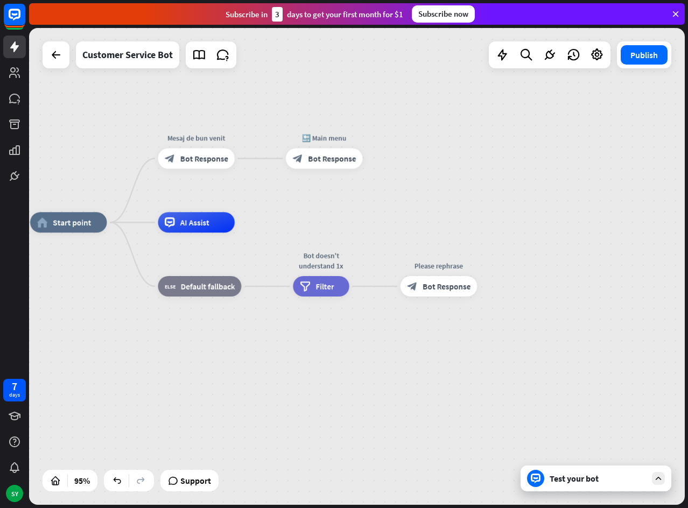
drag, startPoint x: 209, startPoint y: 378, endPoint x: 400, endPoint y: 398, distance: 192.1
click at [400, 398] on div "home_2 Start point Mesaj de bun venit block_bot_response Bot Response 🔙 Main me…" at bounding box center [341, 448] width 623 height 453
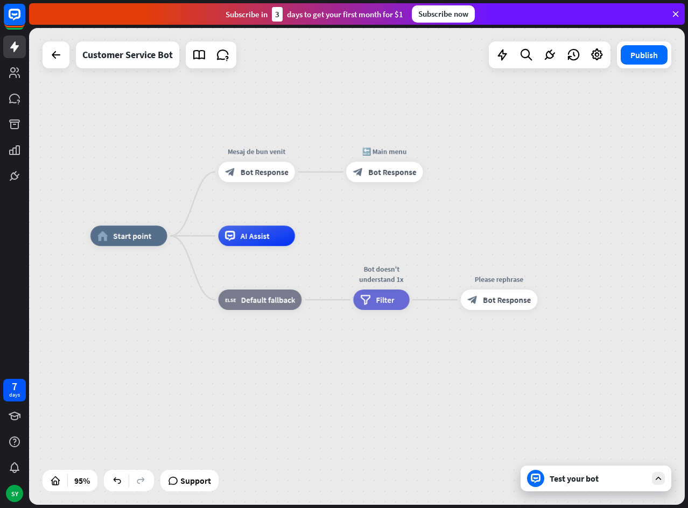
drag, startPoint x: 305, startPoint y: 385, endPoint x: 365, endPoint y: 399, distance: 61.8
click at [365, 399] on div "home_2 Start point Mesaj de bun venit block_bot_response Bot Response 🔙 Main me…" at bounding box center [401, 462] width 623 height 453
click at [659, 61] on button "Publish" at bounding box center [644, 54] width 47 height 19
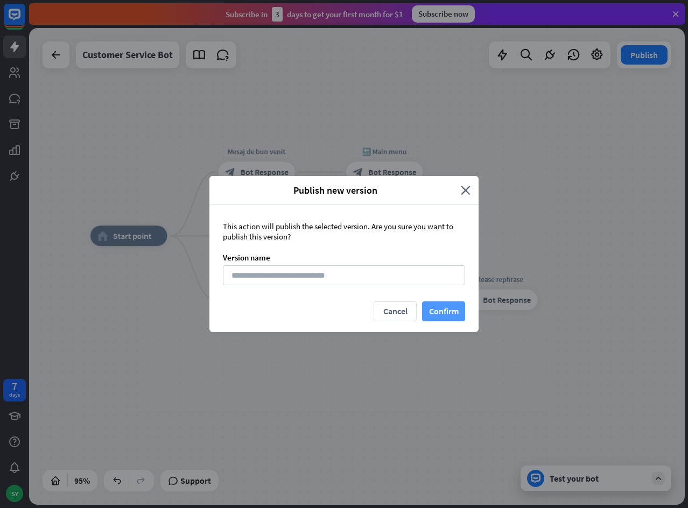
click at [444, 310] on button "Confirm" at bounding box center [443, 311] width 43 height 20
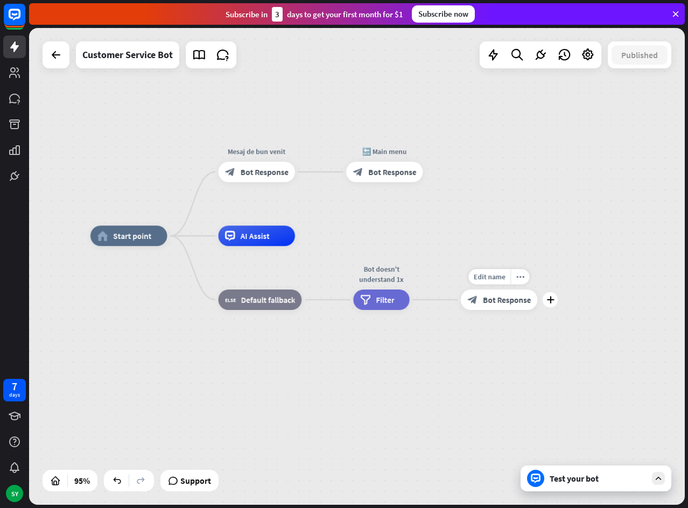
click at [510, 303] on span "Bot Response" at bounding box center [507, 300] width 48 height 10
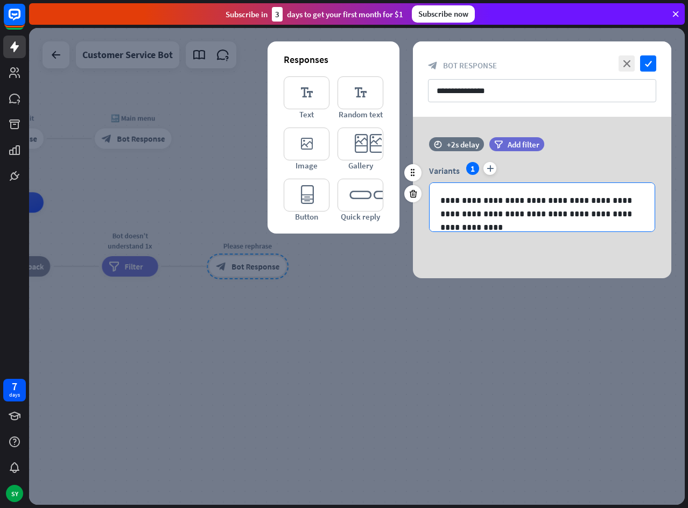
click at [440, 201] on p "**********" at bounding box center [541, 207] width 203 height 27
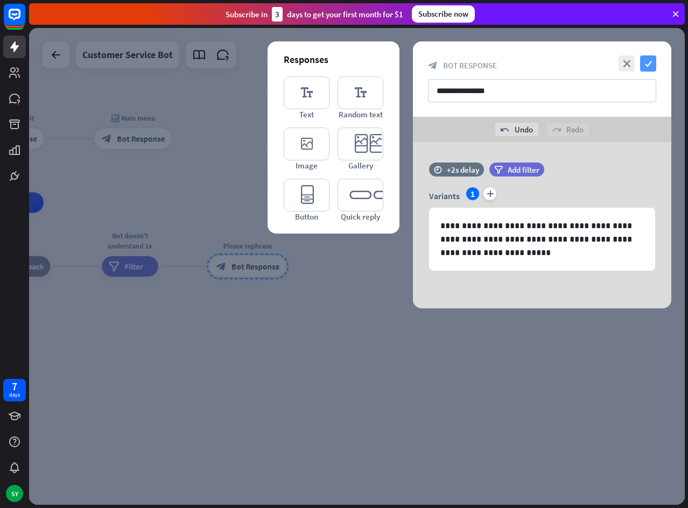
click at [649, 63] on icon "check" at bounding box center [648, 63] width 16 height 16
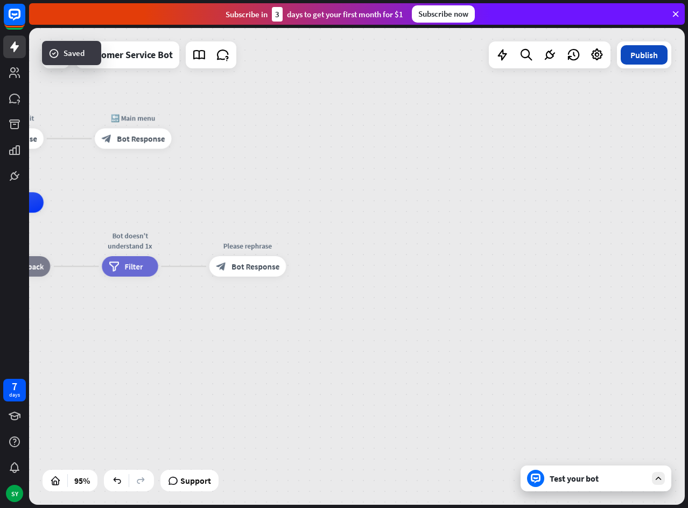
click at [645, 58] on button "Publish" at bounding box center [644, 54] width 47 height 19
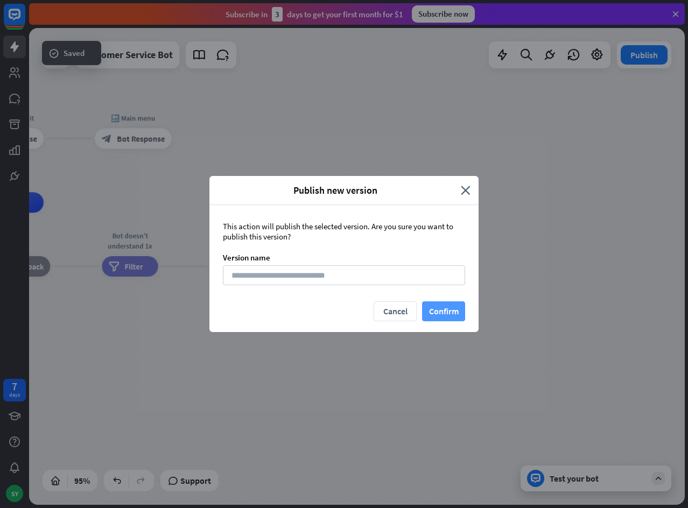
click at [441, 319] on button "Confirm" at bounding box center [443, 311] width 43 height 20
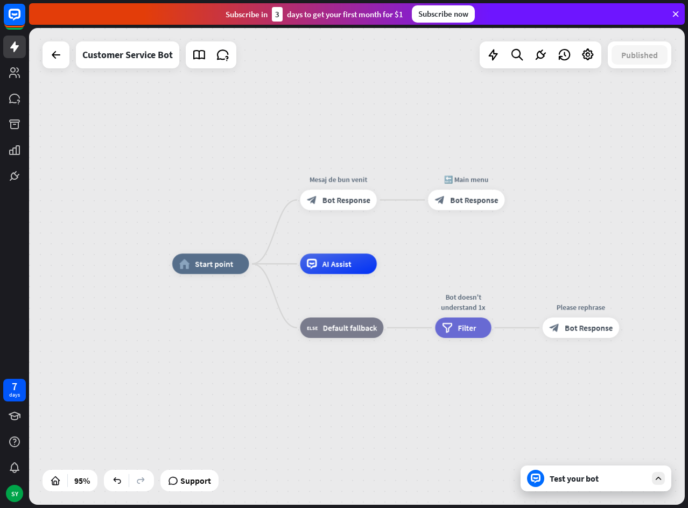
drag, startPoint x: 191, startPoint y: 324, endPoint x: 514, endPoint y: 385, distance: 329.3
click at [514, 385] on div "home_2 Start point Mesaj de bun venit block_bot_response Bot Response 🔙 Main me…" at bounding box center [483, 490] width 623 height 453
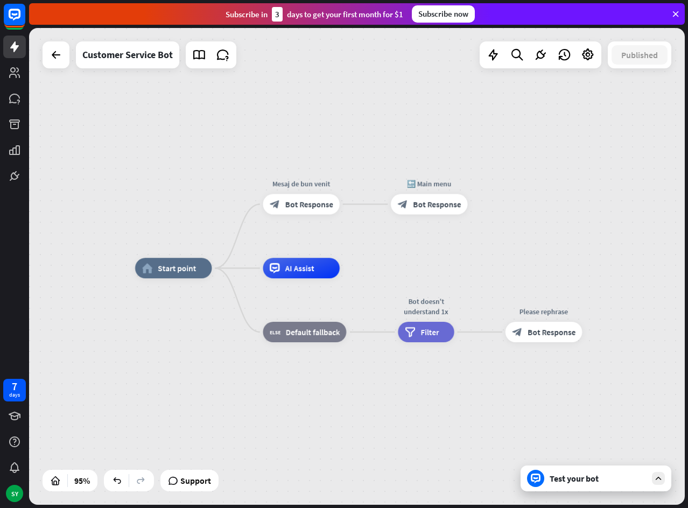
drag, startPoint x: 526, startPoint y: 378, endPoint x: 498, endPoint y: 382, distance: 27.8
click at [498, 382] on div "home_2 Start point Mesaj de bun venit block_bot_response Bot Response 🔙 Main me…" at bounding box center [446, 494] width 623 height 453
click at [586, 485] on div "Test your bot" at bounding box center [595, 479] width 151 height 26
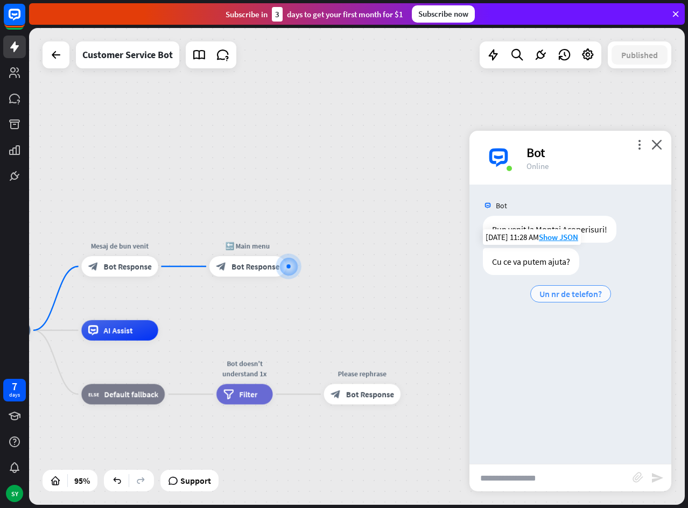
click at [594, 299] on span "Un nr de telefon?" at bounding box center [570, 294] width 62 height 11
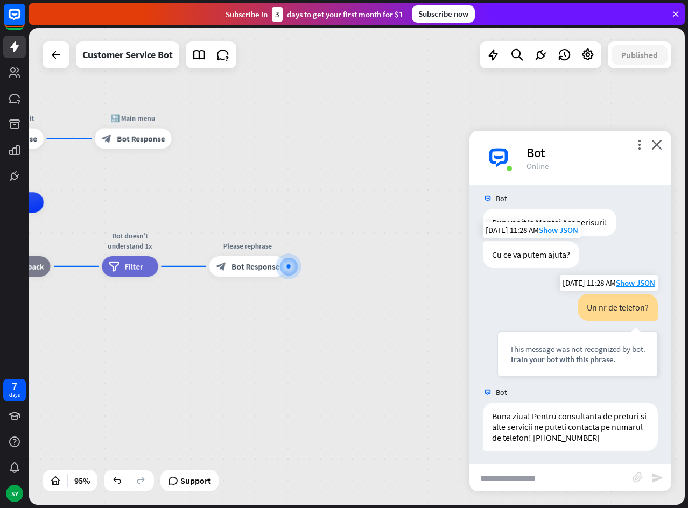
scroll to position [10, 0]
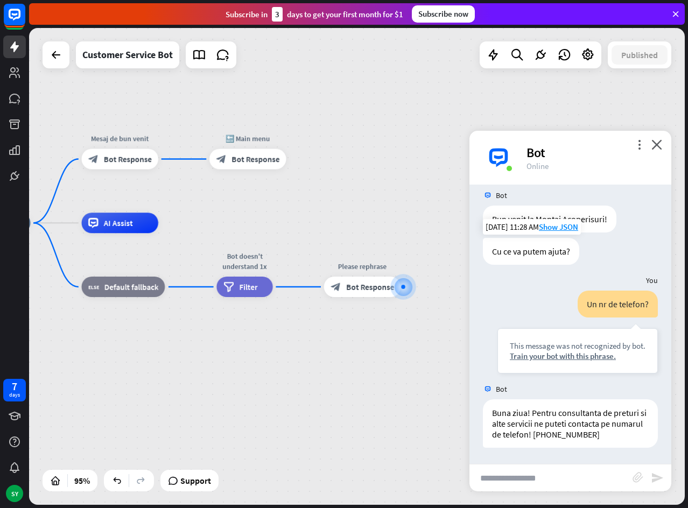
drag, startPoint x: 326, startPoint y: 354, endPoint x: 418, endPoint y: 363, distance: 91.9
click at [418, 363] on div "home_2 Start point Mesaj de bun venit block_bot_response Bot Response 🔙 Main me…" at bounding box center [265, 449] width 623 height 453
click at [544, 58] on icon at bounding box center [540, 55] width 14 height 14
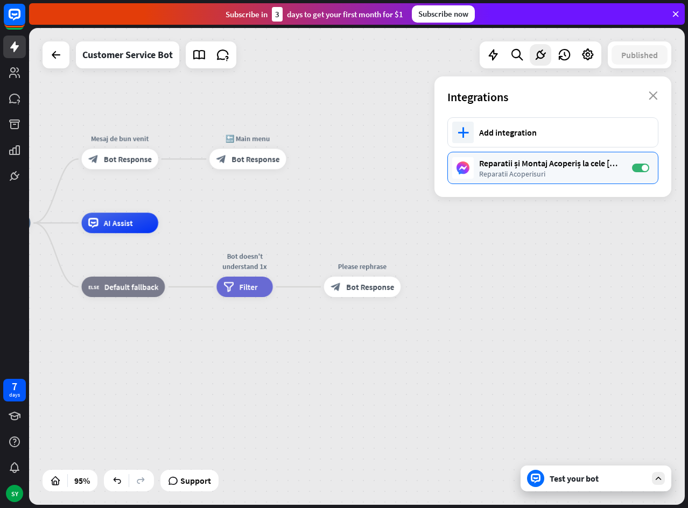
click at [549, 164] on div "Reparatii și Montaj Acoperiș la cele [PERSON_NAME] preturi" at bounding box center [550, 163] width 142 height 11
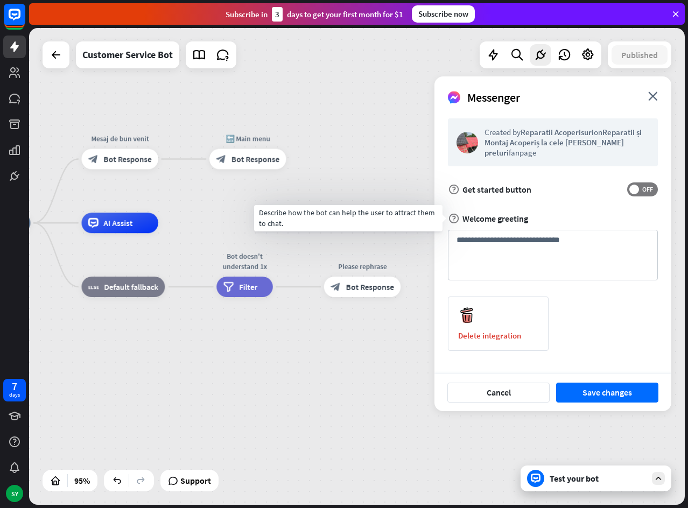
click at [499, 220] on span "Welcome greeting" at bounding box center [495, 218] width 66 height 11
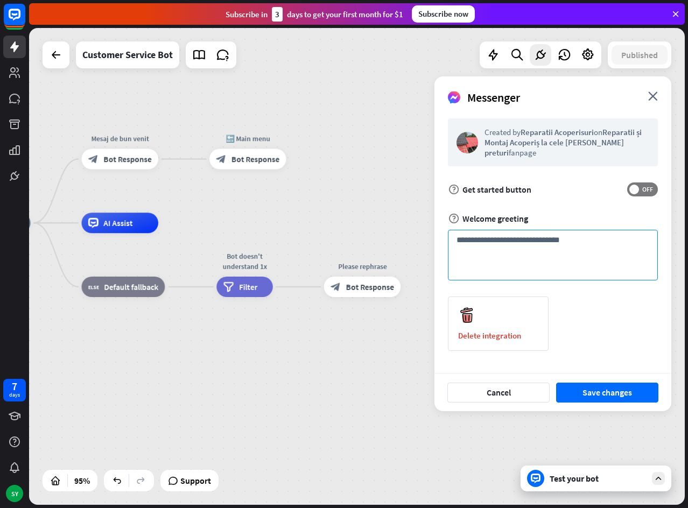
click at [536, 242] on textarea "**********" at bounding box center [553, 255] width 210 height 51
click at [567, 242] on textarea "**********" at bounding box center [553, 255] width 210 height 51
click at [625, 397] on button "Save changes" at bounding box center [607, 393] width 102 height 20
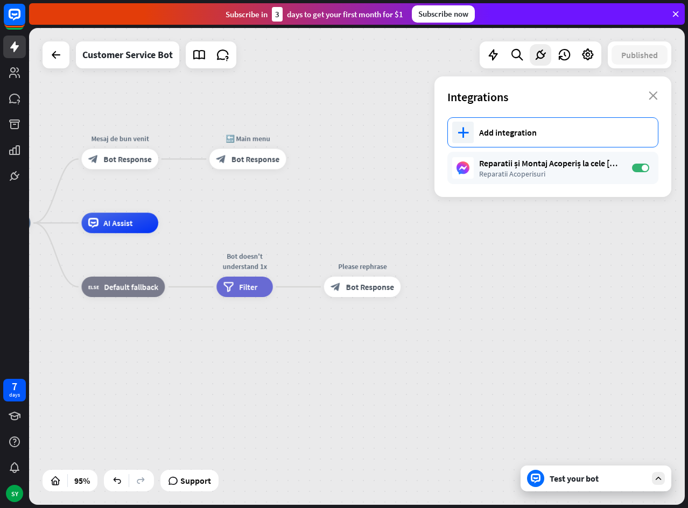
click at [539, 139] on div "plus Add integration" at bounding box center [552, 132] width 211 height 30
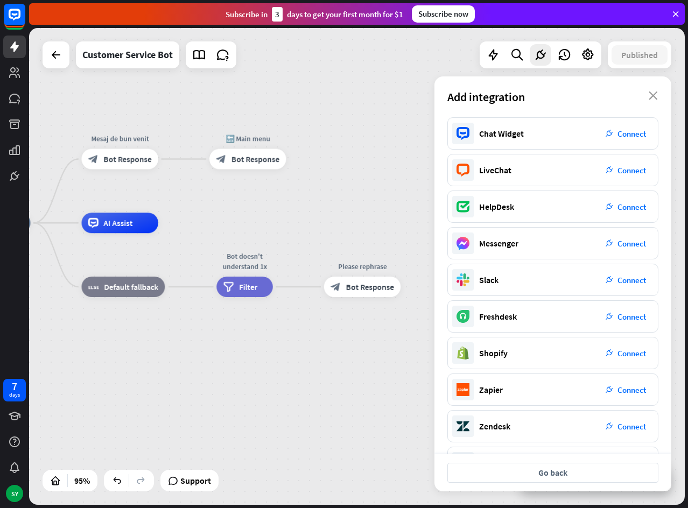
click at [648, 90] on div "Add integration close" at bounding box center [552, 96] width 237 height 41
click at [628, 139] on div "plug_integration Connect" at bounding box center [626, 133] width 54 height 19
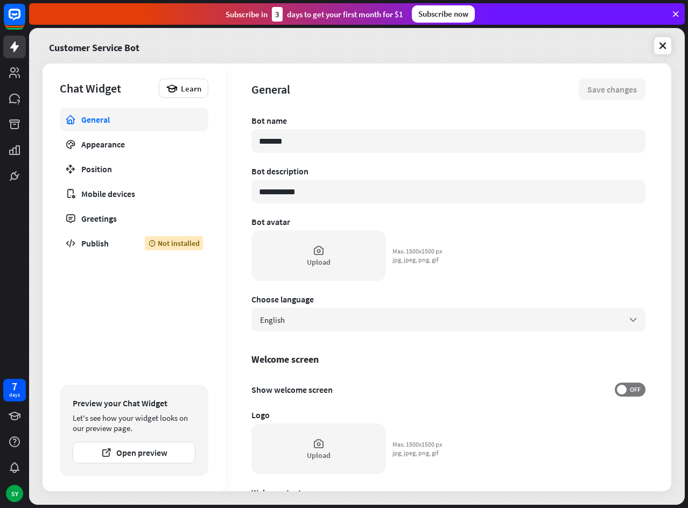
click at [216, 144] on div "**********" at bounding box center [357, 278] width 629 height 428
type textarea "*"
type input "*"
type textarea "*"
type input "**"
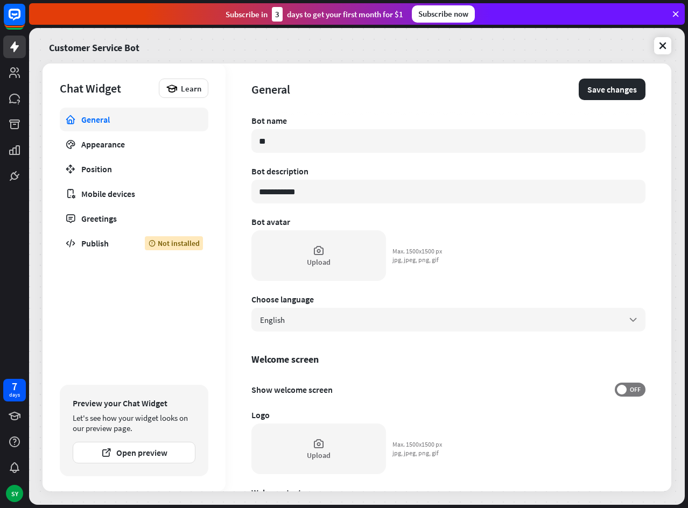
type textarea "*"
type input "***"
type textarea "*"
type input "**"
type textarea "*"
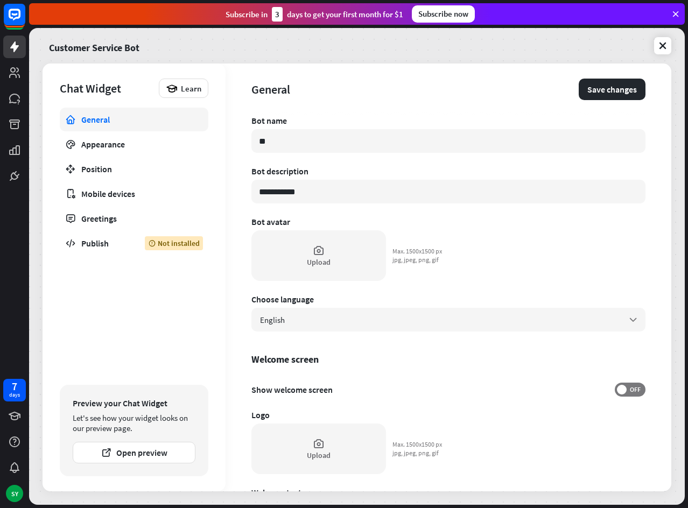
type input "***"
type textarea "*"
type input "****"
type textarea "*"
type input "*****"
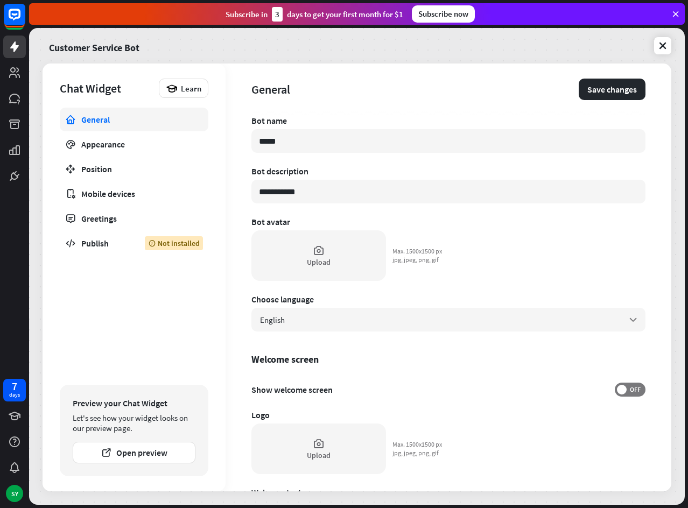
type textarea "*"
type input "******"
type textarea "*"
type input "*******"
type textarea "*"
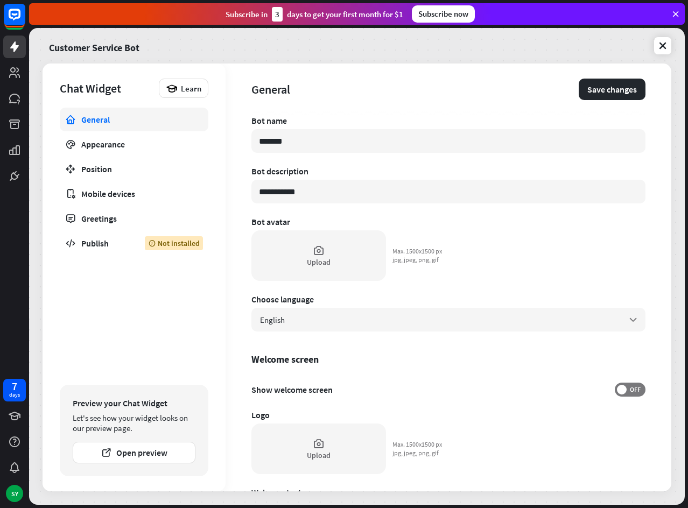
type input "********"
type textarea "*"
type input "*********"
type textarea "*"
type input "*********"
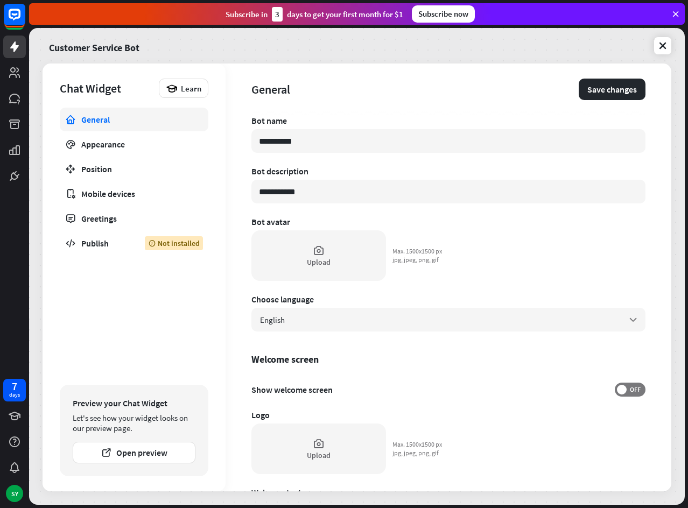
type textarea "*"
type input "**********"
type textarea "*"
type input "**********"
type textarea "*"
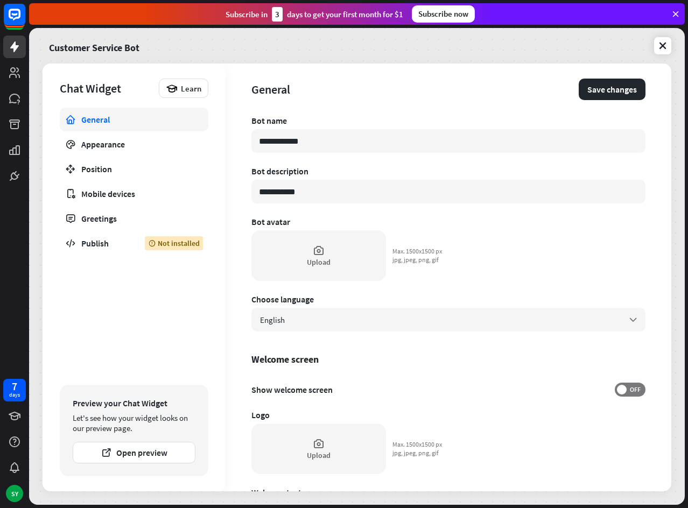
type input "**********"
type textarea "*"
type input "**********"
type textarea "*"
type input "**********"
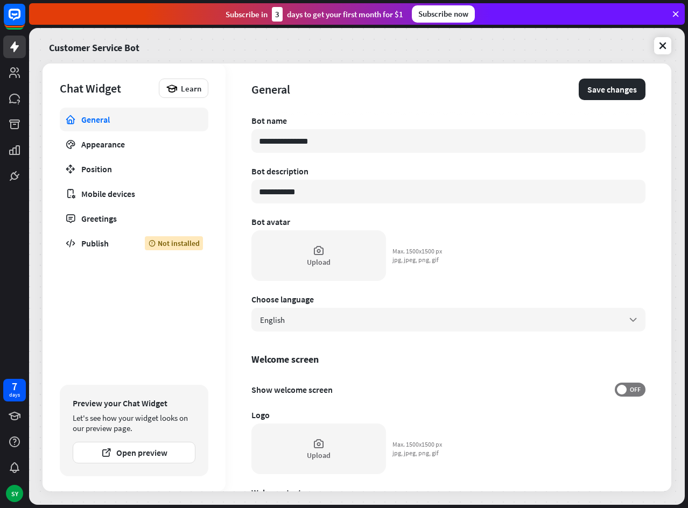
type textarea "*"
type input "**********"
type textarea "*"
type input "**********"
type textarea "*"
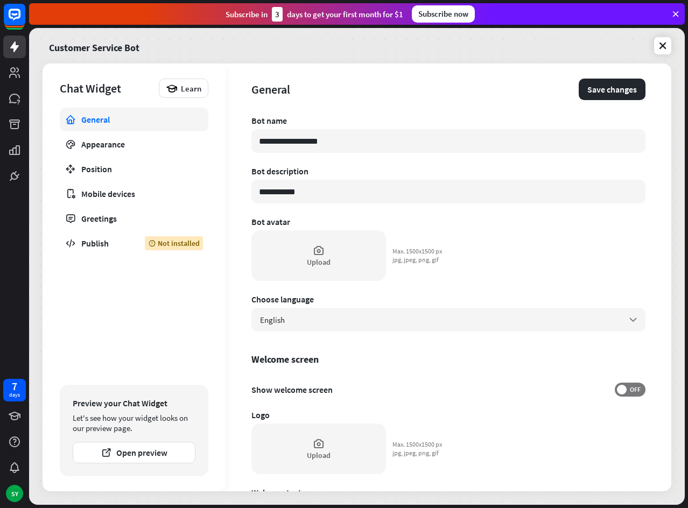
type input "**********"
type textarea "*"
type input "**********"
type textarea "*"
type input "**********"
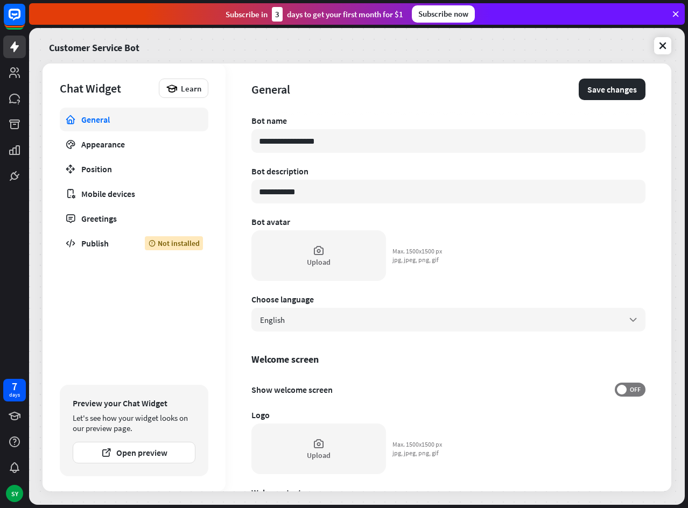
type textarea "*"
type input "**********"
type textarea "*"
type input "**********"
type textarea "*"
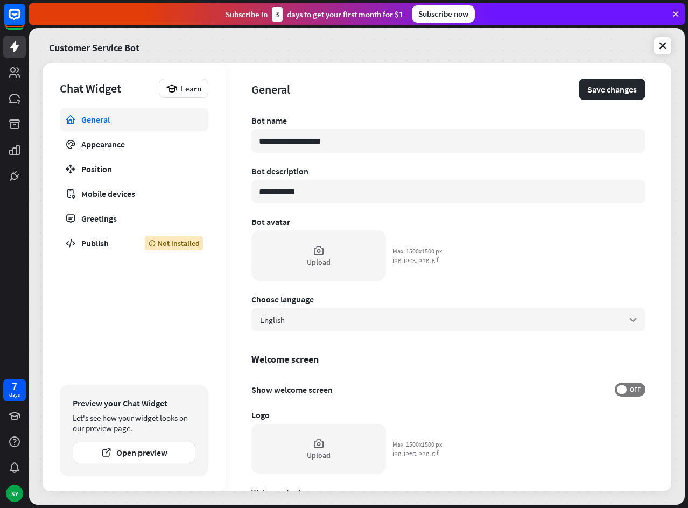
type input "**********"
type textarea "*"
type input "**********"
type textarea "*"
type input "**********"
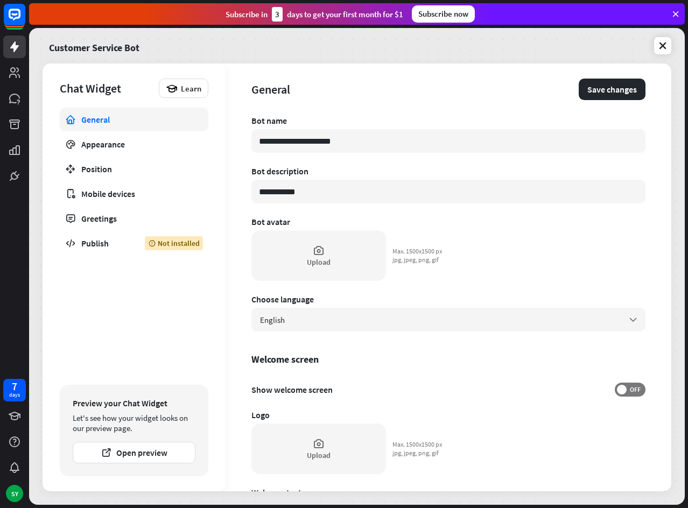
type textarea "*"
type input "**********"
type textarea "*"
type input "**********"
type textarea "*"
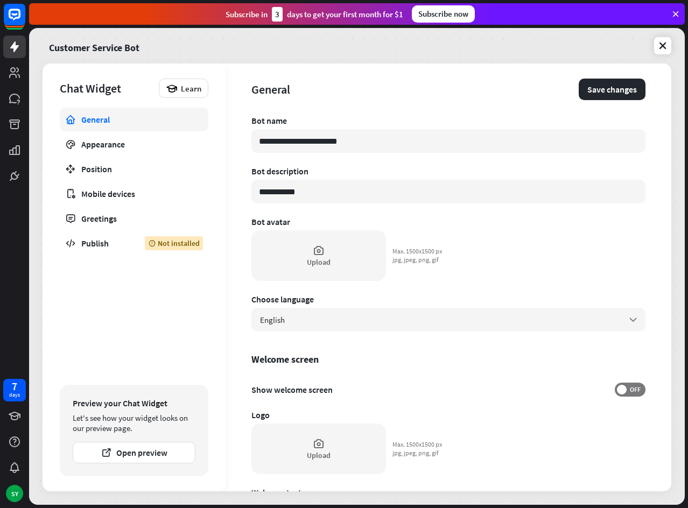
type input "**********"
type textarea "*"
type input "**********"
type textarea "*"
type input "**********"
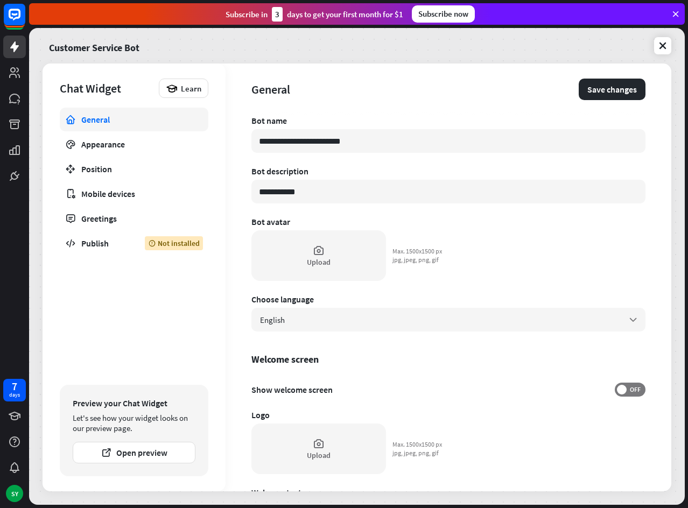
type textarea "*"
type input "**********"
type textarea "*"
type input "**********"
type textarea "*"
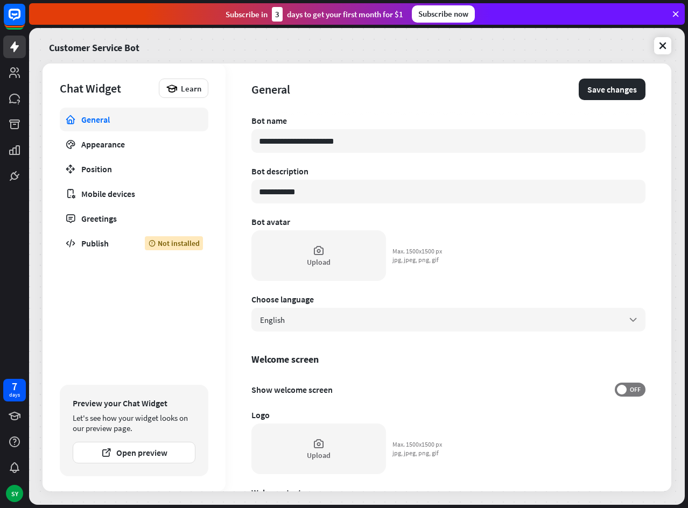
type input "**********"
type textarea "*"
type input "**********"
type textarea "*"
type input "**********"
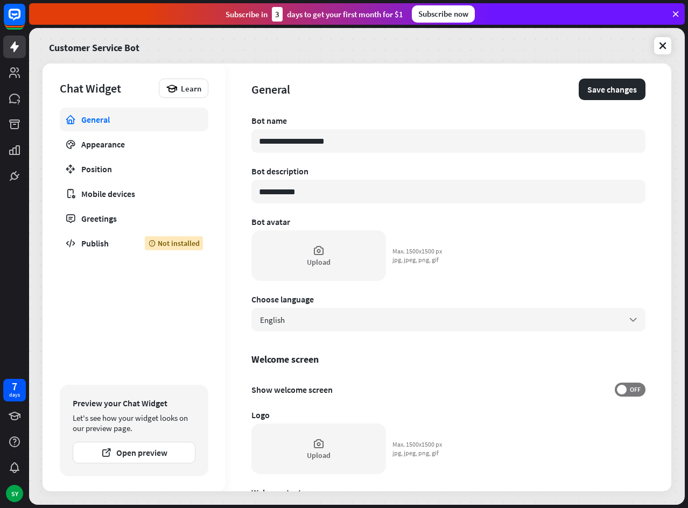
type textarea "*"
type input "**********"
click at [314, 195] on input "**********" at bounding box center [448, 192] width 394 height 24
click at [219, 201] on div "Chat Widget Learn General Appearance Position Mobile devices Greetings Publish …" at bounding box center [134, 278] width 183 height 428
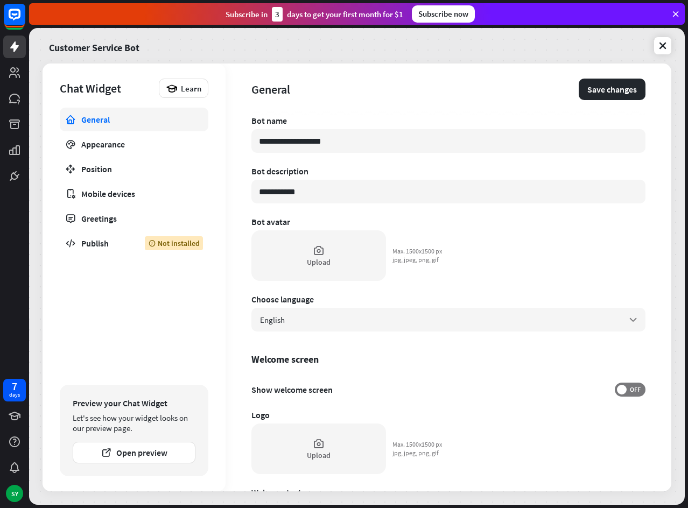
click at [219, 201] on div "Chat Widget Learn General Appearance Position Mobile devices Greetings Publish …" at bounding box center [134, 278] width 183 height 428
click at [306, 193] on input "**********" at bounding box center [448, 192] width 394 height 24
type textarea "*"
type input "*"
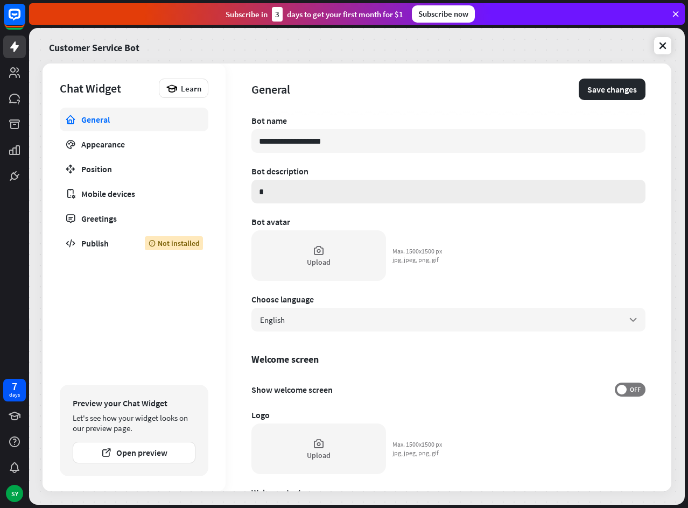
type textarea "*"
type input "**"
type textarea "*"
type input "*"
type textarea "*"
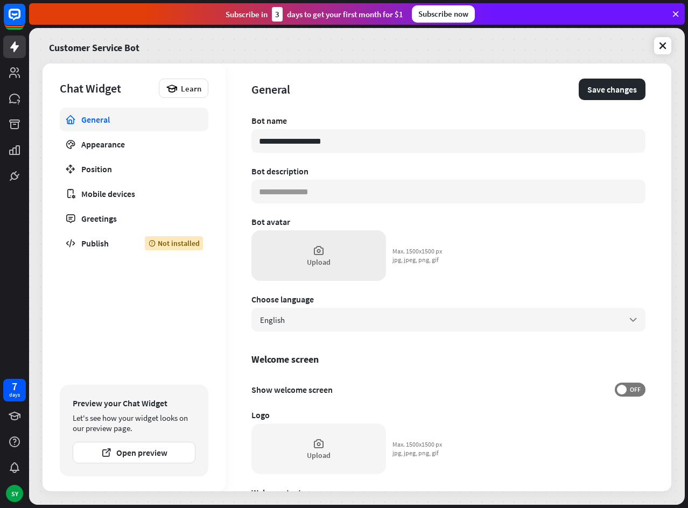
click at [325, 271] on div "Upload" at bounding box center [318, 255] width 135 height 51
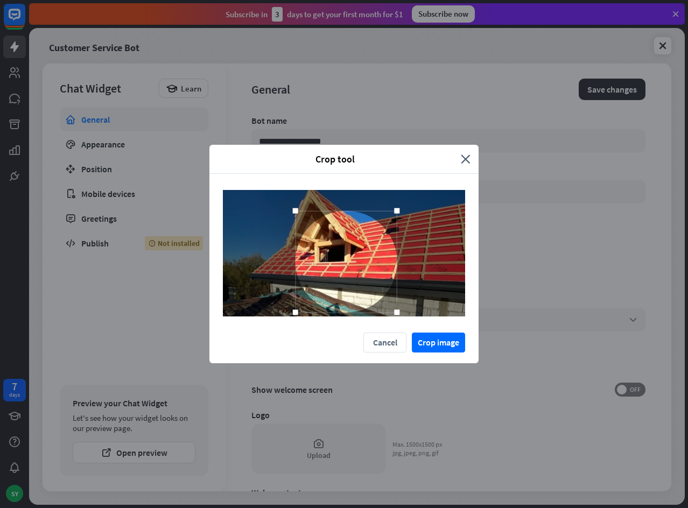
click at [364, 258] on div at bounding box center [347, 262] width 102 height 102
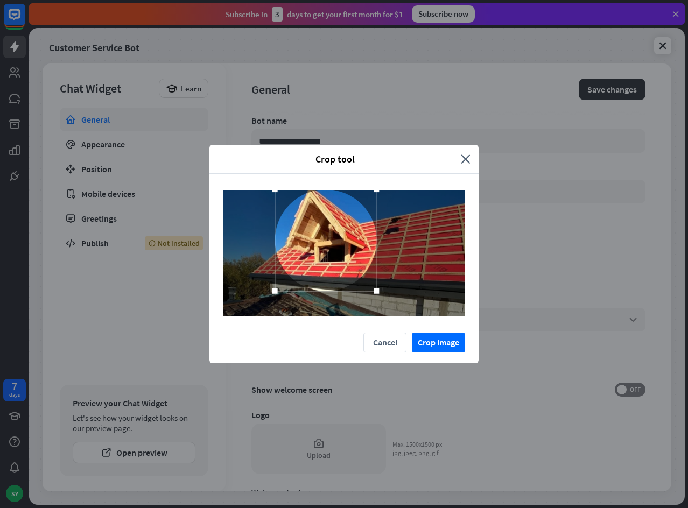
drag, startPoint x: 355, startPoint y: 245, endPoint x: 335, endPoint y: 218, distance: 33.5
click at [335, 218] on div at bounding box center [326, 241] width 102 height 102
click at [456, 346] on button "Crop image" at bounding box center [438, 343] width 53 height 20
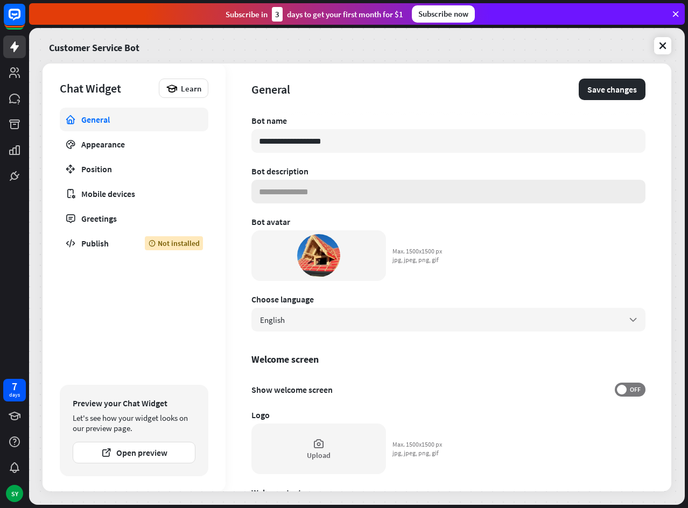
click at [346, 185] on input at bounding box center [448, 192] width 394 height 24
type textarea "*"
type input "*"
type textarea "*"
type input "**"
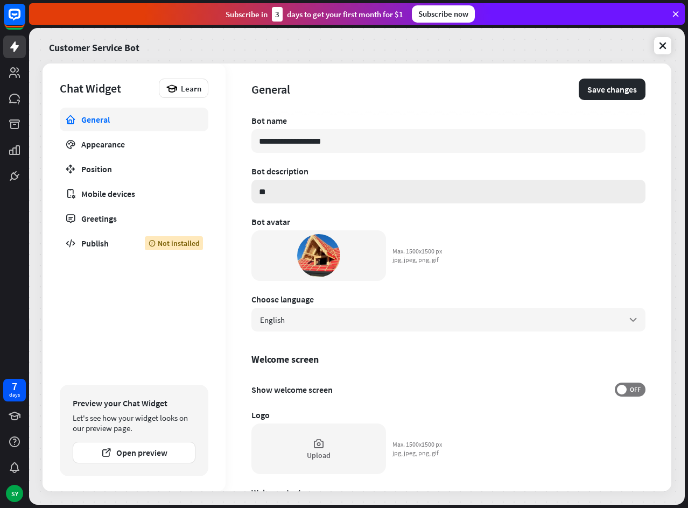
type textarea "*"
type input "***"
type textarea "*"
type input "****"
type textarea "*"
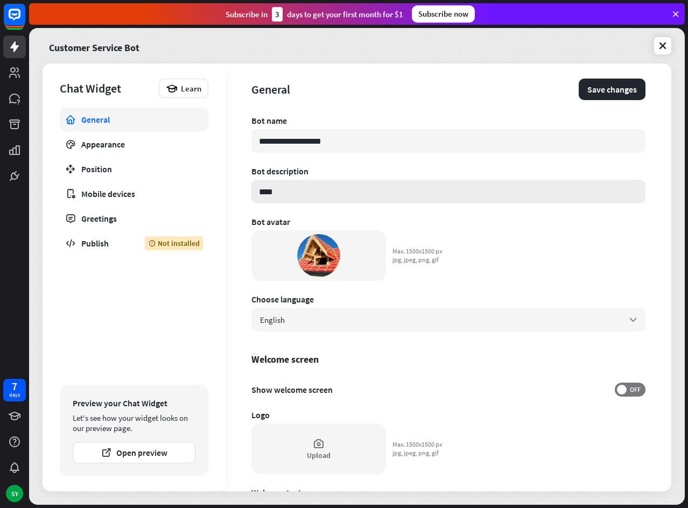
type input "***"
type textarea "*"
type input "**"
type textarea "*"
type input "*"
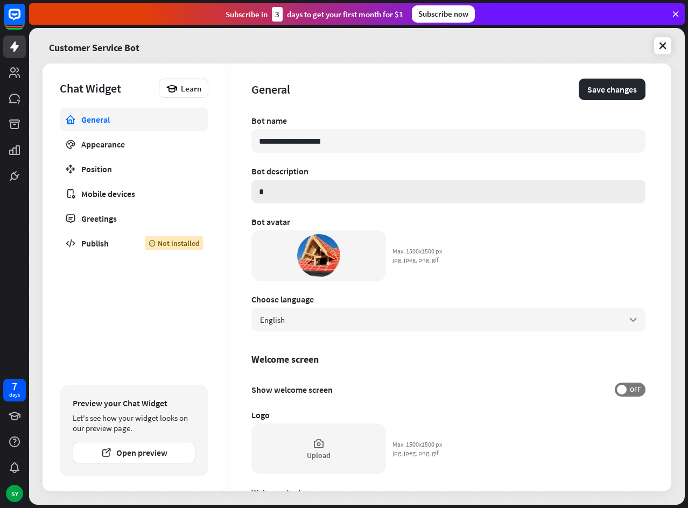
type textarea "*"
type input "*"
type textarea "*"
type input "**"
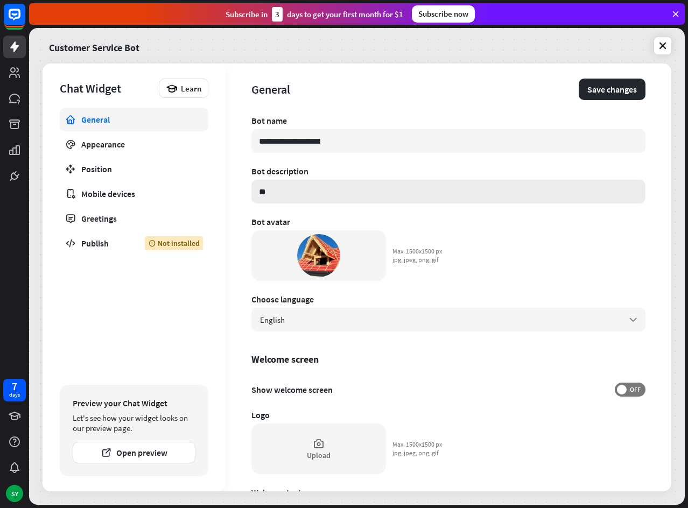
type textarea "*"
type input "**"
type textarea "*"
type input "****"
type textarea "*"
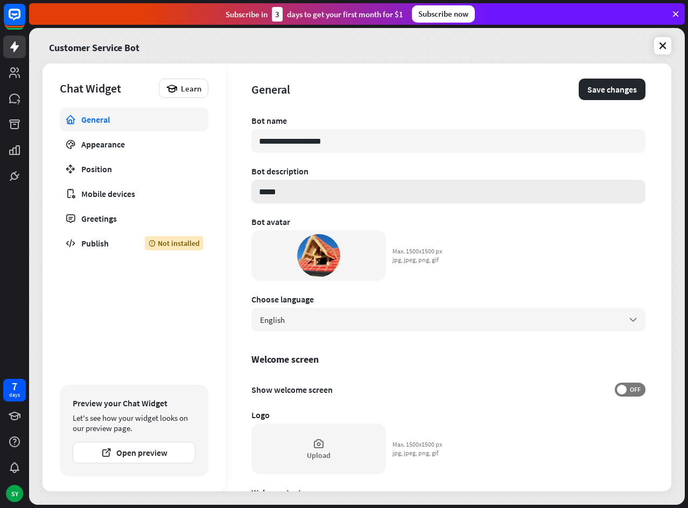
type input "******"
type textarea "*"
type input "*******"
type textarea "*"
type input "********"
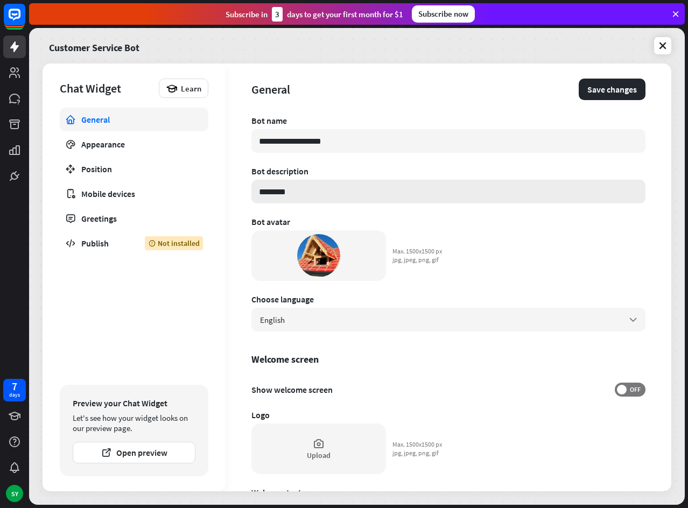
type textarea "*"
type input "*********"
type textarea "*"
type input "*********"
type textarea "*"
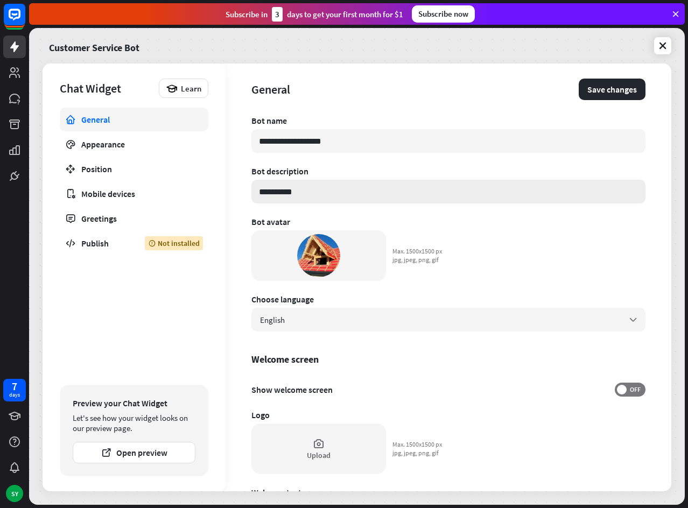
type input "**********"
type textarea "*"
type input "**********"
type textarea "*"
type input "**********"
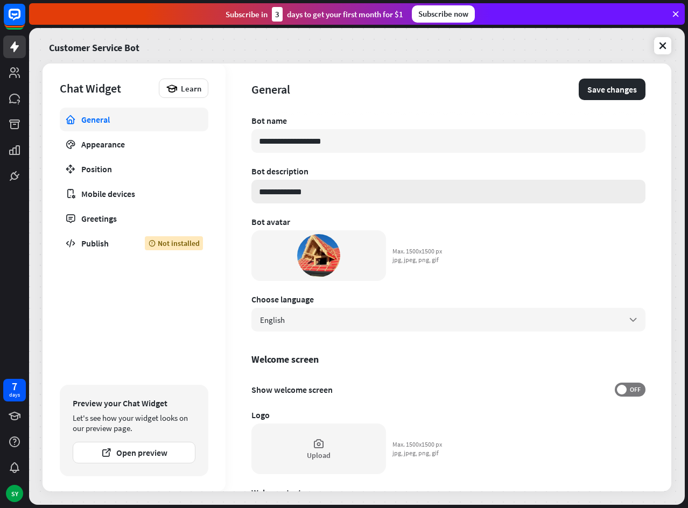
type textarea "*"
type input "**********"
type textarea "*"
type input "**********"
type textarea "*"
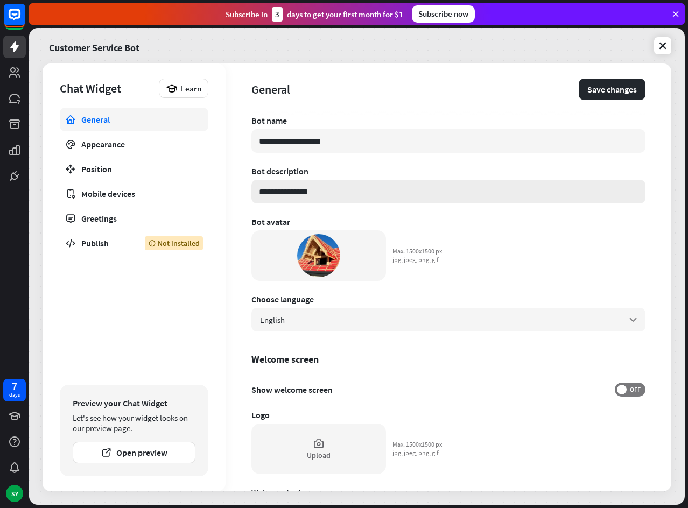
type input "**********"
type textarea "*"
type input "**********"
type textarea "*"
type input "**********"
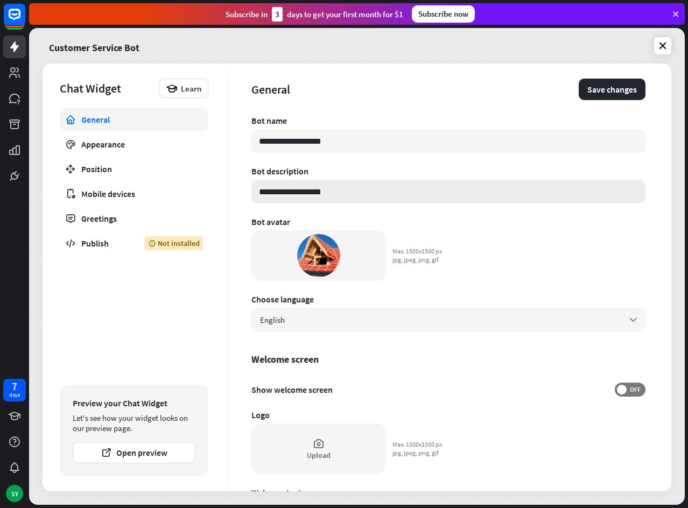
type textarea "*"
type input "**********"
type textarea "*"
type input "**********"
type textarea "*"
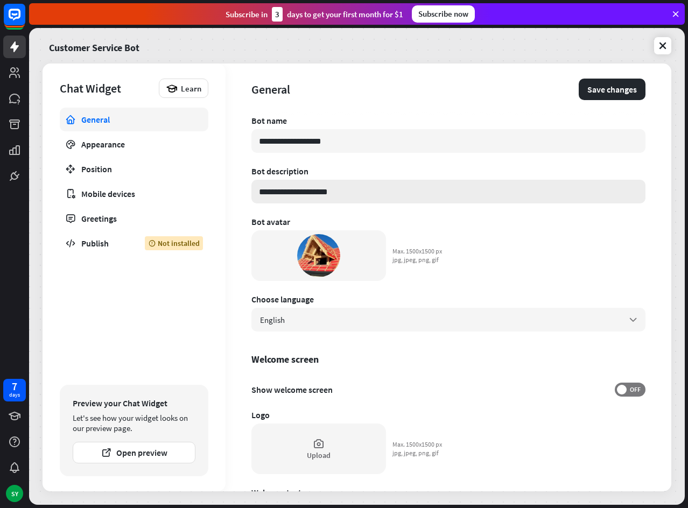
type input "**********"
type textarea "*"
type input "**********"
type textarea "*"
type input "**********"
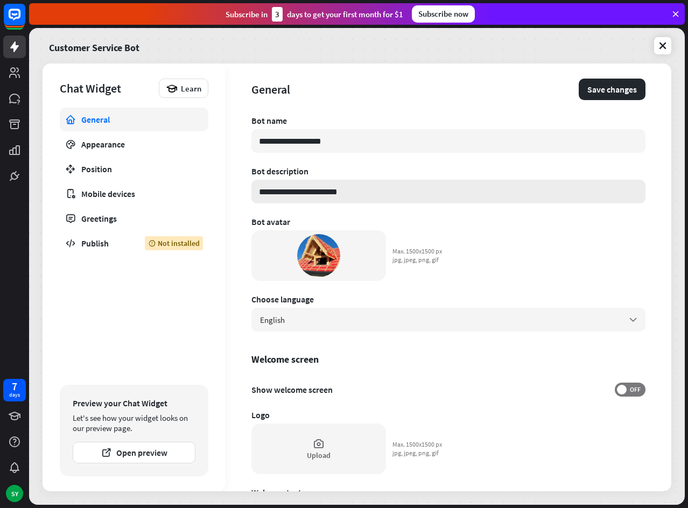
type textarea "*"
type input "**********"
type textarea "*"
type input "**********"
type textarea "*"
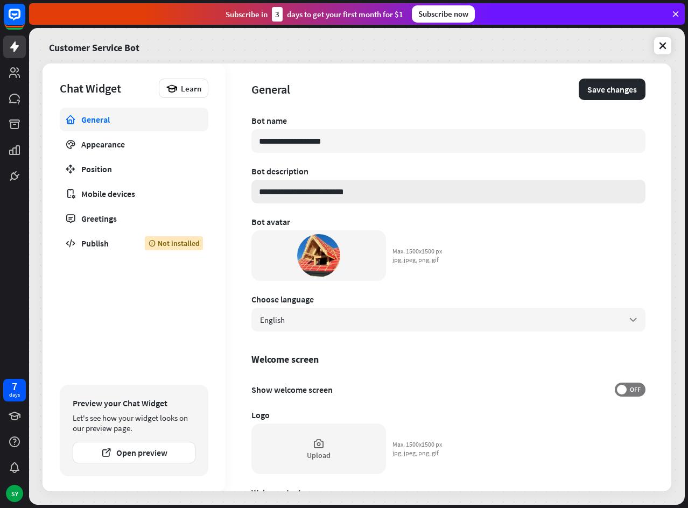
type input "**********"
type textarea "*"
type input "**********"
type textarea "*"
type input "**********"
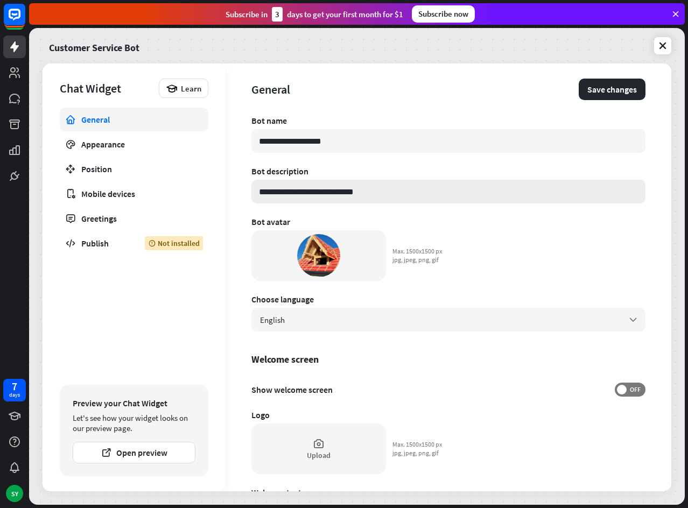
type textarea "*"
type input "**********"
type textarea "*"
type input "**********"
type textarea "*"
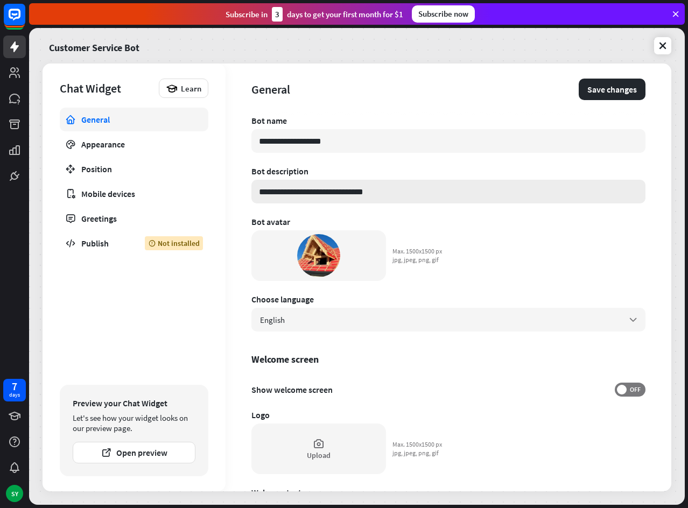
type input "**********"
type textarea "*"
type input "**********"
type textarea "*"
type input "**********"
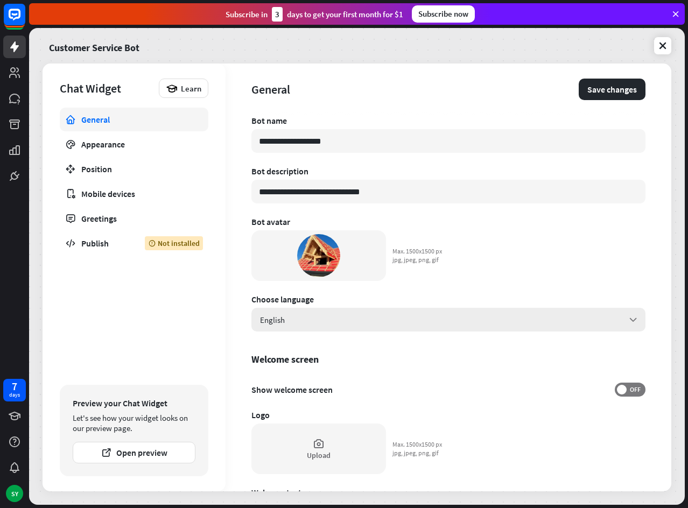
click at [306, 323] on div "English arrow_down" at bounding box center [448, 320] width 394 height 24
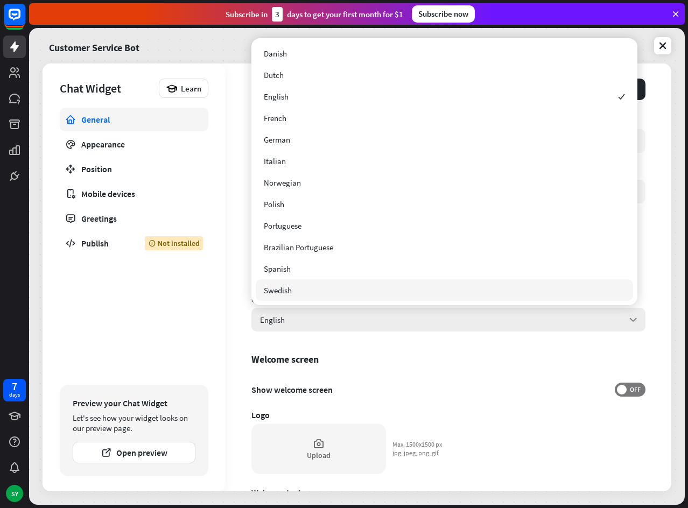
click at [337, 324] on div "English arrow_down" at bounding box center [448, 320] width 394 height 24
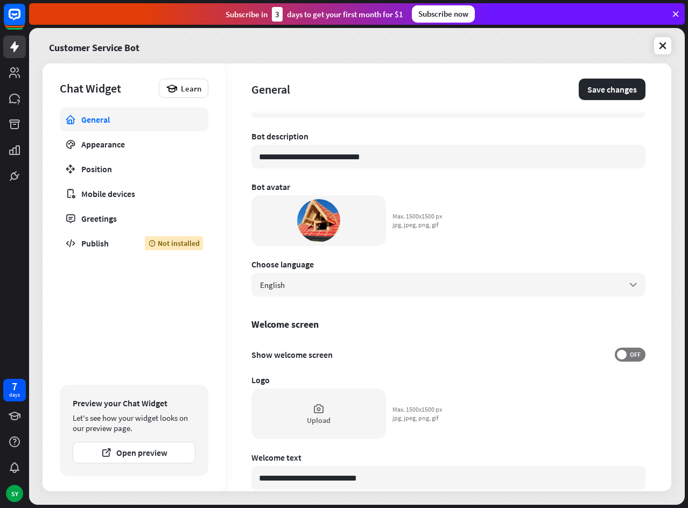
scroll to position [54, 0]
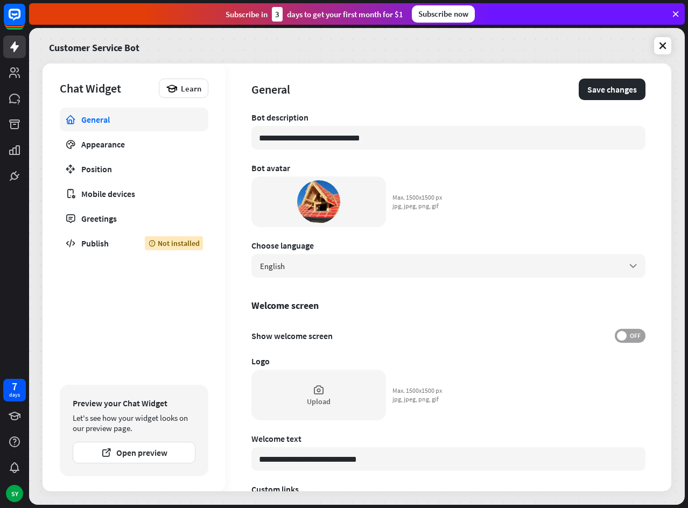
click at [617, 337] on span at bounding box center [622, 336] width 10 height 10
click at [622, 337] on span "ON" at bounding box center [625, 336] width 17 height 9
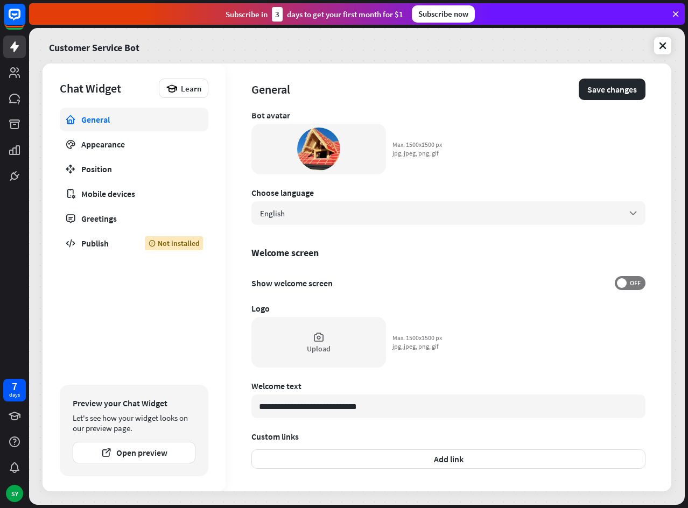
scroll to position [201, 0]
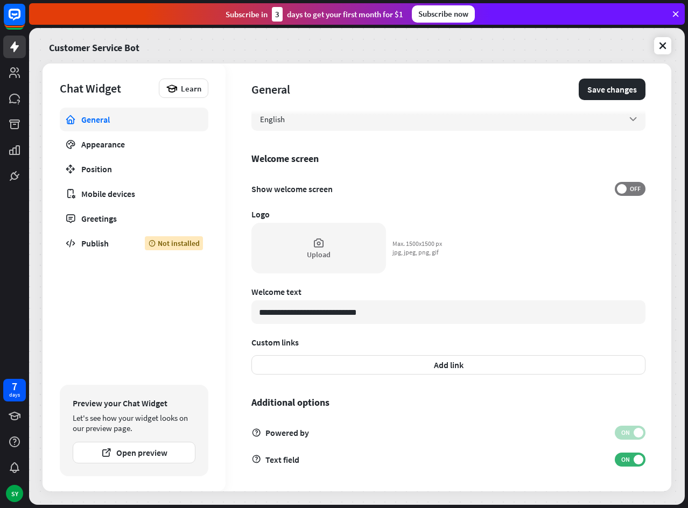
drag, startPoint x: 396, startPoint y: 318, endPoint x: 247, endPoint y: 313, distance: 149.2
click at [247, 313] on div "**********" at bounding box center [449, 278] width 446 height 428
drag, startPoint x: 381, startPoint y: 316, endPoint x: 247, endPoint y: 318, distance: 134.0
click at [247, 318] on div "**********" at bounding box center [449, 278] width 446 height 428
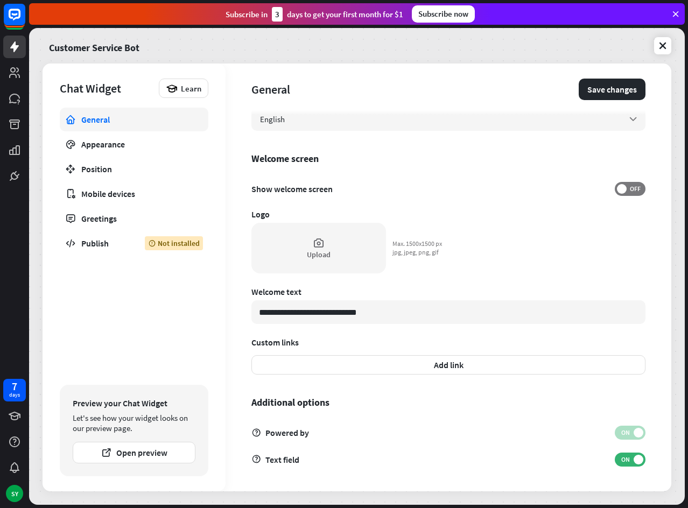
type textarea "*"
type input "*"
type textarea "*"
type input "**"
type textarea "*"
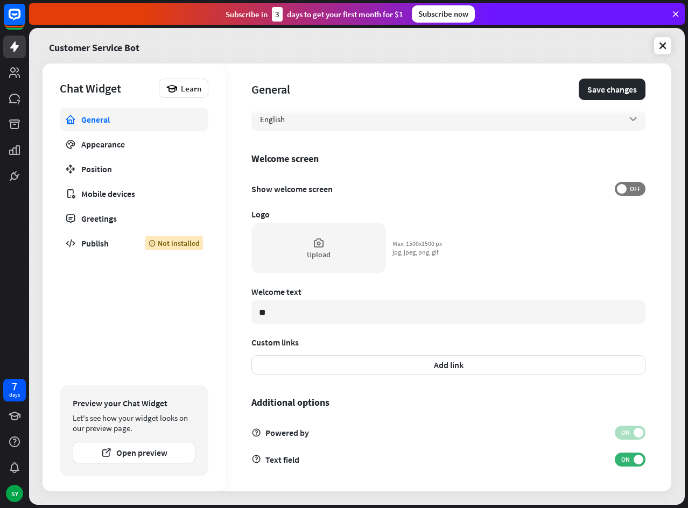
type input "***"
type textarea "*"
type input "****"
type textarea "*"
type input "****"
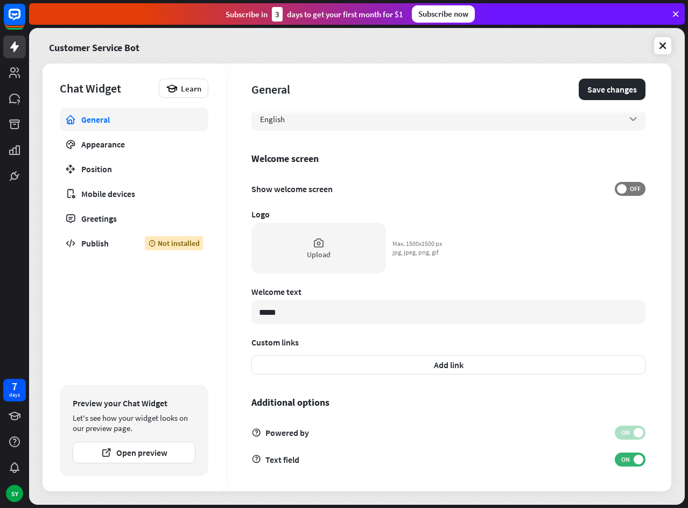
type textarea "*"
type input "******"
type textarea "*"
type input "*******"
type textarea "*"
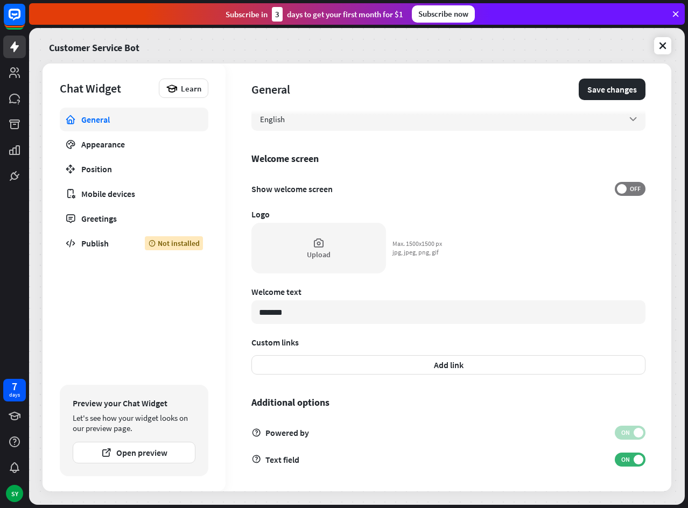
type input "********"
type textarea "*"
type input "*********"
click at [606, 85] on button "Save changes" at bounding box center [612, 90] width 67 height 22
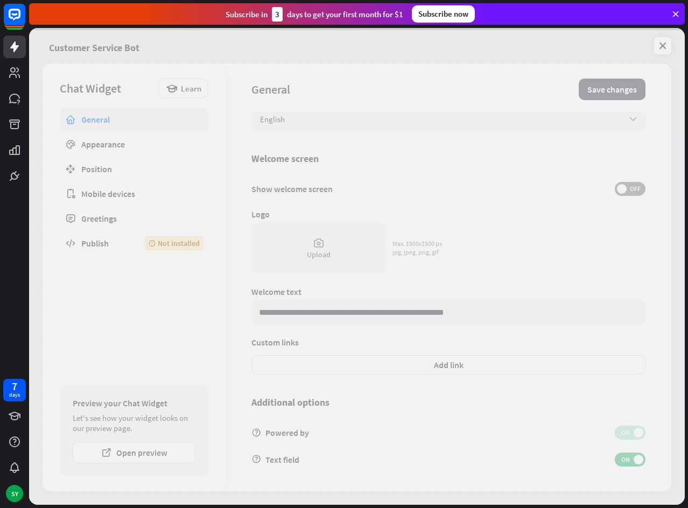
click at [606, 85] on div at bounding box center [357, 266] width 656 height 477
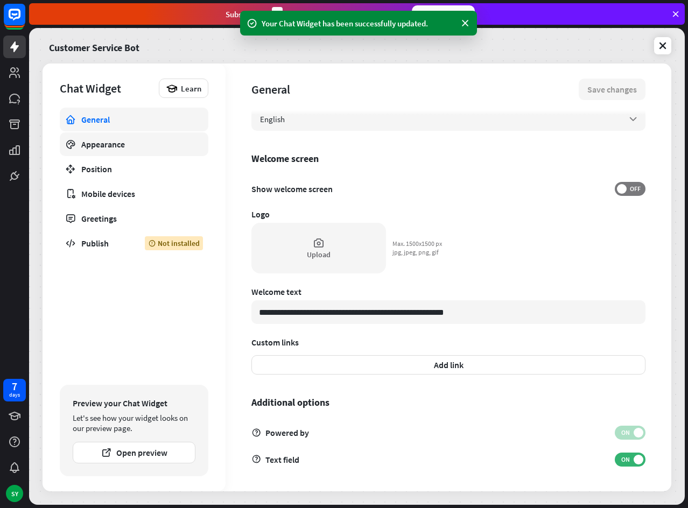
click at [93, 145] on div "Appearance" at bounding box center [133, 144] width 105 height 11
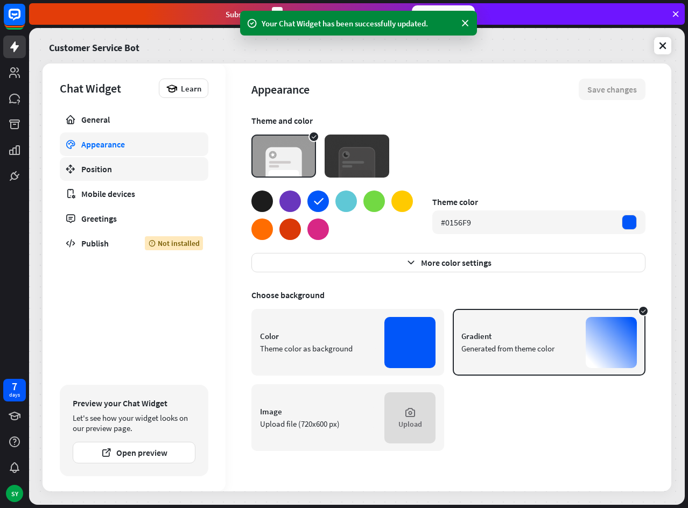
click at [102, 164] on div "Position" at bounding box center [133, 169] width 105 height 11
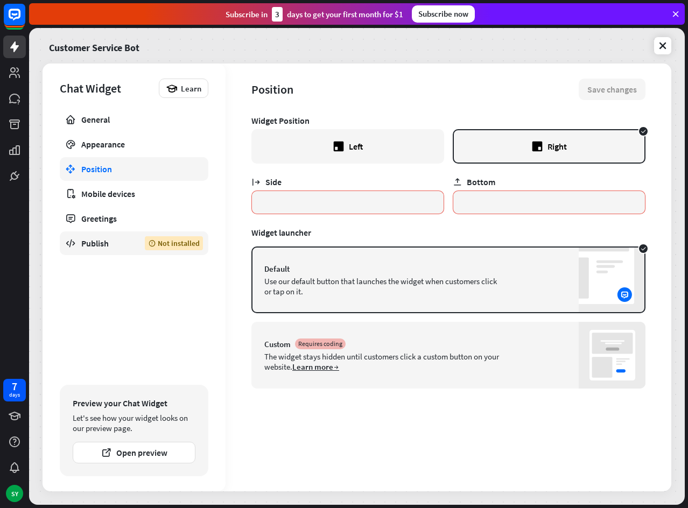
click at [107, 250] on link "Publish Not installed" at bounding box center [134, 243] width 149 height 24
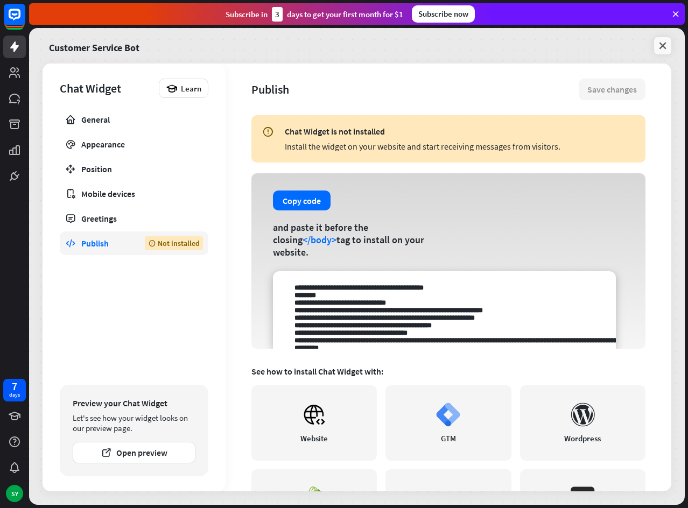
click at [660, 45] on icon at bounding box center [662, 45] width 11 height 11
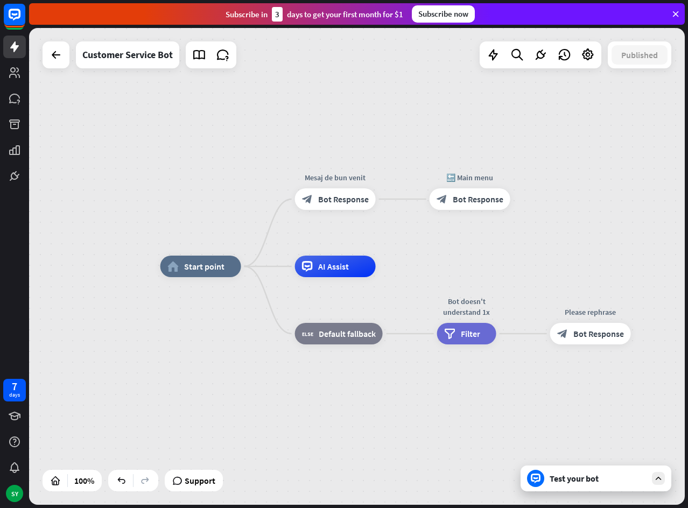
click at [627, 475] on div "Test your bot" at bounding box center [598, 478] width 97 height 11
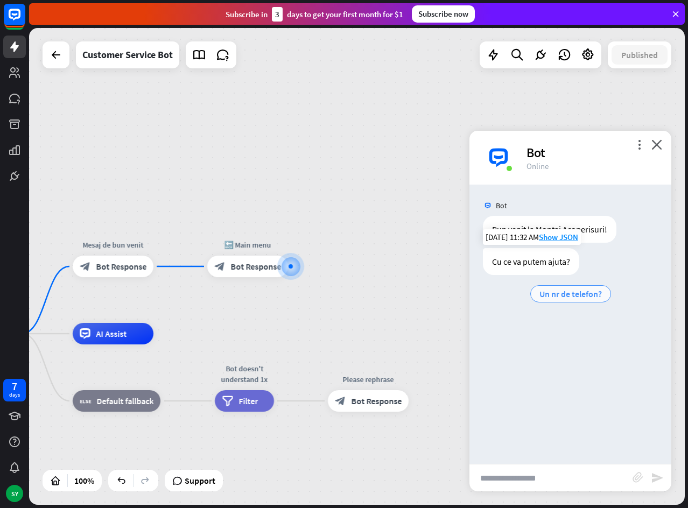
click at [579, 293] on span "Un nr de telefon?" at bounding box center [570, 294] width 62 height 11
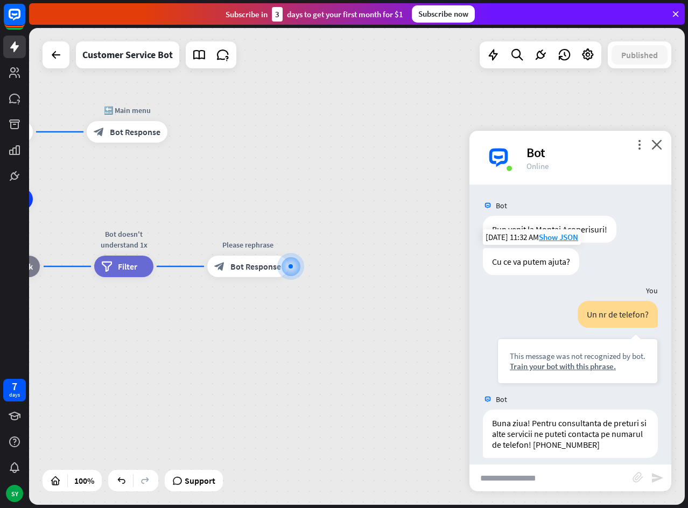
scroll to position [10, 0]
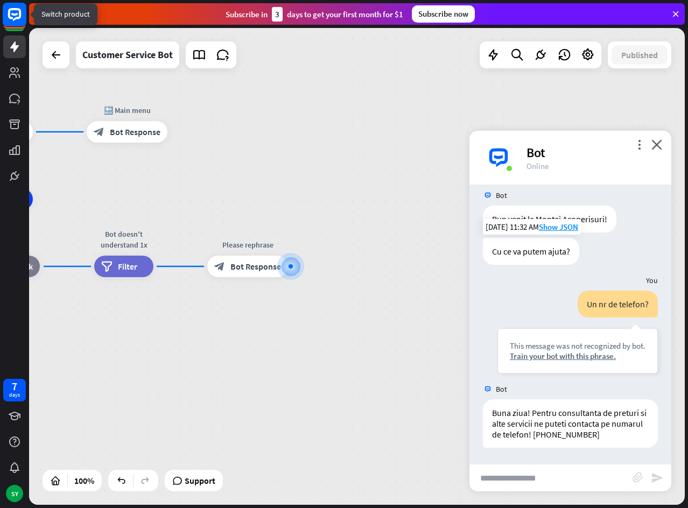
click at [23, 17] on rect at bounding box center [15, 15] width 24 height 24
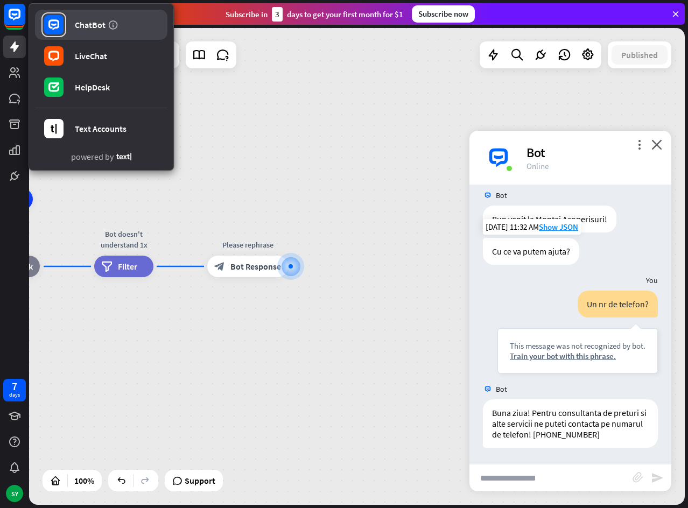
click at [57, 21] on icon at bounding box center [53, 24] width 11 height 11
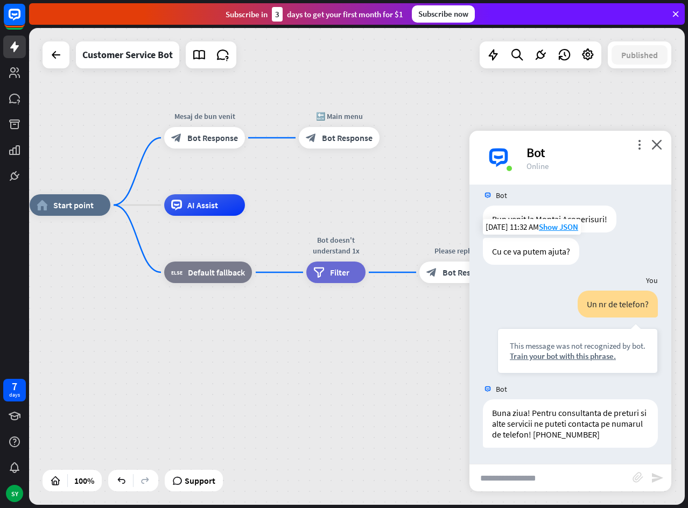
drag, startPoint x: 177, startPoint y: 395, endPoint x: 446, endPoint y: 400, distance: 269.2
click at [446, 400] on div "home_2 Start point Mesaj de bun venit block_bot_response Bot Response 🔙 Main me…" at bounding box center [358, 443] width 656 height 477
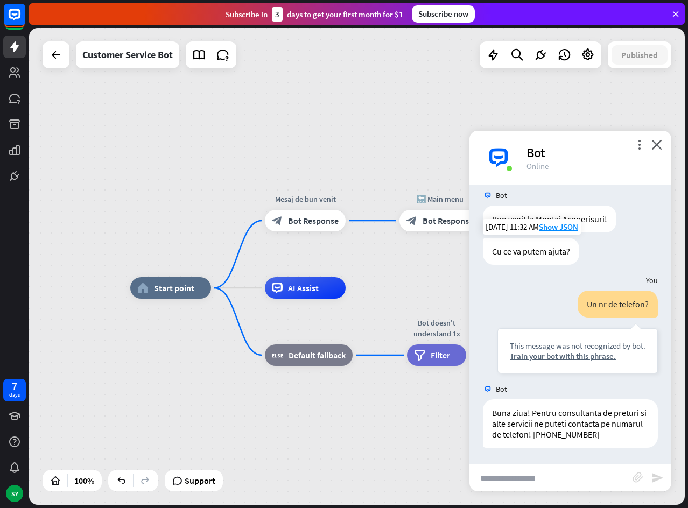
drag, startPoint x: 233, startPoint y: 357, endPoint x: 265, endPoint y: 416, distance: 66.5
click at [64, 54] on div at bounding box center [56, 55] width 22 height 22
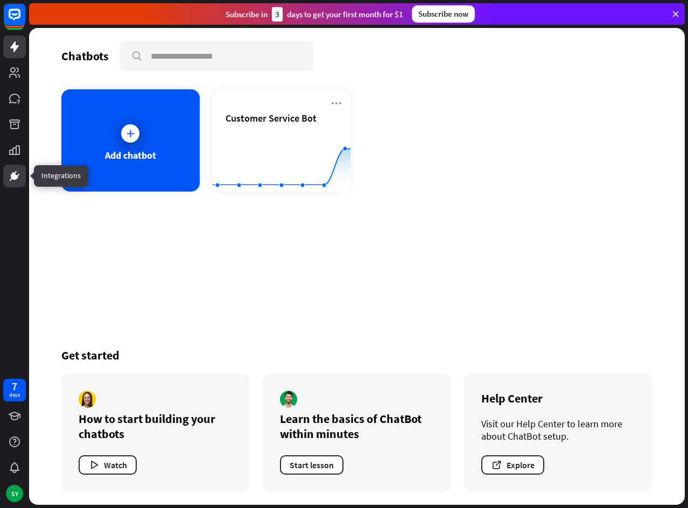
click at [12, 178] on icon at bounding box center [15, 176] width 8 height 8
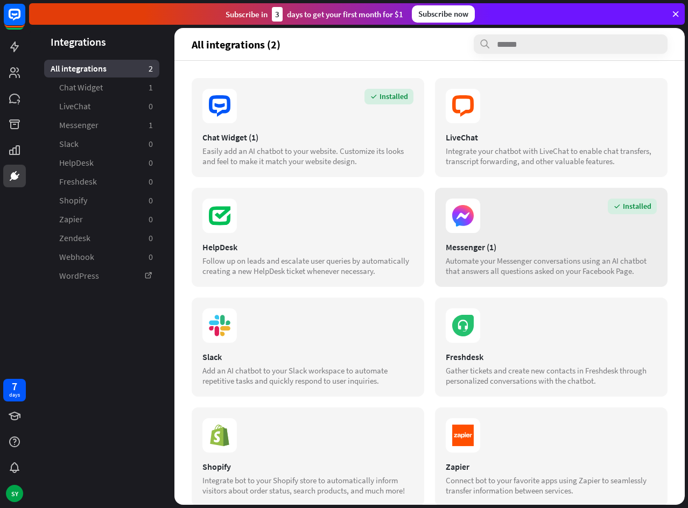
click at [527, 233] on section "Installed" at bounding box center [551, 216] width 211 height 34
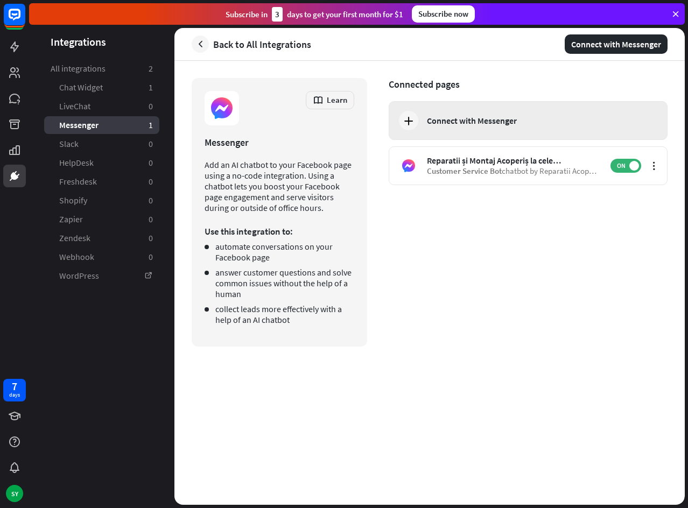
click at [519, 122] on div "Connect with Messenger" at bounding box center [538, 120] width 223 height 11
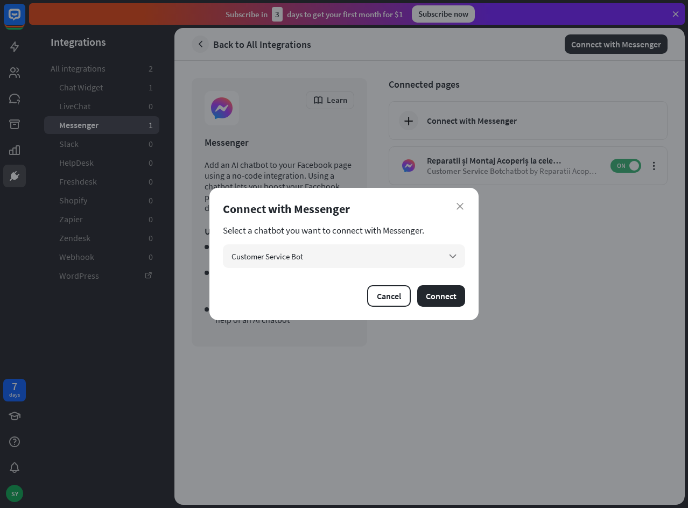
click at [425, 243] on div "Select a chatbot you want to connect with Messenger. Customer Service Bot arrow…" at bounding box center [344, 246] width 242 height 43
click at [425, 251] on div "Customer Service Bot arrow_down" at bounding box center [344, 256] width 242 height 24
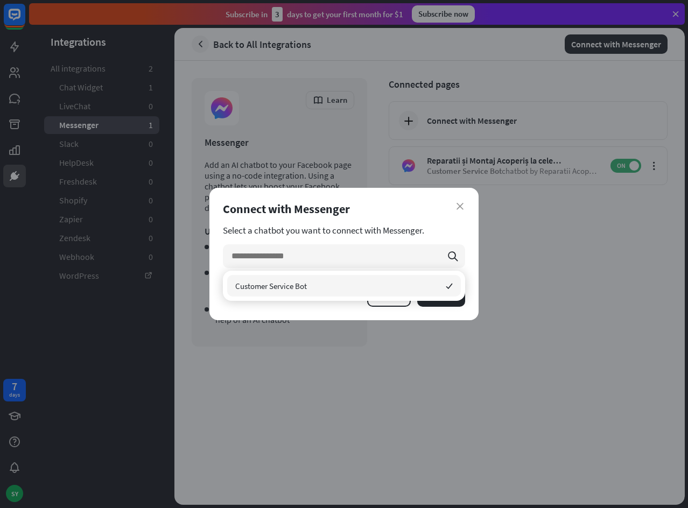
click at [463, 209] on div "Connect with Messenger" at bounding box center [344, 208] width 242 height 15
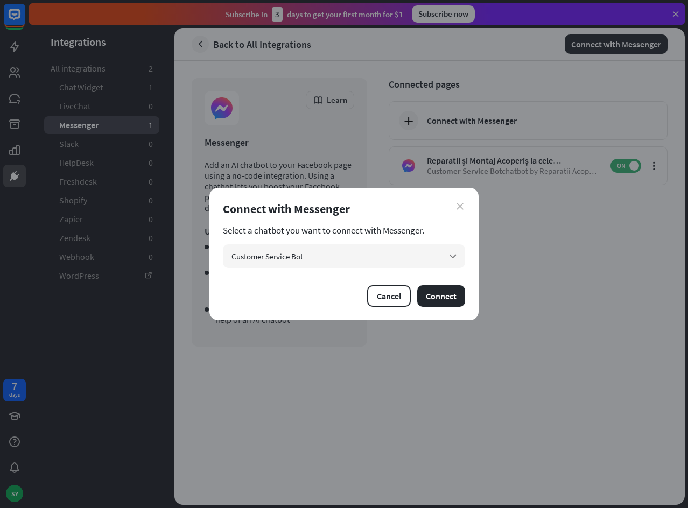
click at [460, 209] on icon "close" at bounding box center [459, 206] width 7 height 7
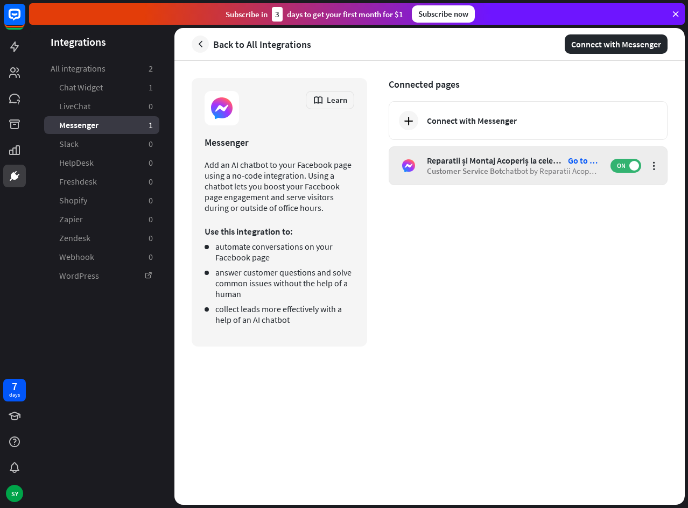
click at [455, 172] on span "Customer Service Bot" at bounding box center [464, 171] width 75 height 10
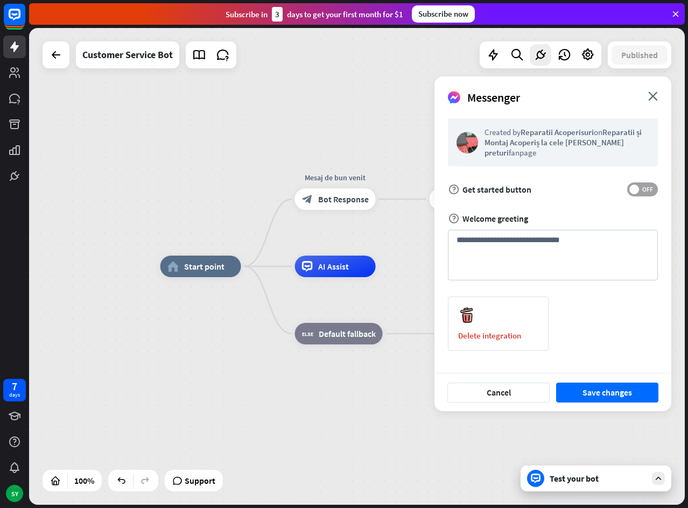
click at [648, 191] on span "OFF" at bounding box center [647, 189] width 17 height 9
click at [639, 191] on span at bounding box center [634, 190] width 10 height 10
drag, startPoint x: 636, startPoint y: 179, endPoint x: 634, endPoint y: 187, distance: 8.4
click at [635, 180] on form "**********" at bounding box center [553, 234] width 210 height 233
click at [633, 190] on span at bounding box center [634, 190] width 10 height 10
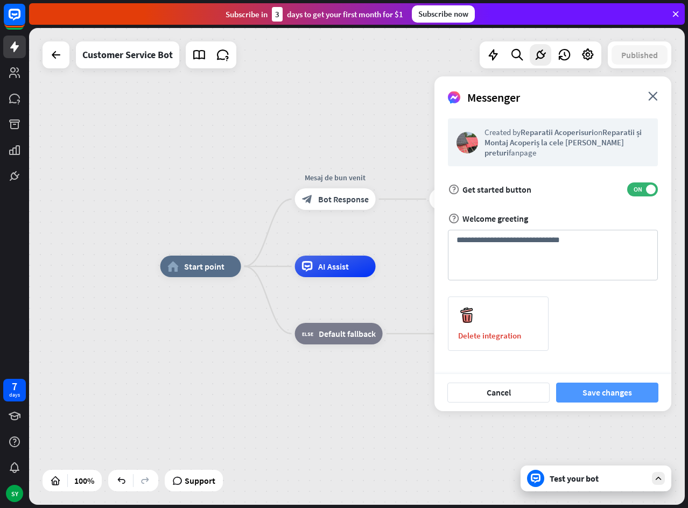
click at [615, 396] on button "Save changes" at bounding box center [607, 393] width 102 height 20
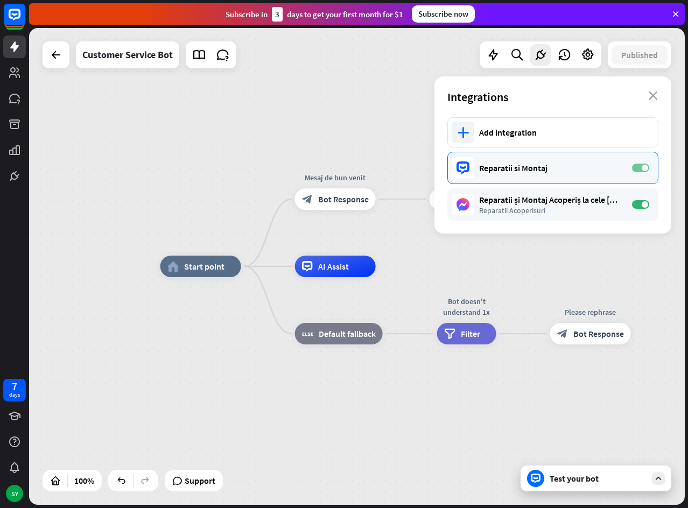
click at [638, 171] on label "ON" at bounding box center [640, 168] width 17 height 9
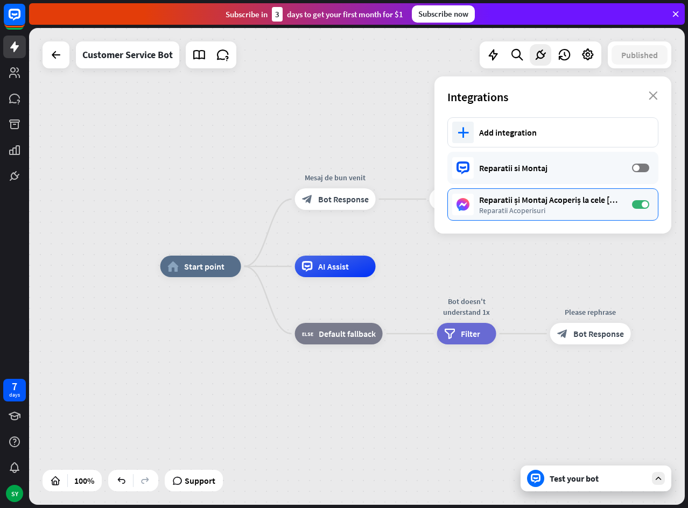
click at [533, 203] on div "Reparatii și Montaj Acoperiș la cele [PERSON_NAME] preturi" at bounding box center [550, 199] width 142 height 11
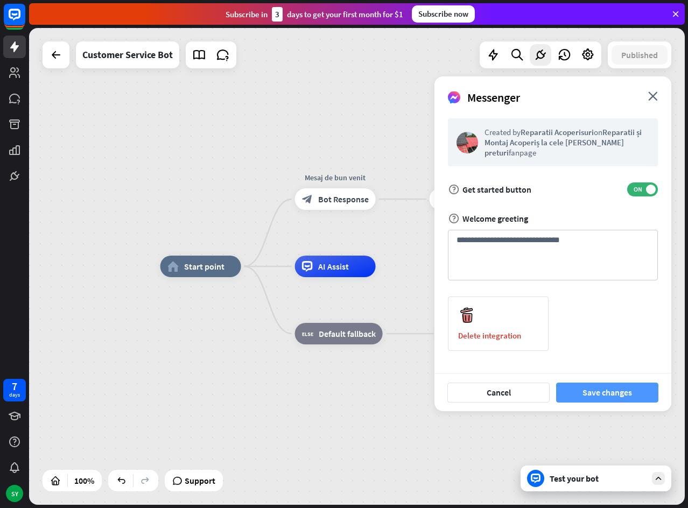
click at [604, 389] on button "Save changes" at bounding box center [607, 393] width 102 height 20
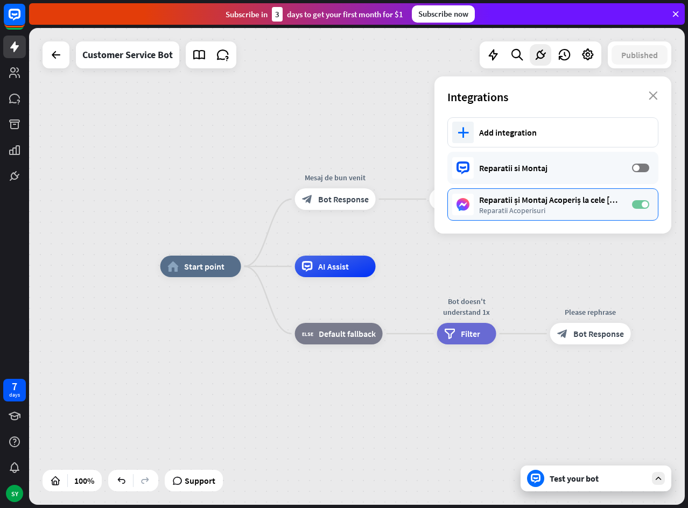
click at [646, 203] on span at bounding box center [645, 204] width 6 height 6
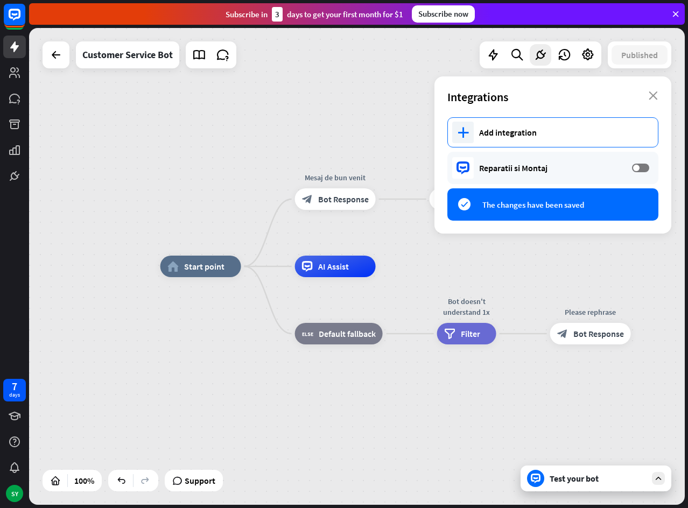
click at [502, 126] on div "plus Add integration" at bounding box center [552, 132] width 211 height 30
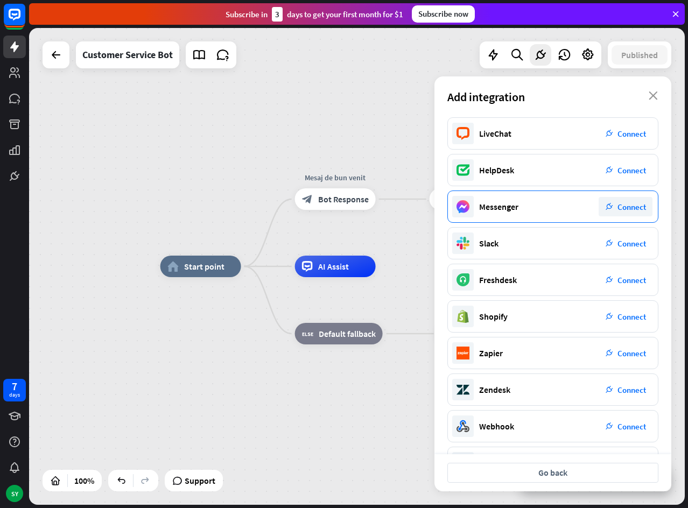
click at [629, 207] on span "Connect" at bounding box center [631, 207] width 29 height 10
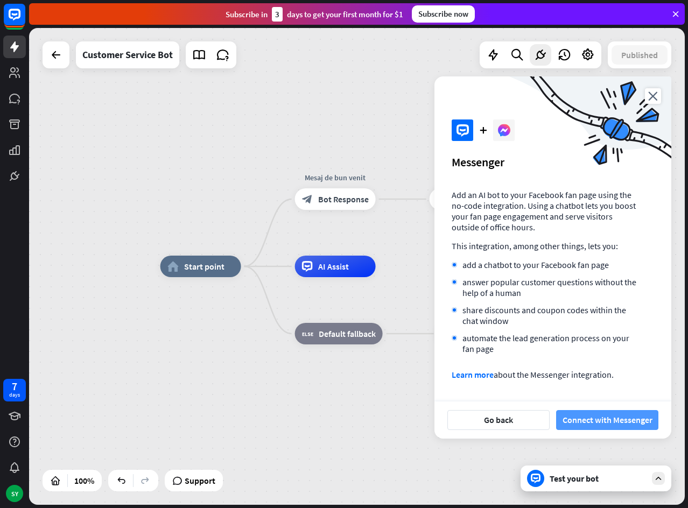
click at [603, 424] on button "Connect with Messenger" at bounding box center [607, 420] width 102 height 20
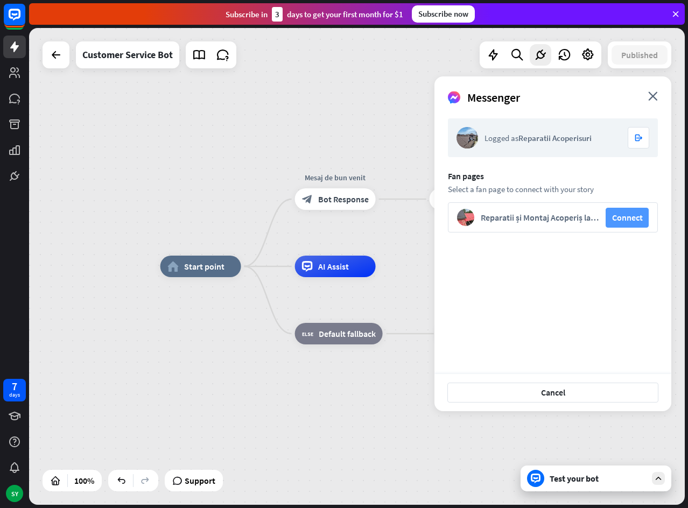
click at [631, 217] on button "Connect" at bounding box center [627, 218] width 43 height 20
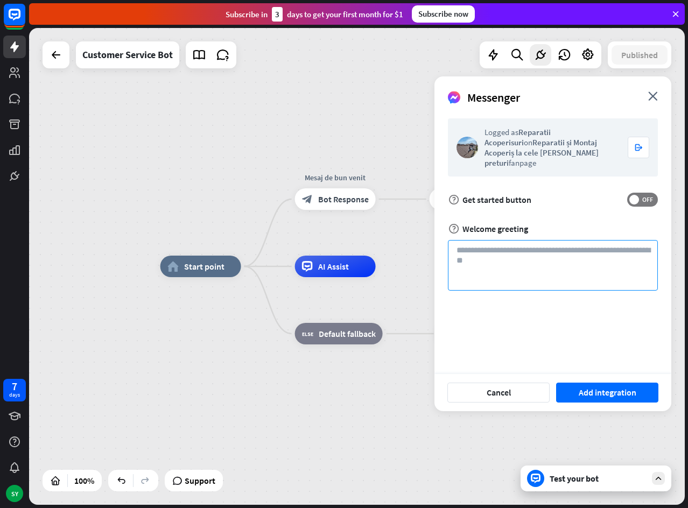
click at [552, 251] on textarea at bounding box center [553, 265] width 210 height 51
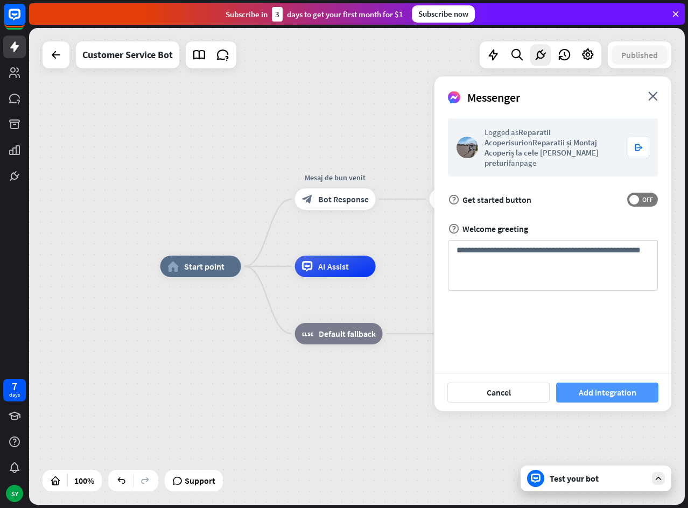
click at [609, 396] on button "Add integration" at bounding box center [607, 393] width 102 height 20
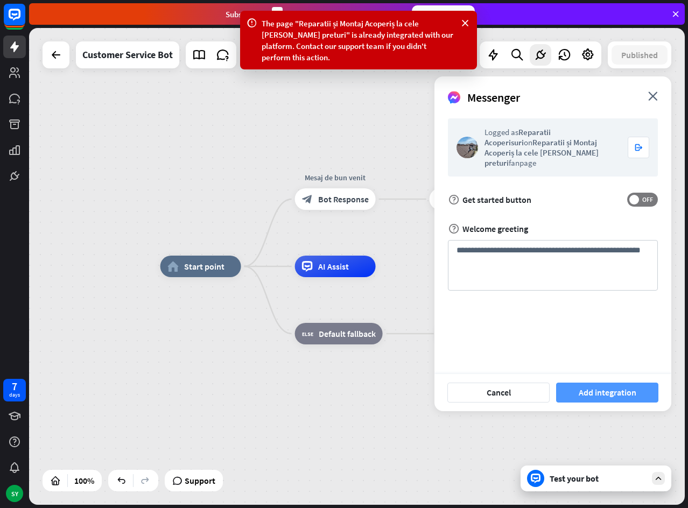
click at [599, 392] on button "Add integration" at bounding box center [607, 393] width 102 height 20
click at [565, 156] on div "Logged as Reparatii Acoperisuri on Reparatii și [PERSON_NAME] Acoperiș la cele …" at bounding box center [552, 147] width 137 height 41
click at [649, 99] on icon "close" at bounding box center [653, 96] width 10 height 9
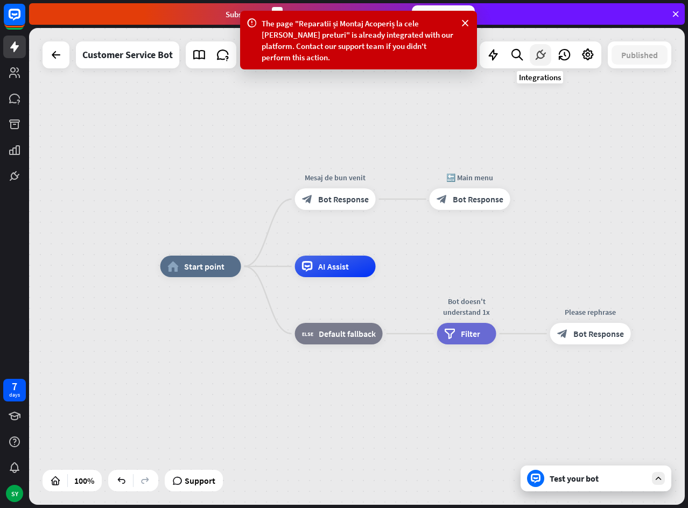
click at [543, 57] on icon at bounding box center [540, 55] width 14 height 14
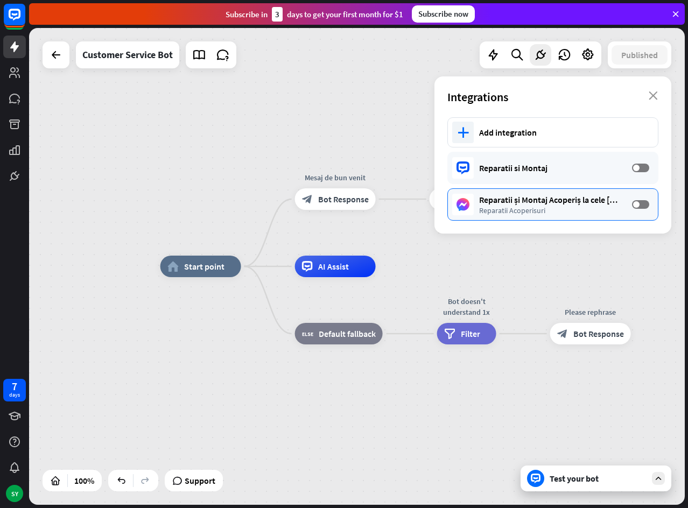
drag, startPoint x: 589, startPoint y: 198, endPoint x: 571, endPoint y: 203, distance: 18.6
click at [571, 203] on div "Reparatii și Montaj Acoperiș la cele [PERSON_NAME] preturi" at bounding box center [550, 199] width 142 height 11
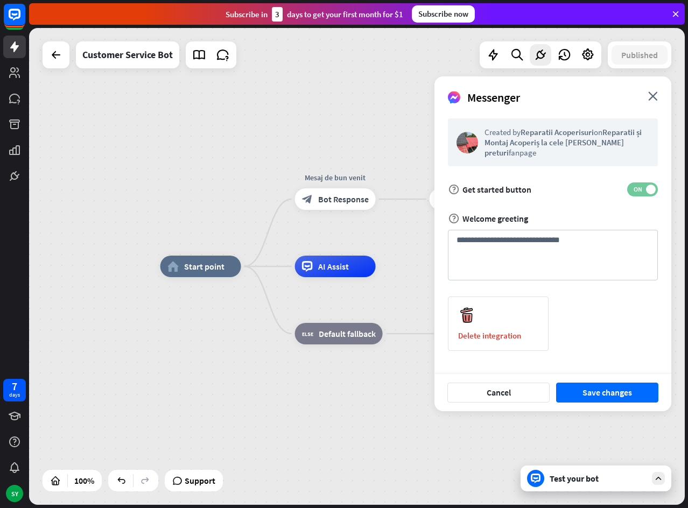
click at [631, 188] on span "ON" at bounding box center [637, 189] width 17 height 9
click at [603, 388] on button "Save changes" at bounding box center [607, 393] width 102 height 20
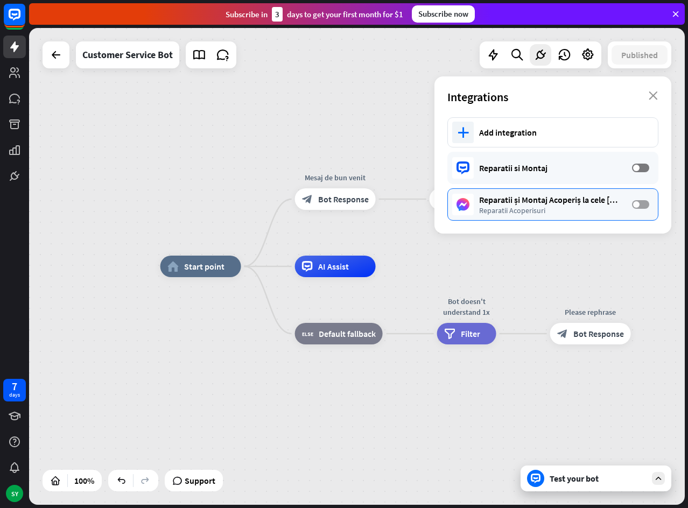
click at [642, 207] on label "OFF" at bounding box center [640, 204] width 17 height 9
click at [516, 208] on div "Reparatii Acoperisuri" at bounding box center [550, 211] width 142 height 10
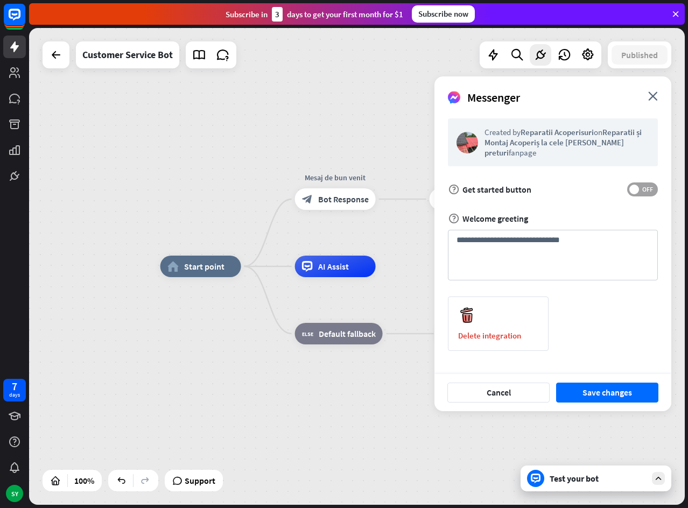
click at [637, 189] on span at bounding box center [634, 190] width 10 height 10
click at [601, 390] on button "Save changes" at bounding box center [607, 393] width 102 height 20
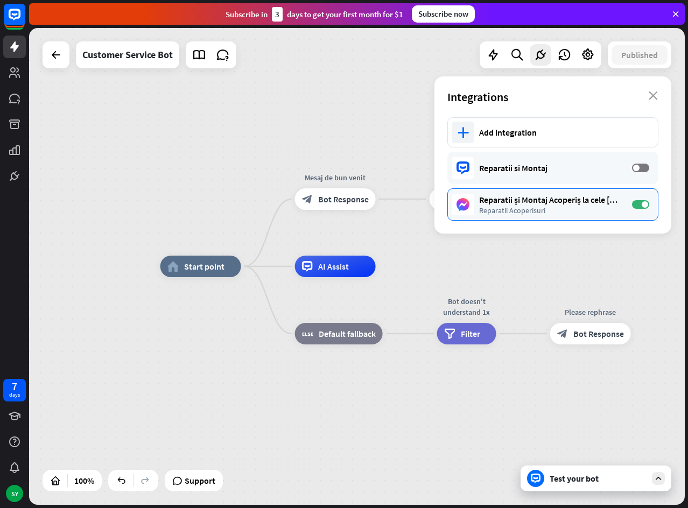
click at [547, 215] on div "Reparatii și Montaj Acoperiș la cele [PERSON_NAME] preturi Reparatii Acoperisur…" at bounding box center [552, 204] width 211 height 32
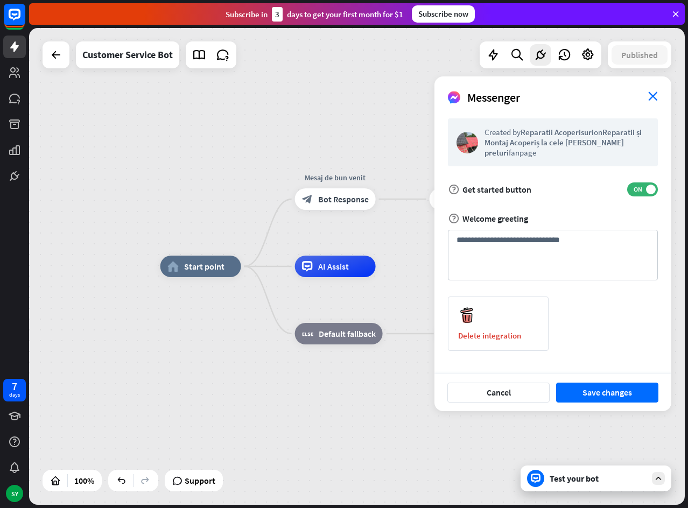
click at [655, 97] on icon "close" at bounding box center [653, 96] width 10 height 9
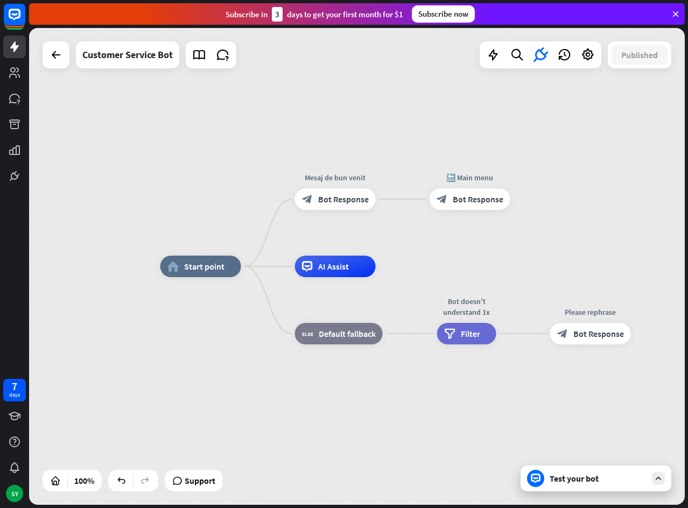
click at [655, 85] on icon "close" at bounding box center [653, 79] width 10 height 9
click at [539, 58] on icon at bounding box center [540, 55] width 14 height 14
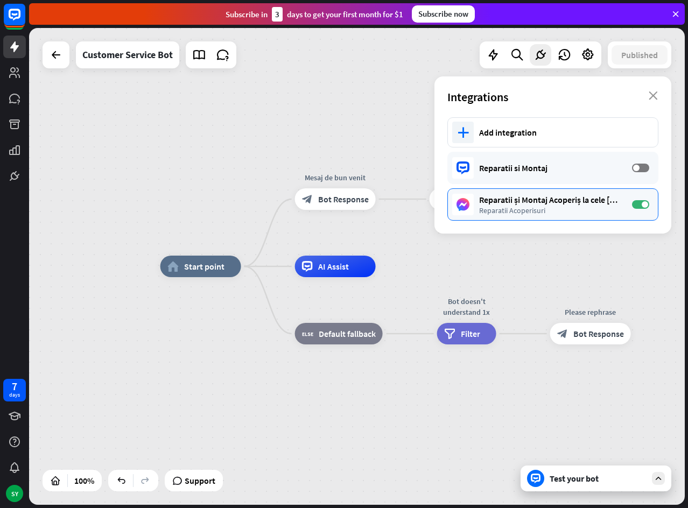
click at [522, 202] on div "Reparatii și Montaj Acoperiș la cele [PERSON_NAME] preturi" at bounding box center [550, 199] width 142 height 11
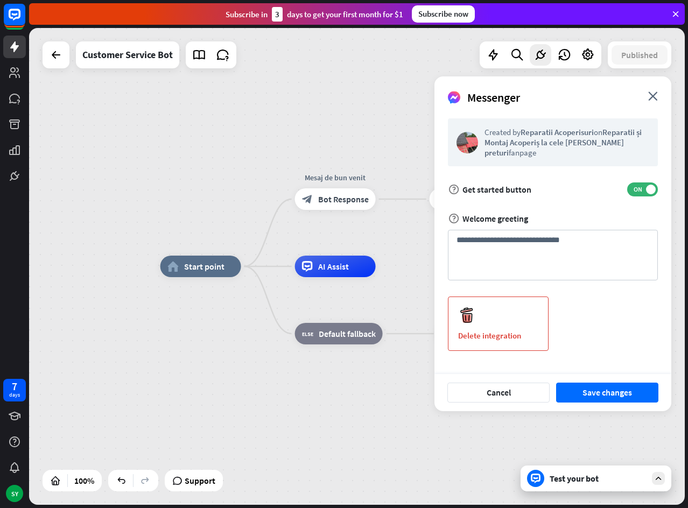
click at [498, 312] on div "Delete integration" at bounding box center [498, 324] width 101 height 54
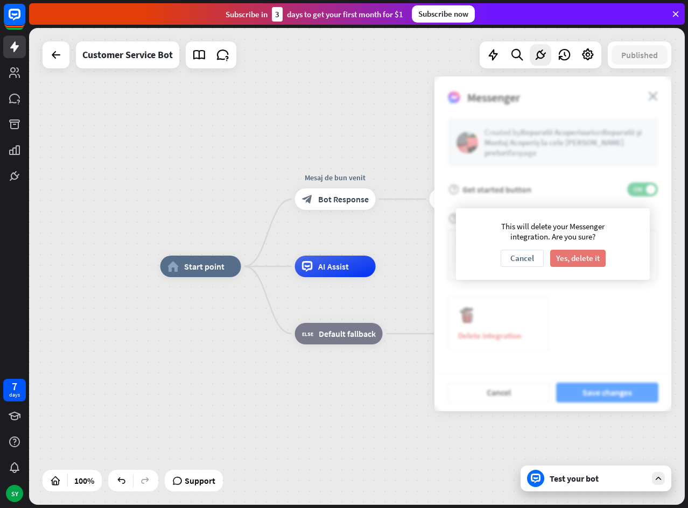
click at [580, 261] on button "Yes, delete it" at bounding box center [577, 258] width 55 height 17
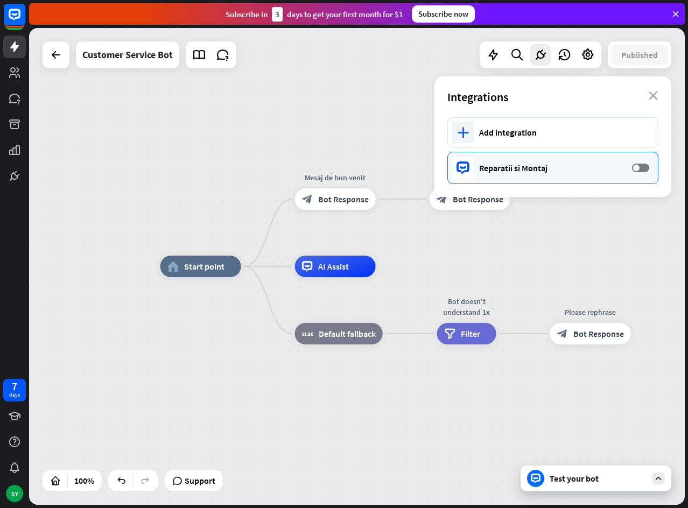
click at [519, 167] on div "Reparatii si Montaj" at bounding box center [550, 168] width 142 height 11
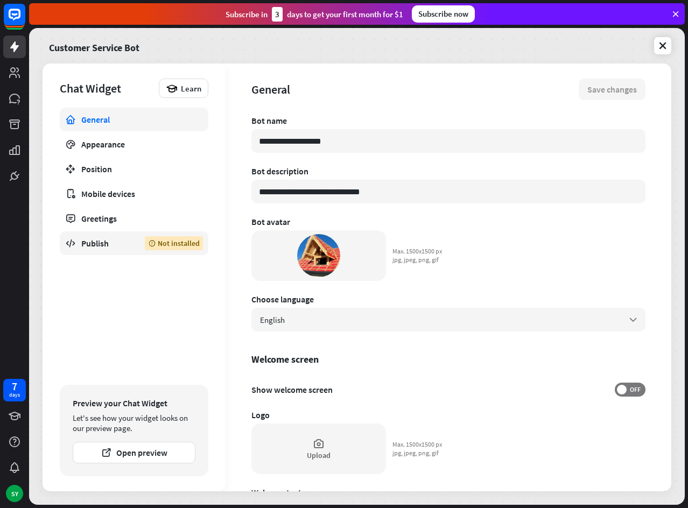
click at [90, 241] on div "Publish" at bounding box center [104, 243] width 47 height 11
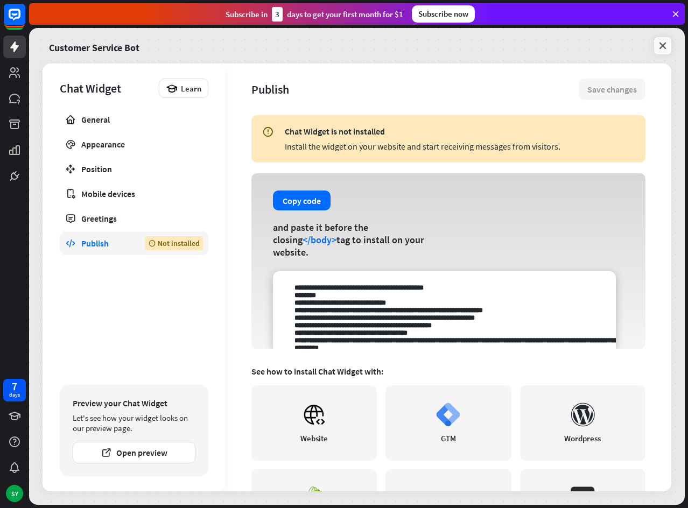
click at [658, 44] on icon at bounding box center [662, 45] width 11 height 11
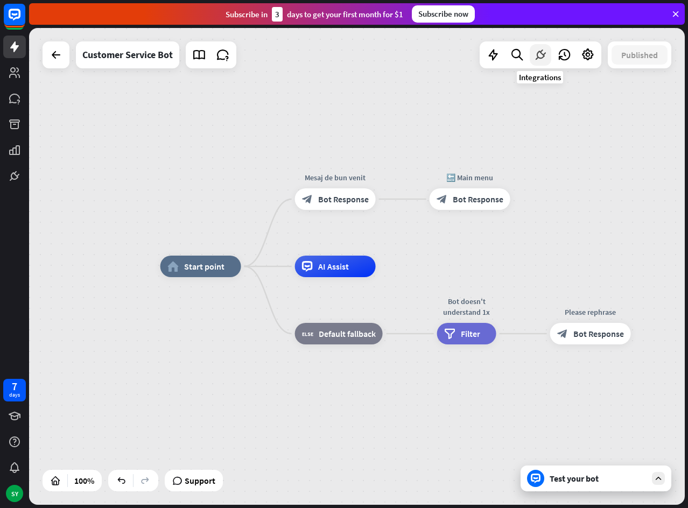
click at [540, 52] on icon at bounding box center [540, 55] width 14 height 14
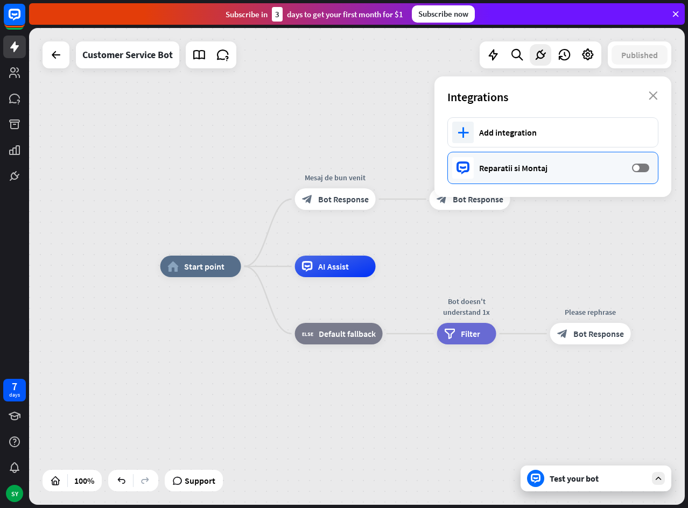
click at [514, 159] on div "Reparatii si Montaj OFF" at bounding box center [552, 168] width 211 height 32
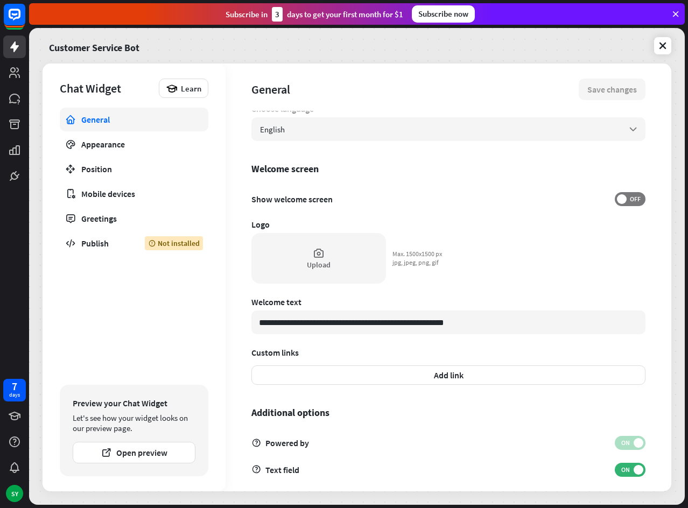
scroll to position [201, 0]
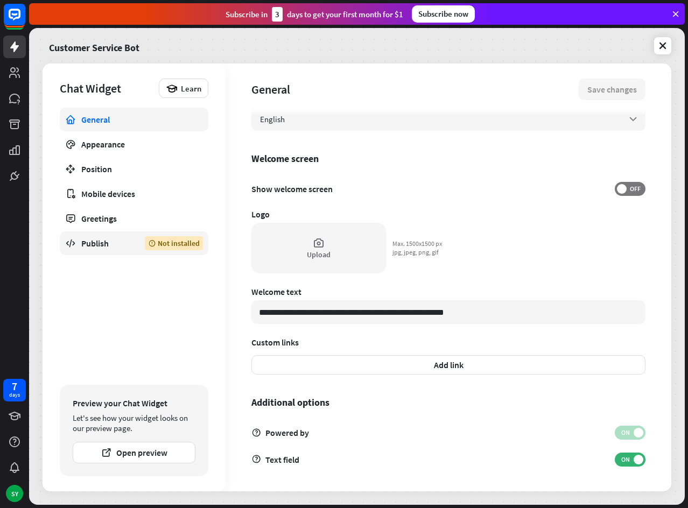
click at [89, 244] on div "Publish" at bounding box center [104, 243] width 47 height 11
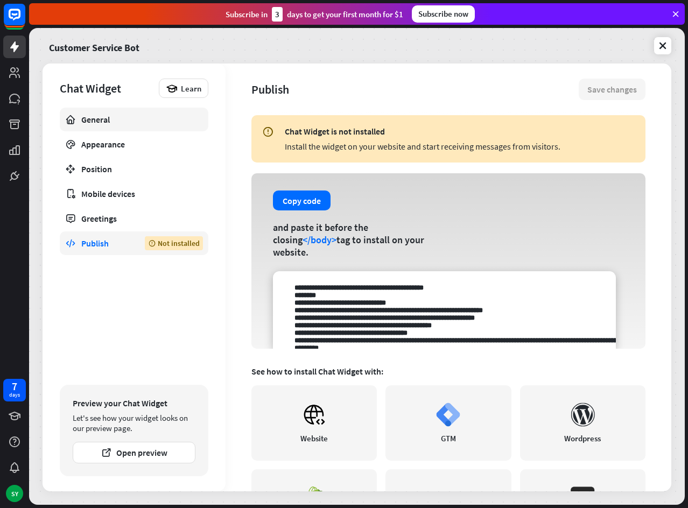
click at [93, 125] on link "General" at bounding box center [134, 120] width 149 height 24
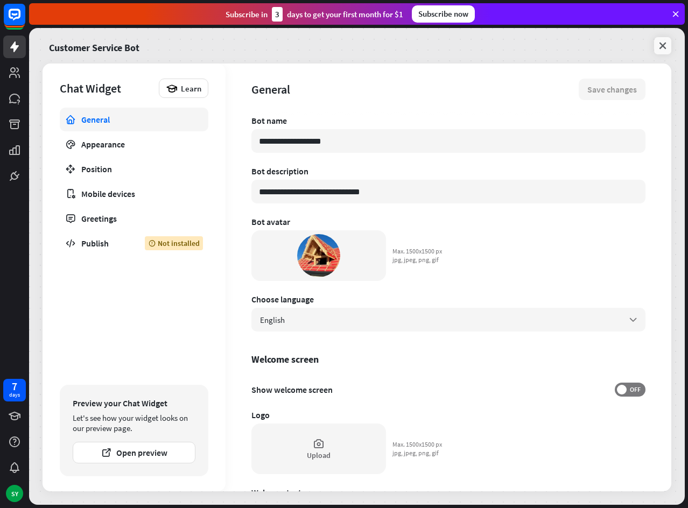
click at [662, 40] on icon at bounding box center [662, 45] width 11 height 11
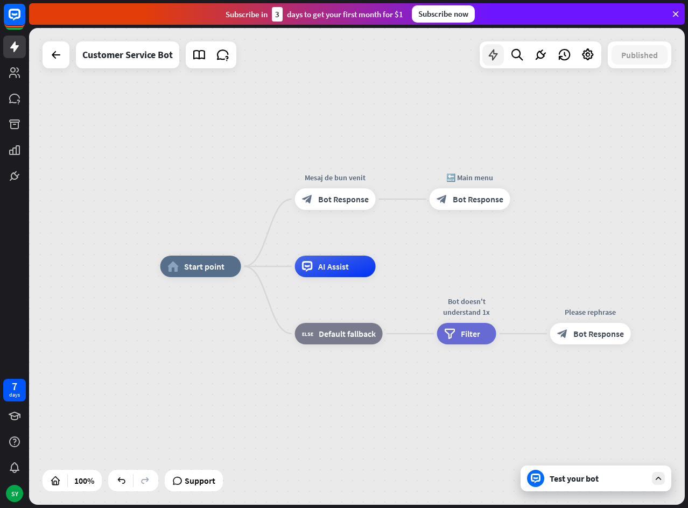
click at [493, 56] on icon at bounding box center [493, 55] width 14 height 14
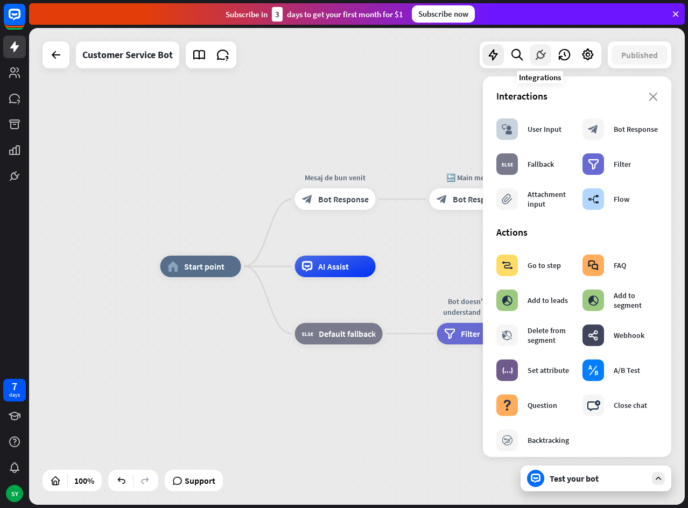
click at [543, 55] on icon at bounding box center [540, 55] width 14 height 14
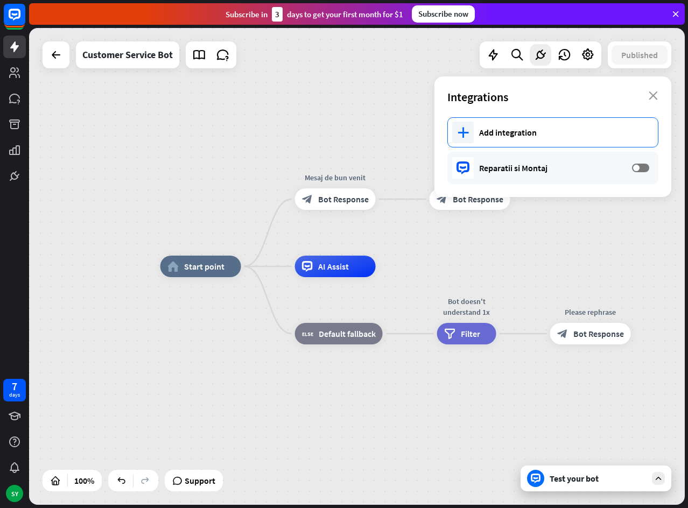
click at [522, 137] on div "Add integration" at bounding box center [563, 132] width 168 height 11
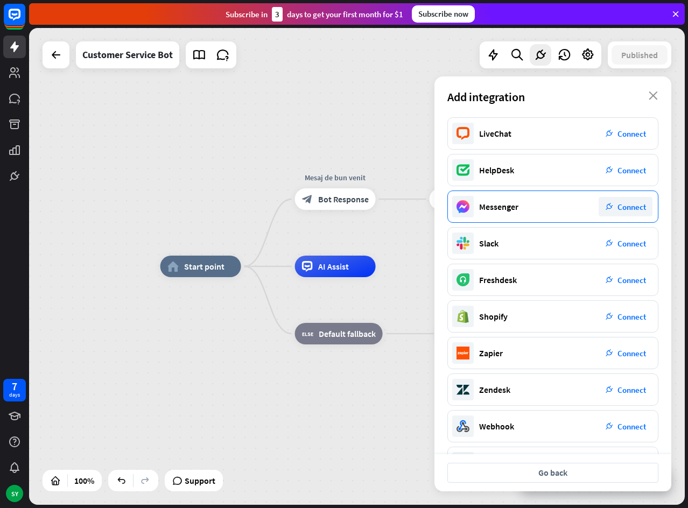
click at [625, 208] on span "Connect" at bounding box center [631, 207] width 29 height 10
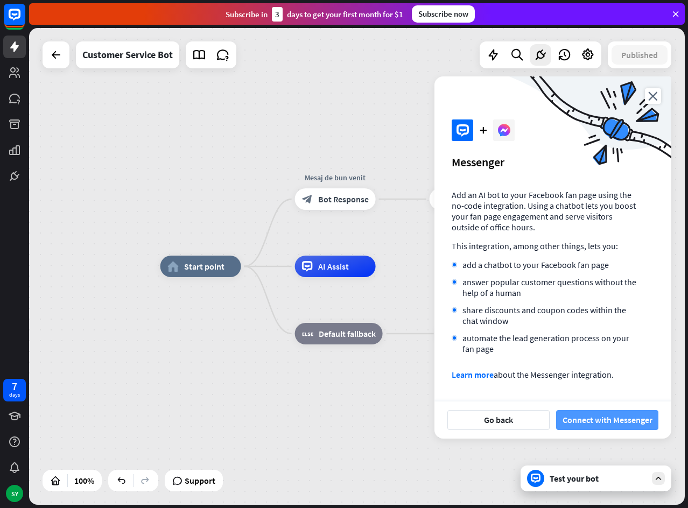
click at [593, 421] on button "Connect with Messenger" at bounding box center [607, 420] width 102 height 20
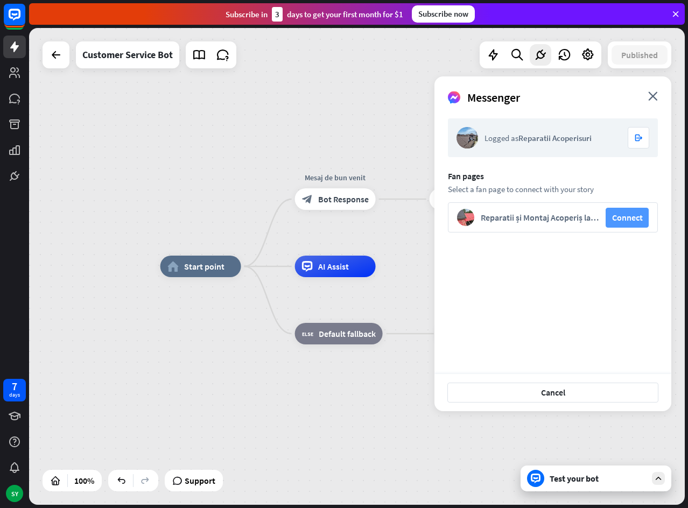
click at [621, 216] on button "Connect" at bounding box center [627, 218] width 43 height 20
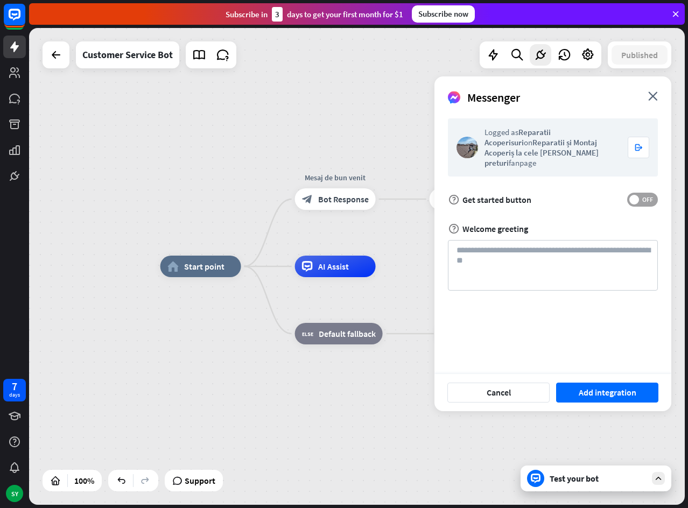
click at [642, 195] on span "OFF" at bounding box center [647, 199] width 17 height 9
click at [607, 392] on button "Add integration" at bounding box center [607, 393] width 102 height 20
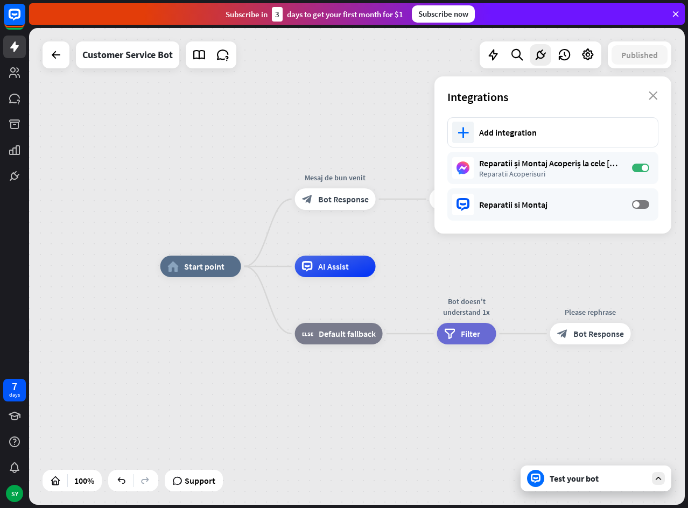
click at [607, 392] on div "home_2 Start point Mesaj de bun venit block_bot_response Bot Response 🔙 Main me…" at bounding box center [488, 504] width 656 height 477
click at [656, 98] on icon "close" at bounding box center [653, 96] width 9 height 9
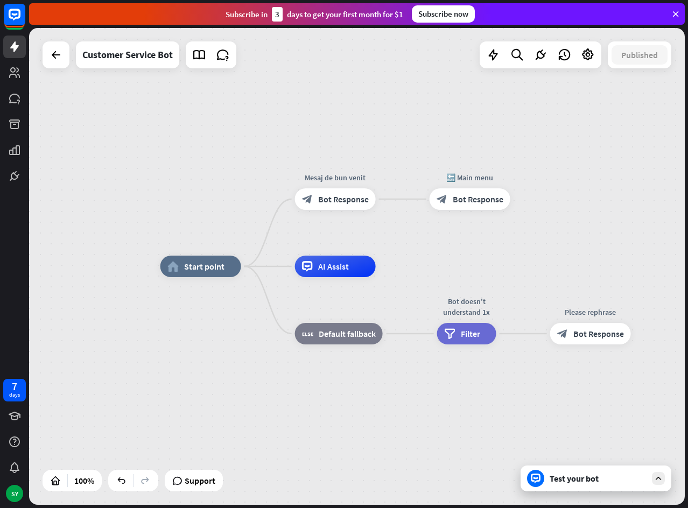
click at [601, 487] on div "Test your bot" at bounding box center [595, 479] width 151 height 26
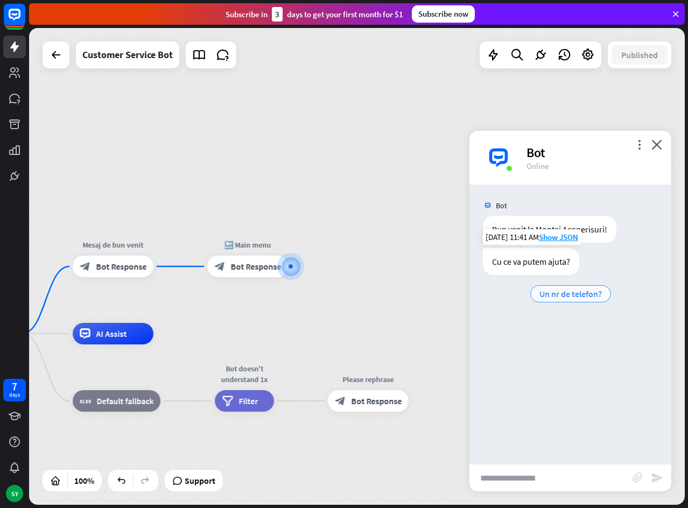
click at [571, 294] on span "Un nr de telefon?" at bounding box center [570, 294] width 62 height 11
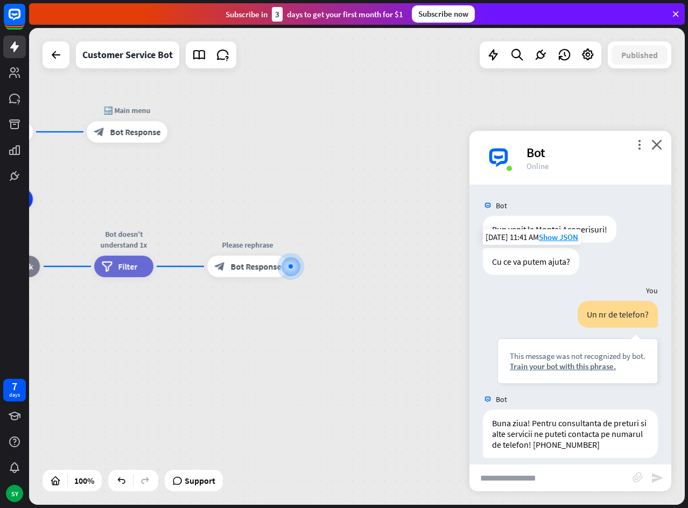
scroll to position [10, 0]
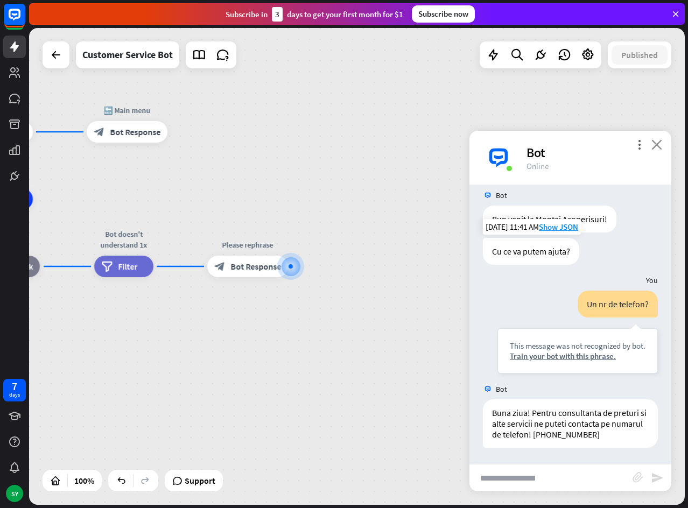
click at [659, 147] on icon "close" at bounding box center [656, 144] width 11 height 10
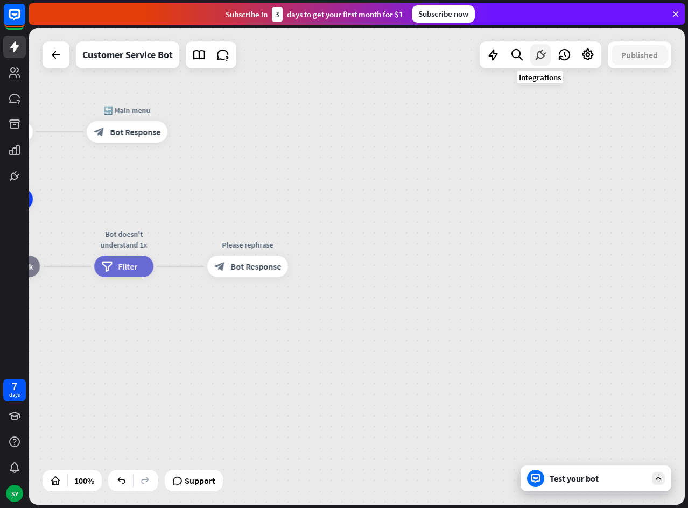
click at [536, 59] on icon at bounding box center [540, 55] width 14 height 14
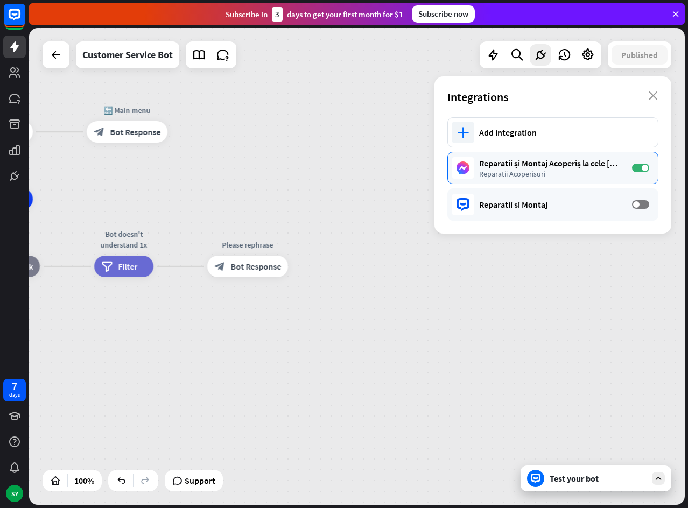
click at [500, 173] on div "Reparatii Acoperisuri" at bounding box center [550, 174] width 142 height 10
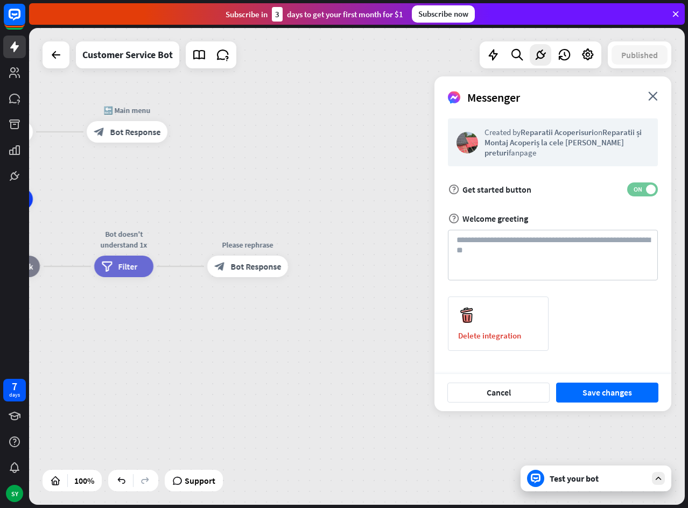
click at [634, 189] on span "ON" at bounding box center [637, 189] width 17 height 9
click at [594, 393] on button "Save changes" at bounding box center [607, 393] width 102 height 20
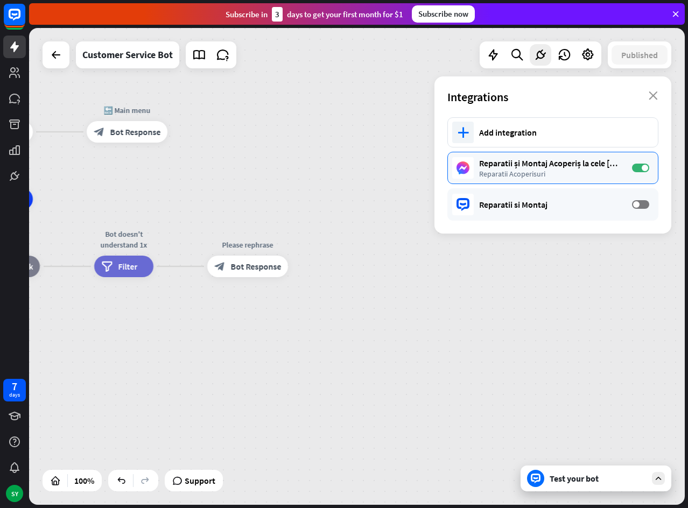
drag, startPoint x: 559, startPoint y: 163, endPoint x: 537, endPoint y: 169, distance: 23.0
click at [537, 169] on div "Reparatii Acoperisuri" at bounding box center [550, 174] width 142 height 10
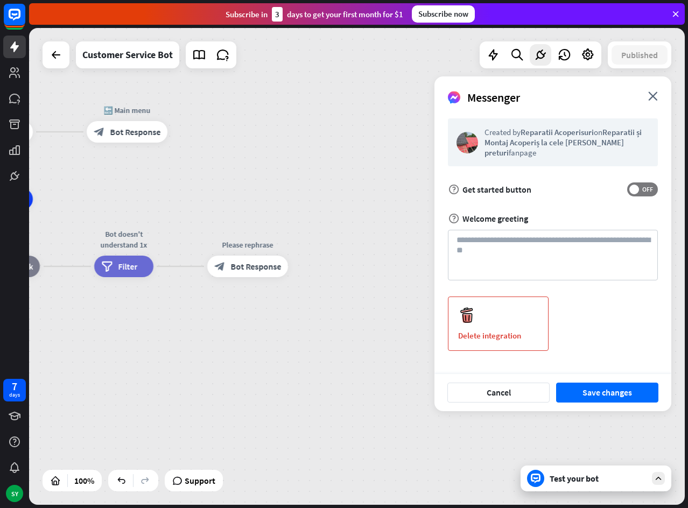
click at [478, 309] on div "Delete integration" at bounding box center [498, 324] width 101 height 54
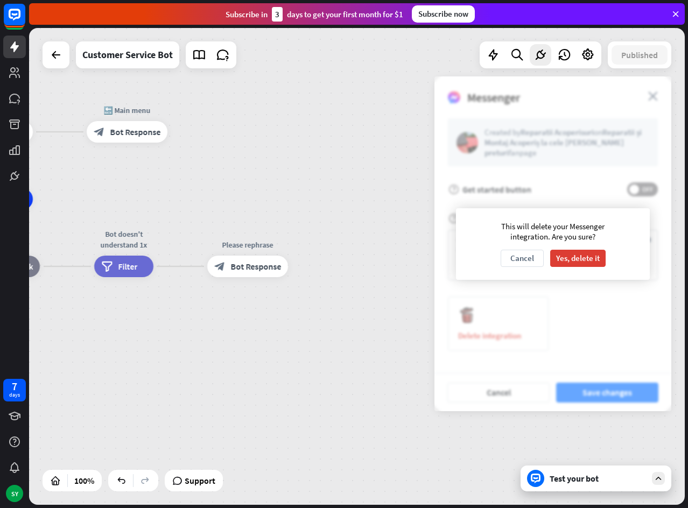
click at [561, 249] on div "This will delete your Messenger integration. Are you sure? Cancel Yes, delete it" at bounding box center [553, 244] width 194 height 72
click at [566, 257] on button "Yes, delete it" at bounding box center [577, 258] width 55 height 17
